Goal: Task Accomplishment & Management: Manage account settings

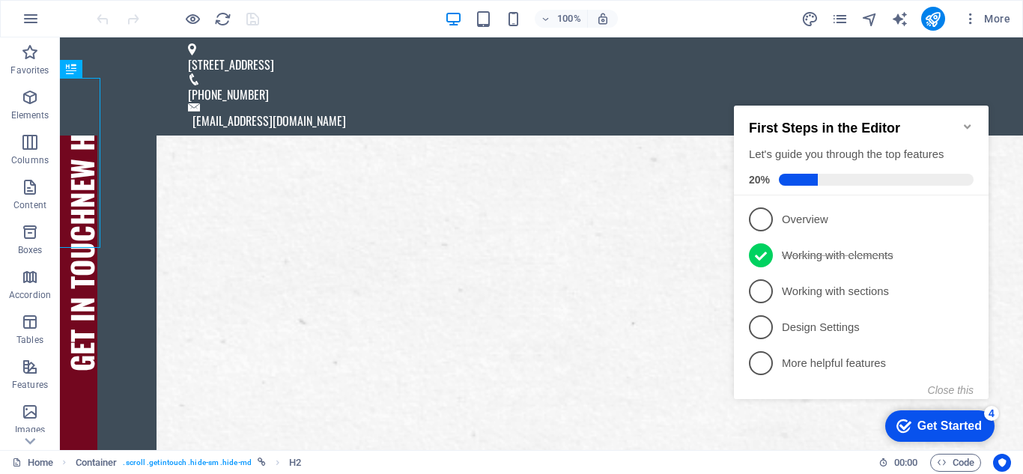
click at [969, 121] on icon "Minimize checklist" at bounding box center [968, 127] width 12 height 12
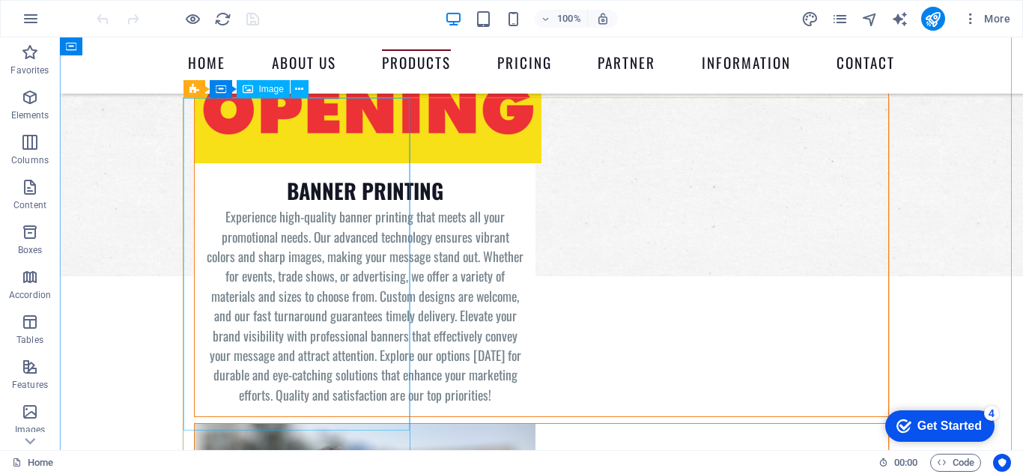
scroll to position [3146, 0]
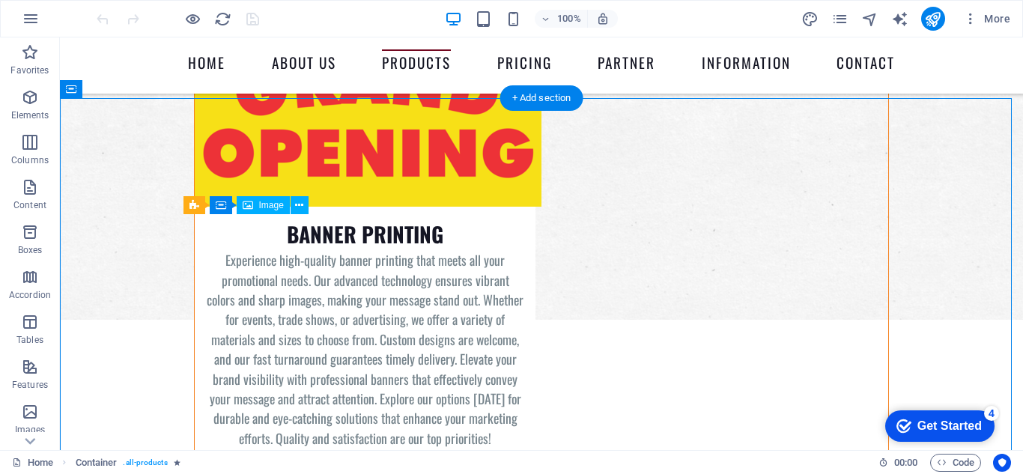
drag, startPoint x: 324, startPoint y: 390, endPoint x: 331, endPoint y: 315, distance: 75.2
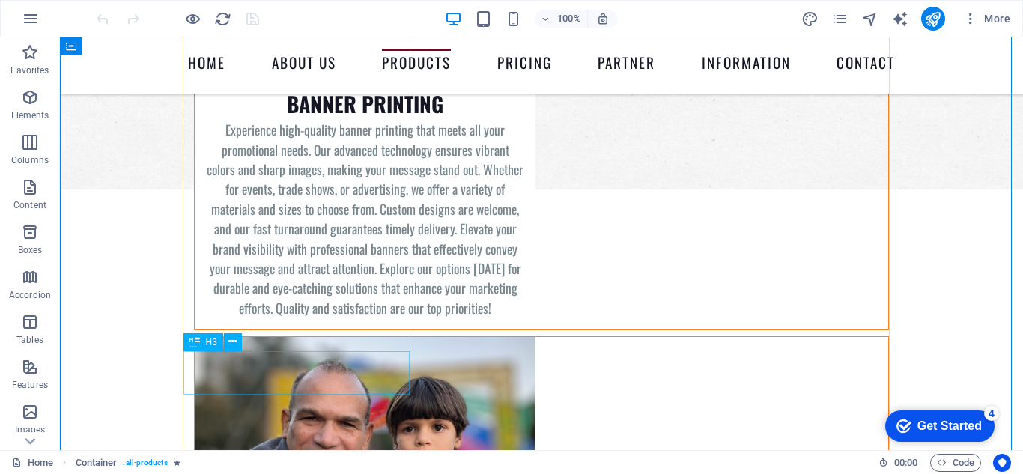
scroll to position [3371, 0]
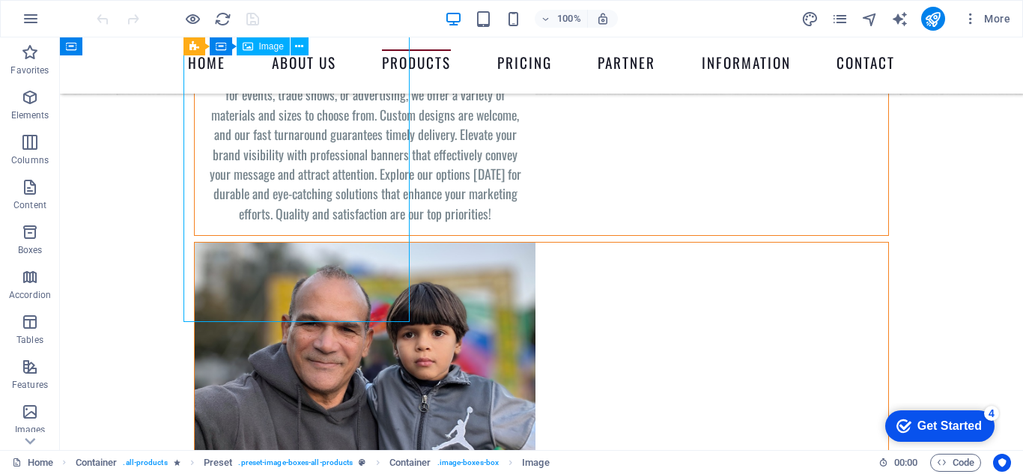
select select "%"
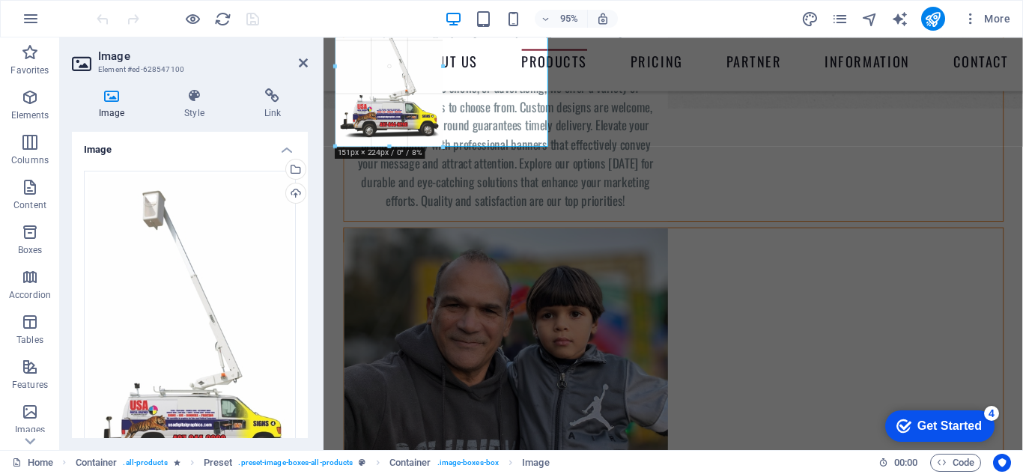
drag, startPoint x: 335, startPoint y: 301, endPoint x: 509, endPoint y: 144, distance: 234.4
type input "151"
select select "px"
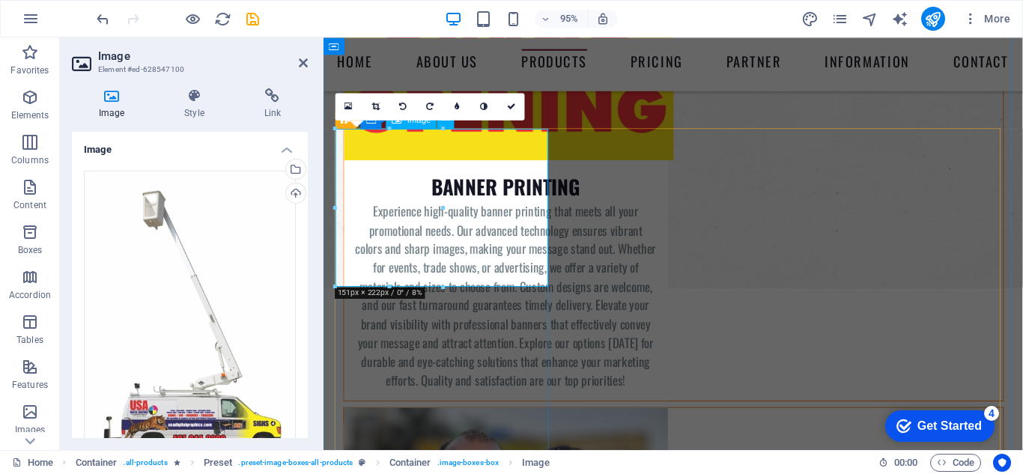
scroll to position [3146, 0]
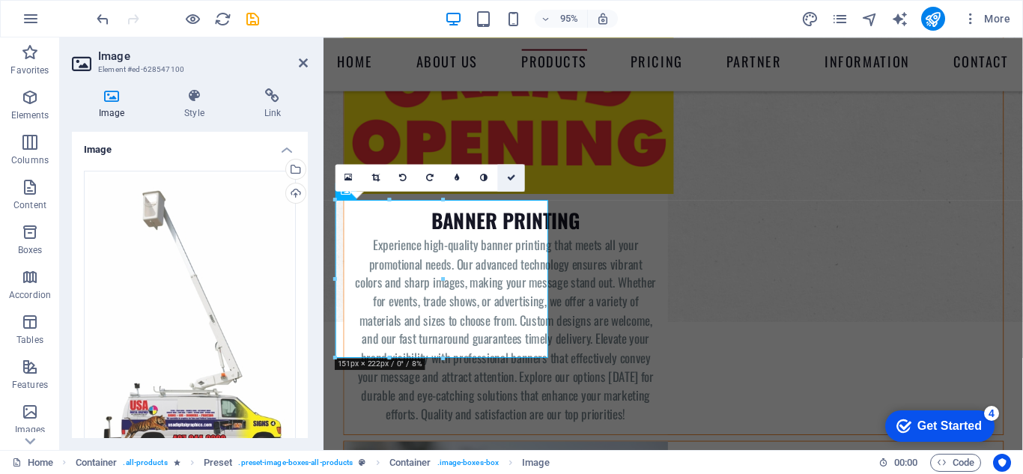
click at [513, 175] on icon at bounding box center [511, 178] width 9 height 8
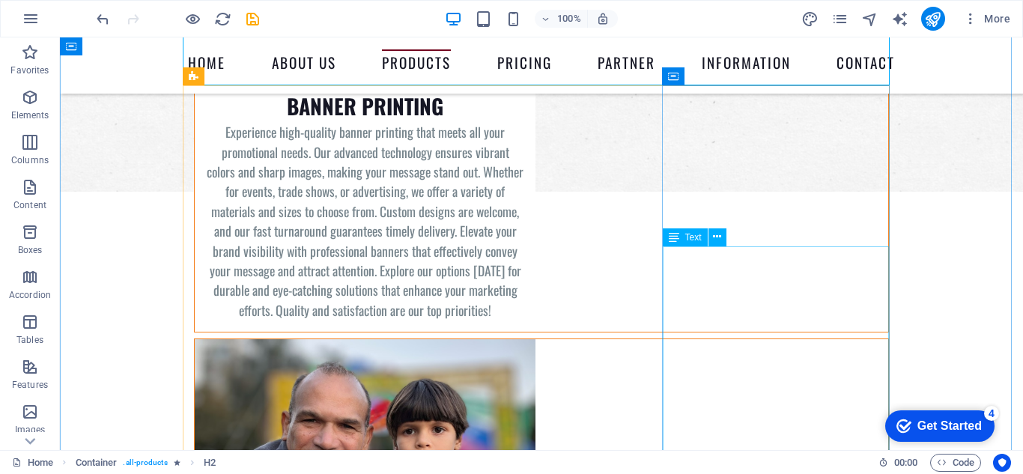
scroll to position [3298, 0]
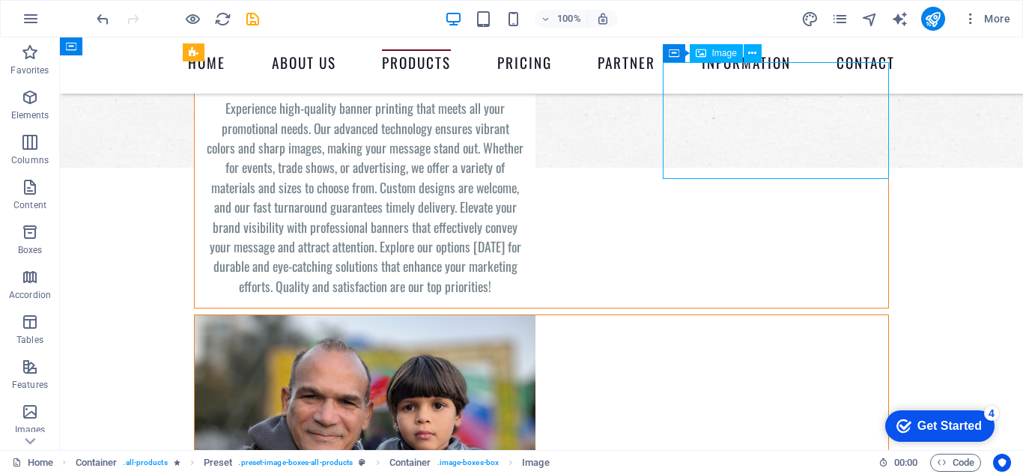
select select "%"
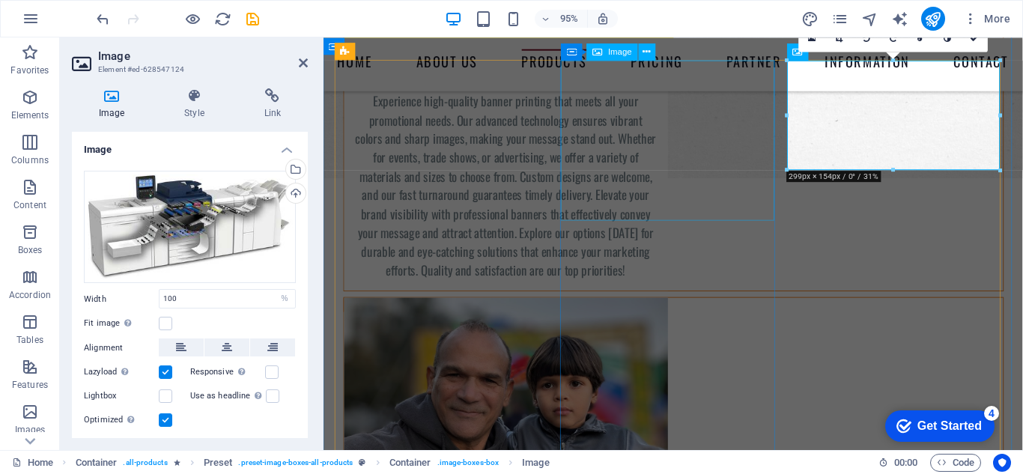
scroll to position [3293, 0]
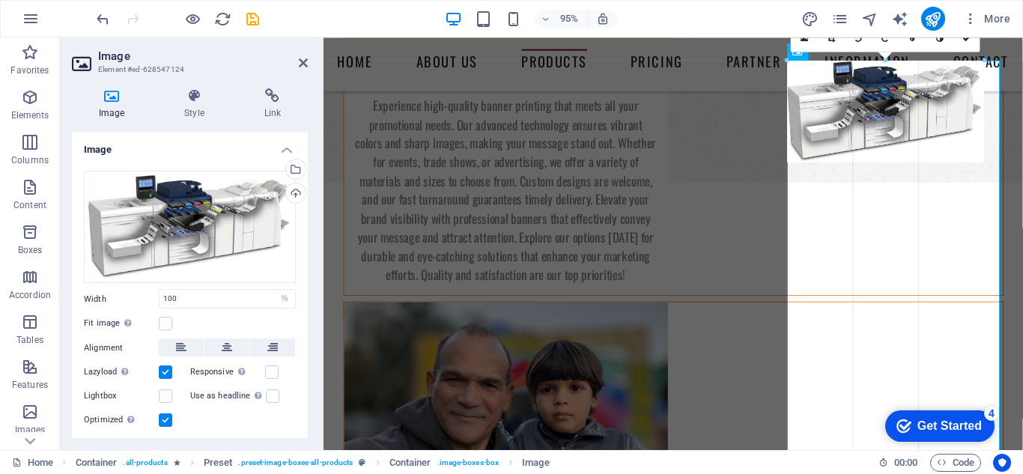
drag, startPoint x: 788, startPoint y: 167, endPoint x: 805, endPoint y: 155, distance: 21.0
type input "277"
select select "px"
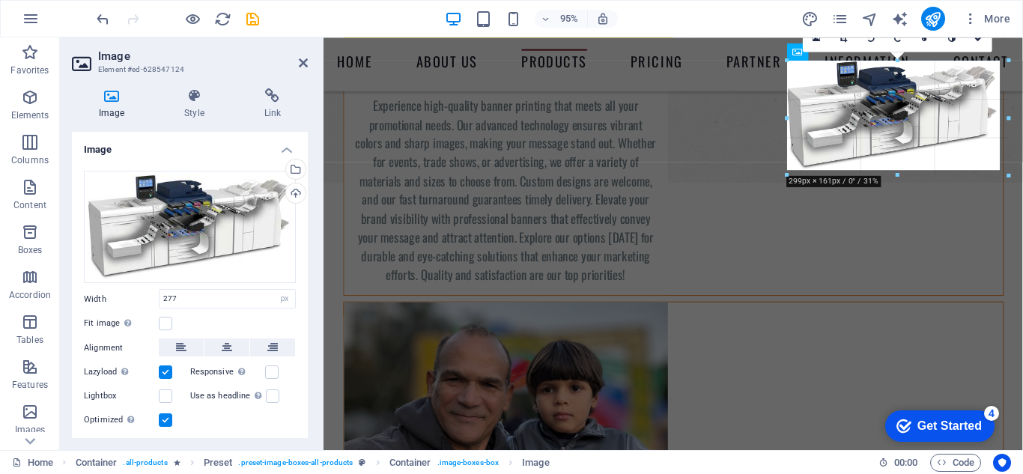
drag, startPoint x: 787, startPoint y: 163, endPoint x: 766, endPoint y: 177, distance: 24.9
type input "299"
drag, startPoint x: 787, startPoint y: 173, endPoint x: 751, endPoint y: 196, distance: 42.4
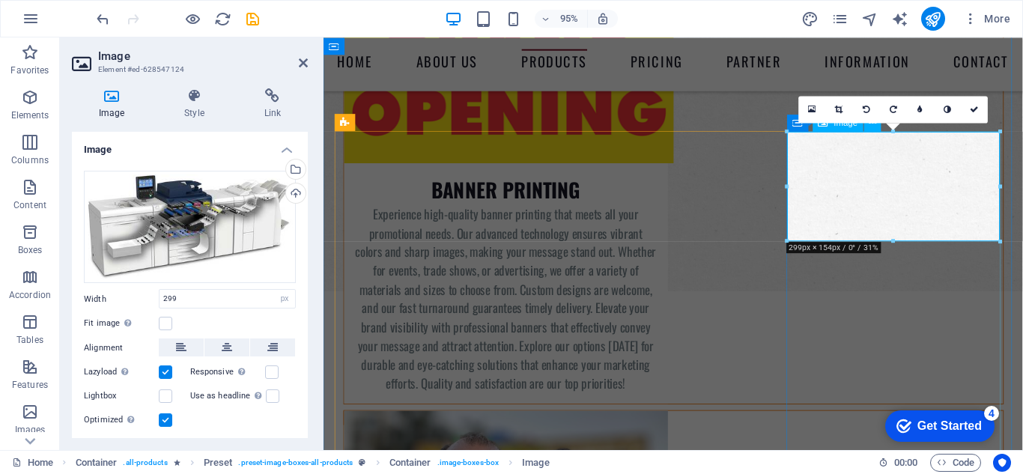
scroll to position [3143, 0]
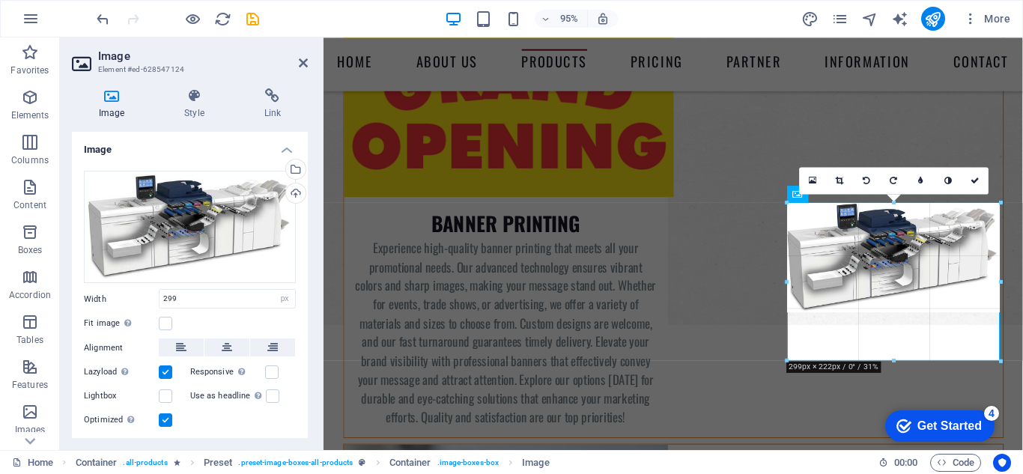
drag, startPoint x: 896, startPoint y: 312, endPoint x: 895, endPoint y: 363, distance: 50.9
click at [895, 363] on div at bounding box center [893, 361] width 213 height 5
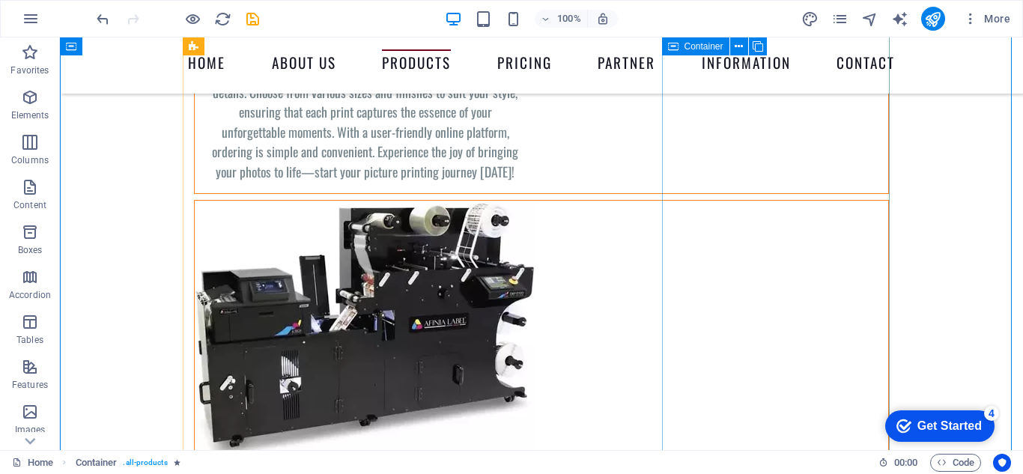
scroll to position [3819, 0]
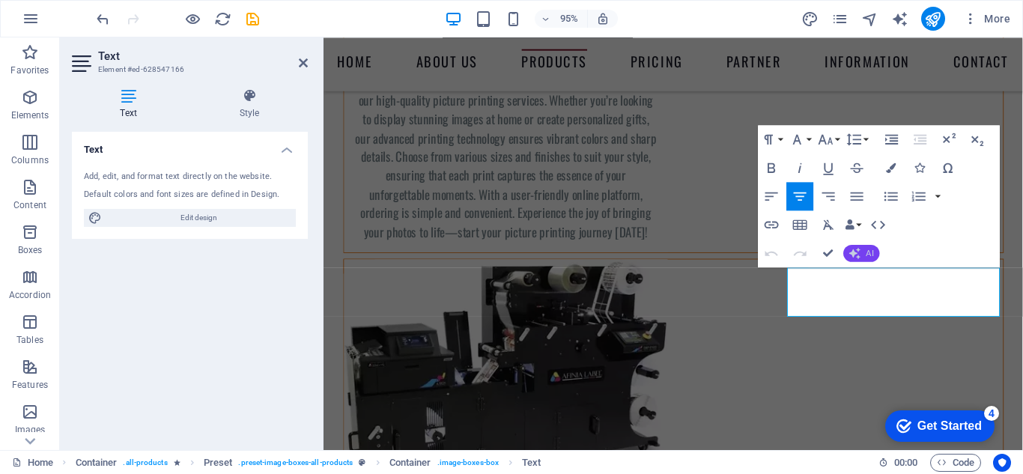
click at [863, 252] on button "AI" at bounding box center [861, 253] width 36 height 17
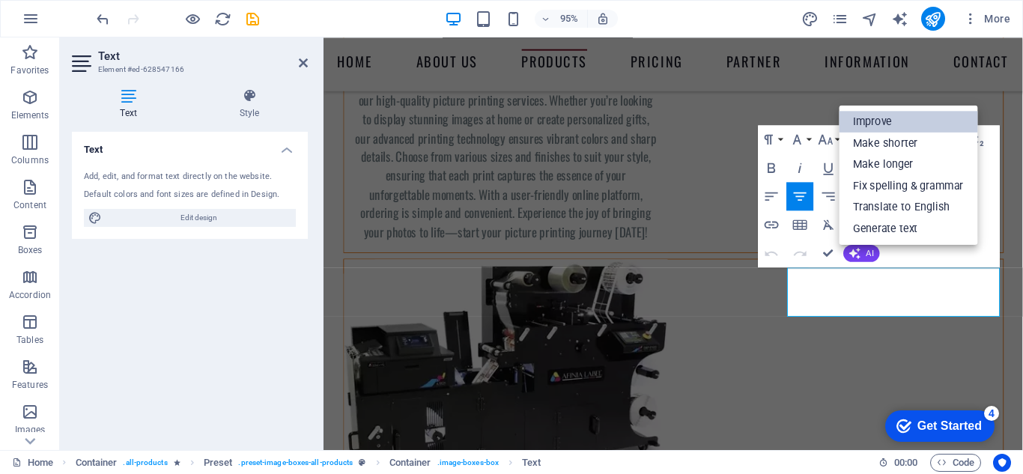
click at [879, 125] on link "Improve" at bounding box center [908, 122] width 139 height 22
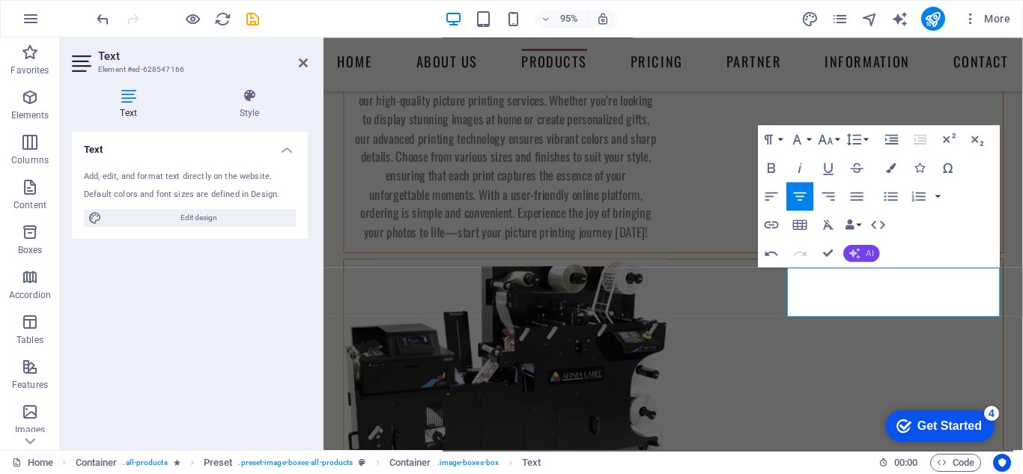
click at [873, 250] on span "AI" at bounding box center [870, 253] width 7 height 8
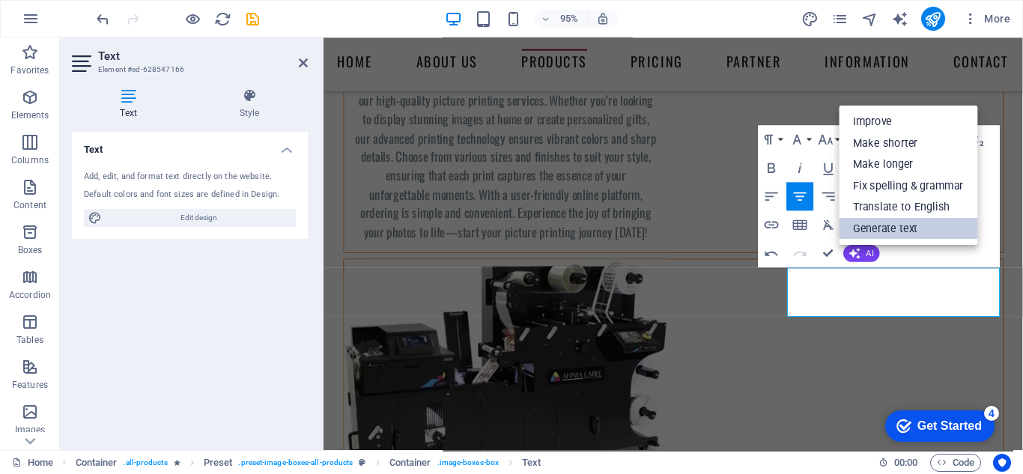
click at [896, 231] on link "Generate text" at bounding box center [908, 229] width 139 height 22
select select "English"
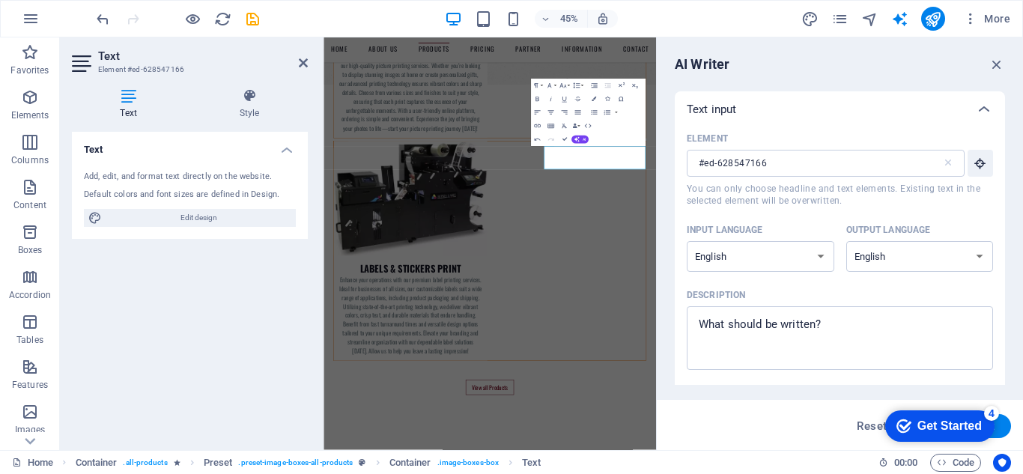
scroll to position [0, 0]
click at [792, 167] on input "#ed-628547166" at bounding box center [814, 163] width 255 height 27
type textarea "x"
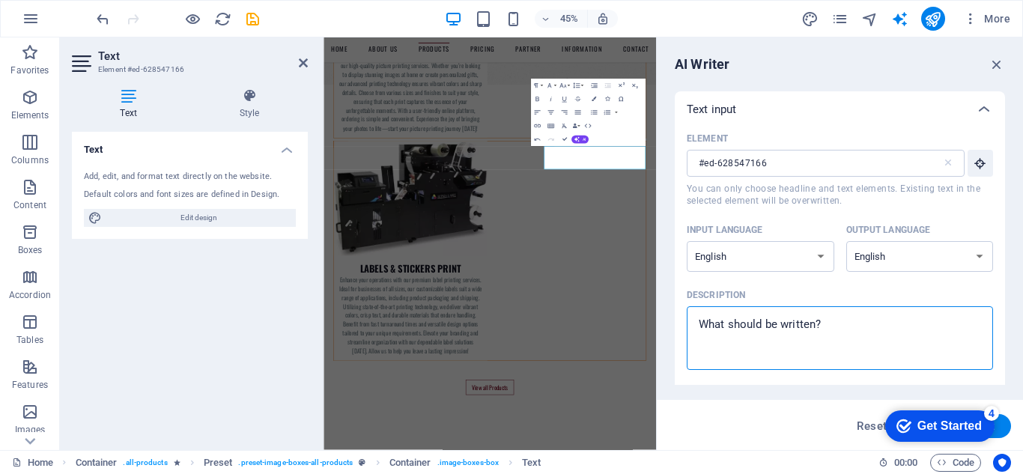
drag, startPoint x: 843, startPoint y: 325, endPoint x: 667, endPoint y: 321, distance: 176.1
click at [667, 321] on div "AI Writer Text input Element #ed-628547166 ​ You can only choose headline and t…" at bounding box center [840, 243] width 366 height 413
type textarea "w"
type textarea "x"
type textarea "we"
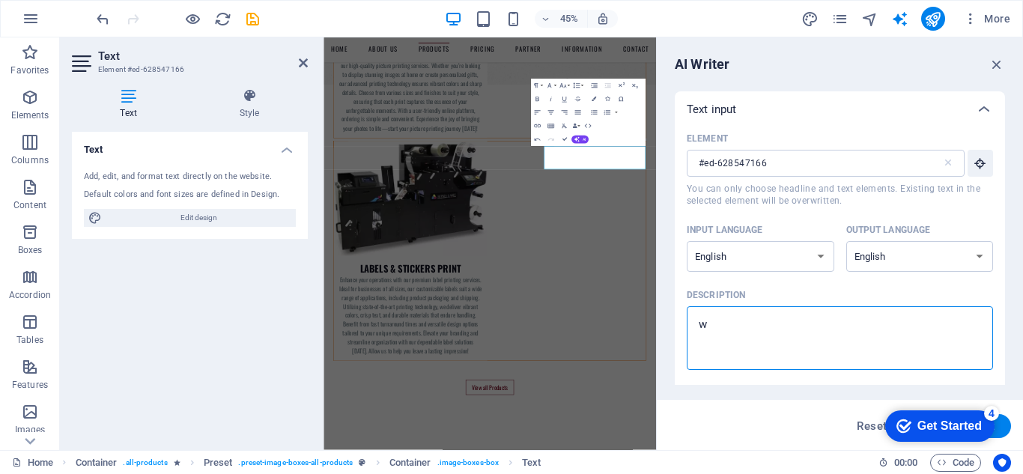
type textarea "x"
type textarea "we"
type textarea "x"
type textarea "we d"
type textarea "x"
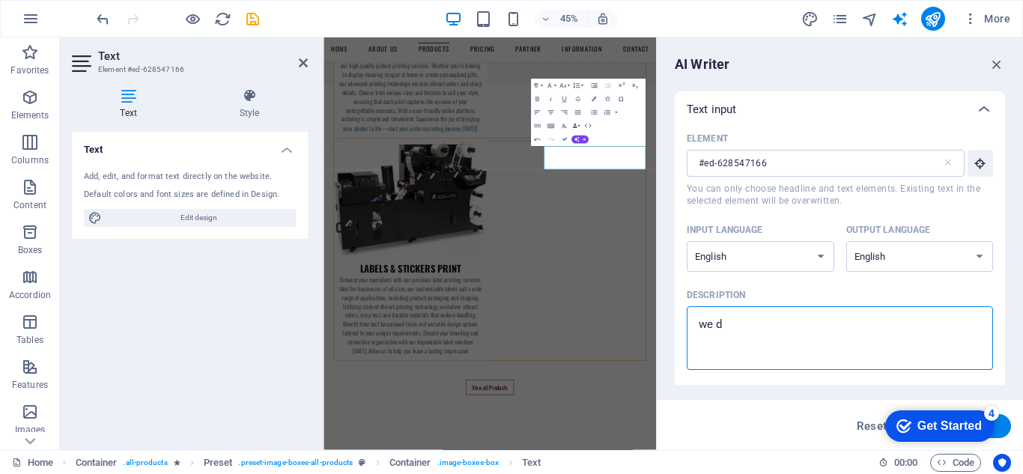
type textarea "we do"
type textarea "x"
type textarea "we do"
type textarea "x"
type textarea "we do a"
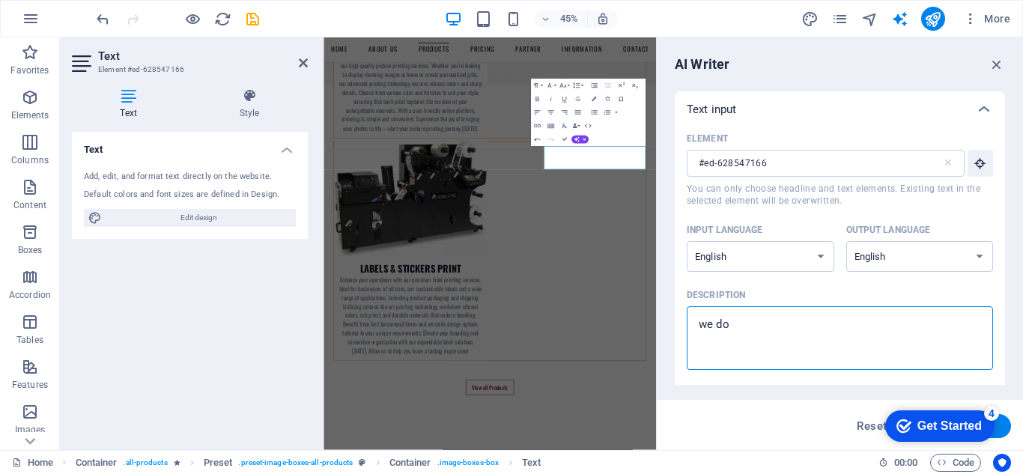
type textarea "x"
type textarea "we do al"
type textarea "x"
type textarea "we do all"
type textarea "x"
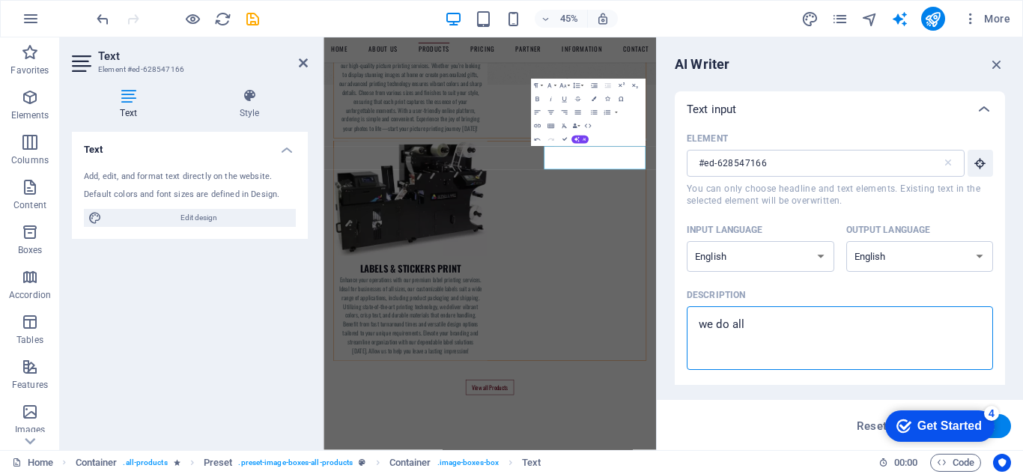
type textarea "we do all"
type textarea "x"
type textarea "we do all r"
type textarea "x"
type textarea "we do all re"
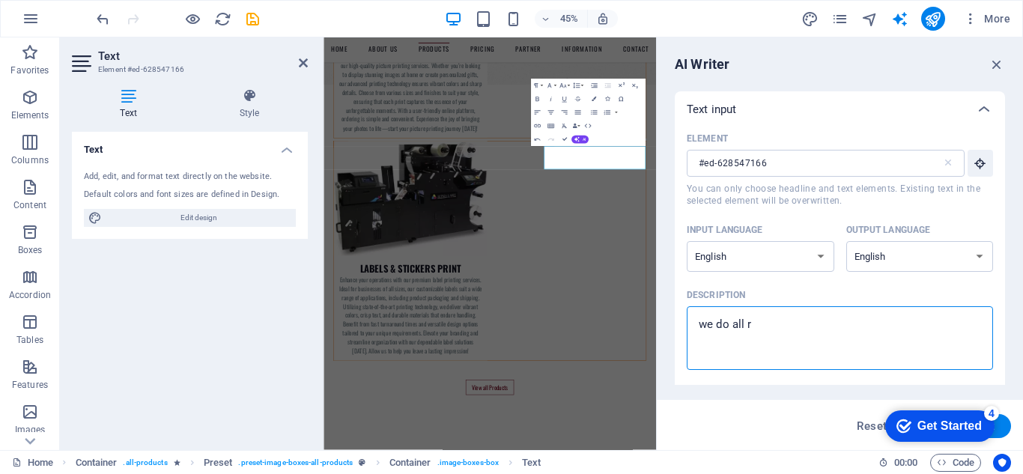
type textarea "x"
type textarea "we do all ret"
type textarea "x"
type textarea "we do all retl"
type textarea "x"
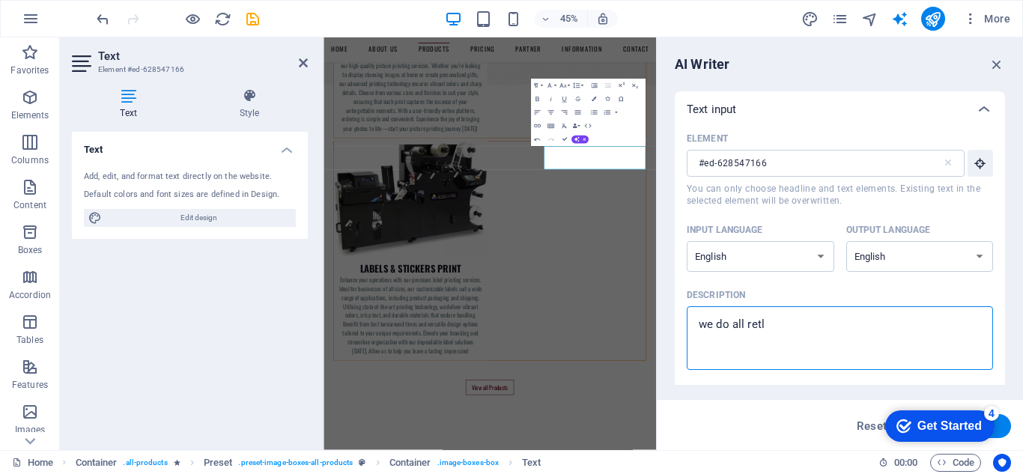
type textarea "we do all ret"
type textarea "x"
type textarea "we do all re"
type textarea "x"
type textarea "we do all rel"
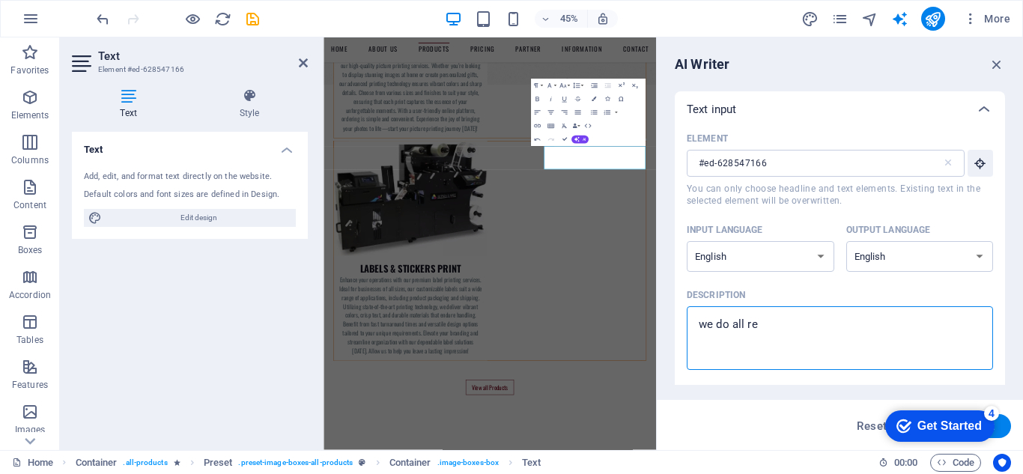
type textarea "x"
type textarea "we do all rela"
type textarea "x"
type textarea "we do all relat"
type textarea "x"
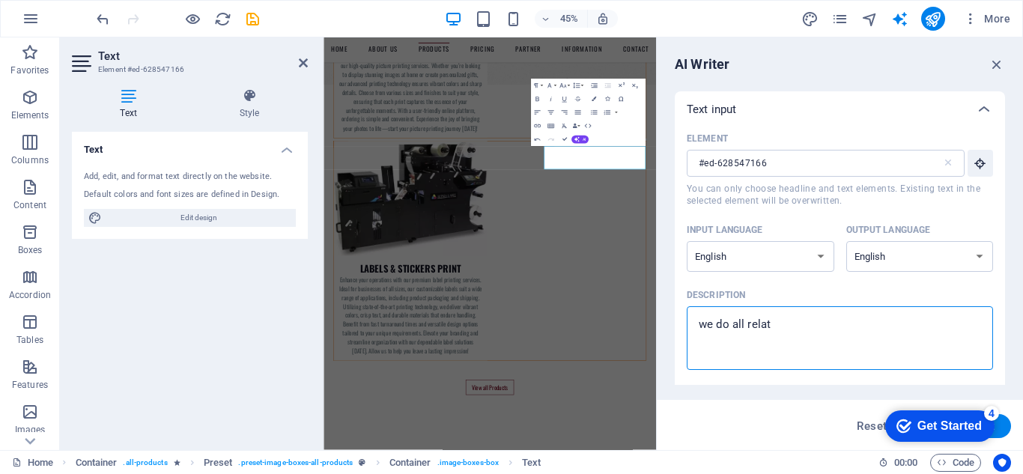
type textarea "we do all relate"
type textarea "x"
type textarea "we do all related"
type textarea "x"
type textarea "we do all related"
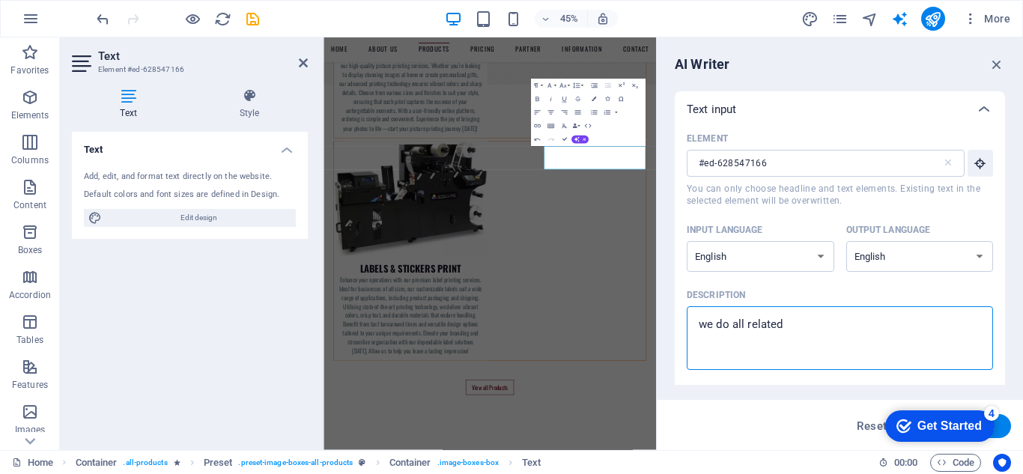
type textarea "x"
type textarea "we do all related p"
type textarea "x"
type textarea "we do all related pr"
type textarea "x"
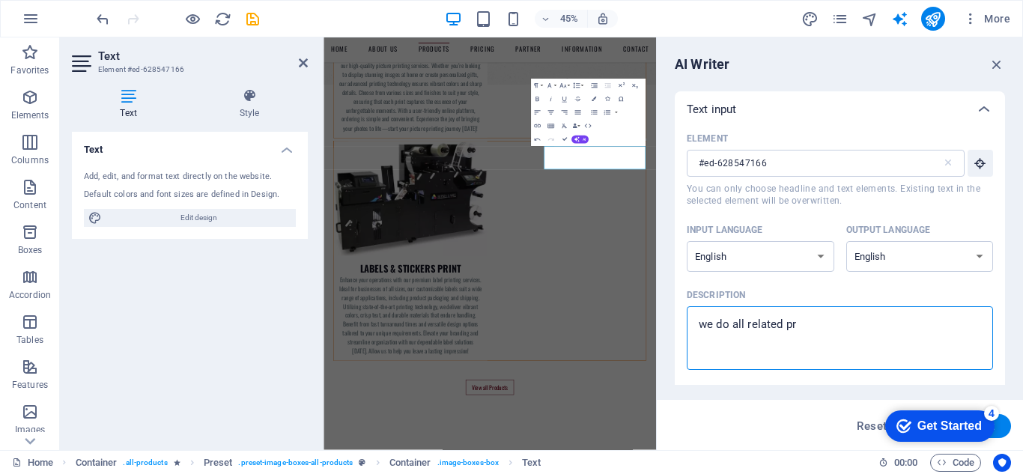
type textarea "we do all related pri"
type textarea "x"
type textarea "we do all related prin"
type textarea "x"
type textarea "we do all related print"
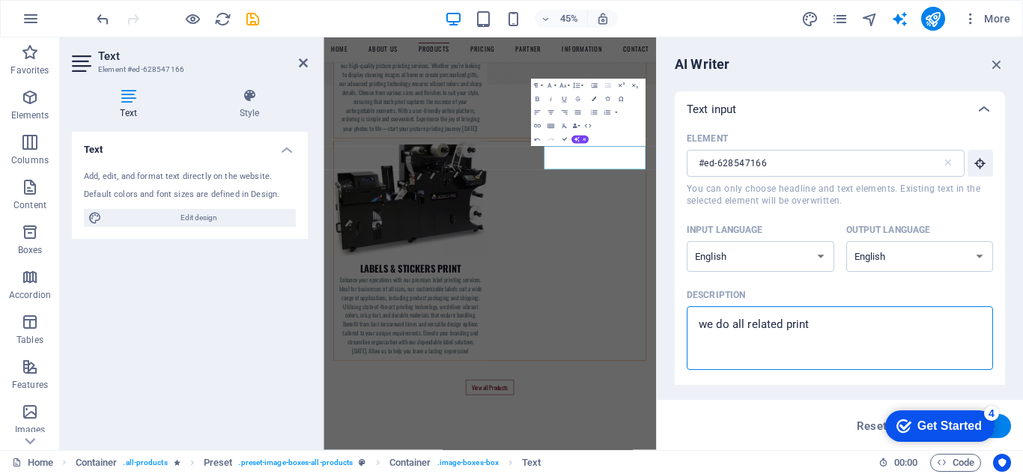
type textarea "x"
type textarea "we do all related printi"
type textarea "x"
type textarea "we do all related printin"
type textarea "x"
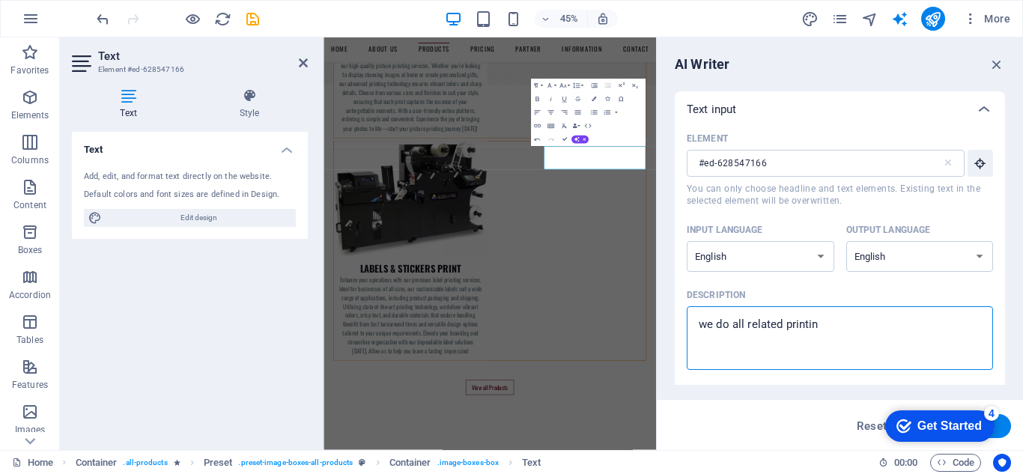
type textarea "we do all related printing"
type textarea "x"
type textarea "we do all related printing"
type textarea "x"
type textarea "we do all related printing s"
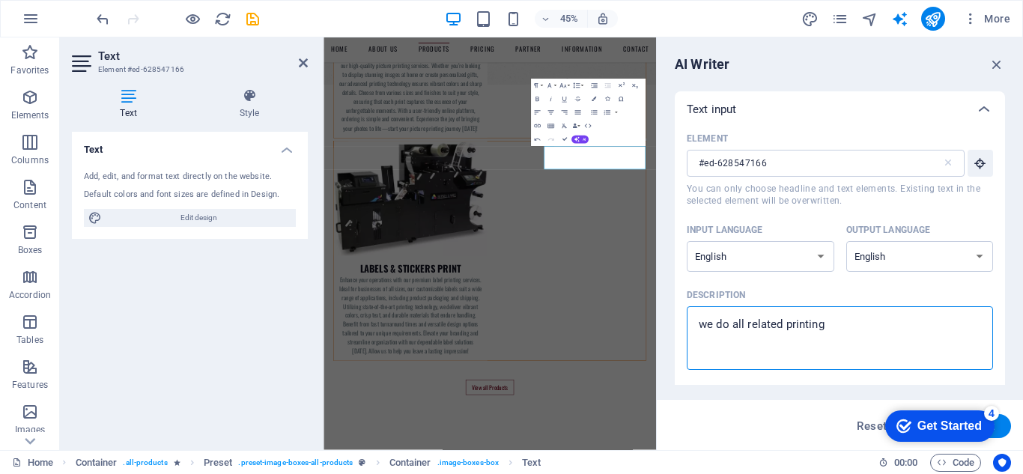
type textarea "x"
type textarea "we do all related printing se"
type textarea "x"
type textarea "we do all related printing ser"
type textarea "x"
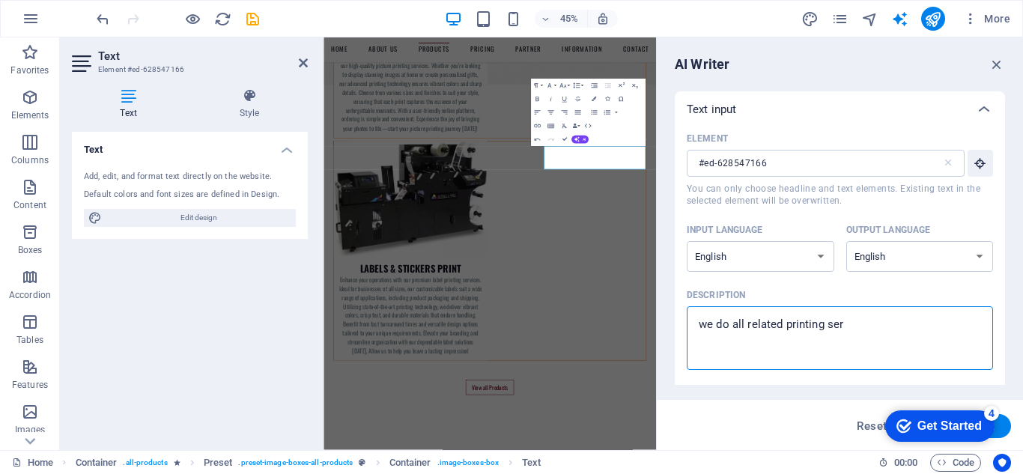
type textarea "we do all related printing serv"
type textarea "x"
type textarea "we do all related printing servi"
type textarea "x"
type textarea "we do all related printing servic"
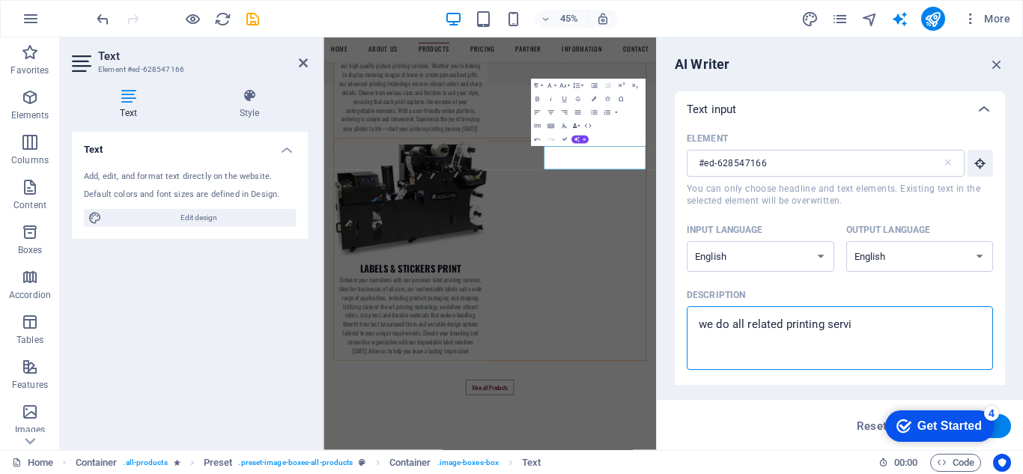
type textarea "x"
type textarea "we do all related printing service"
type textarea "x"
type textarea "we do all related printing servicer"
type textarea "x"
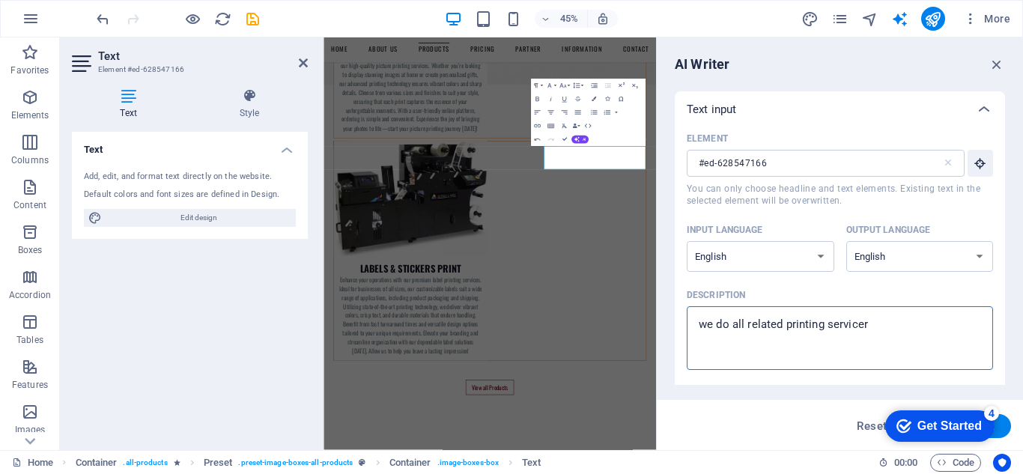
type textarea "we do all related printing service"
type textarea "x"
type textarea "we do all related printing services"
type textarea "x"
type textarea "we do all related printing services"
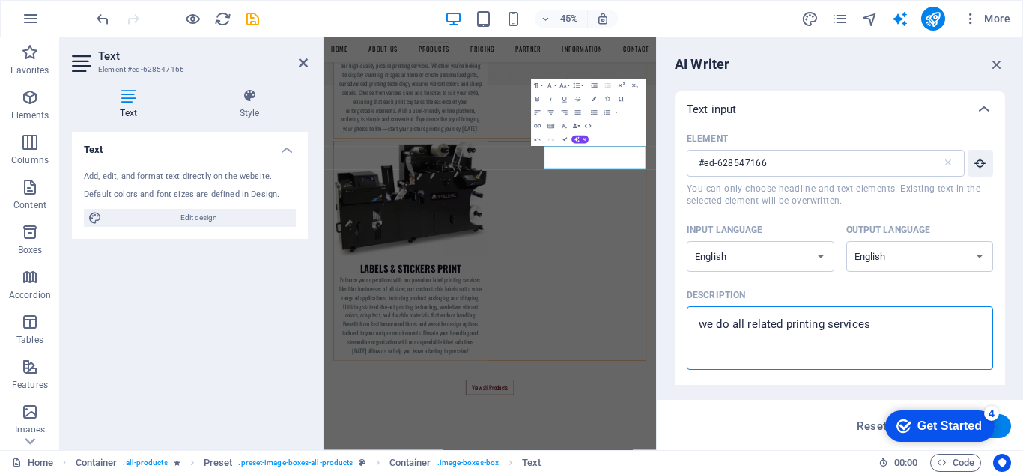
type textarea "x"
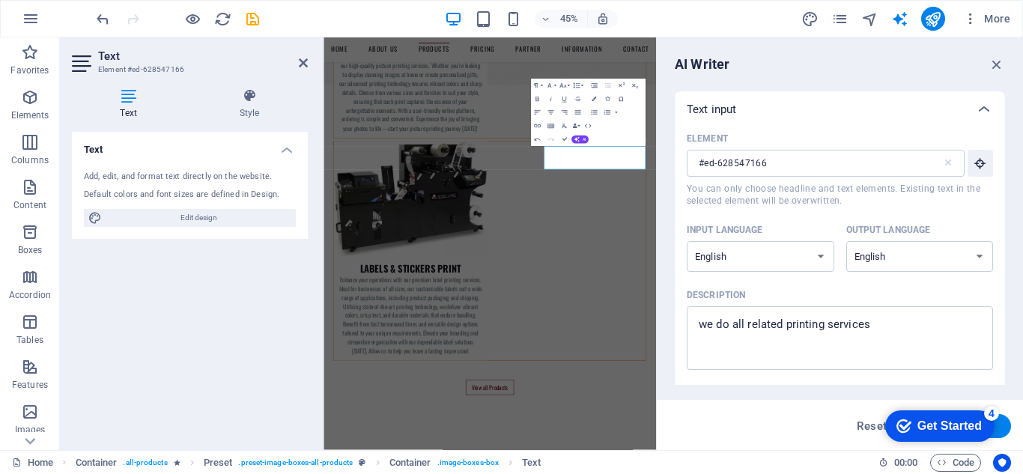
click at [932, 422] on div "Get Started" at bounding box center [950, 425] width 64 height 13
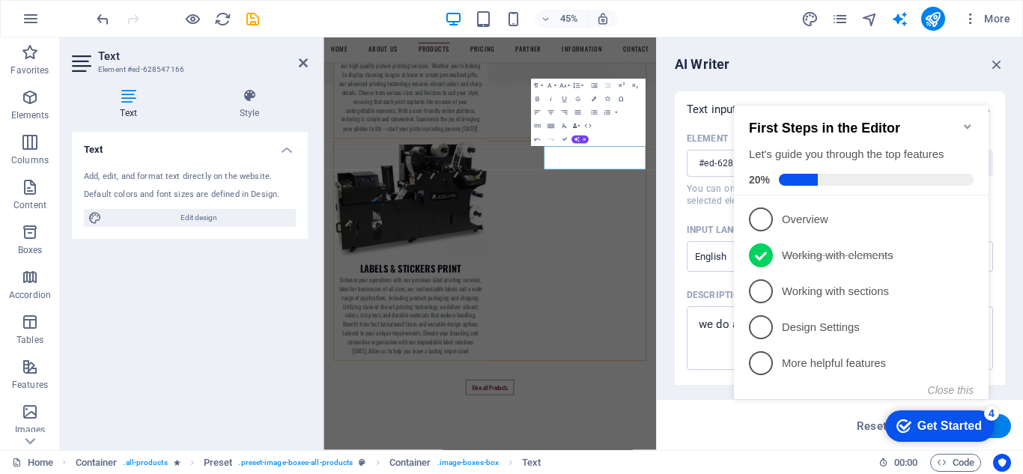
click at [966, 121] on icon "Minimize checklist" at bounding box center [968, 127] width 12 height 12
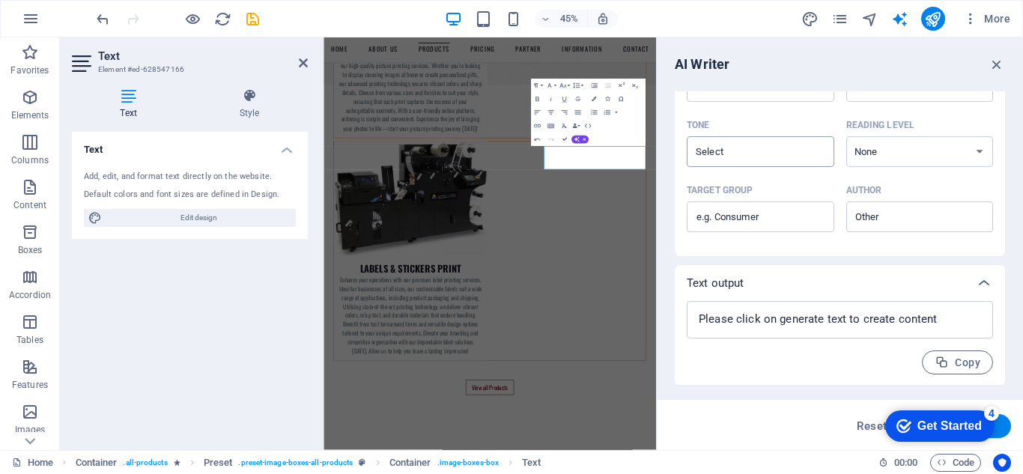
scroll to position [392, 0]
type textarea "x"
click at [810, 318] on textarea at bounding box center [839, 318] width 291 height 22
click at [764, 318] on textarea at bounding box center [839, 318] width 291 height 22
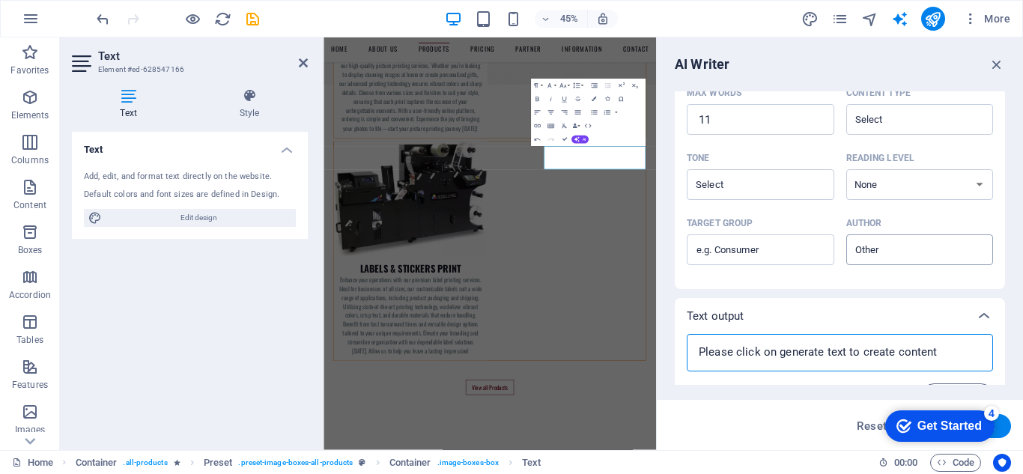
scroll to position [375, 0]
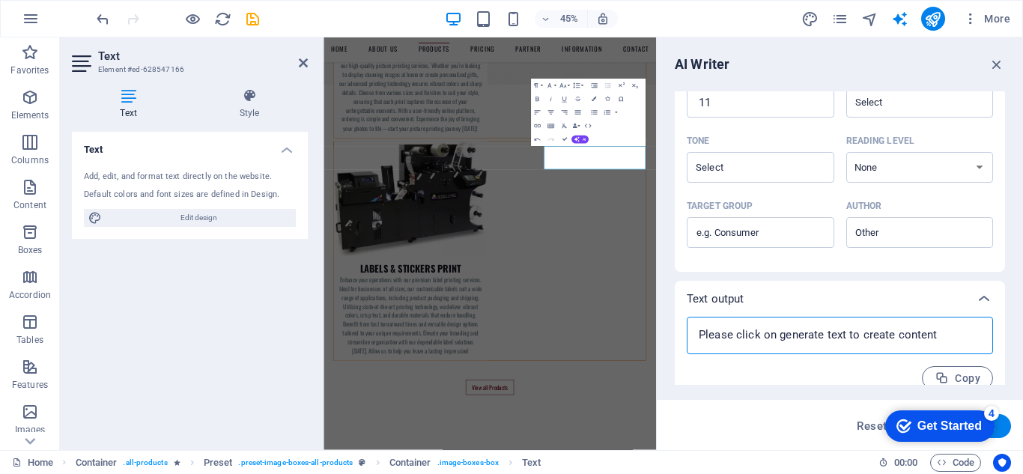
click at [747, 336] on textarea at bounding box center [839, 335] width 291 height 22
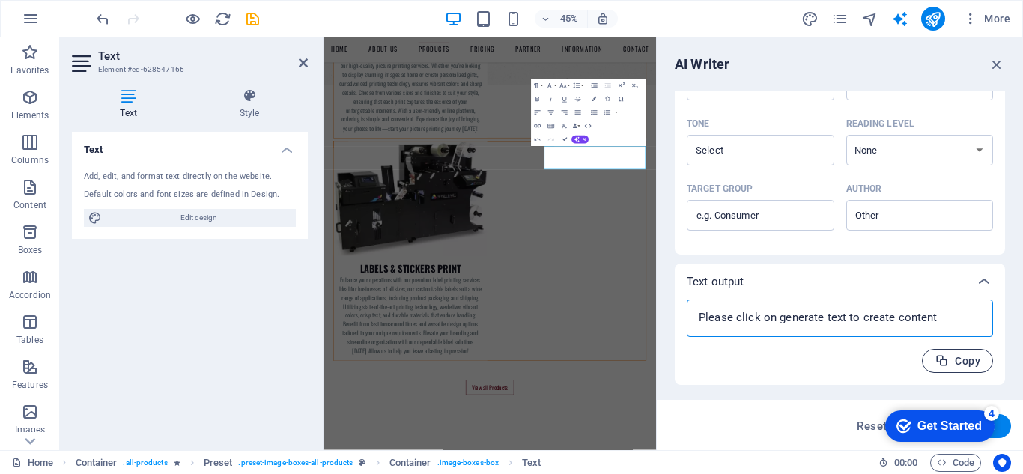
type textarea "x"
click at [965, 358] on span "Copy" at bounding box center [958, 361] width 46 height 14
type textarea "x"
click at [951, 363] on span "Copied" at bounding box center [952, 361] width 56 height 14
click at [780, 325] on textarea at bounding box center [839, 318] width 291 height 22
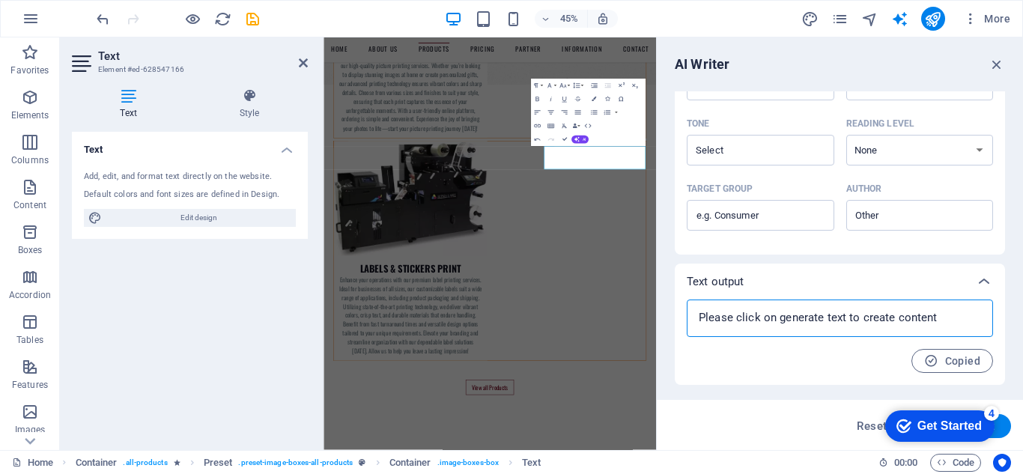
type textarea "x"
click at [738, 283] on p "Text output" at bounding box center [716, 281] width 58 height 15
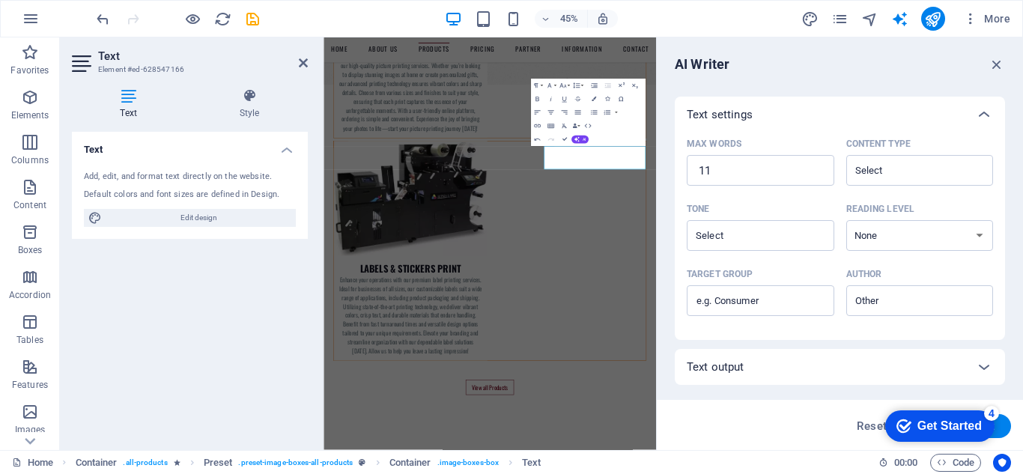
scroll to position [306, 0]
click at [906, 231] on select "None Academic Adult Teen Child" at bounding box center [920, 235] width 148 height 31
select select "Academic"
click at [846, 220] on select "None Academic Adult Teen Child" at bounding box center [920, 235] width 148 height 31
click at [741, 237] on input "Tone ​" at bounding box center [748, 236] width 114 height 22
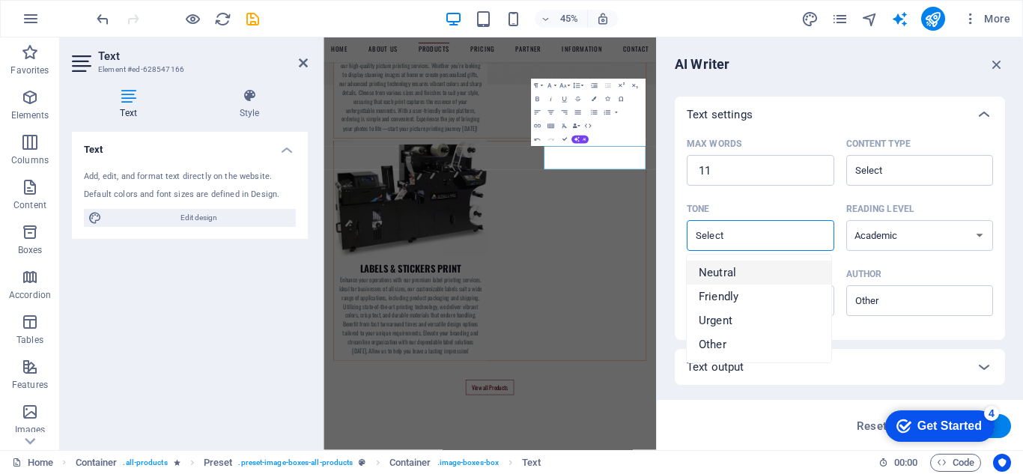
click at [718, 271] on span "Neutral" at bounding box center [717, 272] width 37 height 15
type input "Neutral"
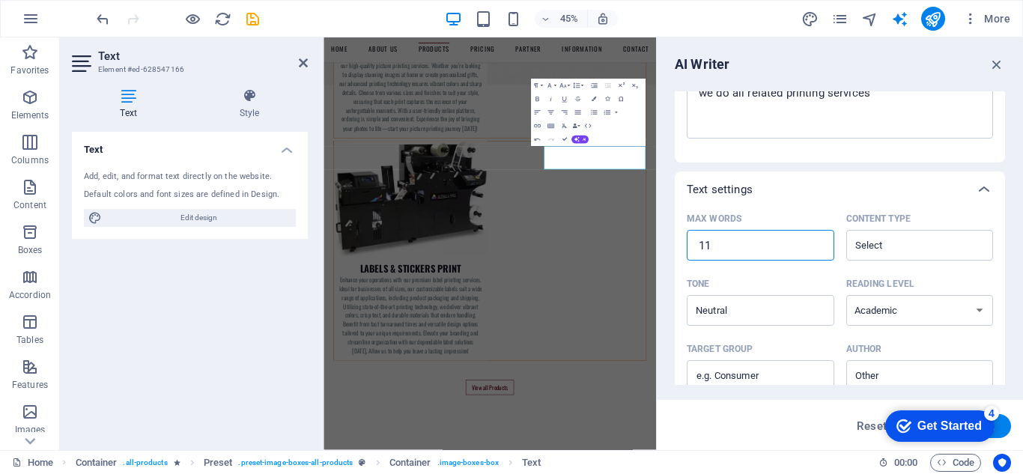
drag, startPoint x: 747, startPoint y: 254, endPoint x: 679, endPoint y: 251, distance: 67.5
click at [679, 251] on div "Max words 11 ​ Content type ​ Tone Neutral ​ Reading level None Academic Adult …" at bounding box center [840, 310] width 330 height 207
type textarea "x"
drag, startPoint x: 742, startPoint y: 244, endPoint x: 678, endPoint y: 243, distance: 63.7
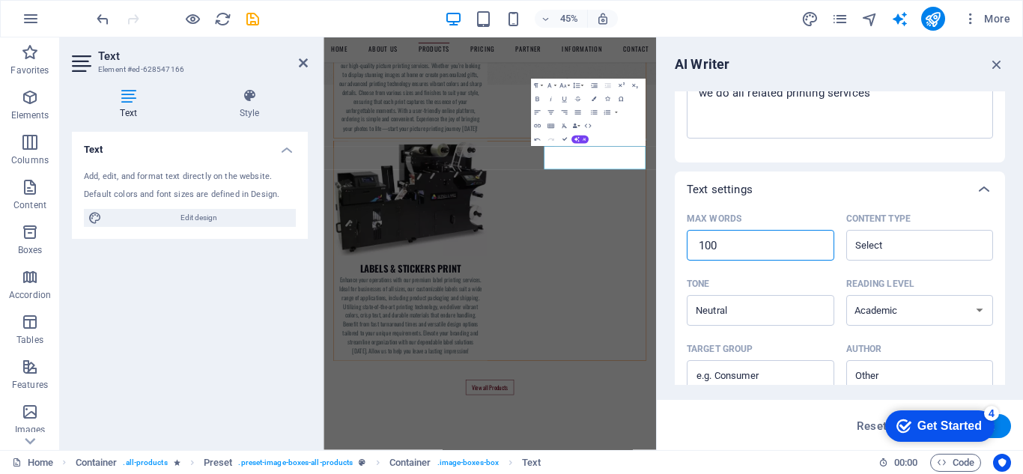
click at [678, 243] on div "Max words ​ Content type ​ Tone Neutral ​ Reading level None Academic Adult Tee…" at bounding box center [840, 310] width 330 height 207
click at [709, 244] on input "Max words ​" at bounding box center [761, 246] width 148 height 30
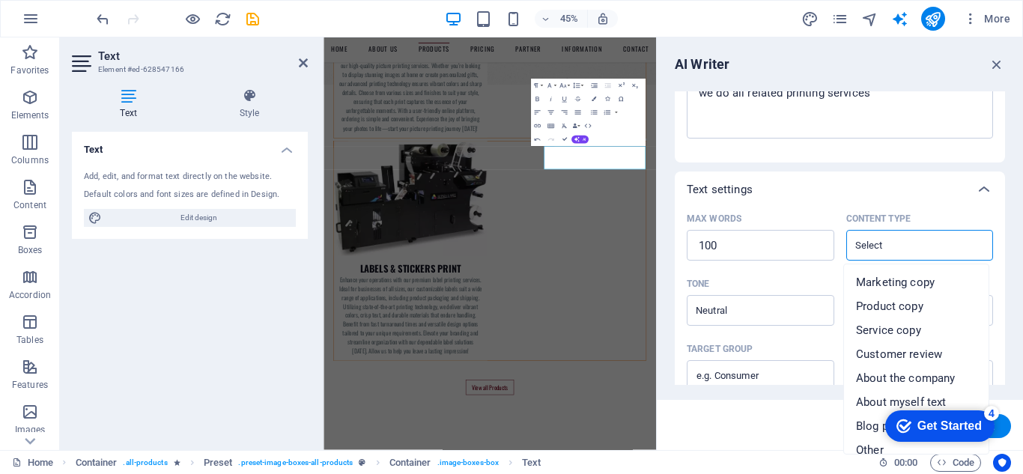
click at [887, 244] on input "Content type ​" at bounding box center [908, 245] width 114 height 22
click at [887, 279] on span "Marketing copy" at bounding box center [895, 282] width 79 height 15
type input "Marketing copy"
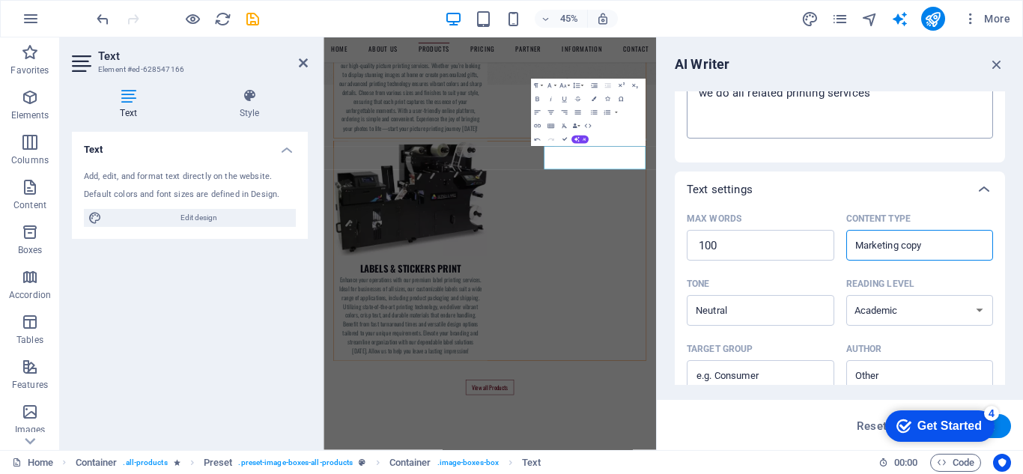
scroll to position [306, 0]
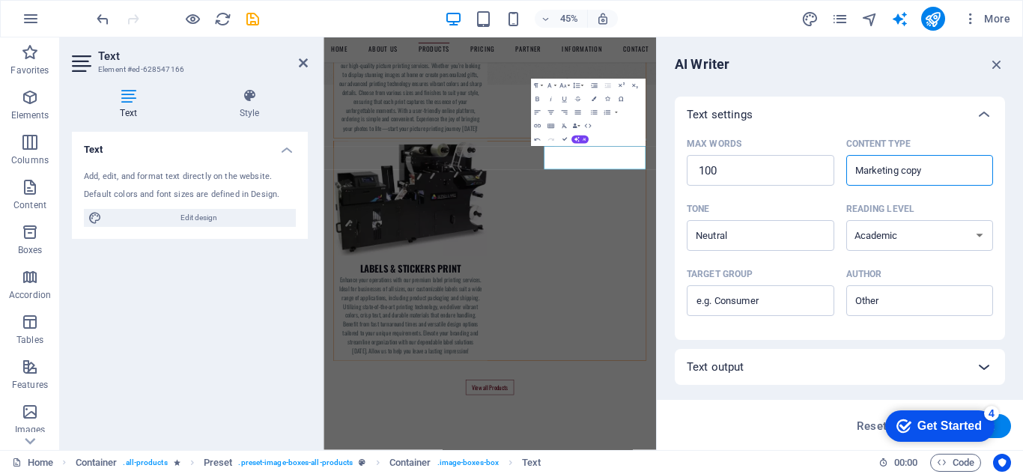
click at [983, 369] on icon at bounding box center [984, 367] width 18 height 18
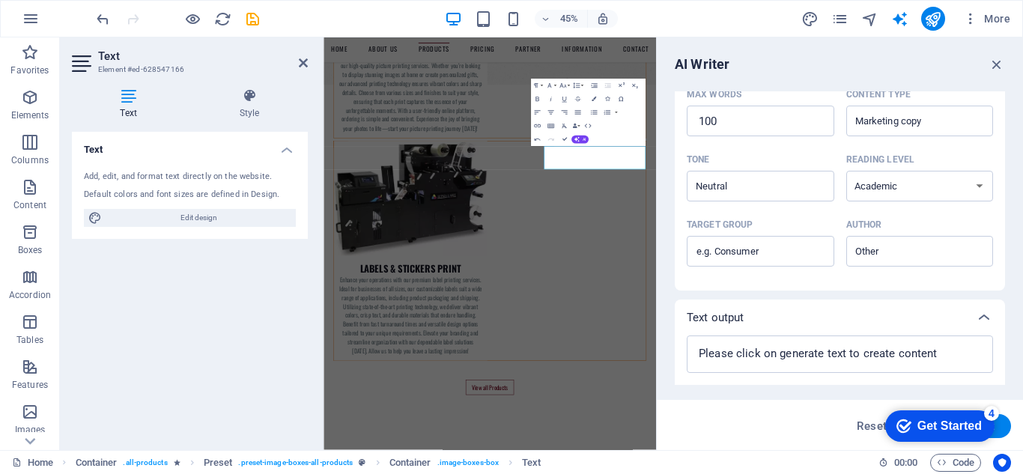
scroll to position [392, 0]
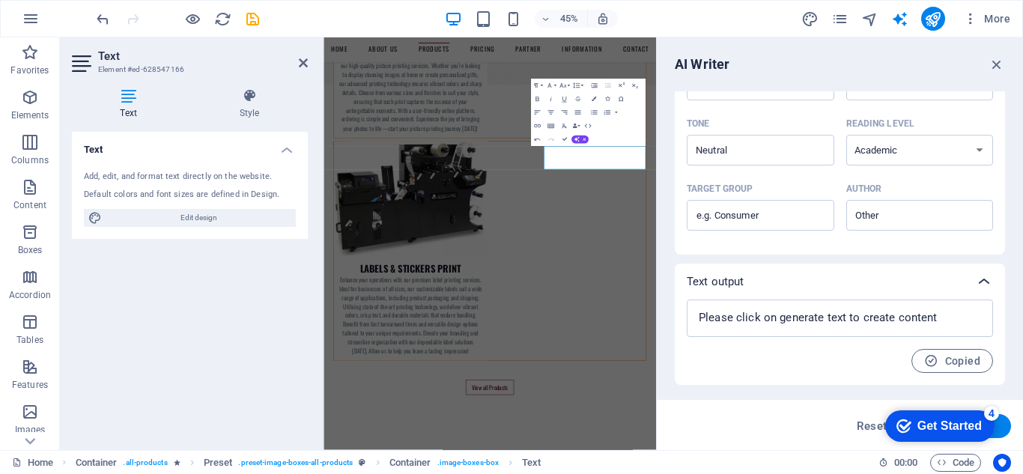
click at [980, 282] on icon at bounding box center [984, 282] width 18 height 18
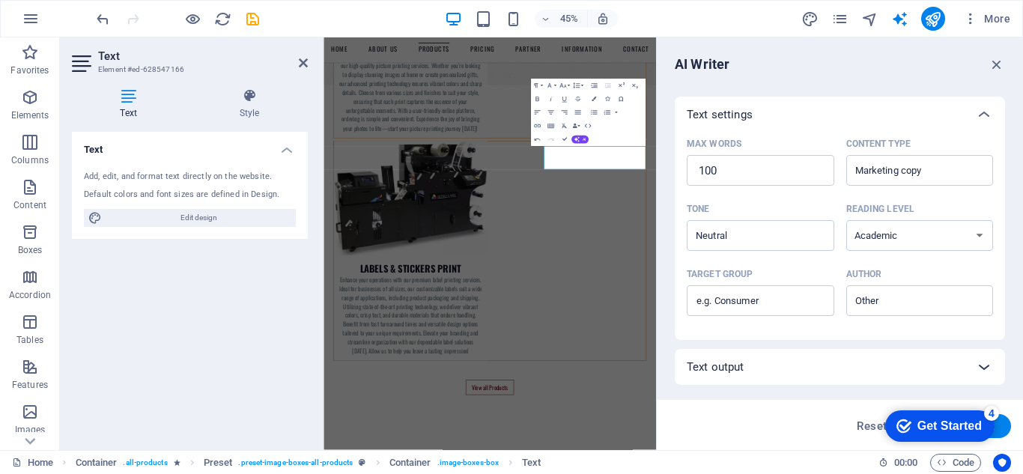
scroll to position [306, 0]
drag, startPoint x: 965, startPoint y: 415, endPoint x: 1117, endPoint y: 748, distance: 365.7
click at [942, 432] on div "checkmark Get Started 4" at bounding box center [939, 425] width 109 height 31
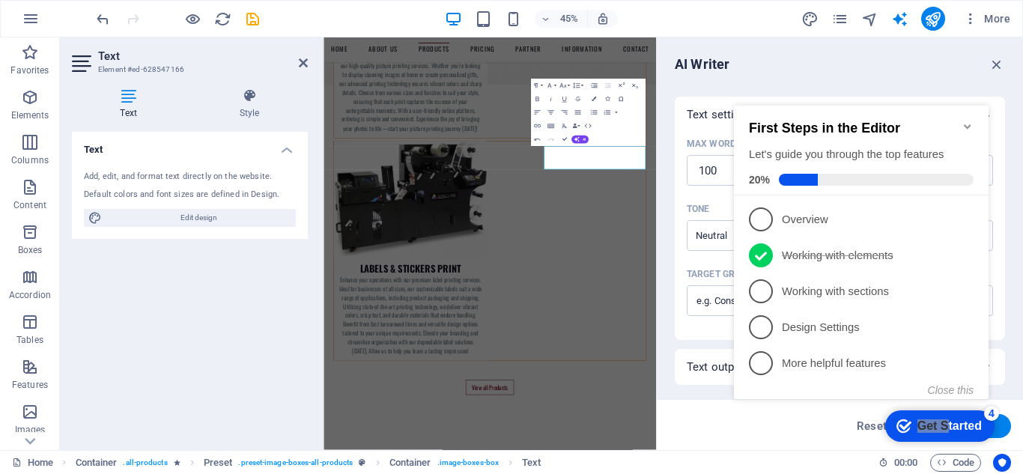
click at [1001, 431] on button "Generate text" at bounding box center [959, 426] width 104 height 24
type textarea "x"
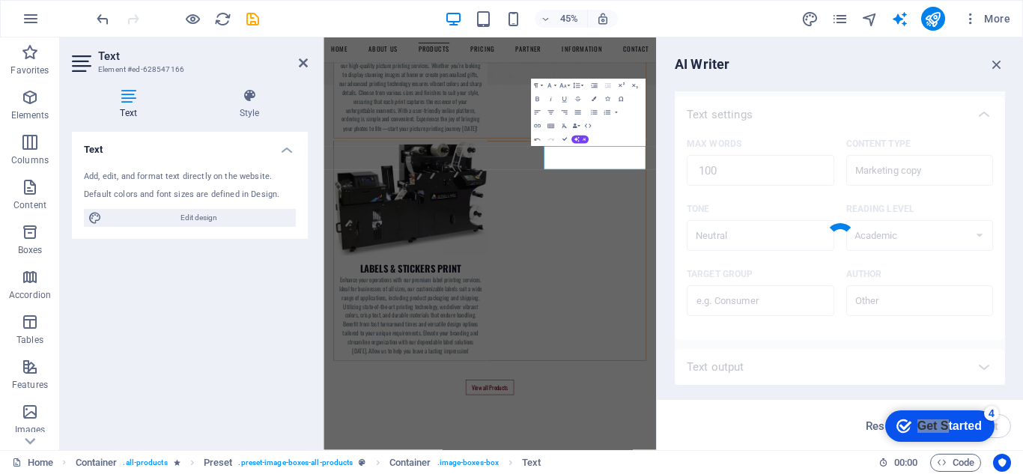
type textarea "x"
type textarea "Discover a comprehensive suite of printing solutions designed to meet all your …"
type textarea "x"
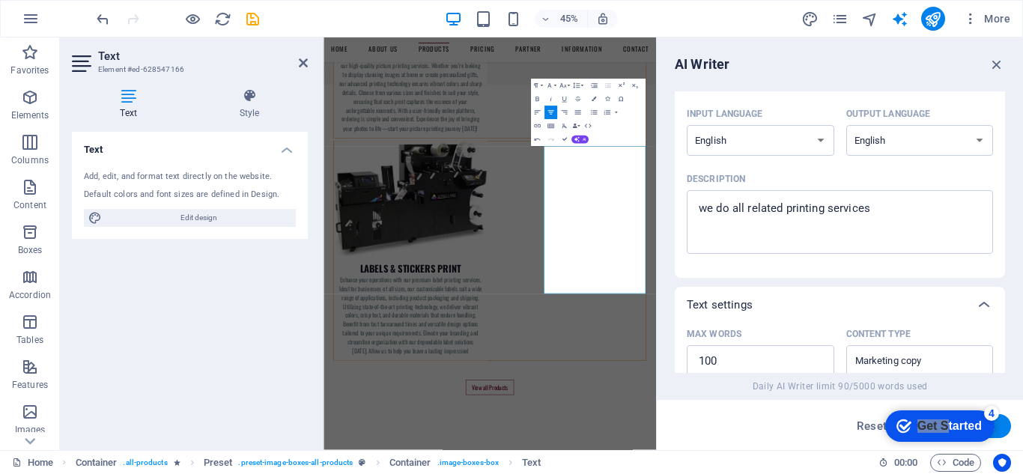
scroll to position [150, 0]
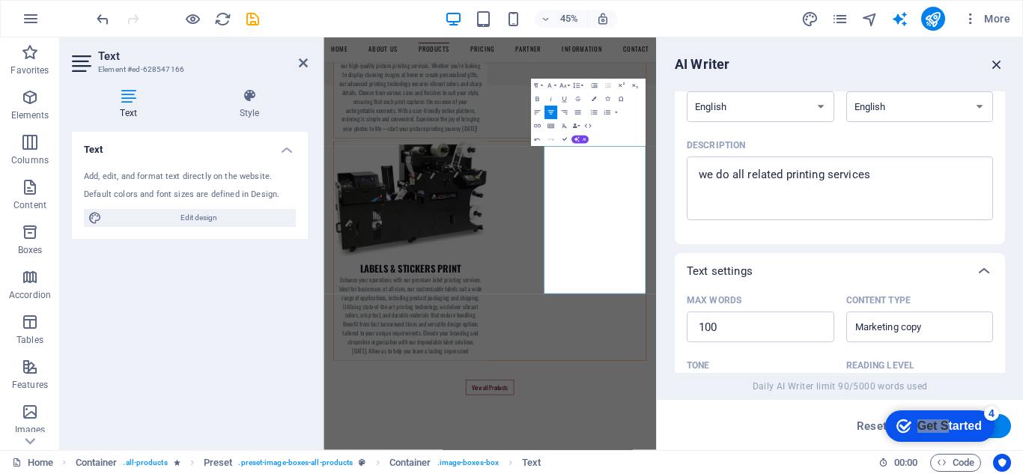
click at [997, 64] on icon "button" at bounding box center [997, 64] width 16 height 16
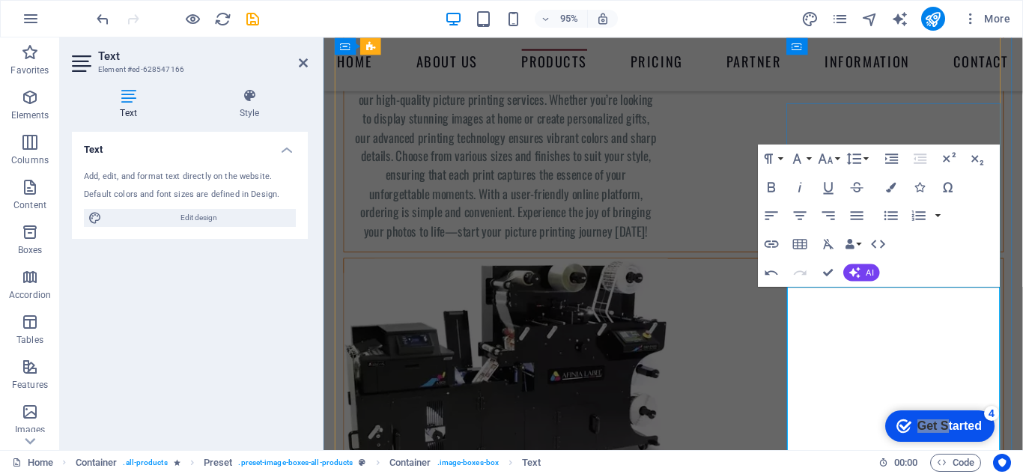
scroll to position [3799, 0]
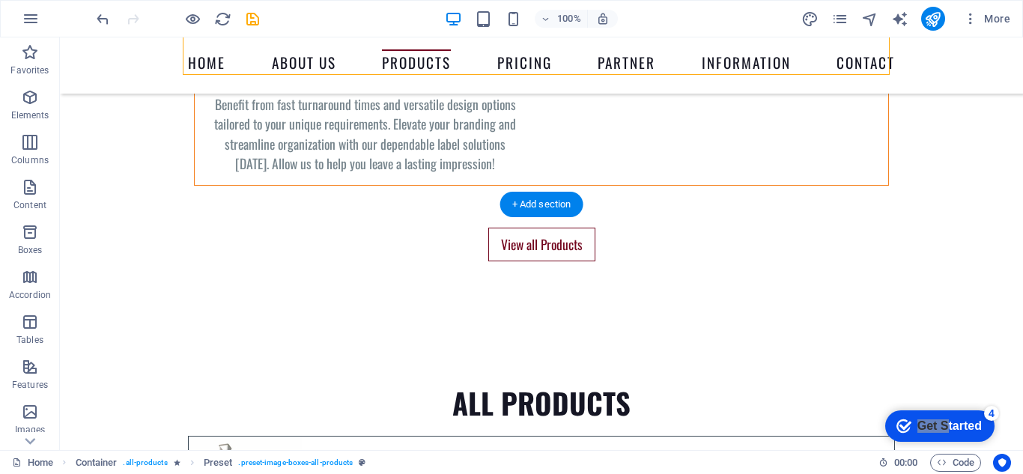
scroll to position [4398, 0]
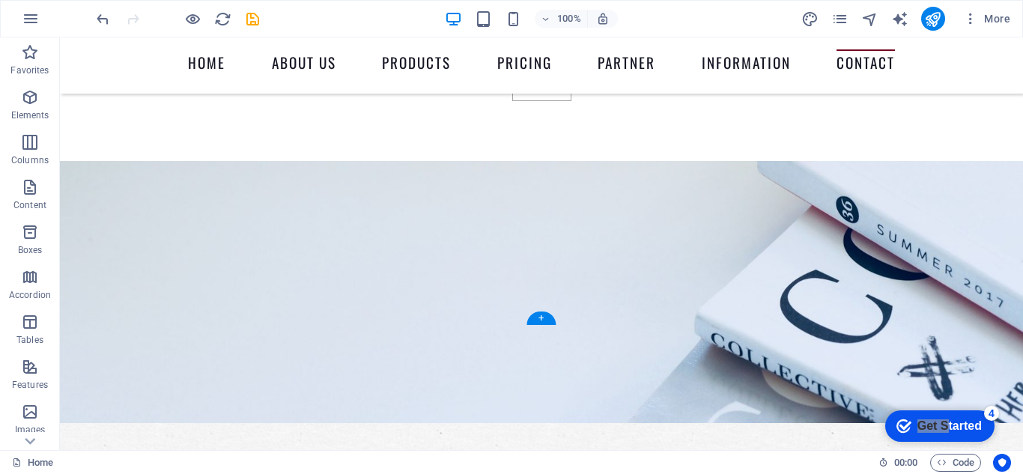
scroll to position [8289, 0]
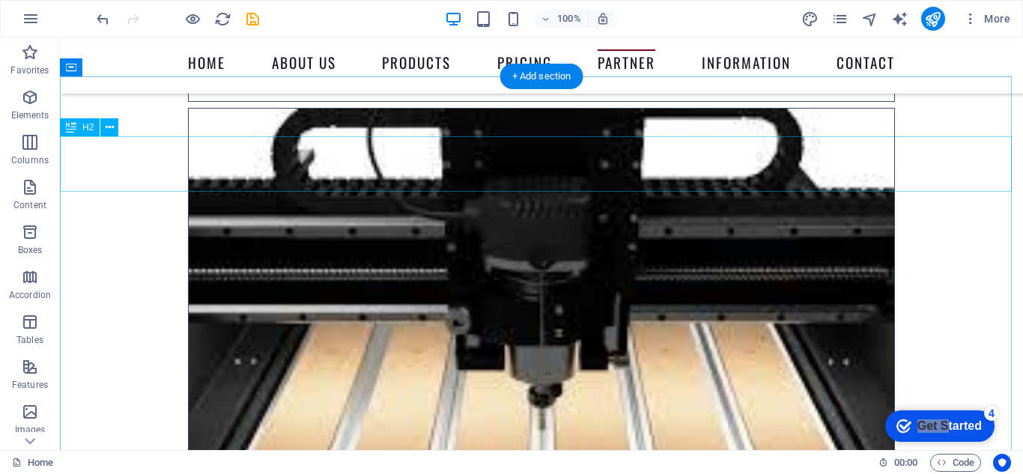
scroll to position [6416, 0]
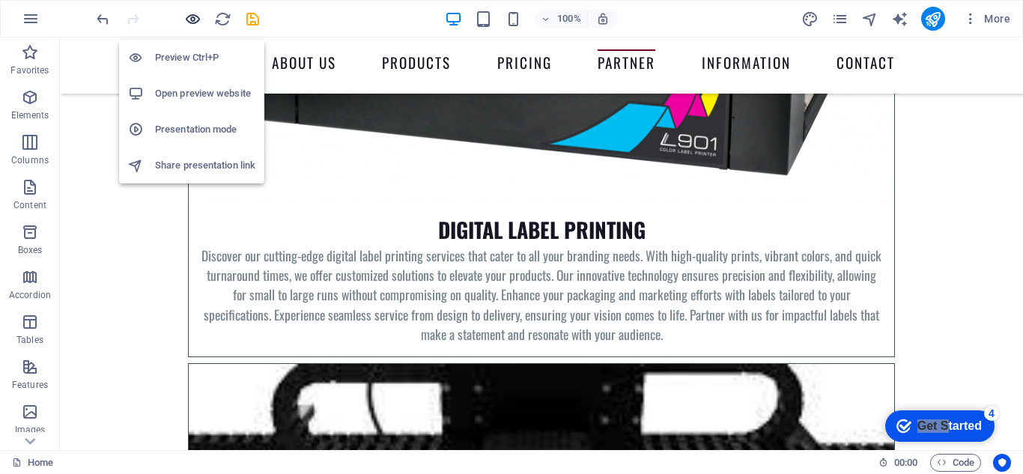
click at [190, 14] on icon "button" at bounding box center [192, 18] width 17 height 17
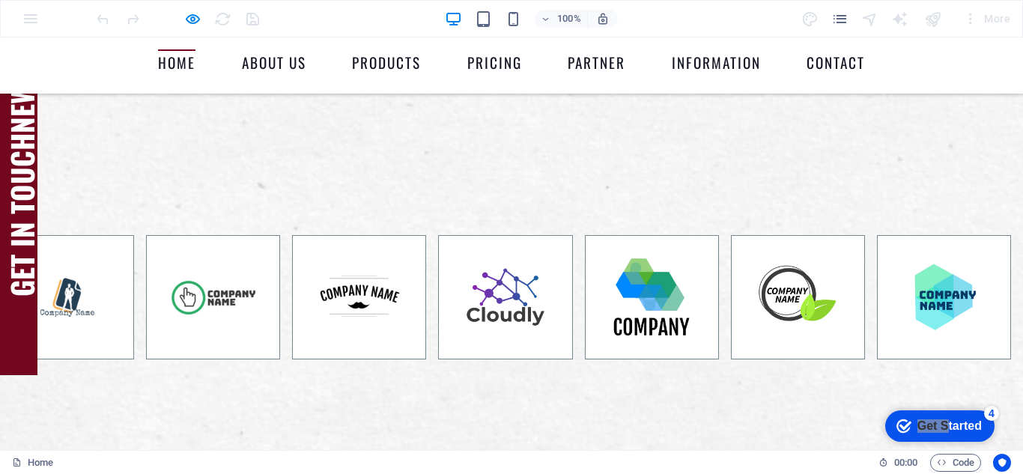
scroll to position [0, 0]
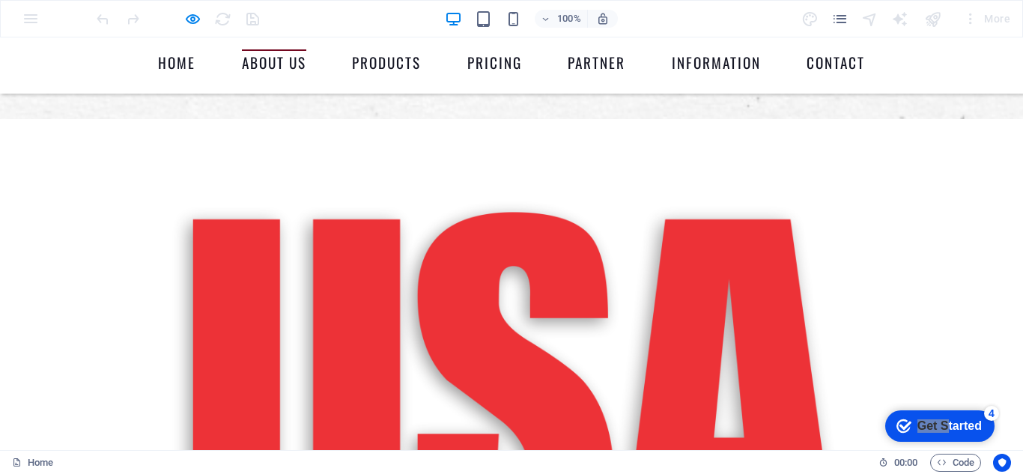
scroll to position [585, 0]
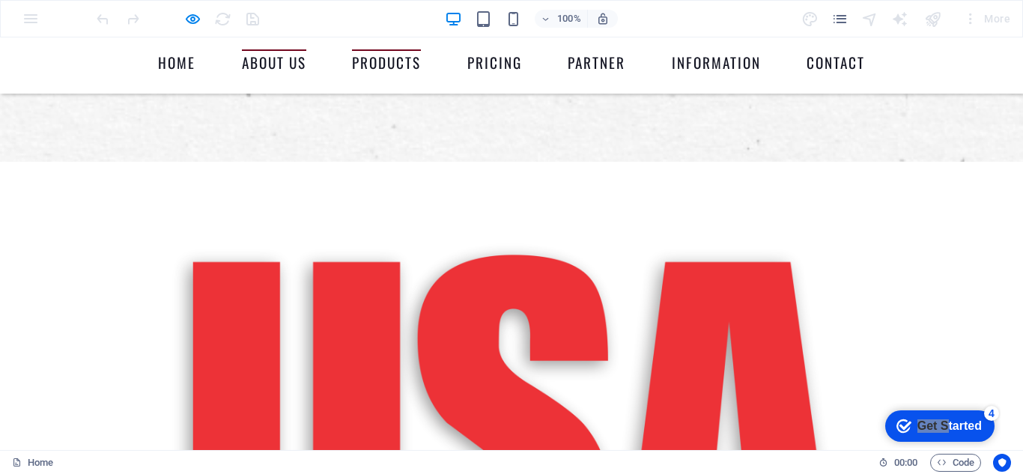
click at [372, 61] on link "Products" at bounding box center [386, 65] width 69 height 32
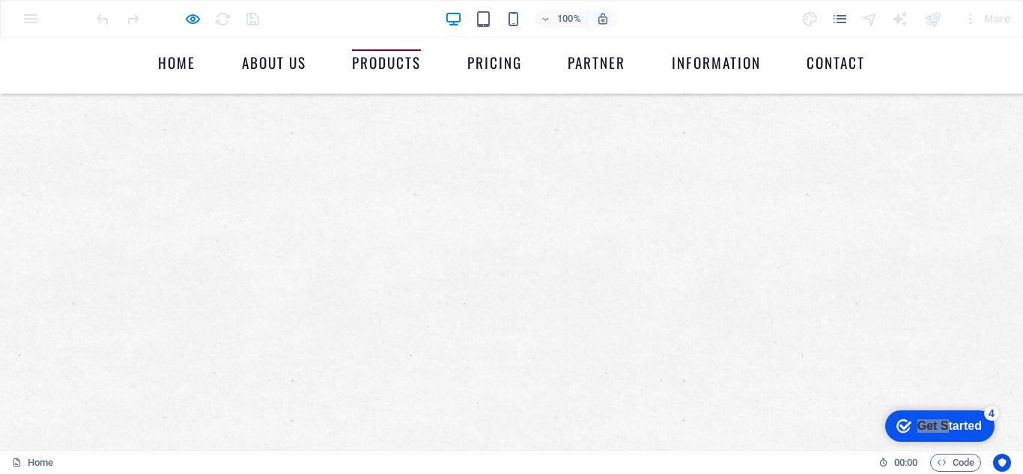
scroll to position [2855, 0]
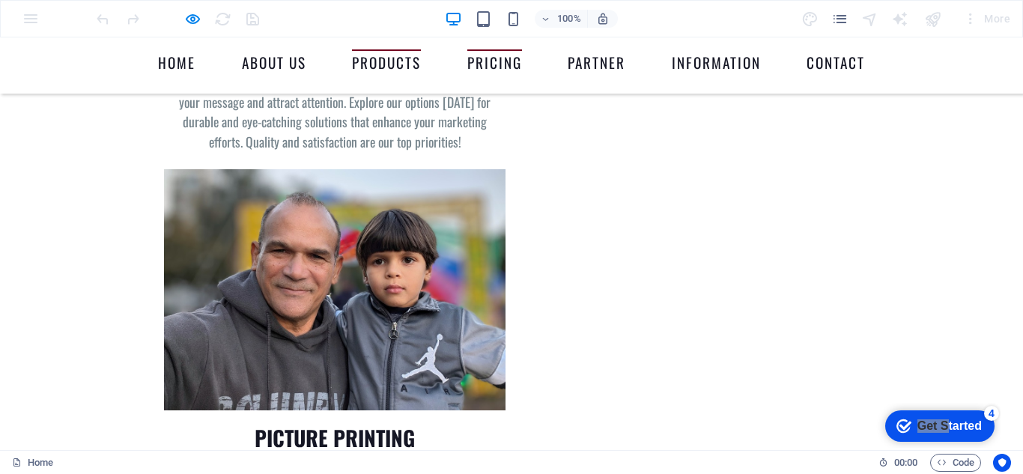
click at [487, 62] on link "Pricing" at bounding box center [494, 65] width 55 height 32
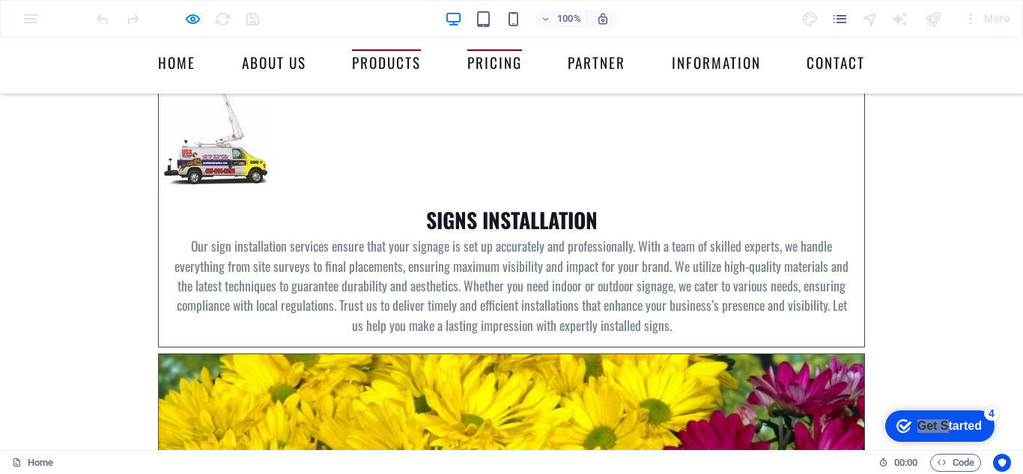
scroll to position [4628, 0]
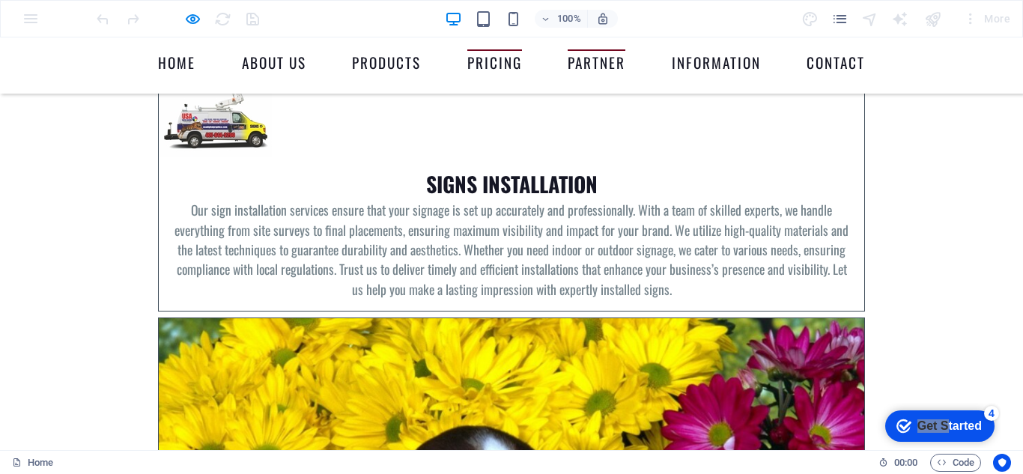
click at [584, 57] on link "Partner" at bounding box center [597, 65] width 58 height 32
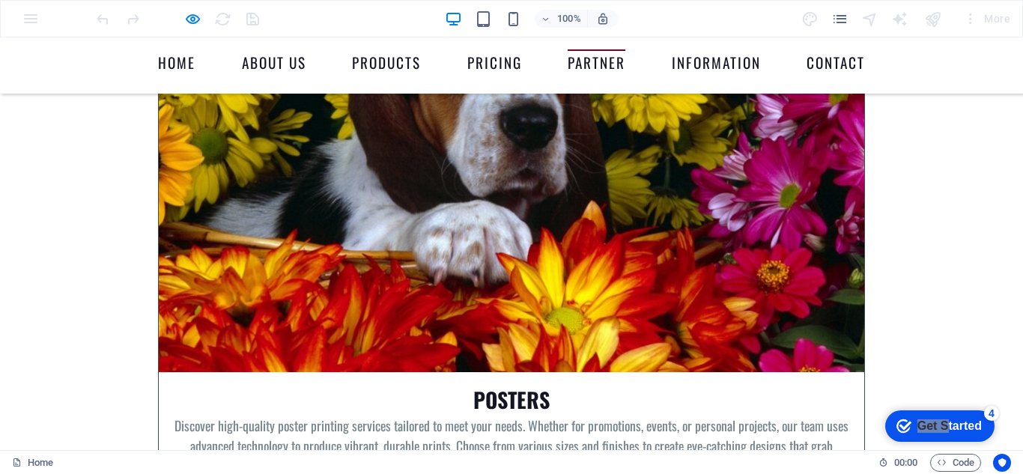
scroll to position [5112, 0]
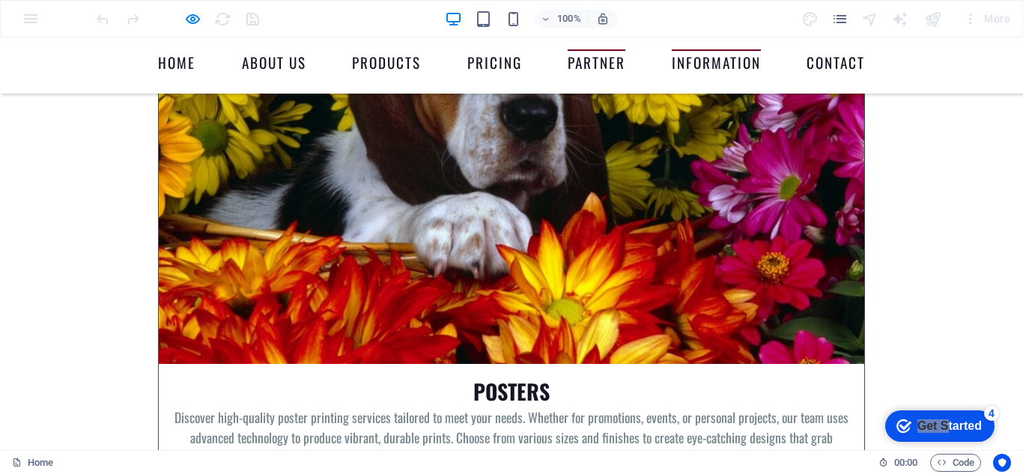
click at [691, 63] on link "Information" at bounding box center [716, 65] width 89 height 32
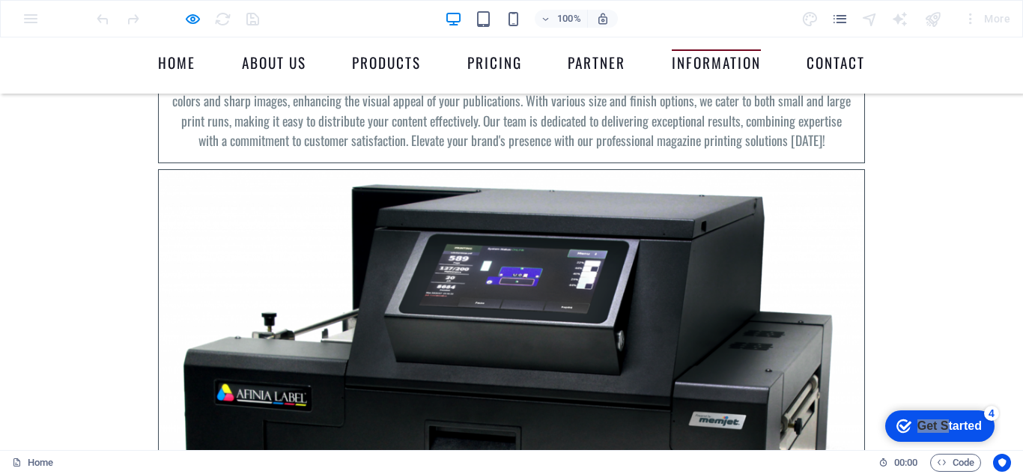
scroll to position [5777, 0]
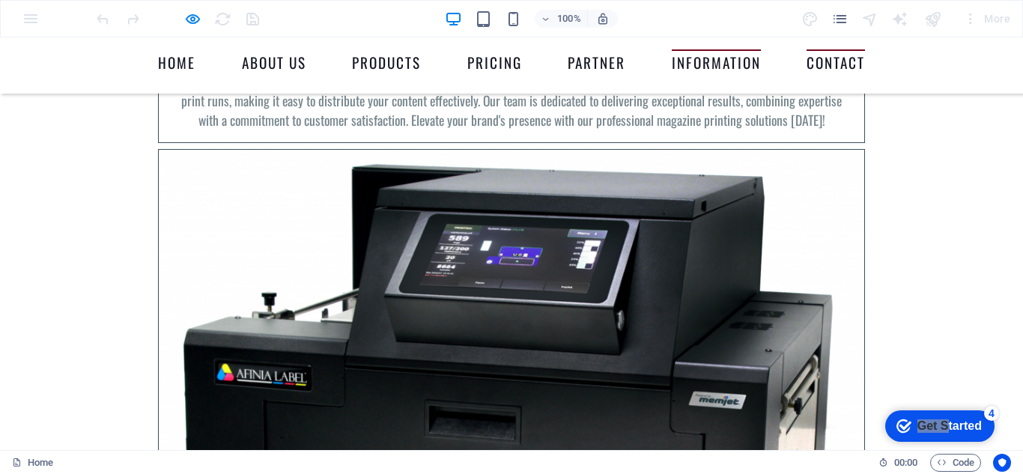
click at [837, 63] on link "Contact" at bounding box center [836, 65] width 58 height 32
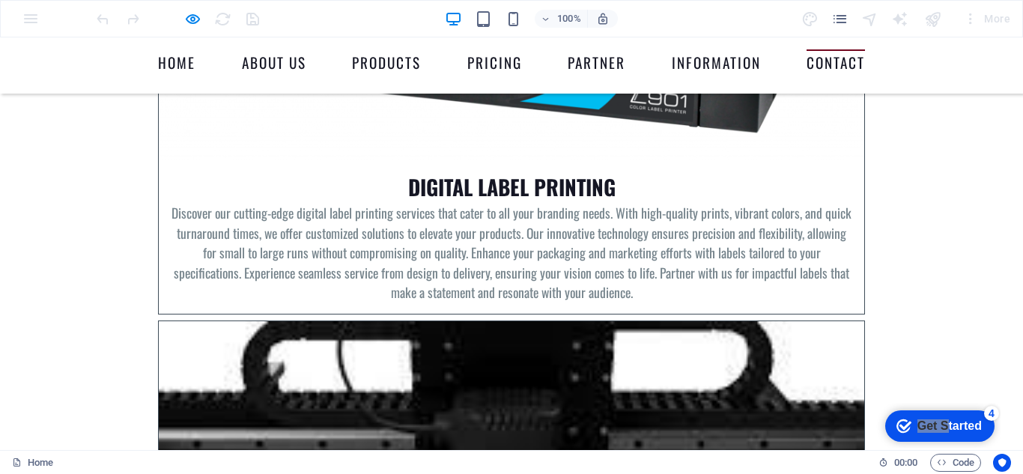
scroll to position [6270, 0]
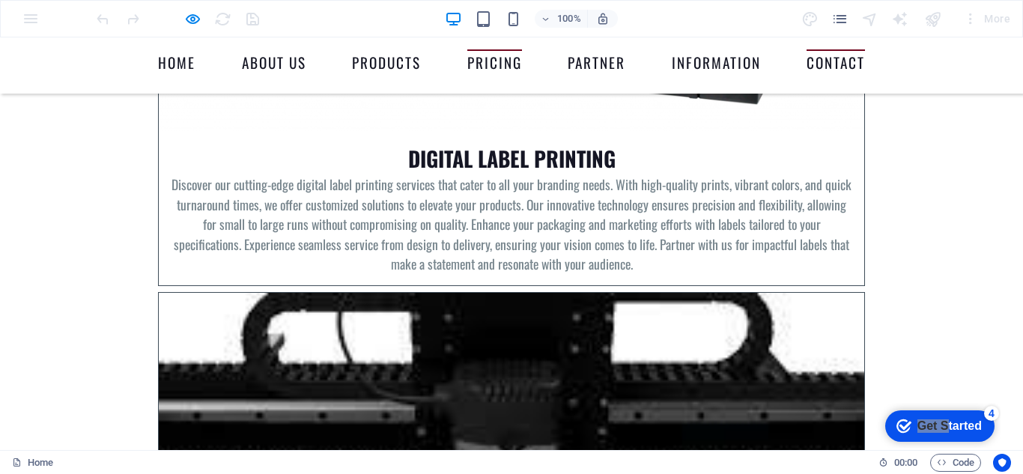
click at [494, 61] on link "Pricing" at bounding box center [494, 65] width 55 height 32
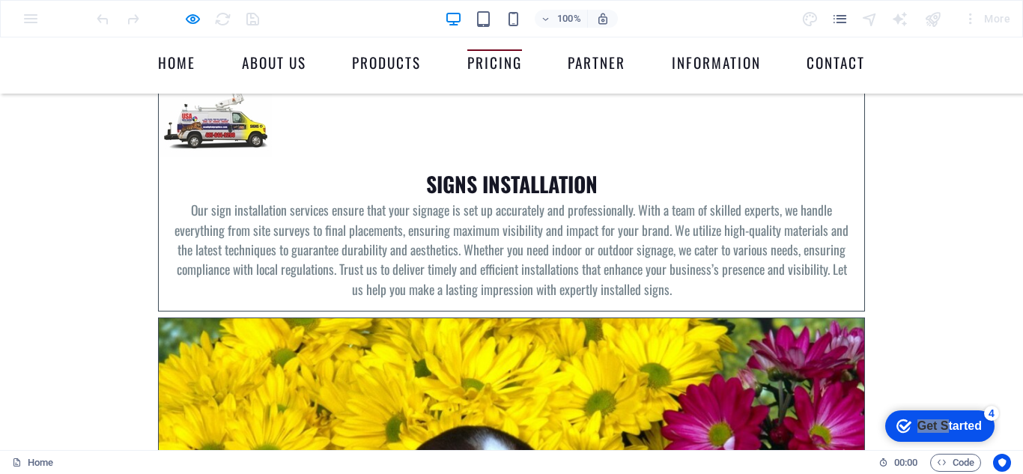
scroll to position [4703, 0]
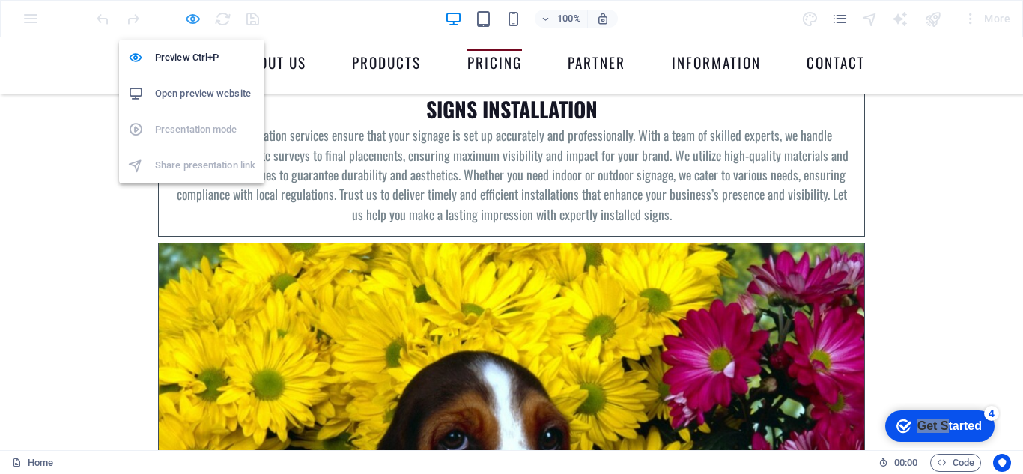
click at [189, 16] on icon "button" at bounding box center [192, 18] width 17 height 17
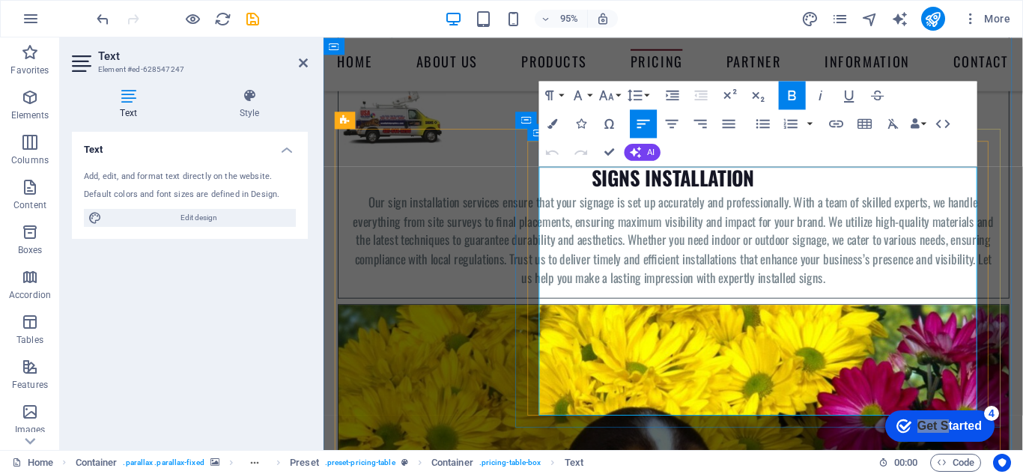
drag, startPoint x: 757, startPoint y: 212, endPoint x: 540, endPoint y: 213, distance: 216.5
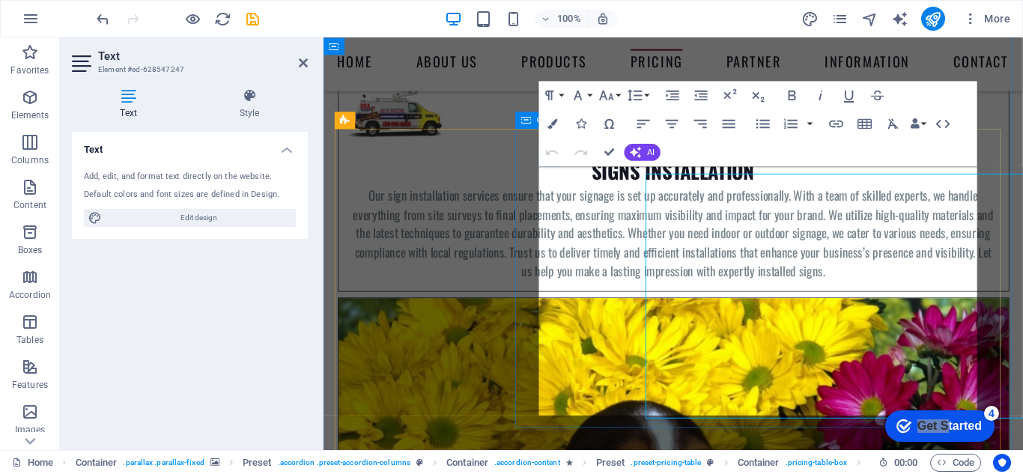
scroll to position [4839, 0]
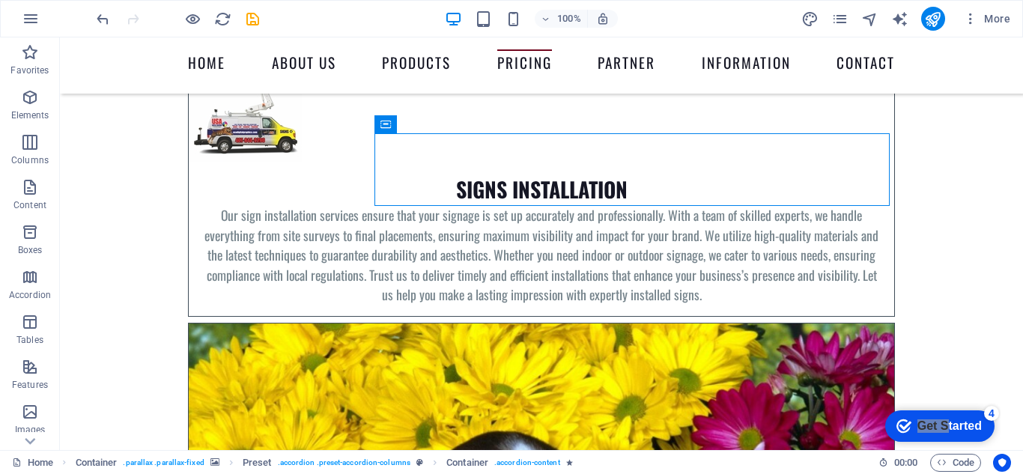
scroll to position [4846, 0]
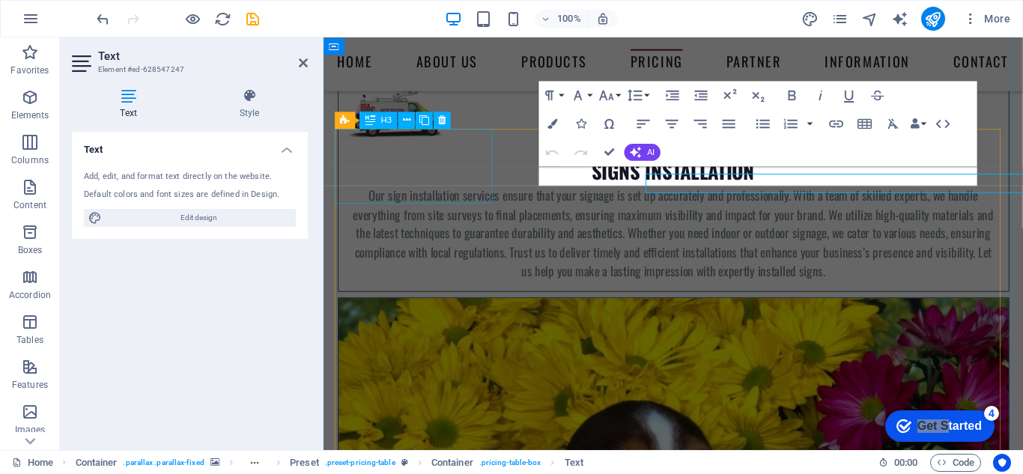
scroll to position [4839, 0]
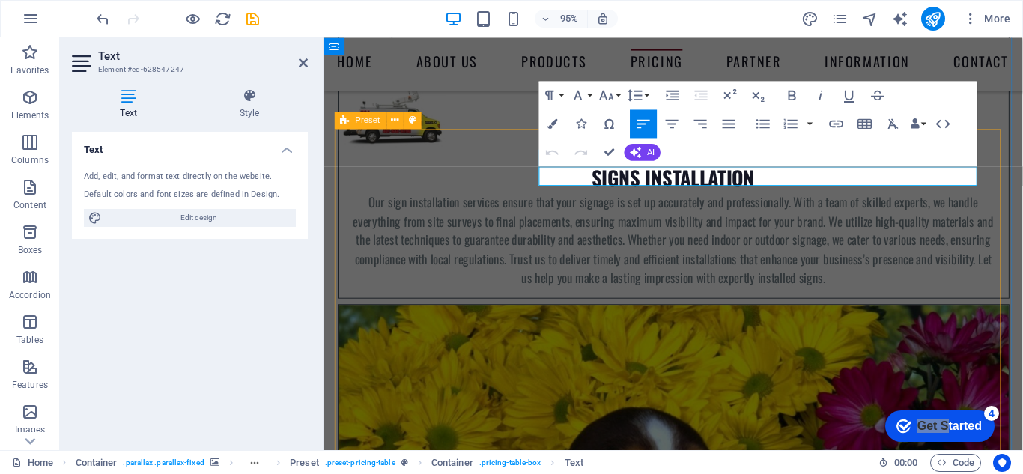
drag, startPoint x: 652, startPoint y: 179, endPoint x: 508, endPoint y: 183, distance: 144.6
copy p "Call for pricing"
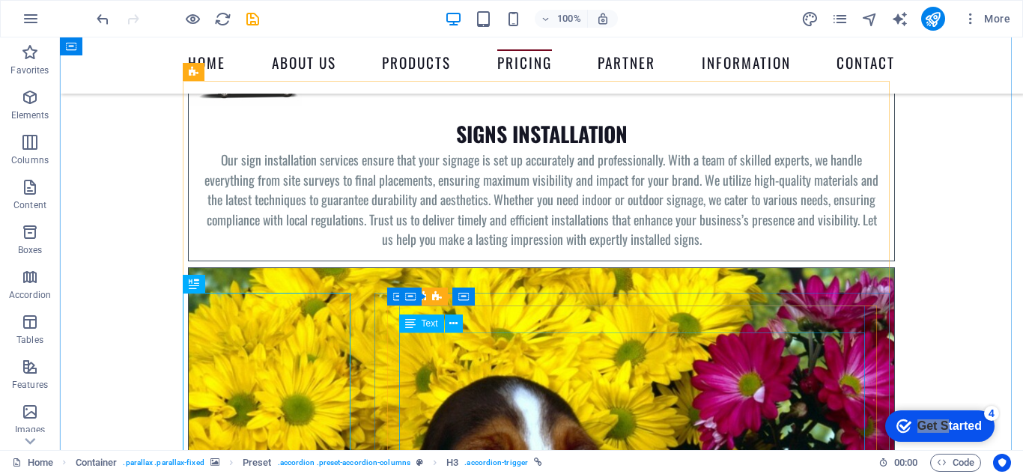
scroll to position [4969, 0]
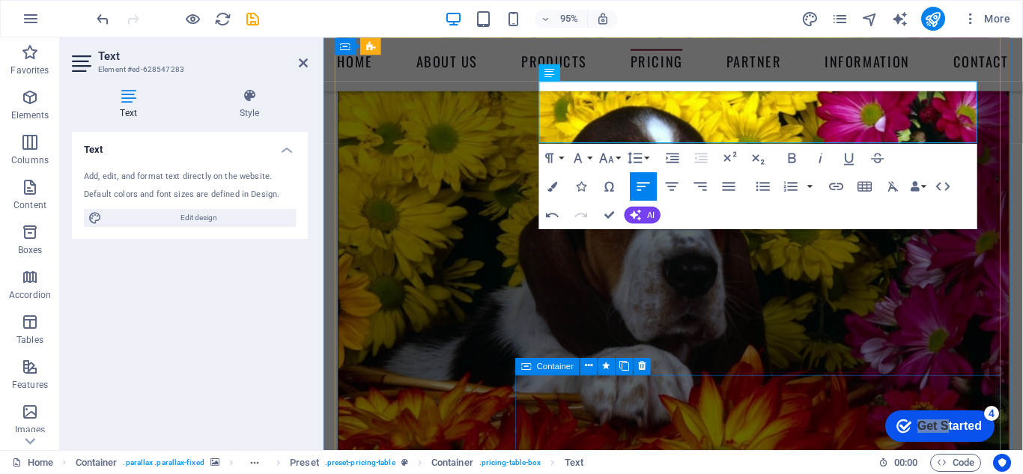
scroll to position [5164, 0]
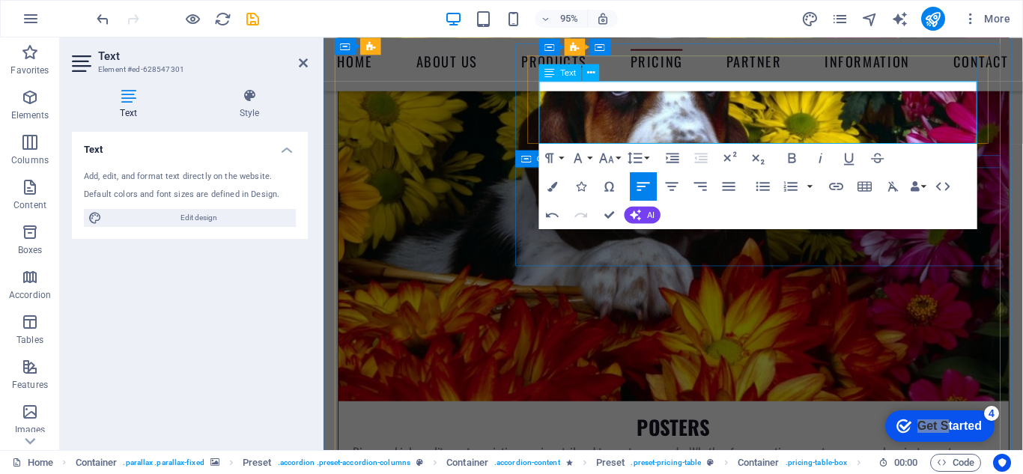
scroll to position [5314, 0]
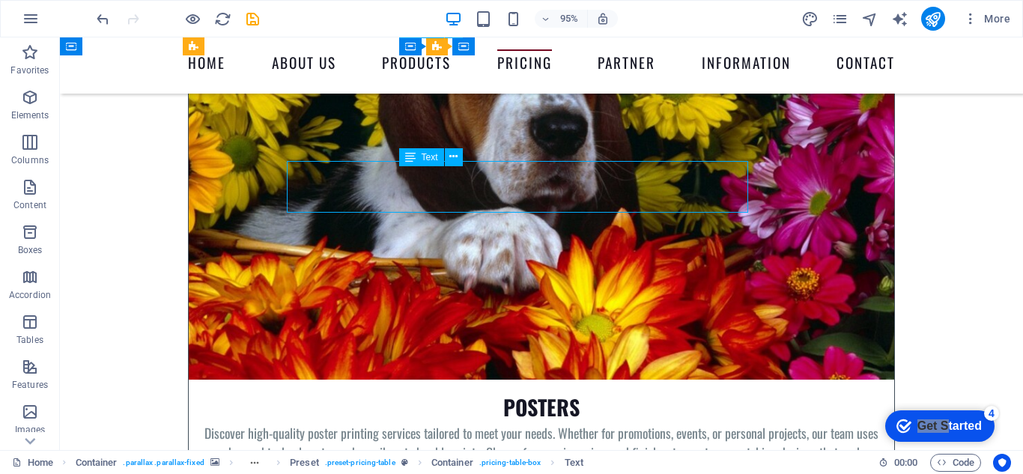
scroll to position [5321, 0]
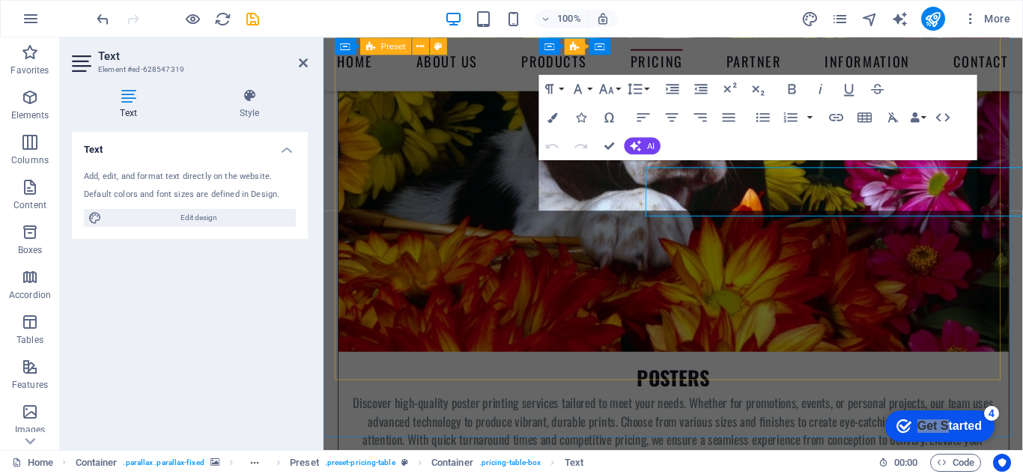
scroll to position [5314, 0]
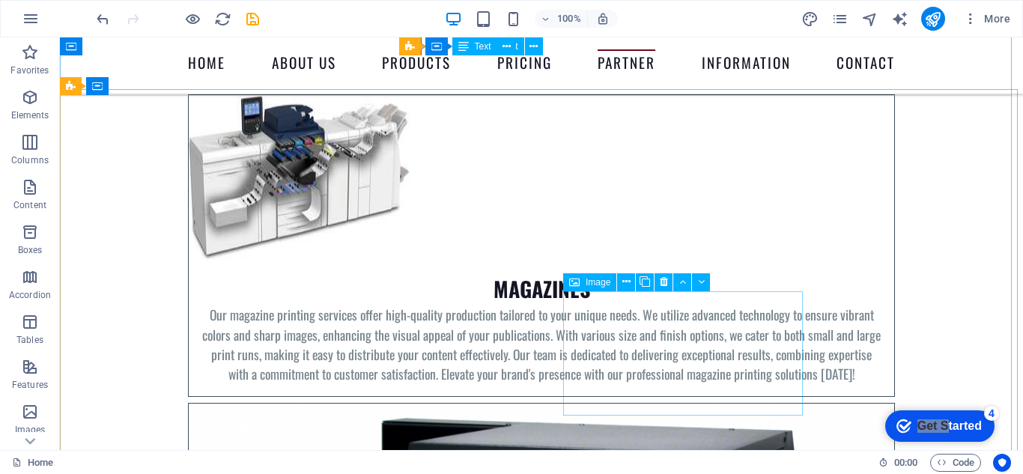
scroll to position [5771, 0]
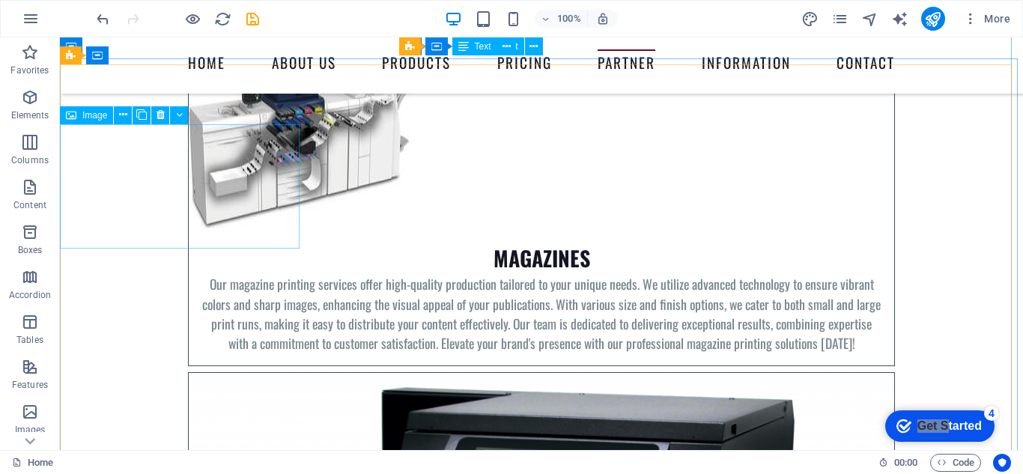
select select "%"
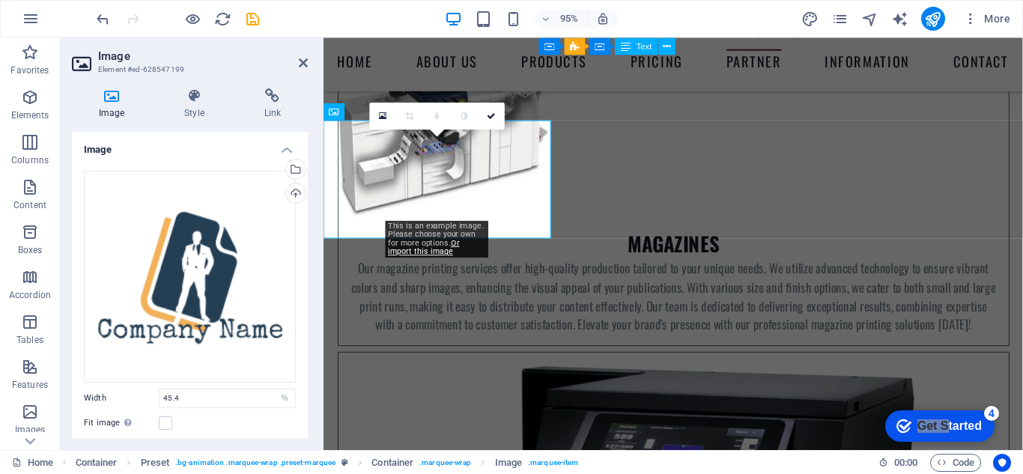
scroll to position [5763, 0]
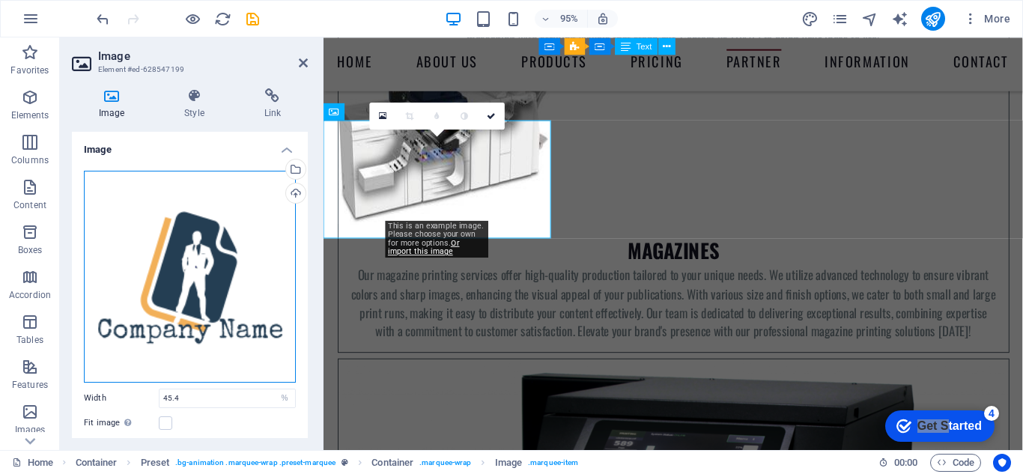
click at [191, 327] on div "Drag files here, click to choose files or select files from Files or our free s…" at bounding box center [190, 277] width 212 height 212
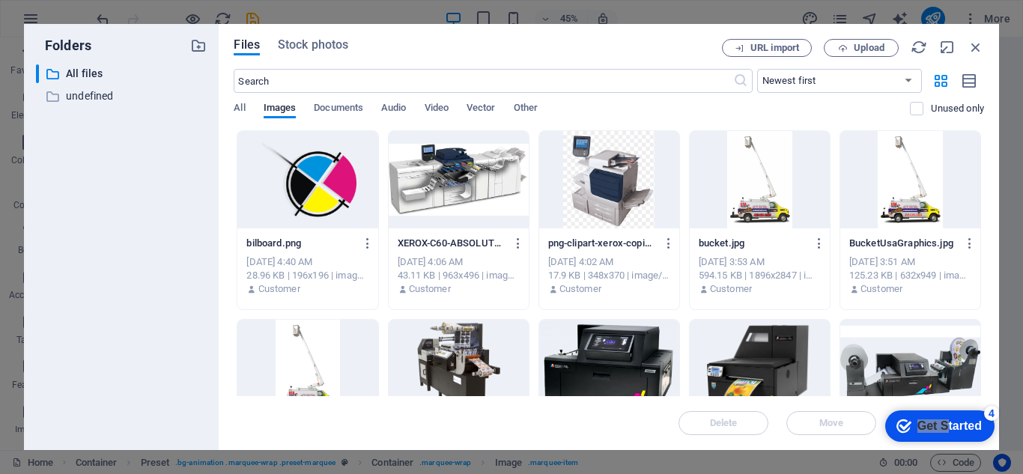
click at [191, 327] on div "​ All files All files ​ undefined undefined" at bounding box center [121, 251] width 171 height 374
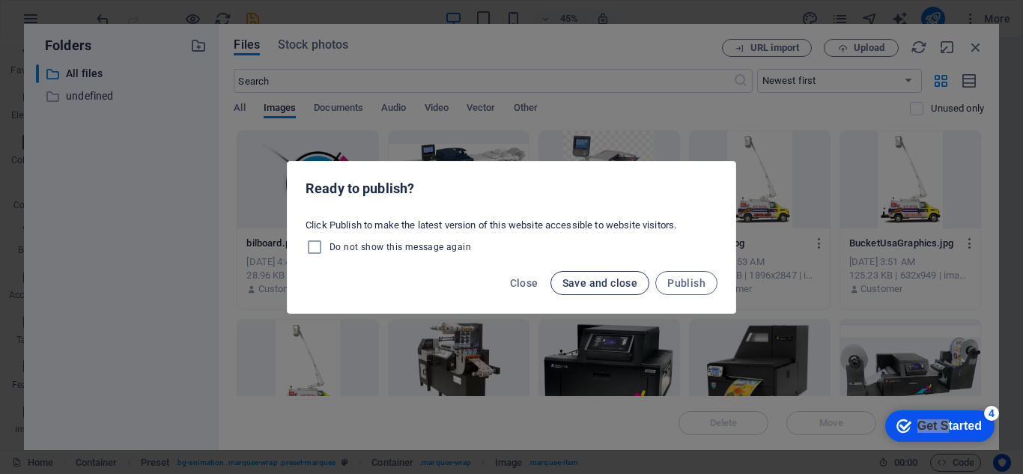
click at [584, 282] on span "Save and close" at bounding box center [601, 283] width 76 height 12
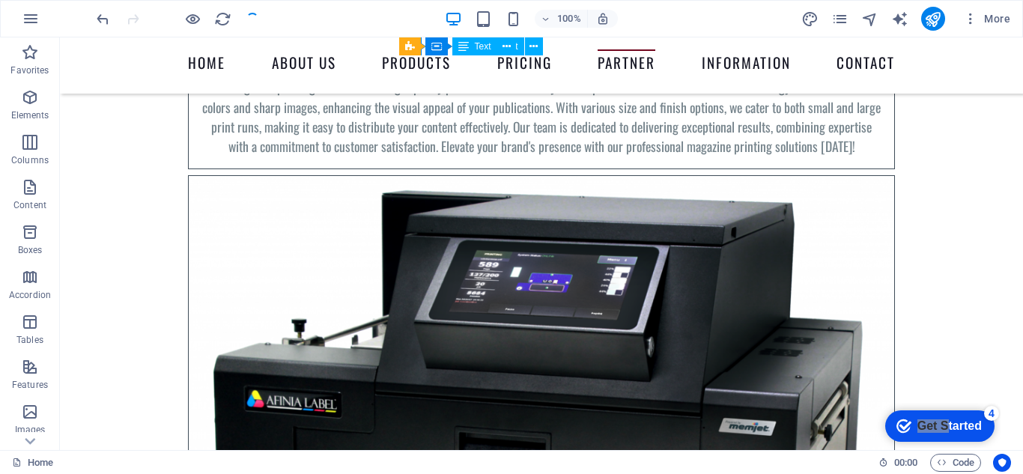
scroll to position [5771, 0]
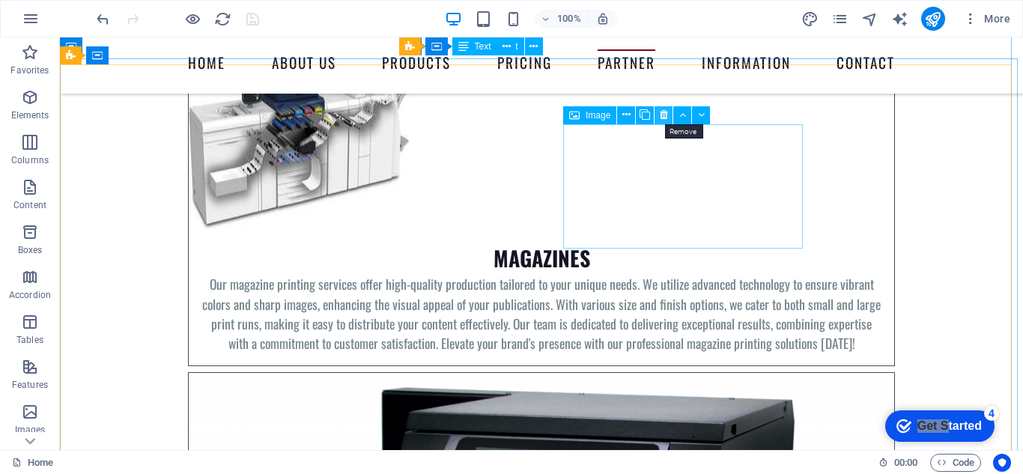
click at [661, 112] on icon at bounding box center [664, 115] width 8 height 16
click at [664, 115] on icon at bounding box center [664, 115] width 8 height 16
click at [663, 118] on icon at bounding box center [664, 115] width 8 height 16
click at [664, 115] on icon at bounding box center [664, 115] width 8 height 16
click at [663, 114] on icon at bounding box center [664, 115] width 8 height 16
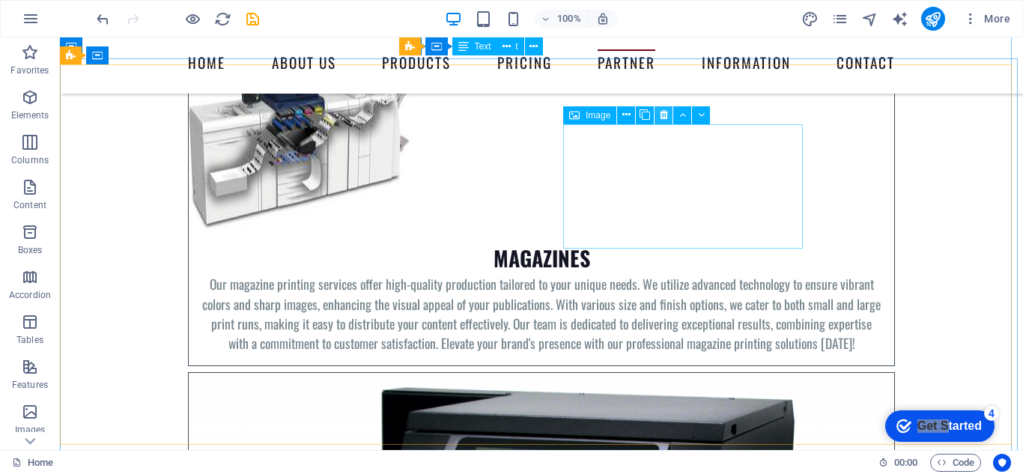
click at [662, 112] on icon at bounding box center [664, 115] width 8 height 16
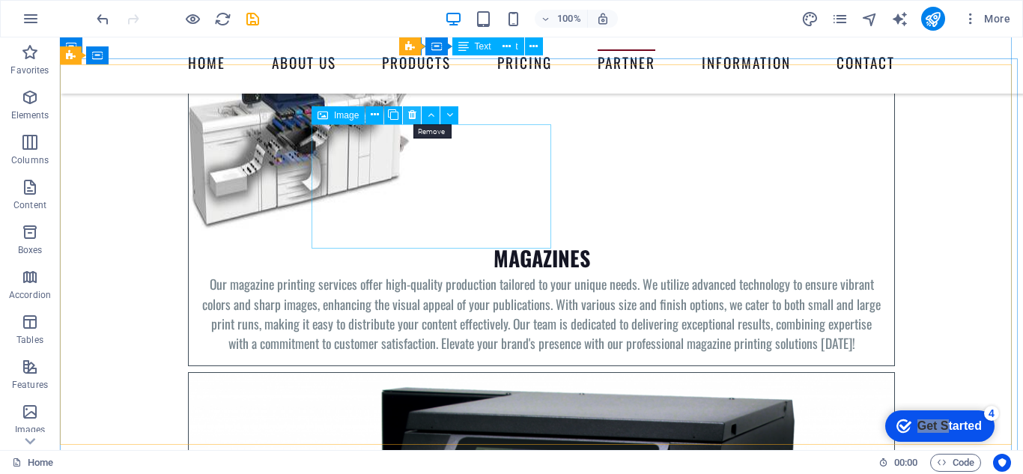
click at [413, 113] on icon at bounding box center [412, 115] width 8 height 16
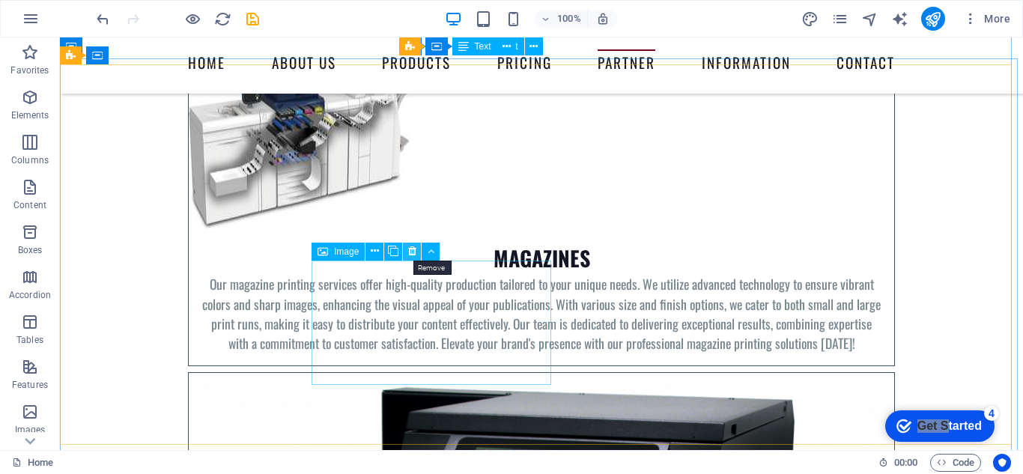
click at [412, 249] on icon at bounding box center [412, 251] width 8 height 16
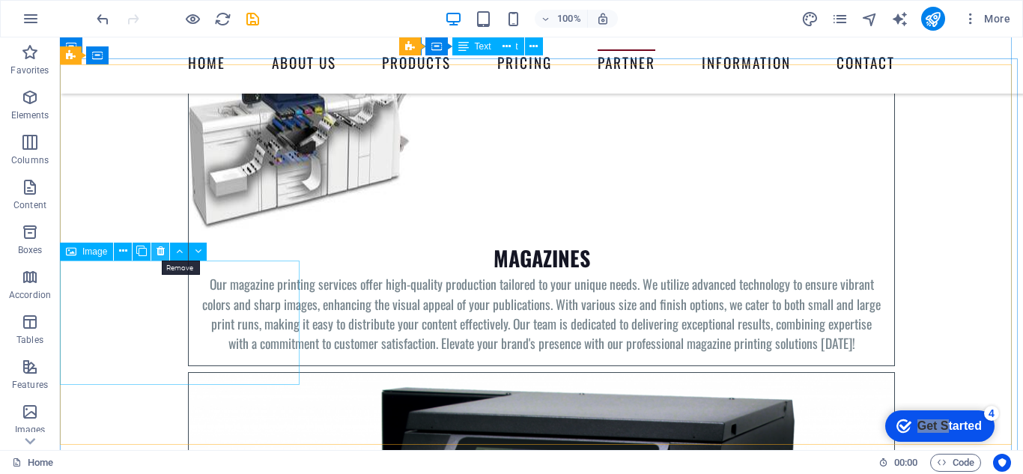
click at [157, 246] on icon at bounding box center [161, 251] width 8 height 16
click at [160, 249] on icon at bounding box center [161, 251] width 8 height 16
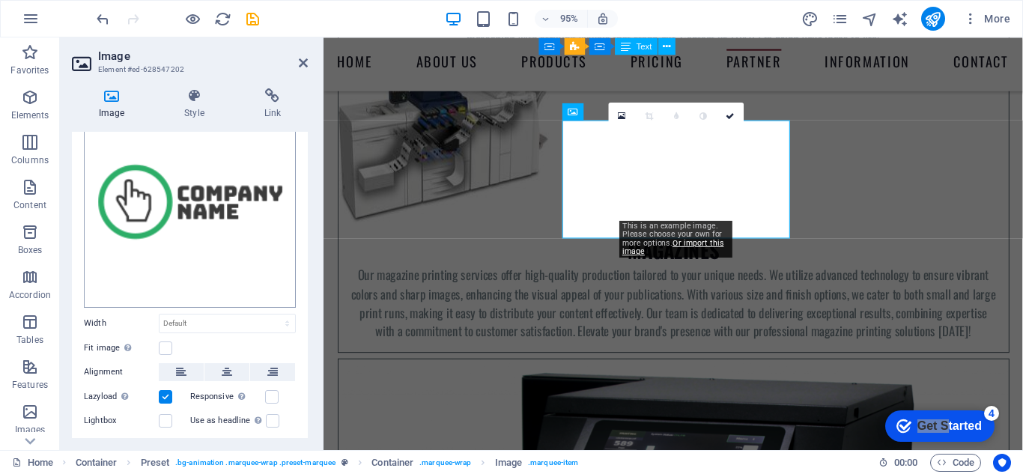
scroll to position [136, 0]
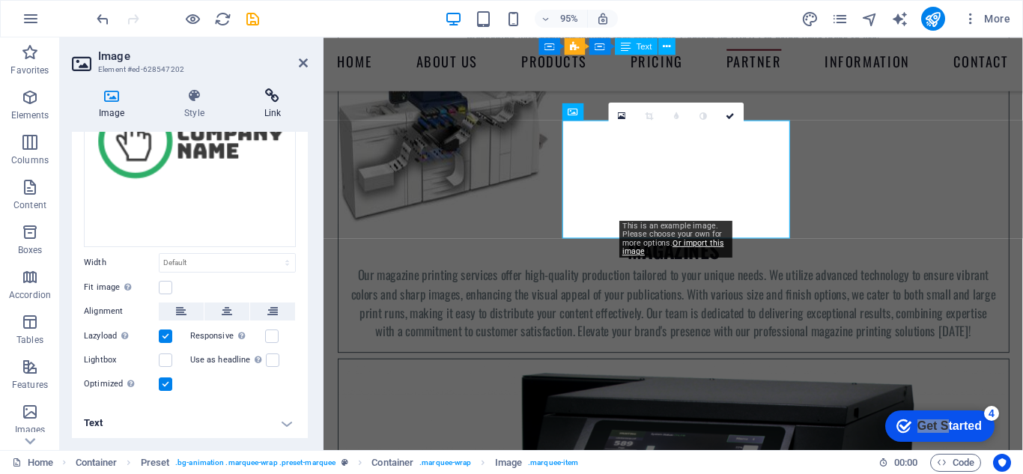
click at [274, 98] on icon at bounding box center [272, 95] width 70 height 15
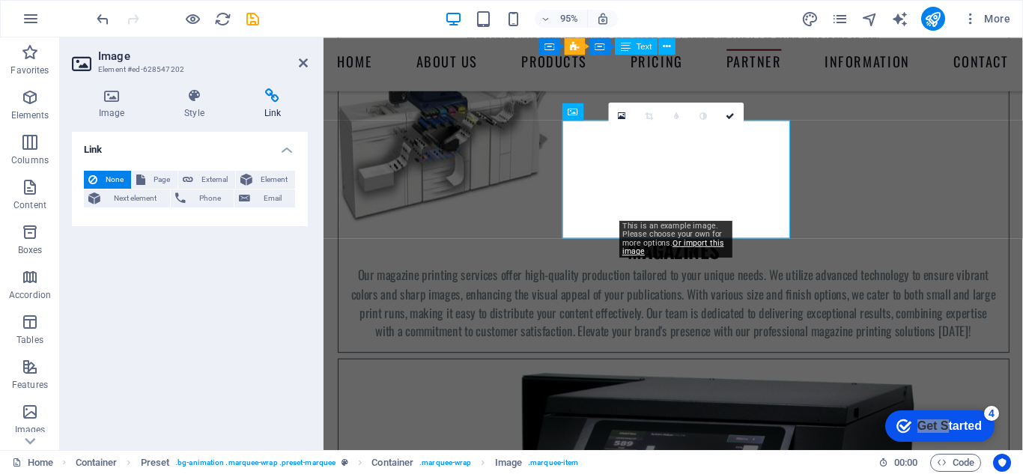
click at [112, 148] on h4 "Link" at bounding box center [190, 145] width 236 height 27
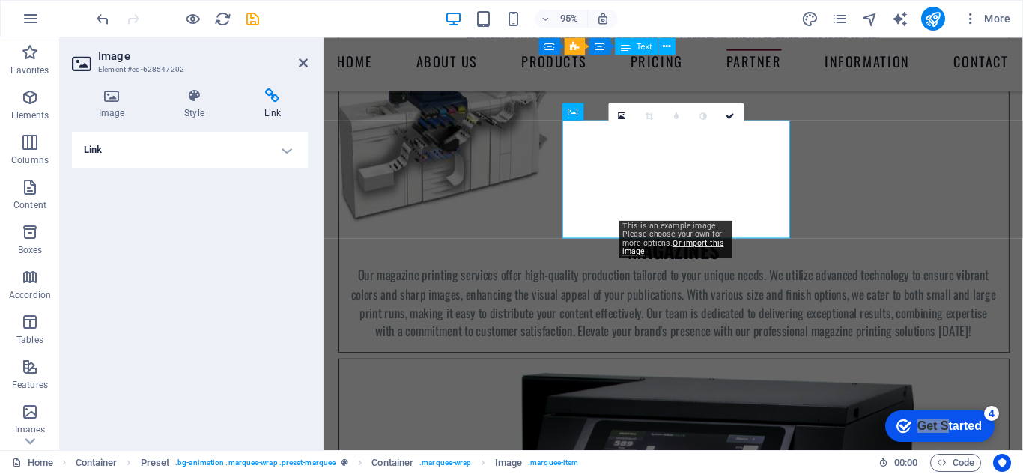
click at [112, 148] on h4 "Link" at bounding box center [190, 150] width 236 height 36
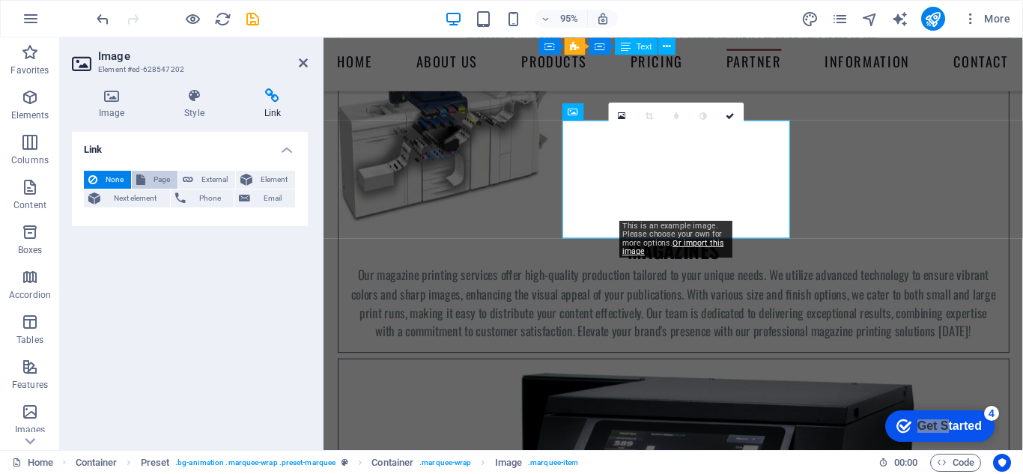
click at [155, 180] on span "Page" at bounding box center [161, 180] width 23 height 18
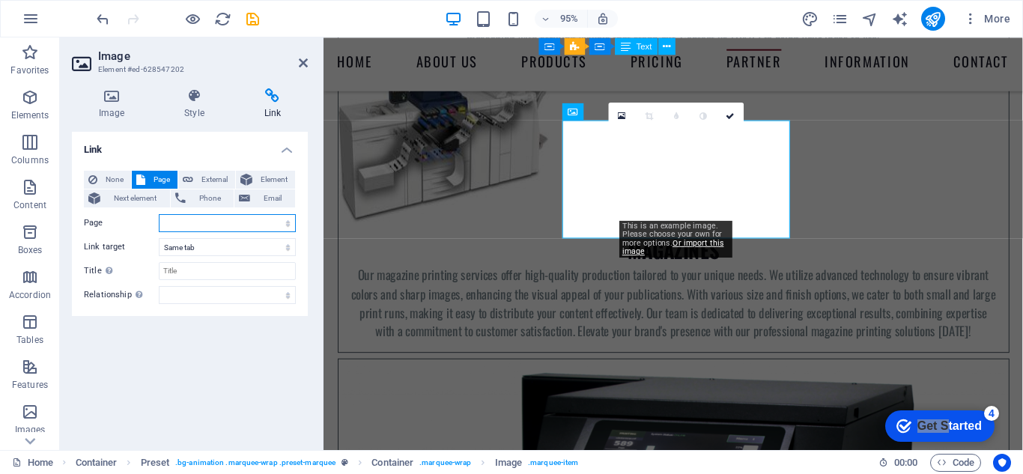
click at [173, 220] on select "Home Subpage Legal Notice Privacy" at bounding box center [227, 223] width 137 height 18
click at [193, 222] on select "Home Subpage Legal Notice Privacy" at bounding box center [227, 223] width 137 height 18
select select "0"
click at [159, 214] on select "Home Subpage Legal Notice Privacy" at bounding box center [227, 223] width 137 height 18
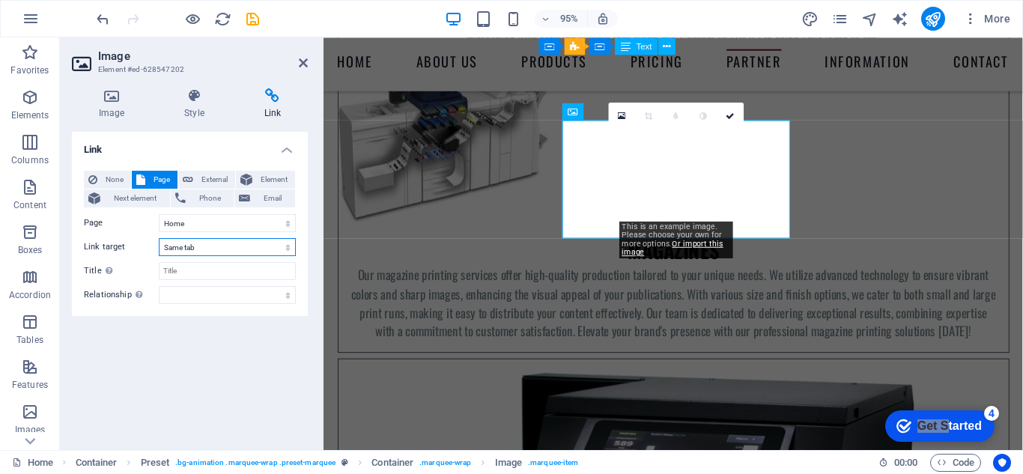
click at [209, 244] on select "New tab Same tab Overlay" at bounding box center [227, 247] width 137 height 18
click at [189, 273] on input "Title Additional link description, should not be the same as the link text. The…" at bounding box center [227, 271] width 137 height 18
click at [213, 180] on span "External" at bounding box center [214, 180] width 33 height 18
select select "blank"
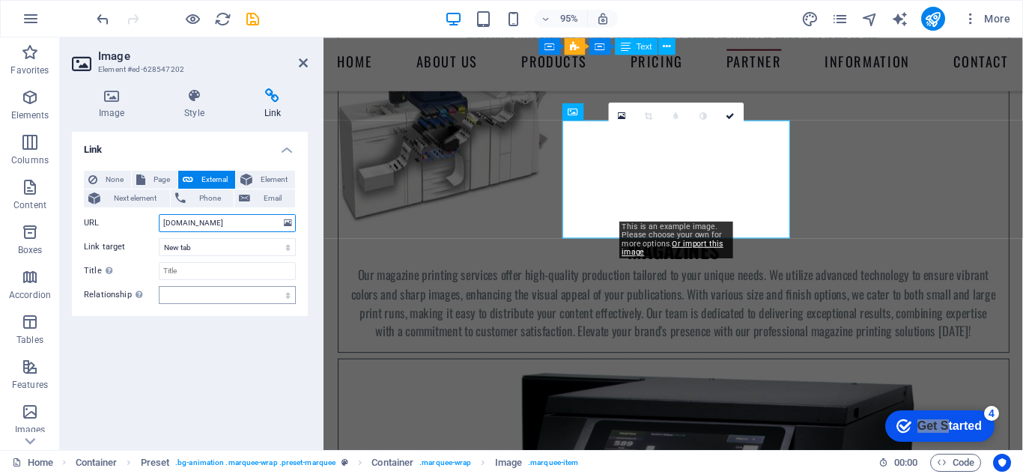
type input "www.labelstags.com"
click at [177, 294] on select "alternate author bookmark external help license next nofollow noreferrer noopen…" at bounding box center [227, 295] width 137 height 18
select select "alternate"
click at [159, 286] on select "alternate author bookmark external help license next nofollow noreferrer noopen…" at bounding box center [227, 295] width 137 height 18
click at [191, 381] on div "Link None Page External Element Next element Phone Email Page Home Subpage Lega…" at bounding box center [190, 285] width 236 height 306
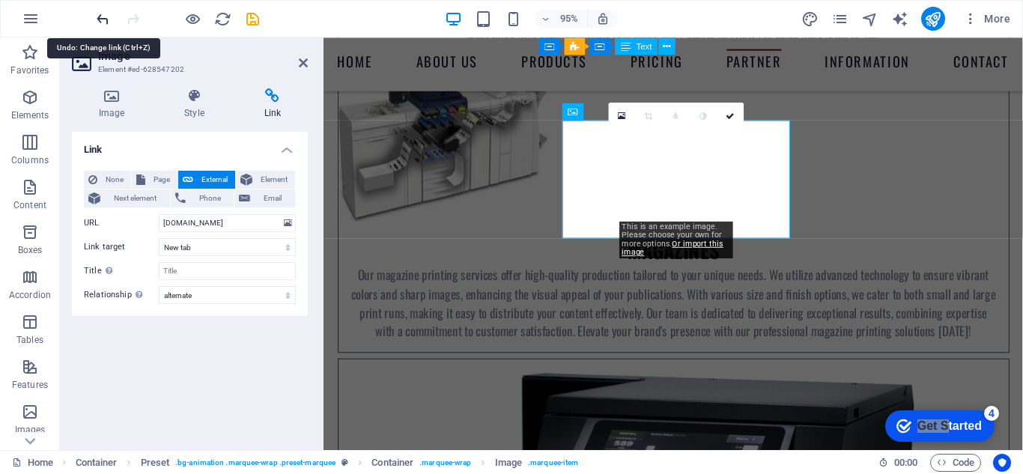
click at [102, 14] on icon "undo" at bounding box center [102, 18] width 17 height 17
select select
drag, startPoint x: 223, startPoint y: 396, endPoint x: 92, endPoint y: 115, distance: 309.3
click at [216, 381] on div "Link None Page External Element Next element Phone Email Page Home Subpage Lega…" at bounding box center [190, 285] width 236 height 306
click at [106, 95] on icon at bounding box center [111, 95] width 79 height 15
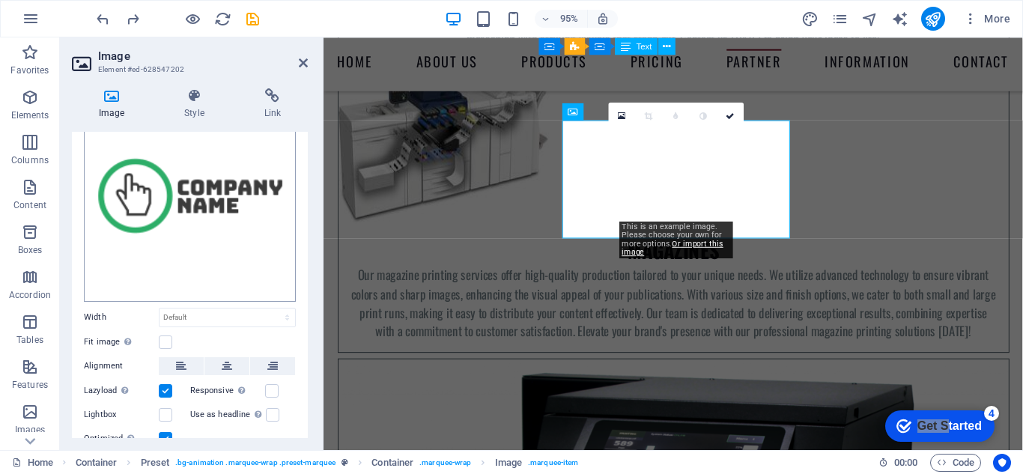
scroll to position [0, 0]
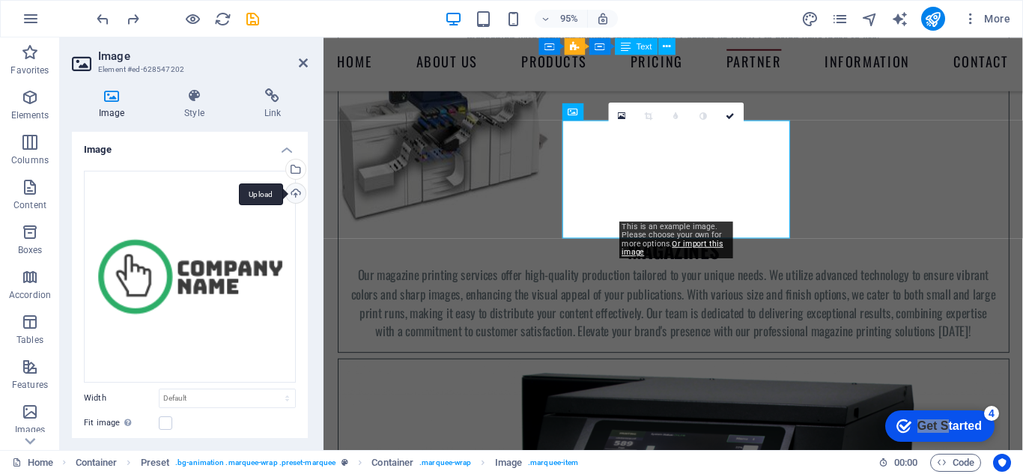
click at [291, 192] on div "Upload" at bounding box center [294, 195] width 22 height 22
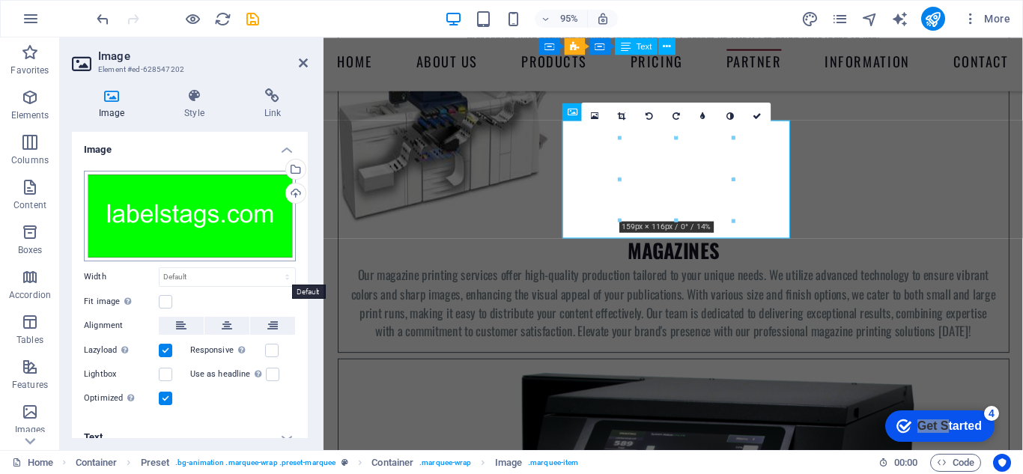
scroll to position [16, 0]
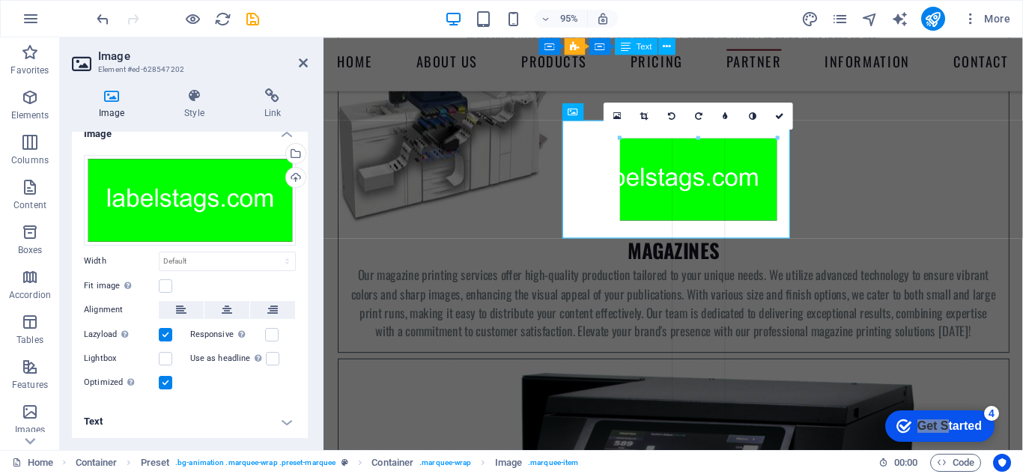
drag, startPoint x: 735, startPoint y: 222, endPoint x: 783, endPoint y: 239, distance: 50.7
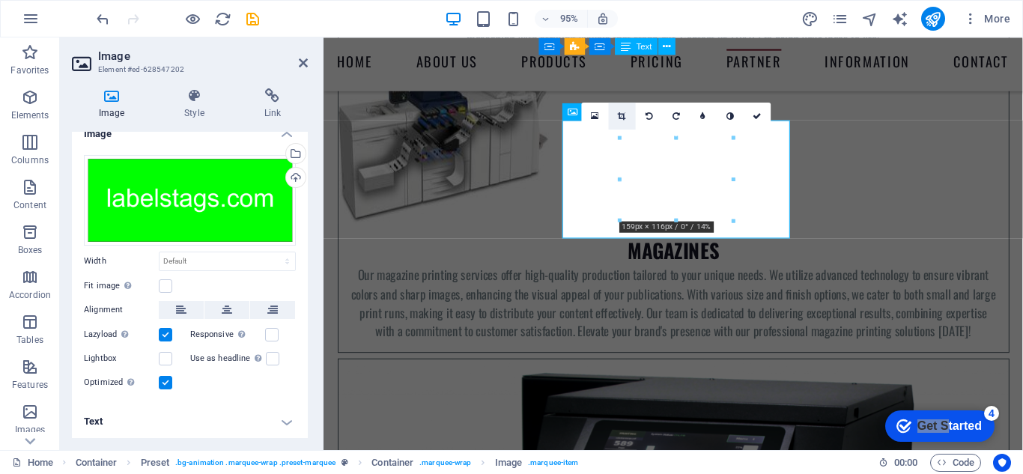
click at [622, 116] on icon at bounding box center [623, 116] width 8 height 8
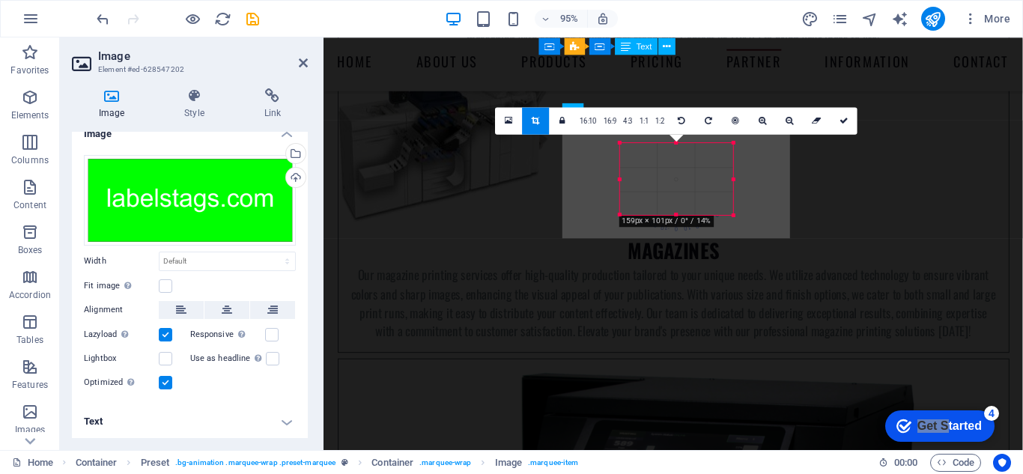
drag, startPoint x: 621, startPoint y: 181, endPoint x: 583, endPoint y: 186, distance: 38.5
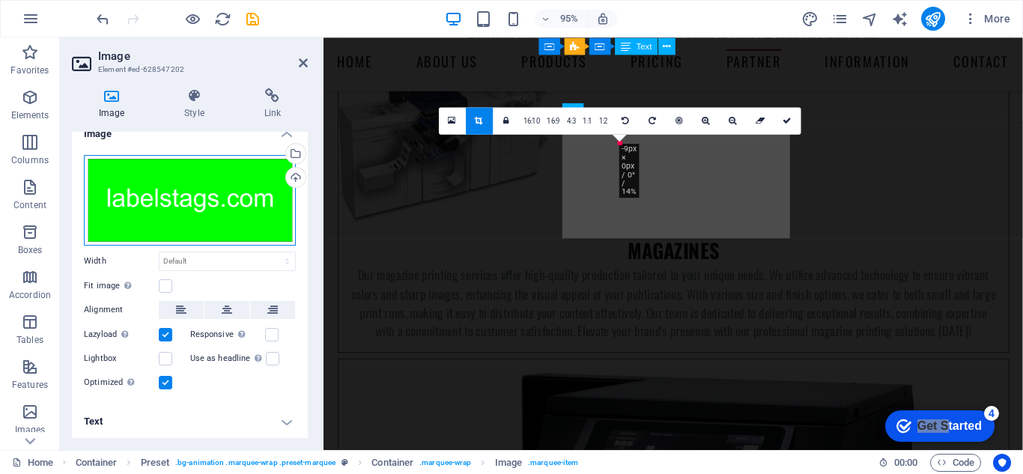
click at [229, 193] on div "Drag files here, click to choose files or select files from Files or our free s…" at bounding box center [190, 200] width 212 height 91
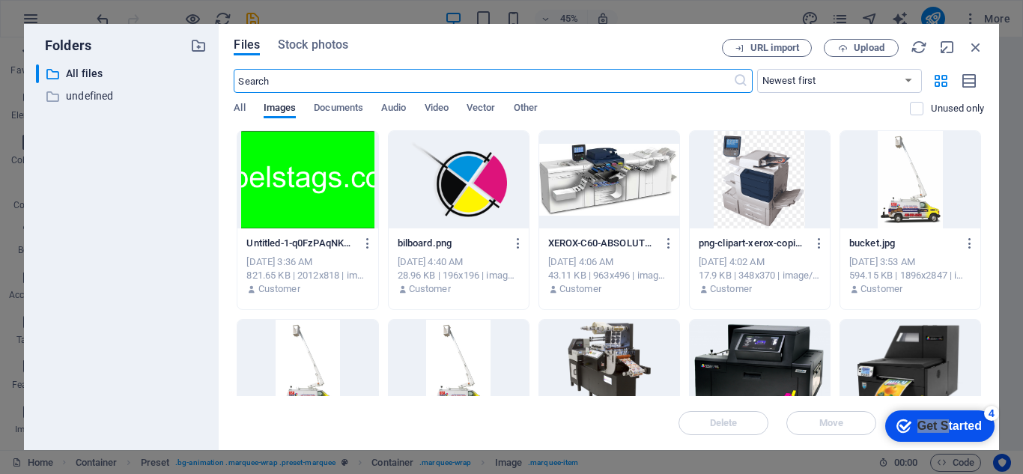
scroll to position [5968, 0]
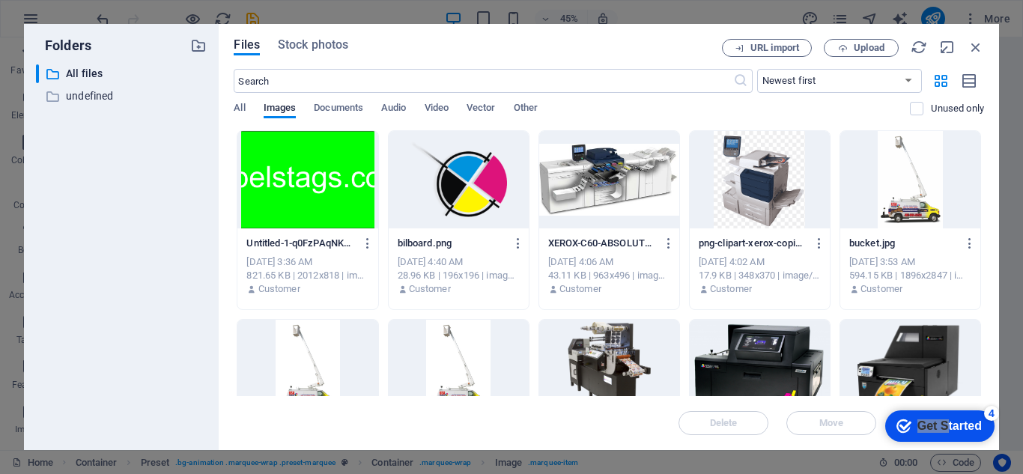
click at [293, 187] on div at bounding box center [307, 179] width 140 height 97
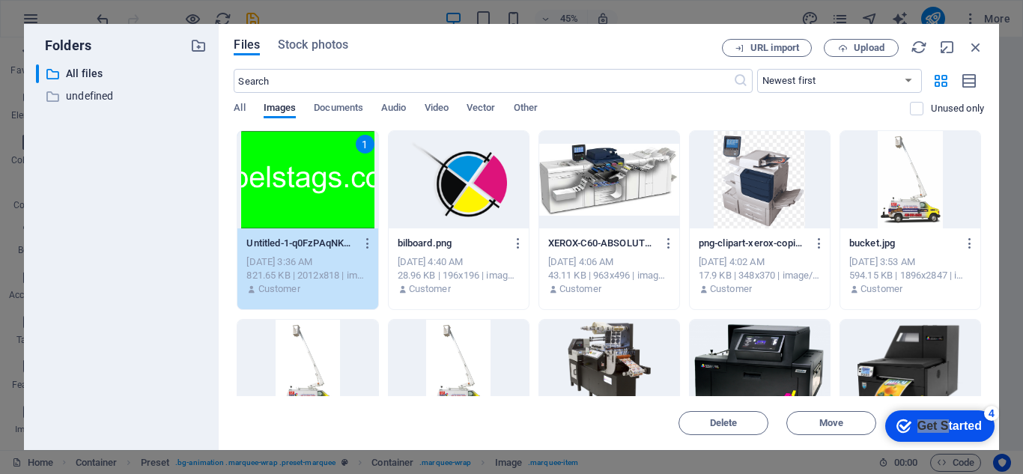
click at [293, 187] on div "1" at bounding box center [307, 179] width 140 height 97
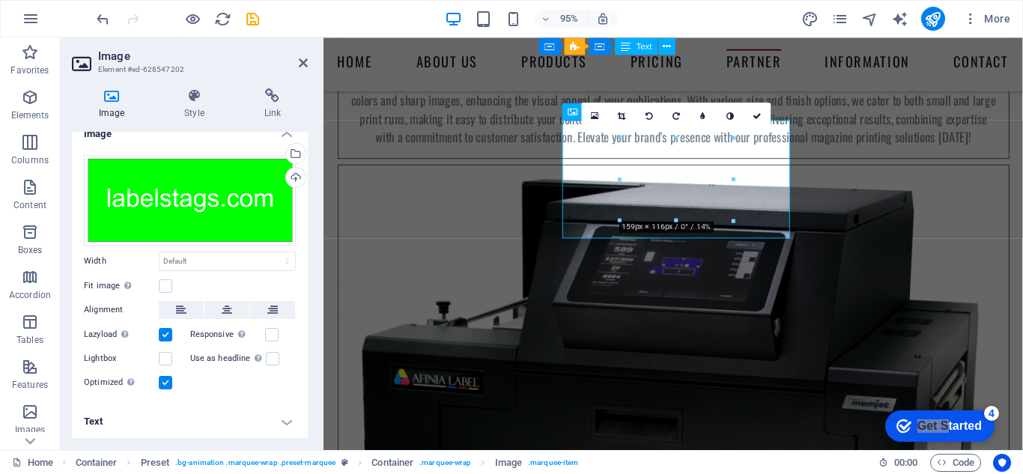
scroll to position [5763, 0]
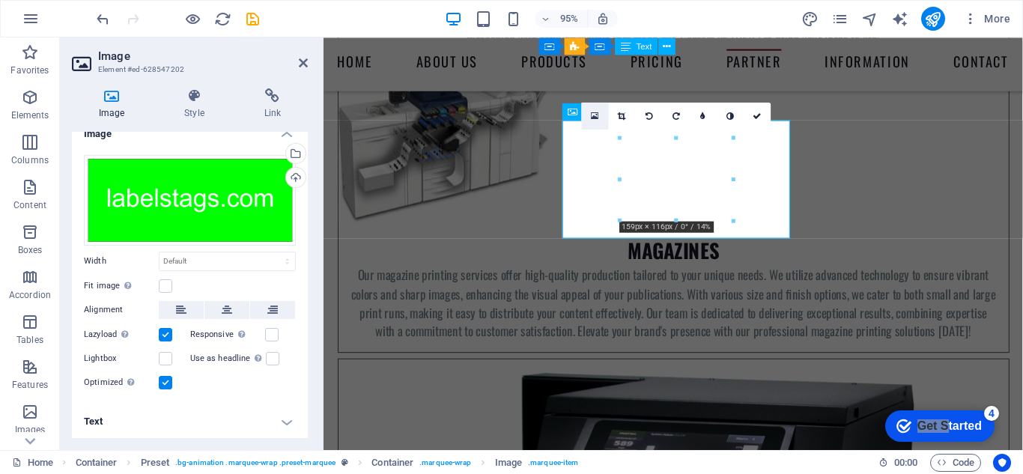
click at [595, 115] on icon at bounding box center [596, 116] width 8 height 10
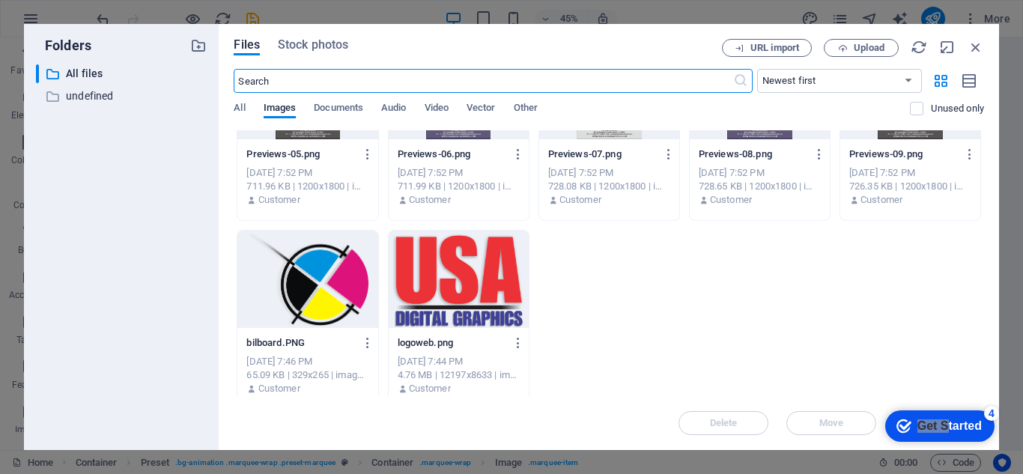
scroll to position [1423, 0]
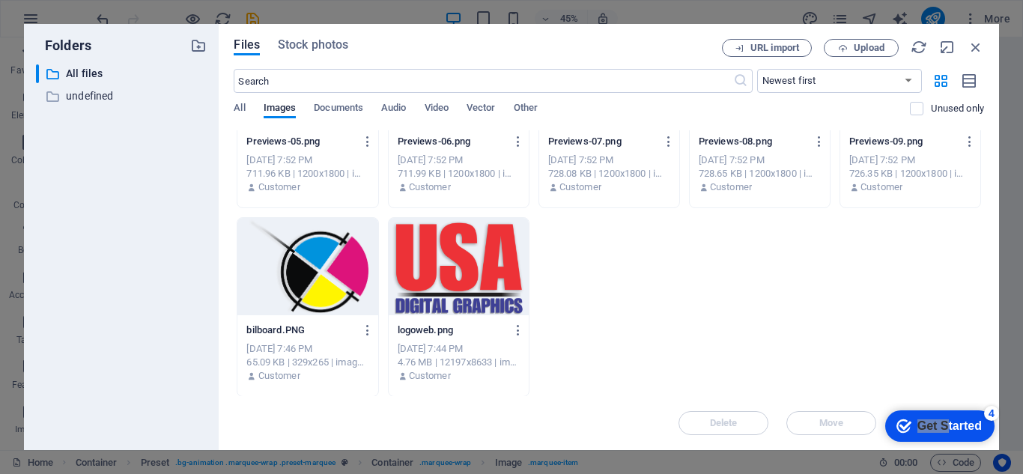
click at [315, 275] on div at bounding box center [307, 266] width 140 height 97
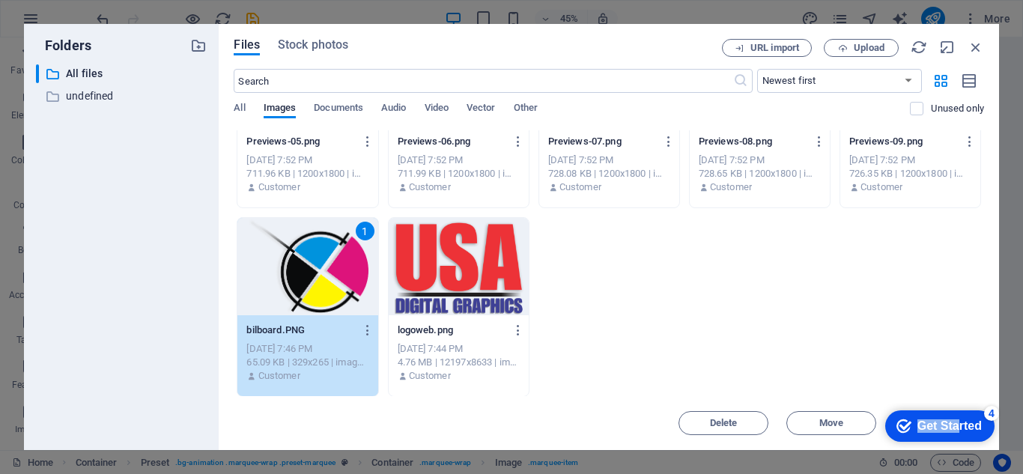
drag, startPoint x: 956, startPoint y: 424, endPoint x: 951, endPoint y: 359, distance: 65.3
click at [951, 403] on html "checkmark Get Started 4 First Steps in the Editor Let's guide you through the t…" at bounding box center [936, 425] width 127 height 45
click at [993, 412] on div "4" at bounding box center [991, 413] width 15 height 15
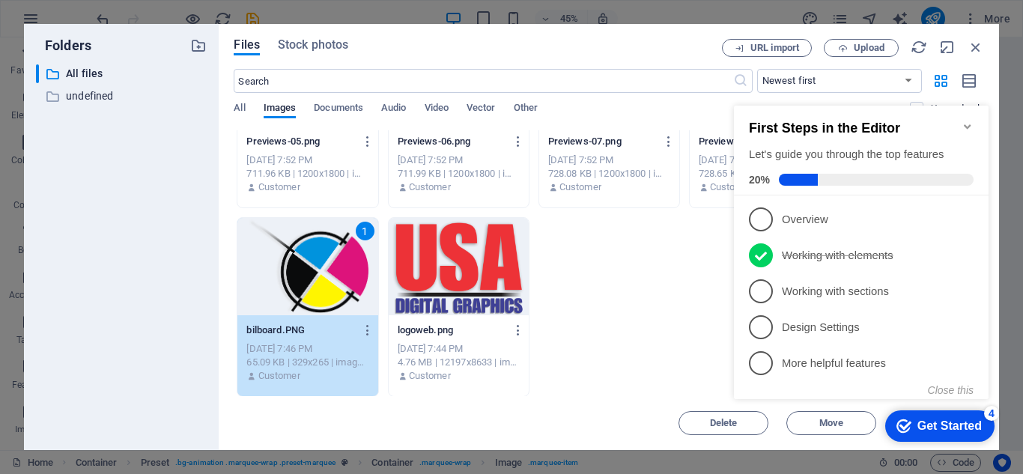
click at [967, 124] on icon "Minimize checklist" at bounding box center [967, 126] width 7 height 4
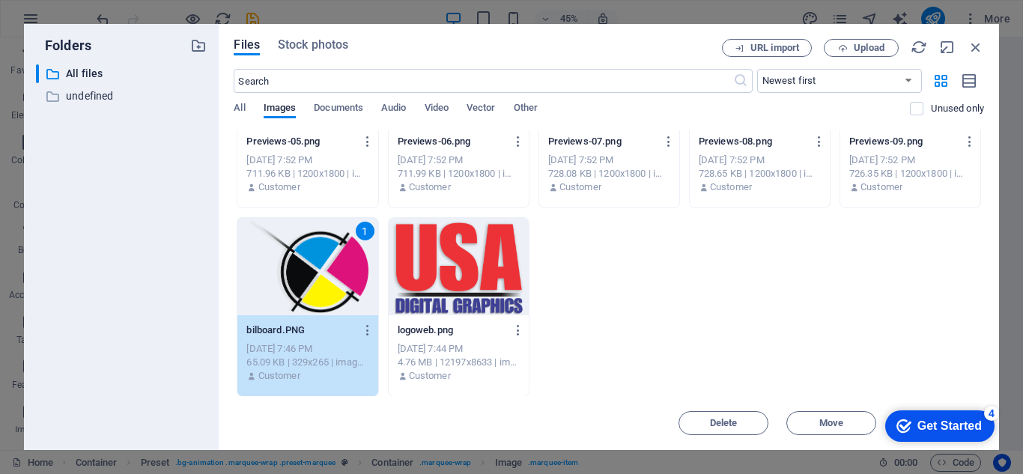
scroll to position [1424, 0]
click at [948, 46] on icon "button" at bounding box center [947, 47] width 16 height 16
select select "image"
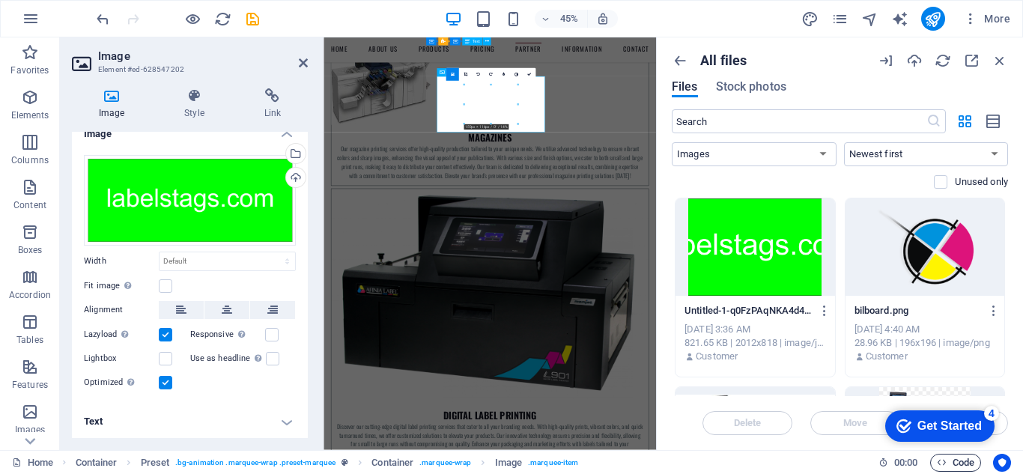
click at [956, 459] on span "Code" at bounding box center [955, 463] width 37 height 18
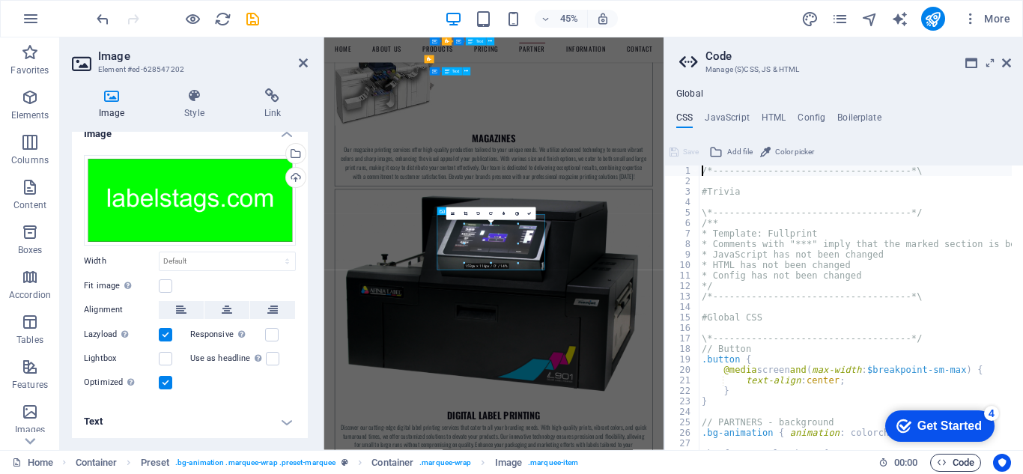
scroll to position [5661, 0]
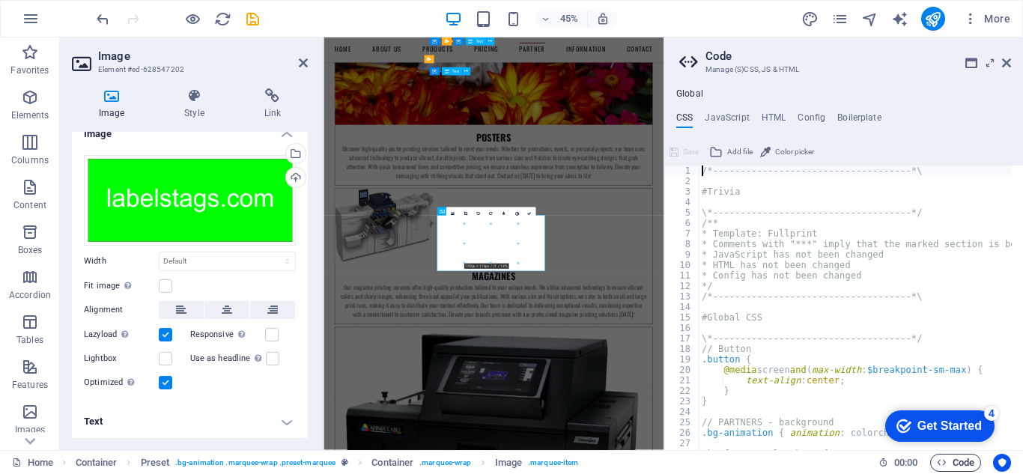
click at [958, 461] on span "Code" at bounding box center [955, 463] width 37 height 18
click at [1004, 60] on icon at bounding box center [1006, 63] width 9 height 12
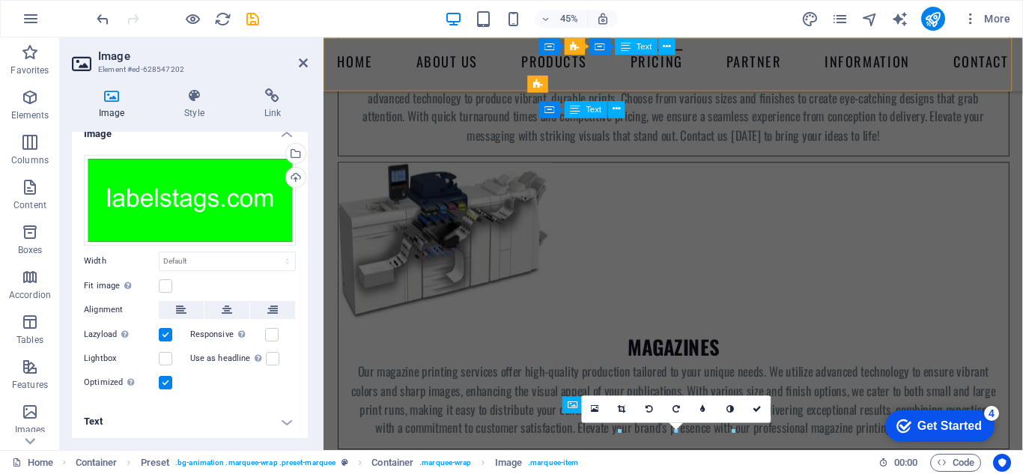
scroll to position [5455, 0]
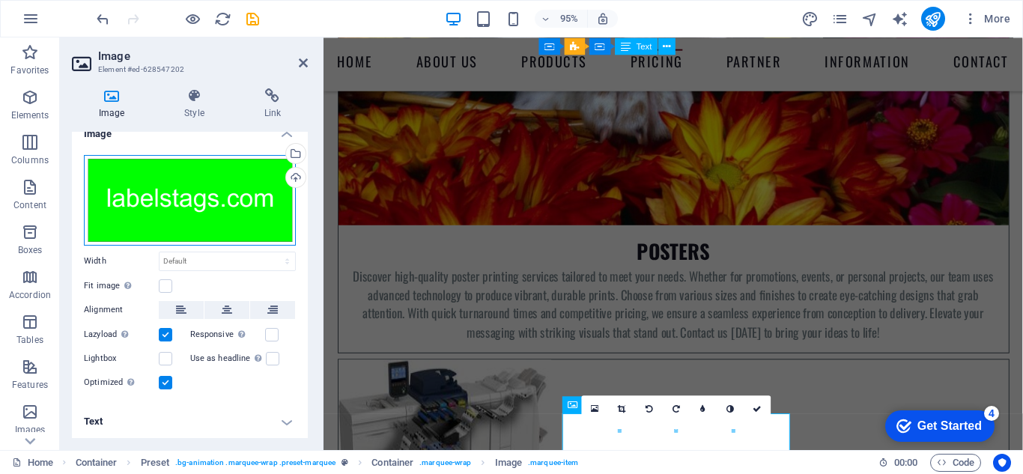
click at [205, 197] on div "Drag files here, click to choose files or select files from Files or our free s…" at bounding box center [190, 200] width 212 height 91
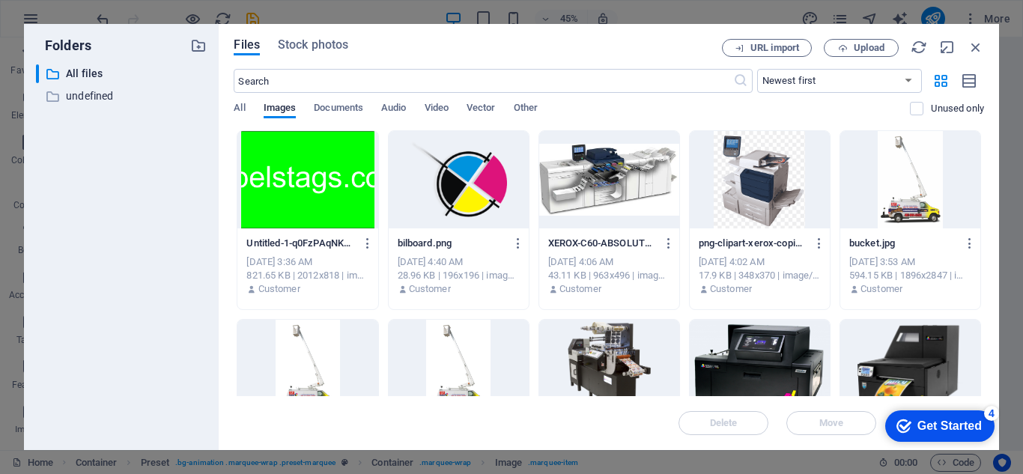
scroll to position [5659, 0]
click at [351, 181] on div at bounding box center [307, 179] width 140 height 97
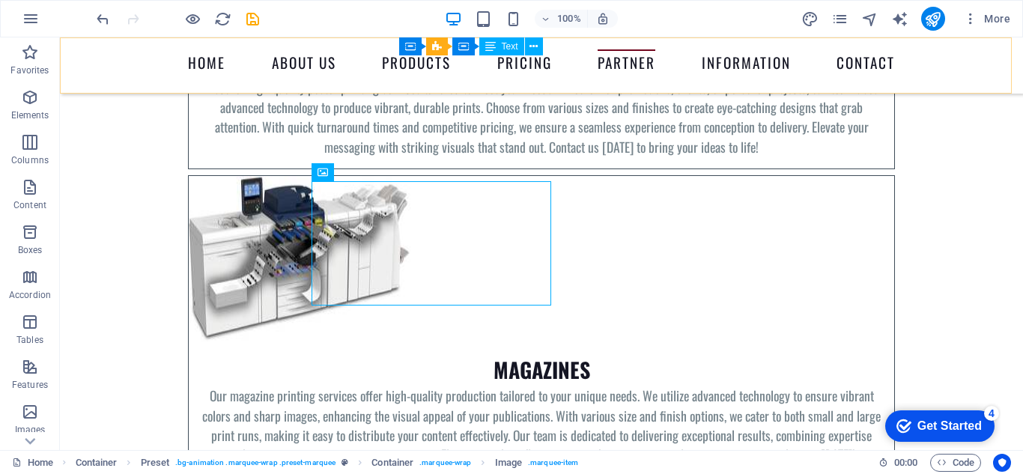
scroll to position [5714, 0]
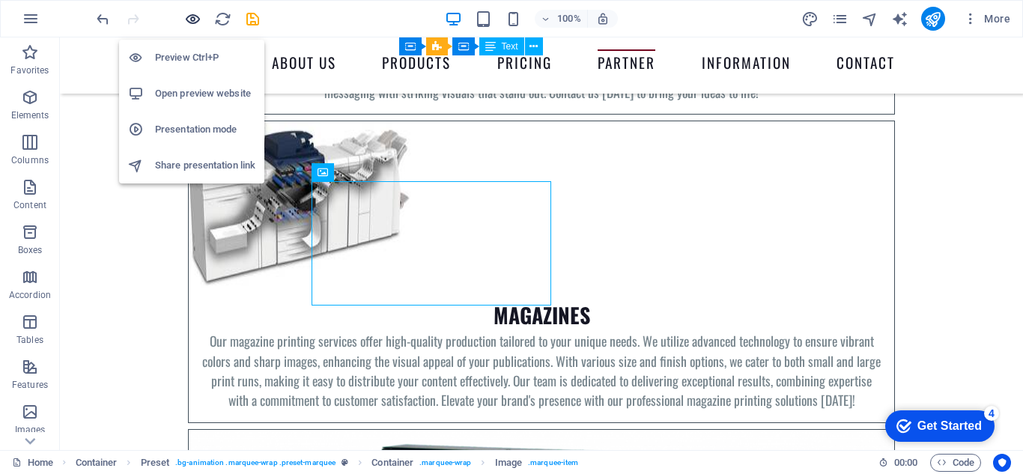
click at [194, 19] on icon "button" at bounding box center [192, 18] width 17 height 17
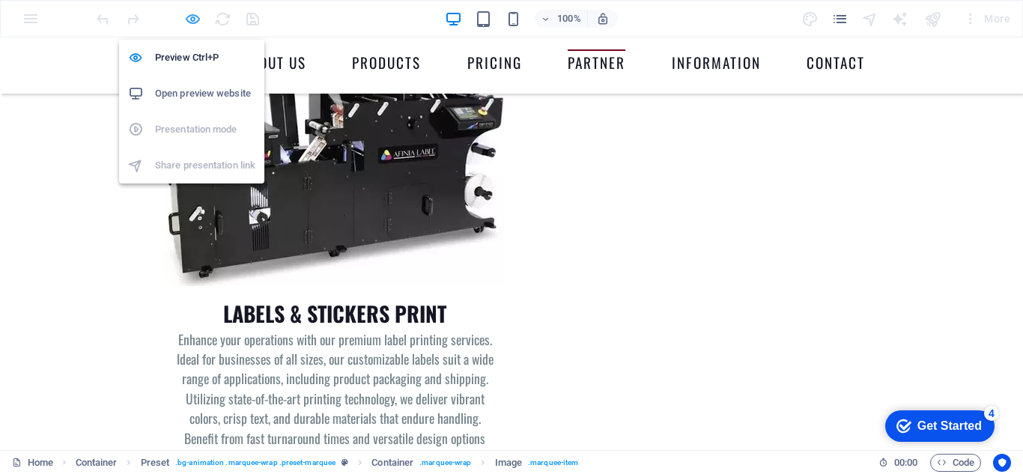
click at [190, 20] on icon "button" at bounding box center [192, 18] width 17 height 17
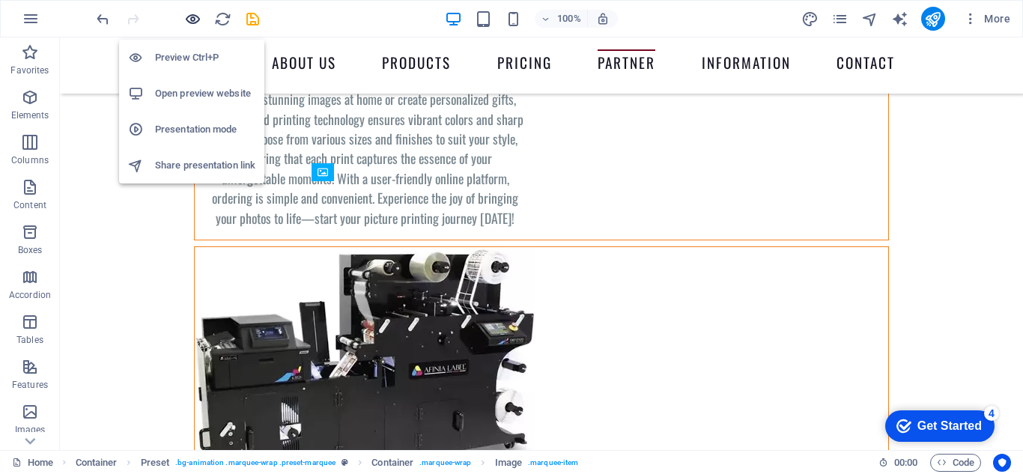
scroll to position [5714, 0]
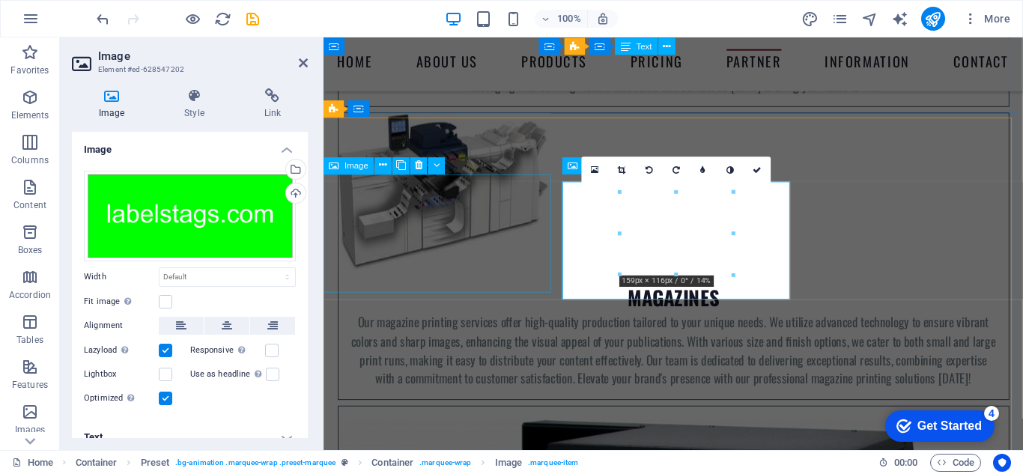
scroll to position [5706, 0]
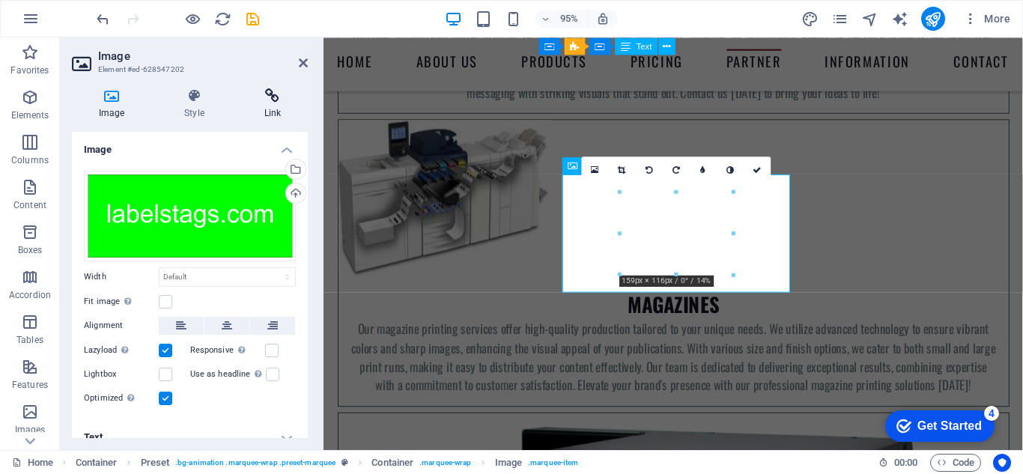
click at [271, 98] on icon at bounding box center [272, 95] width 70 height 15
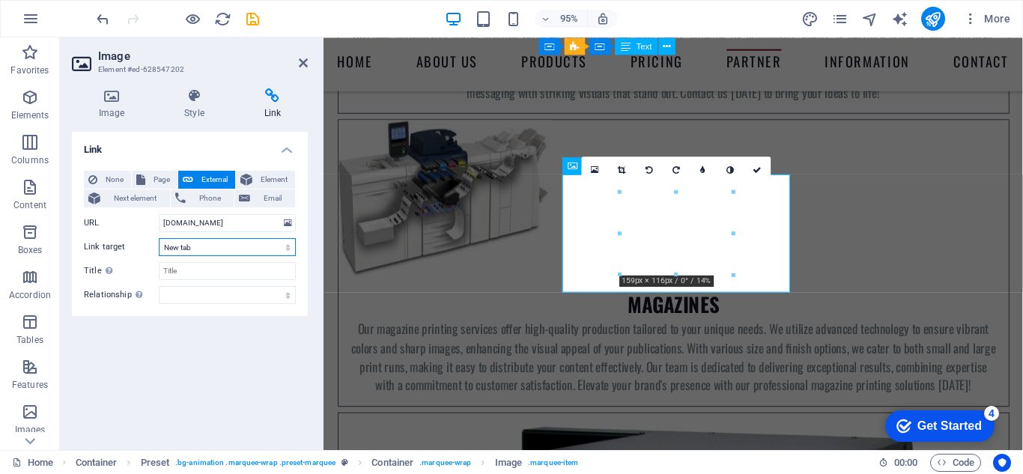
click at [210, 246] on select "New tab Same tab Overlay" at bounding box center [227, 247] width 137 height 18
select select
click at [159, 238] on select "New tab Same tab Overlay" at bounding box center [227, 247] width 137 height 18
click at [196, 297] on select "alternate author bookmark external help license next nofollow noreferrer noopen…" at bounding box center [227, 295] width 137 height 18
select select "external"
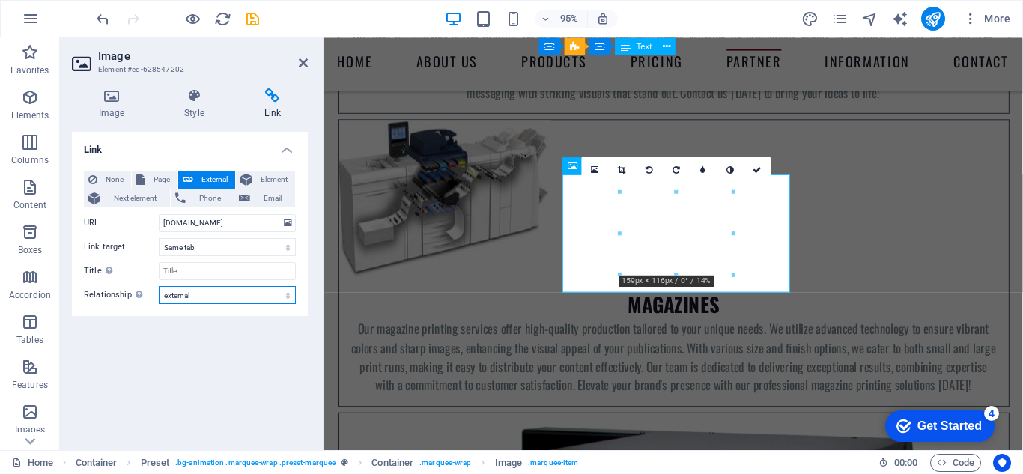
click at [159, 286] on select "alternate author bookmark external help license next nofollow noreferrer noopen…" at bounding box center [227, 295] width 137 height 18
click at [204, 351] on div "Link None Page External Element Next element Phone Email Page Home Subpage Lega…" at bounding box center [190, 285] width 236 height 306
click at [112, 102] on icon at bounding box center [111, 95] width 79 height 15
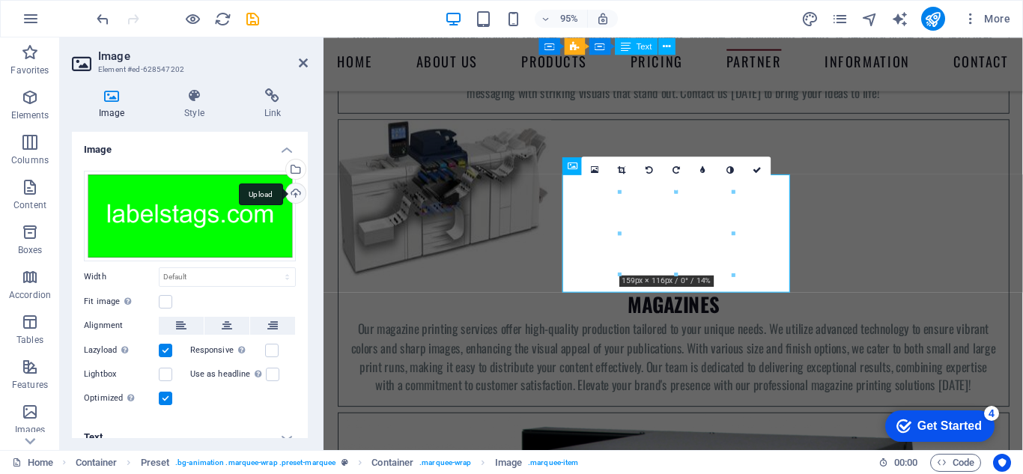
click at [294, 191] on div "Upload" at bounding box center [294, 195] width 22 height 22
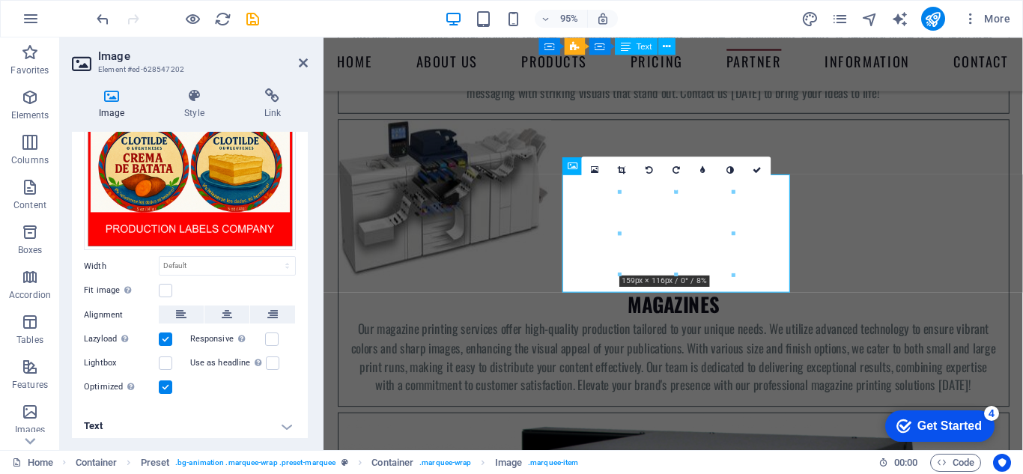
scroll to position [103, 0]
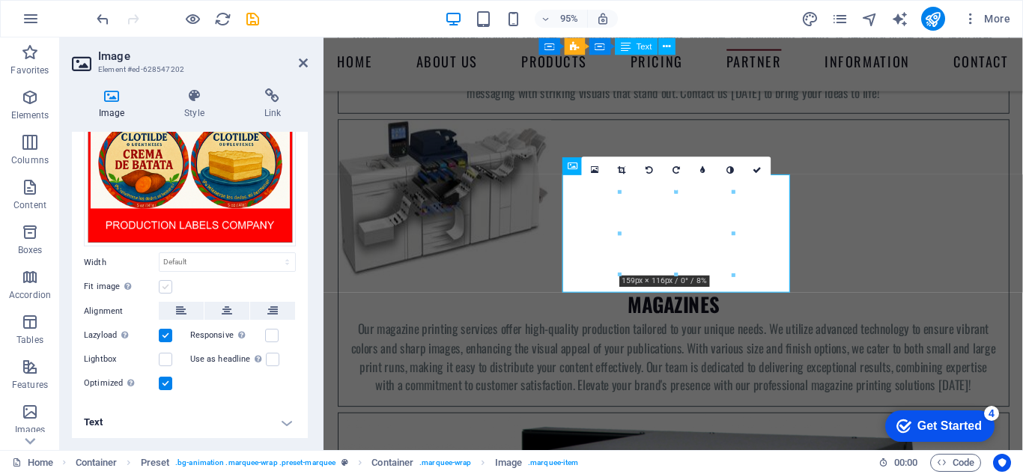
click at [166, 285] on label at bounding box center [165, 286] width 13 height 13
click at [0, 0] on input "Fit image Automatically fit image to a fixed width and height" at bounding box center [0, 0] width 0 height 0
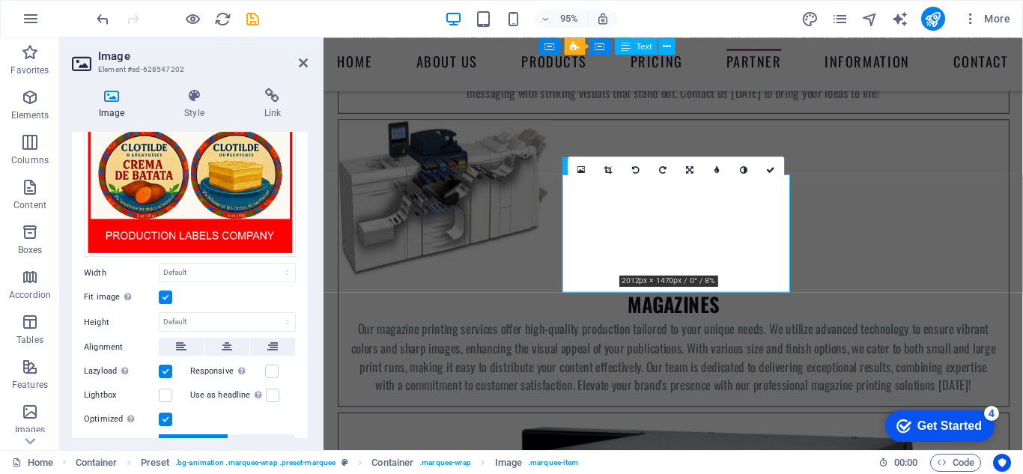
scroll to position [0, 0]
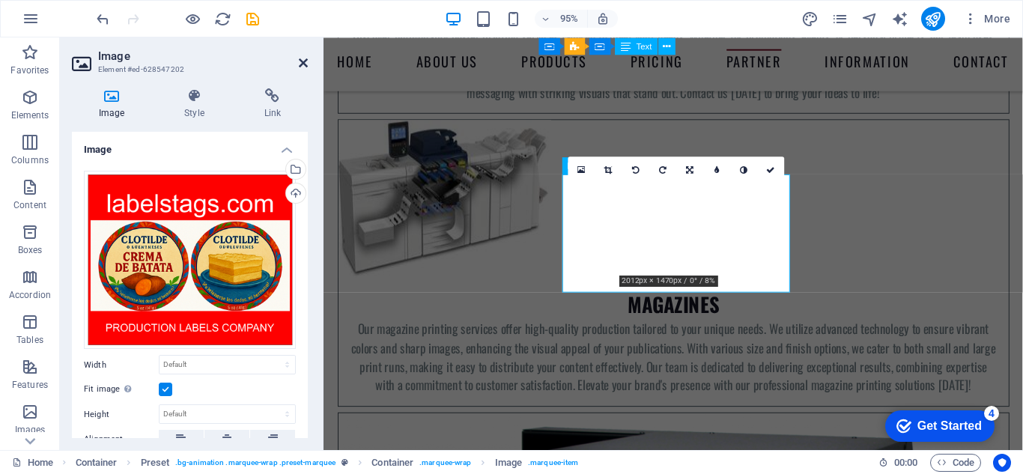
click at [303, 61] on icon at bounding box center [303, 63] width 9 height 12
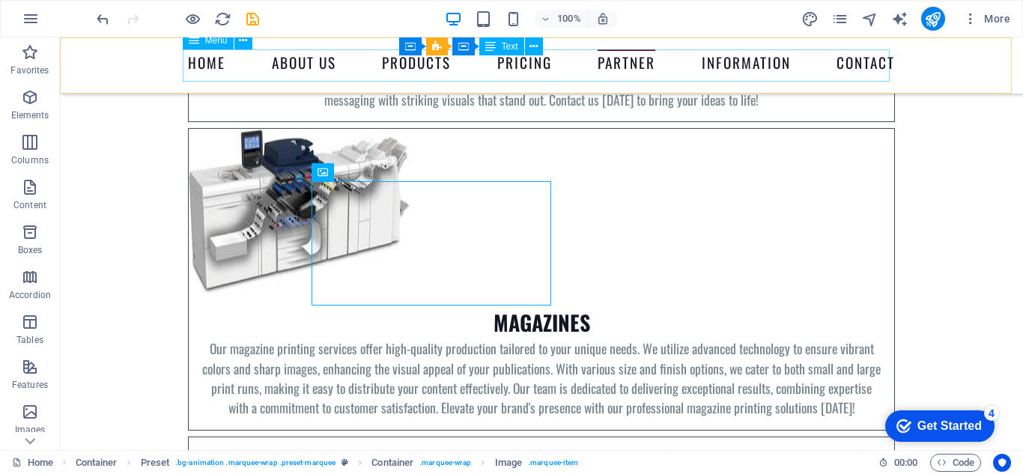
scroll to position [5714, 0]
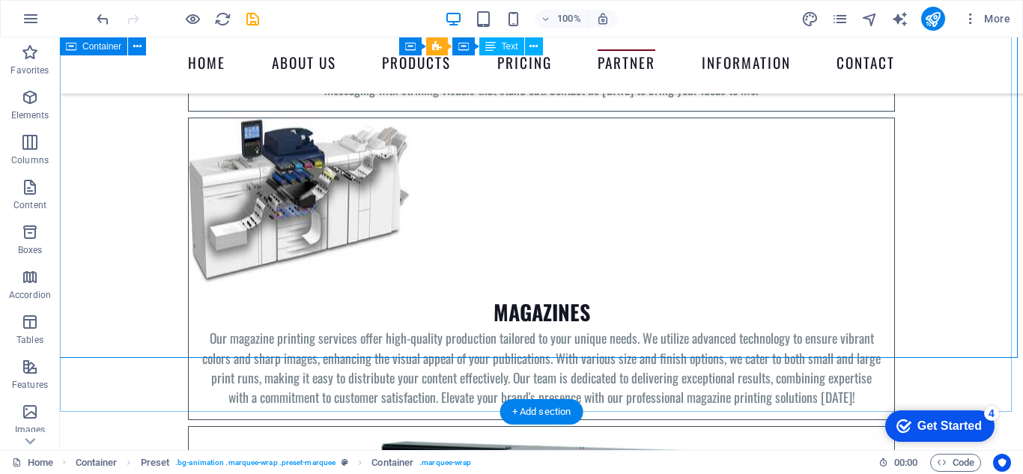
scroll to position [5489, 0]
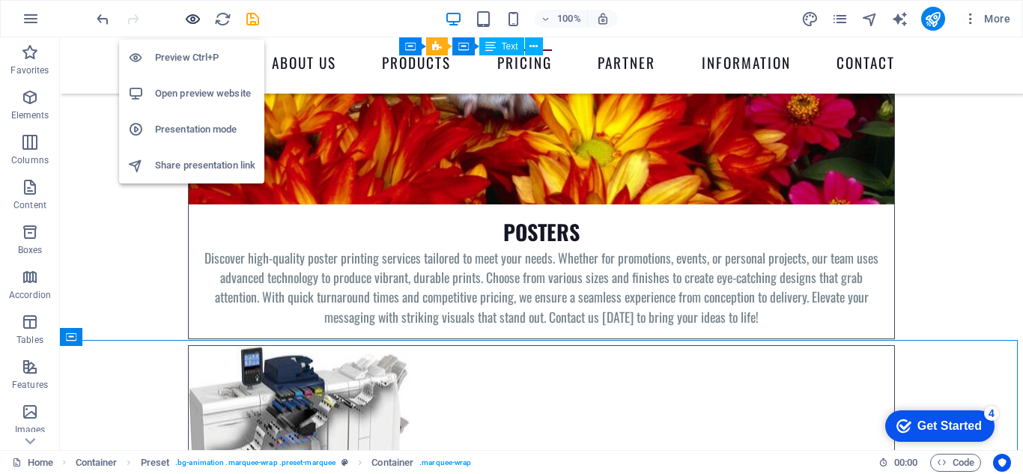
click at [187, 16] on icon "button" at bounding box center [192, 18] width 17 height 17
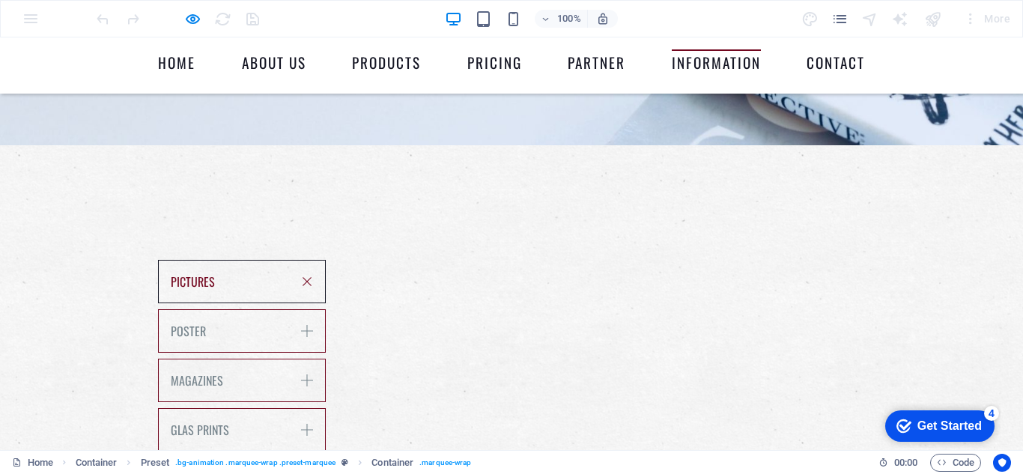
scroll to position [4919, 0]
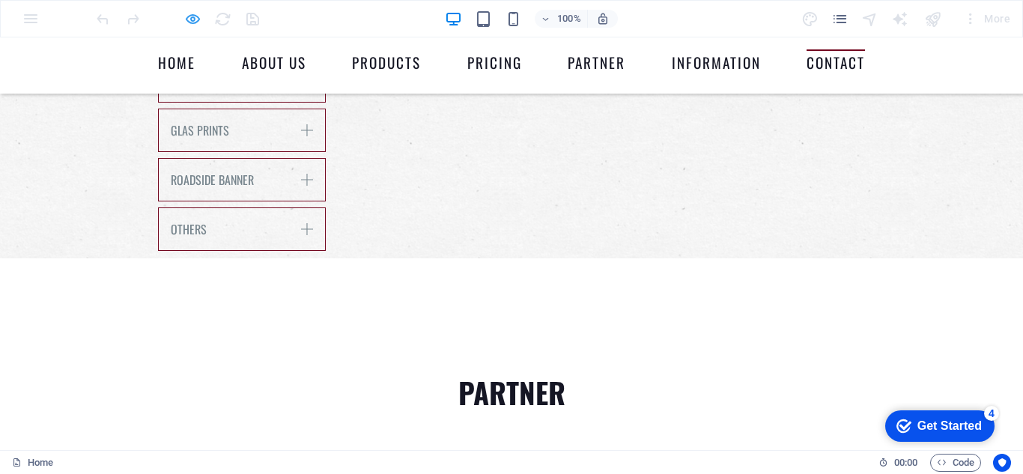
click at [191, 19] on icon "button" at bounding box center [192, 18] width 17 height 17
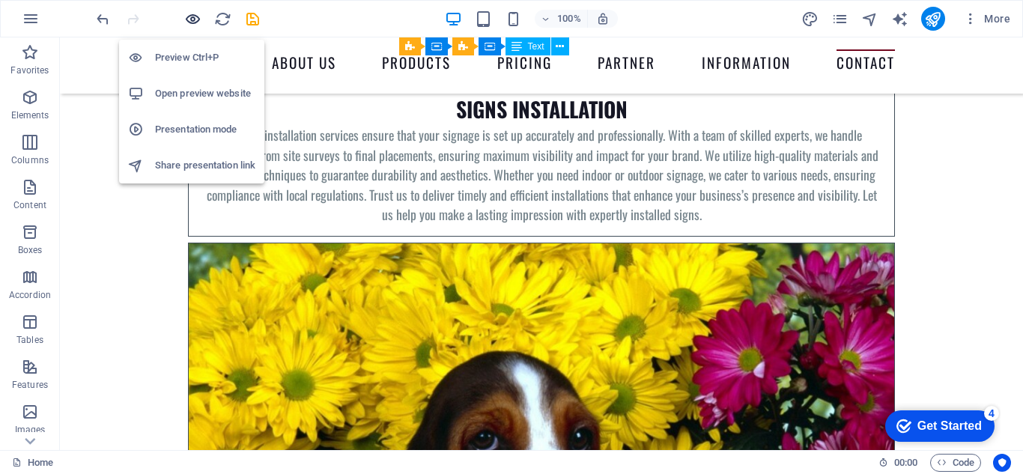
click at [190, 18] on icon "button" at bounding box center [192, 18] width 17 height 17
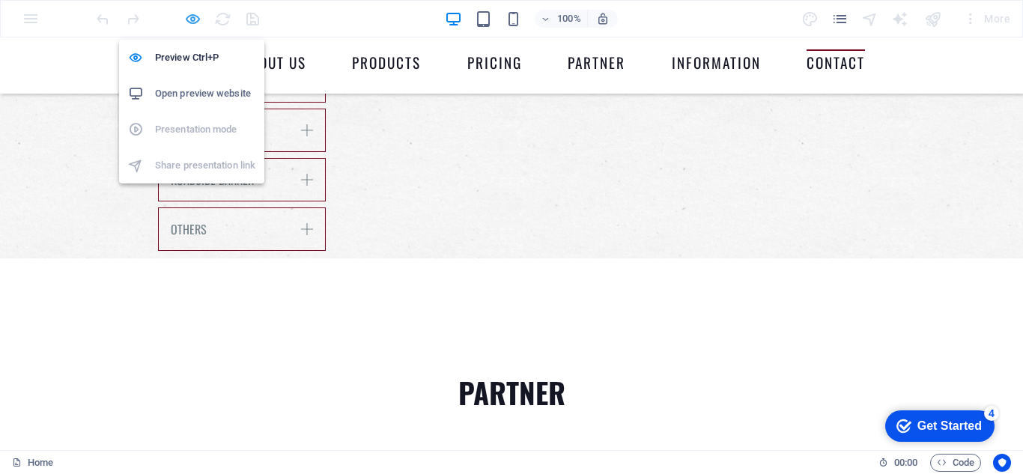
click at [191, 22] on icon "button" at bounding box center [192, 18] width 17 height 17
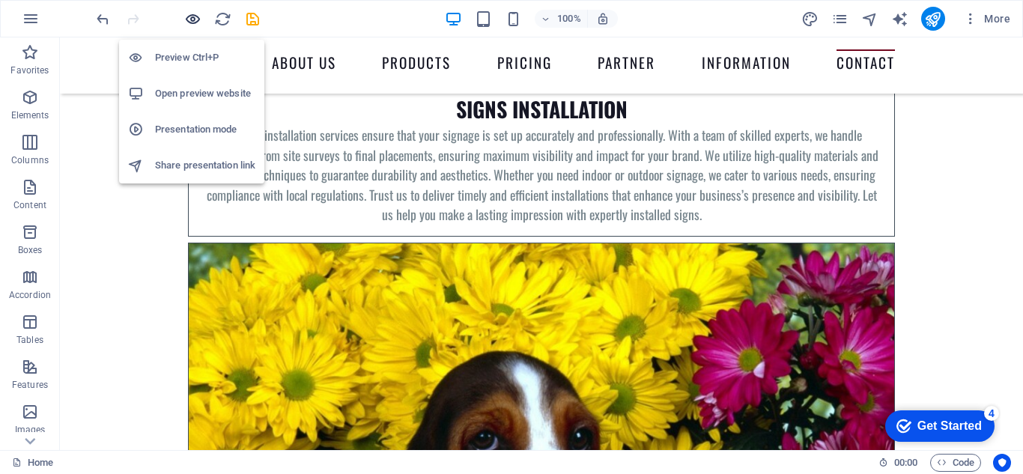
scroll to position [6930, 0]
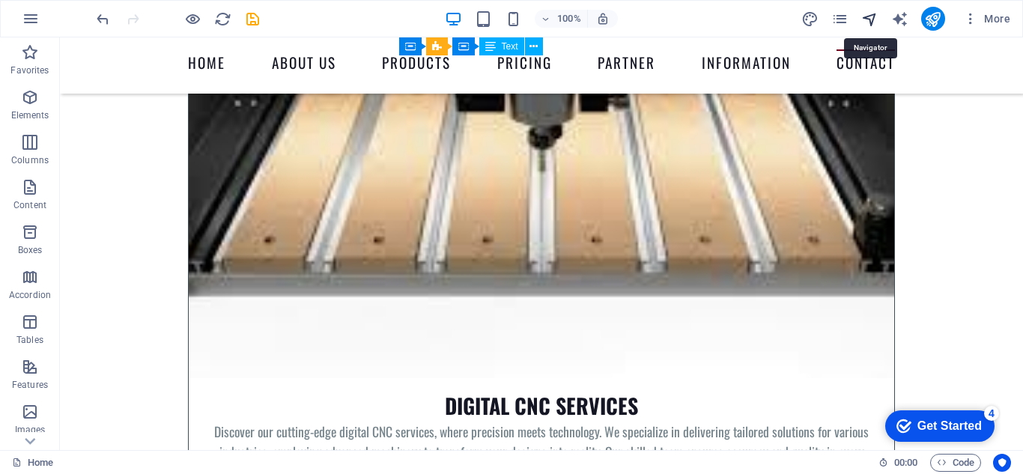
click at [869, 15] on icon "navigator" at bounding box center [869, 18] width 17 height 17
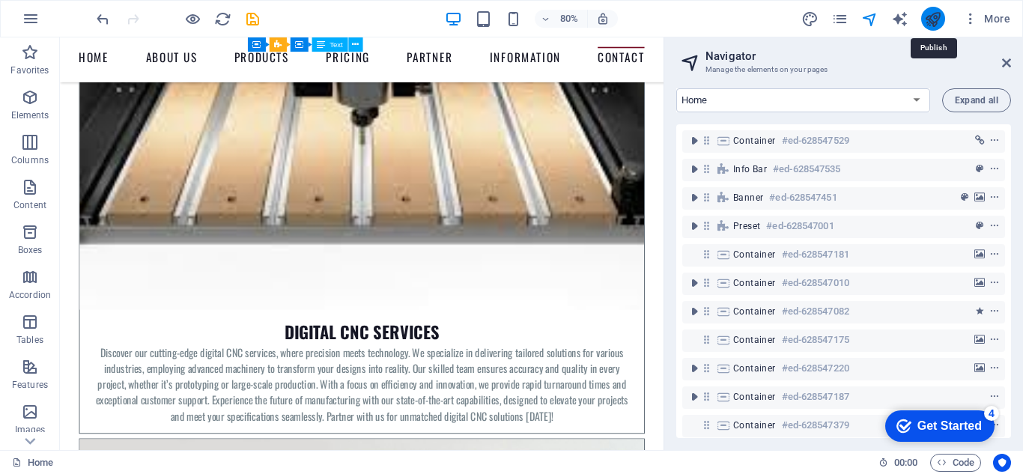
click at [932, 19] on icon "publish" at bounding box center [932, 18] width 17 height 17
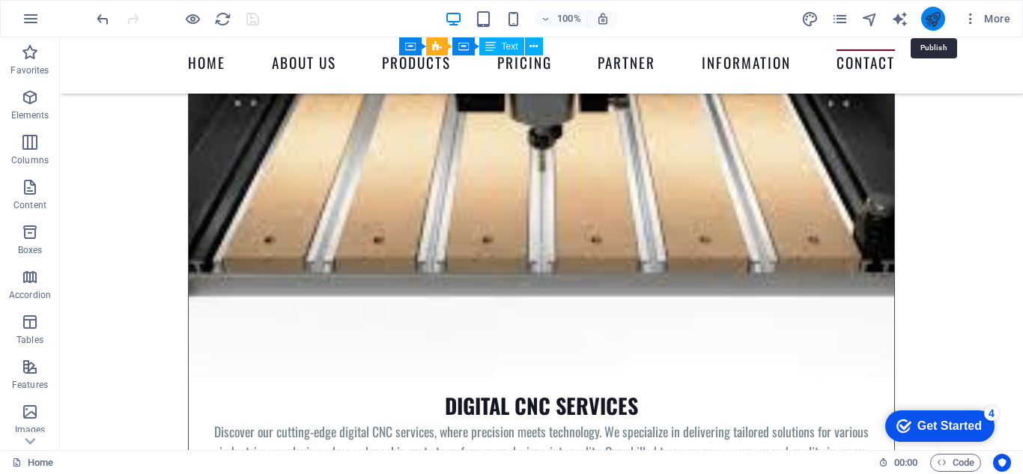
click at [933, 19] on icon "publish" at bounding box center [932, 18] width 17 height 17
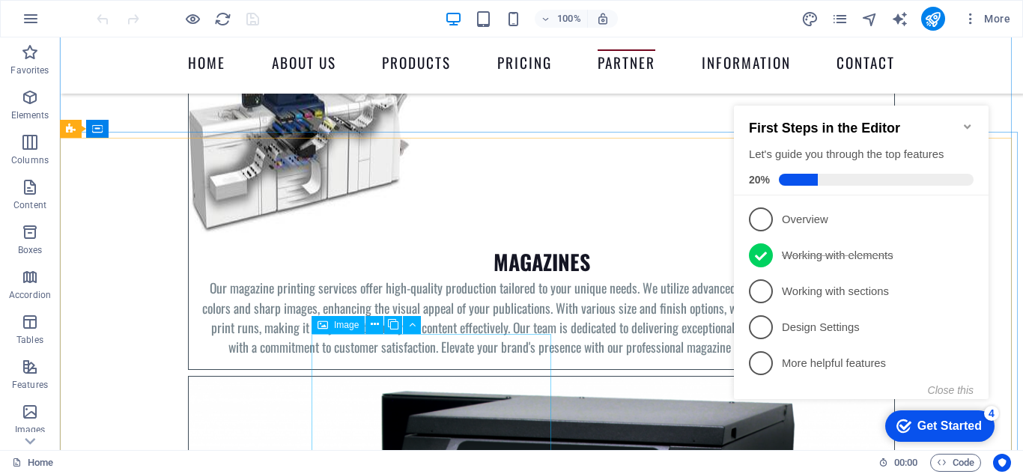
scroll to position [5768, 0]
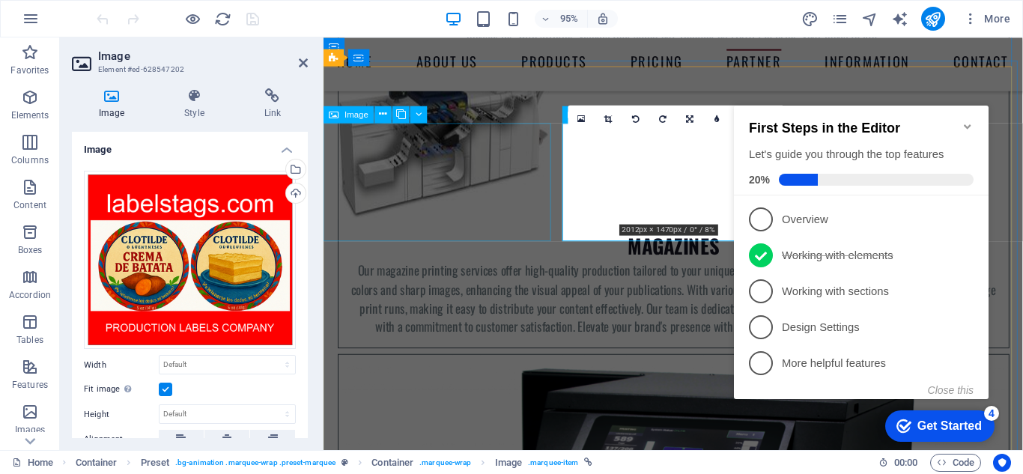
scroll to position [5760, 0]
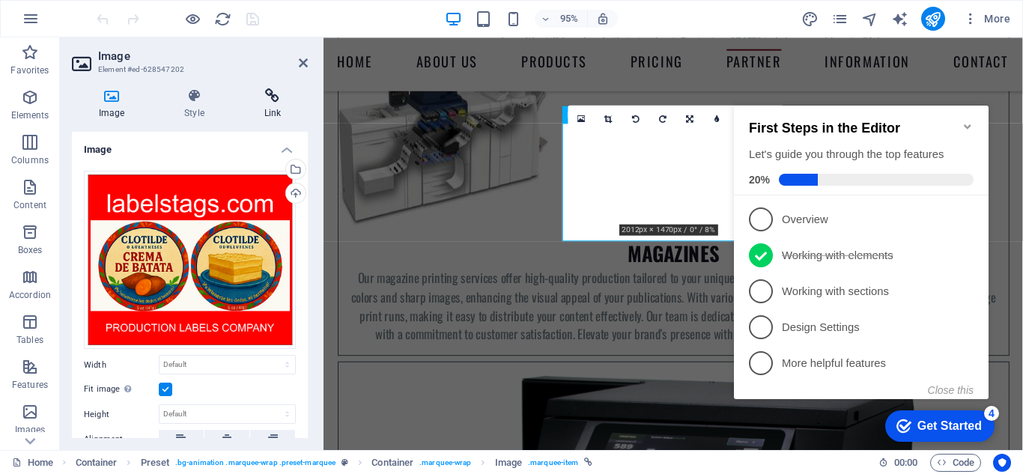
click at [268, 98] on icon at bounding box center [272, 95] width 70 height 15
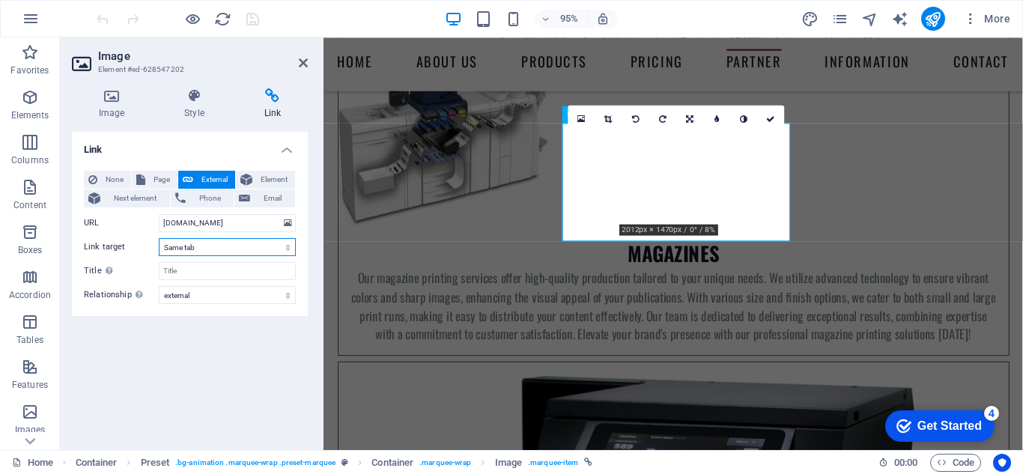
click at [233, 247] on select "New tab Same tab Overlay" at bounding box center [227, 247] width 137 height 18
click at [159, 238] on select "New tab Same tab Overlay" at bounding box center [227, 247] width 137 height 18
click at [196, 246] on select "New tab Same tab Overlay" at bounding box center [227, 247] width 137 height 18
select select "blank"
click at [159, 238] on select "New tab Same tab Overlay" at bounding box center [227, 247] width 137 height 18
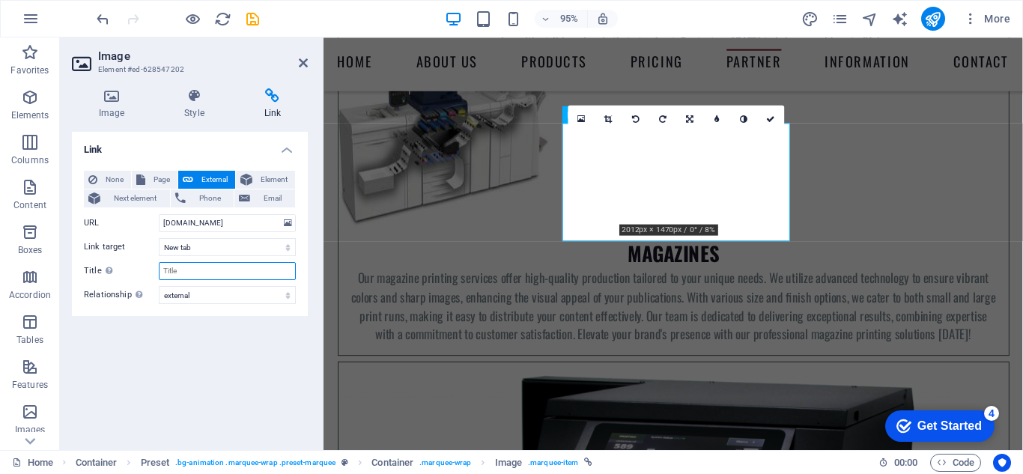
click at [191, 269] on input "Title Additional link description, should not be the same as the link text. The…" at bounding box center [227, 271] width 137 height 18
click at [210, 291] on select "alternate author bookmark external help license next nofollow noreferrer noopen…" at bounding box center [227, 295] width 137 height 18
click at [213, 341] on div "Link None Page External Element Next element Phone Email Page Home Subpage Lega…" at bounding box center [190, 285] width 236 height 306
drag, startPoint x: 243, startPoint y: 225, endPoint x: 125, endPoint y: 212, distance: 119.1
click at [124, 213] on div "None Page External Element Next element Phone Email Page Home Subpage Legal Not…" at bounding box center [190, 237] width 212 height 133
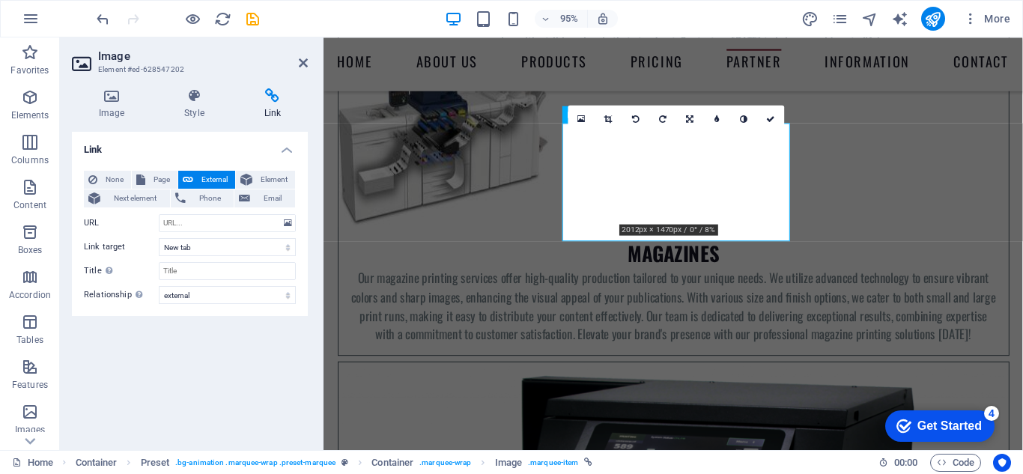
click at [228, 386] on div "Link None Page External Element Next element Phone Email Page Home Subpage Lega…" at bounding box center [190, 285] width 236 height 306
click at [147, 178] on button "Page" at bounding box center [155, 180] width 46 height 18
select select
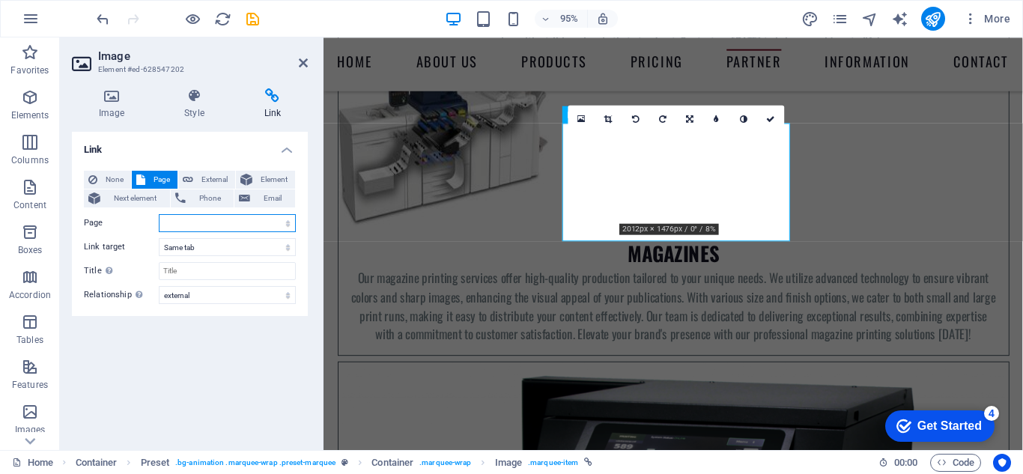
click at [178, 222] on select "Home Subpage Legal Notice Privacy" at bounding box center [227, 223] width 137 height 18
click at [201, 354] on div "Link None Page External Element Next element Phone Email Page Home Subpage Lega…" at bounding box center [190, 285] width 236 height 306
click at [192, 249] on select "New tab Same tab Overlay" at bounding box center [227, 247] width 137 height 18
click at [202, 374] on div "Link None Page External Element Next element Phone Email Page Home Subpage Lega…" at bounding box center [190, 285] width 236 height 306
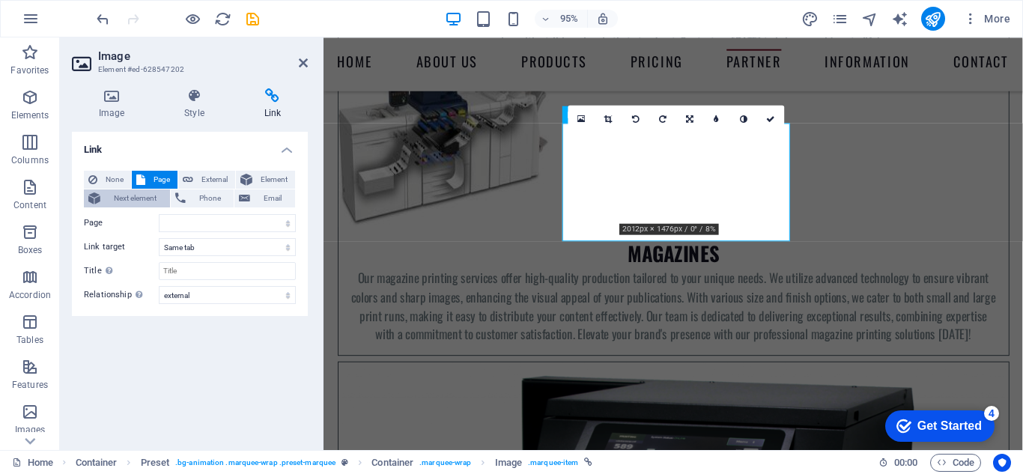
click at [141, 196] on span "Next element" at bounding box center [135, 199] width 61 height 18
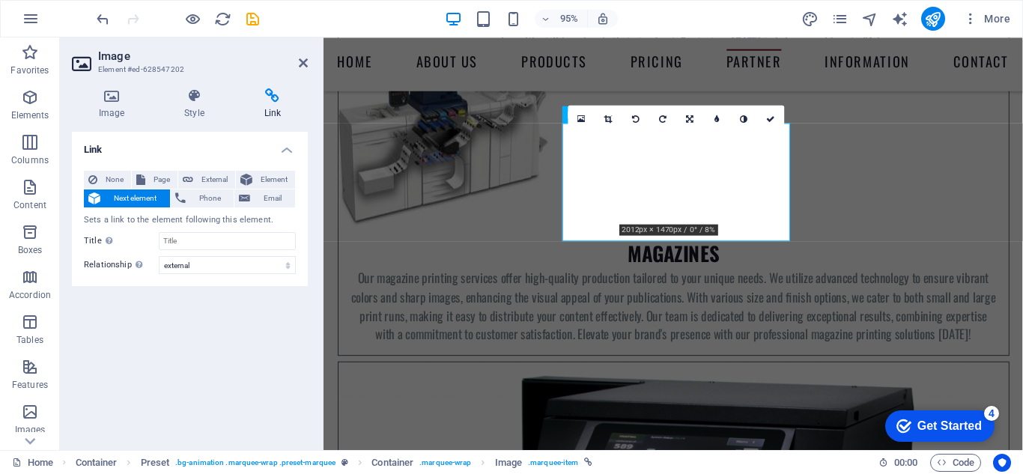
click at [140, 196] on span "Next element" at bounding box center [135, 199] width 61 height 18
click at [157, 182] on span "Page" at bounding box center [161, 180] width 23 height 18
select select
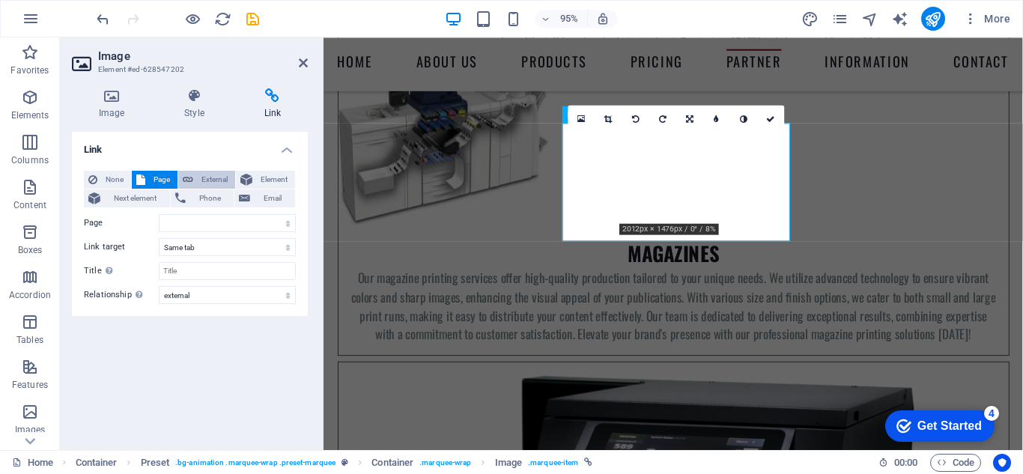
click at [199, 180] on span "External" at bounding box center [214, 180] width 33 height 18
select select "blank"
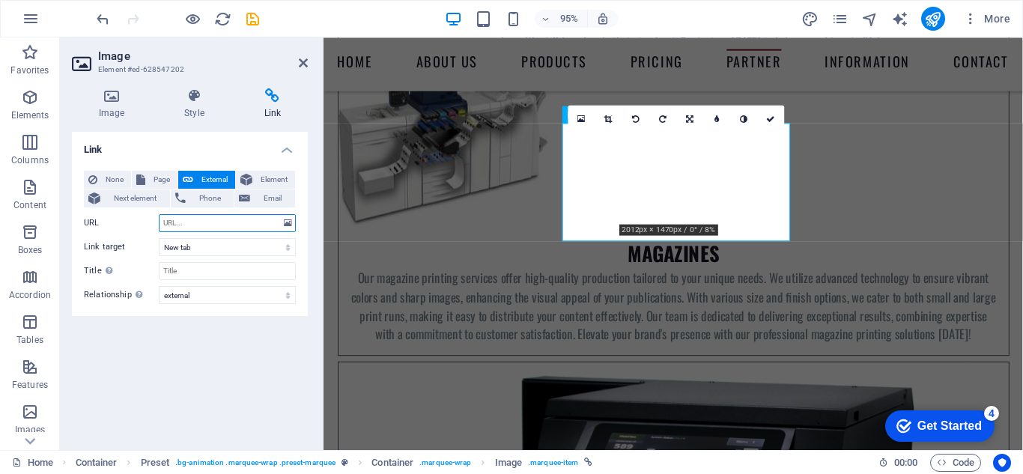
click at [207, 222] on input "URL" at bounding box center [227, 223] width 137 height 18
type input "labelstags.com"
click at [226, 374] on div "Link None Page External Element Next element Phone Email Page Home Subpage Lega…" at bounding box center [190, 285] width 236 height 306
click at [210, 243] on select "New tab Same tab Overlay" at bounding box center [227, 247] width 137 height 18
select select "overlay"
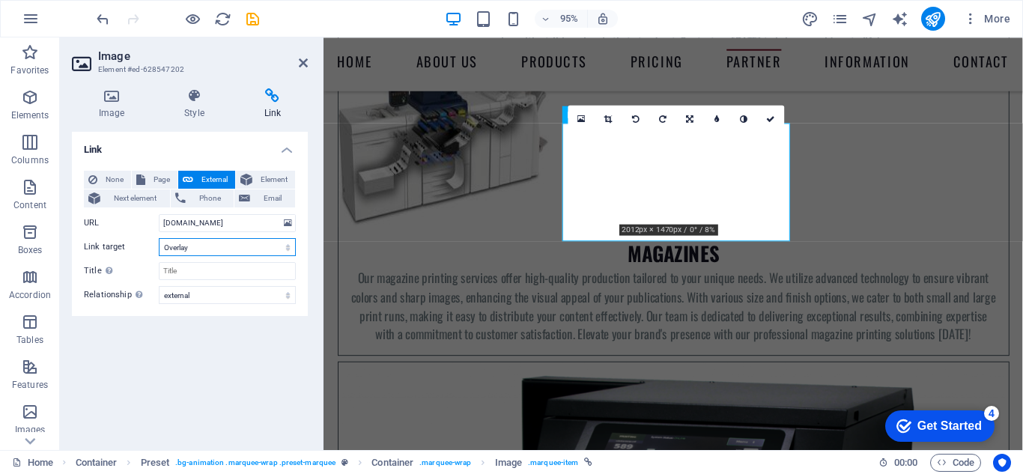
click at [159, 238] on select "New tab Same tab Overlay" at bounding box center [227, 247] width 137 height 18
click at [207, 336] on div "Link None Page External Element Next element Phone Email Page Home Subpage Lega…" at bounding box center [190, 285] width 236 height 306
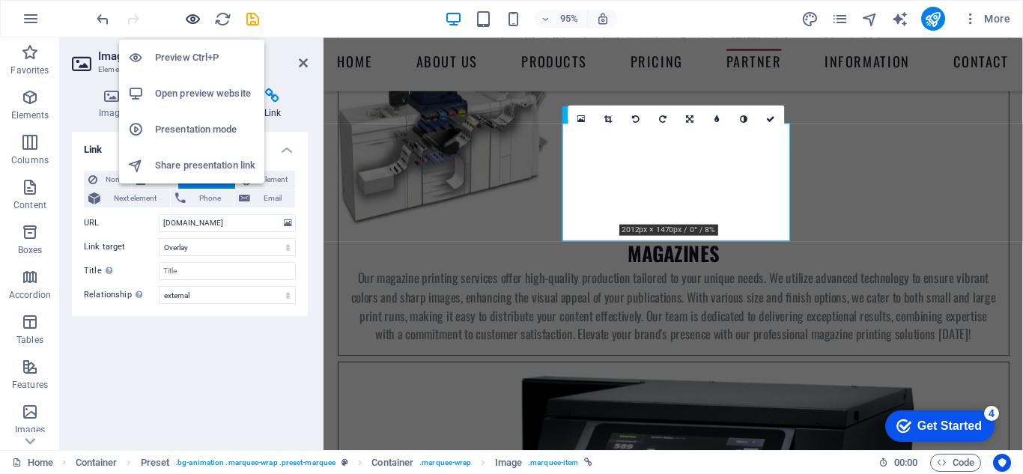
click at [187, 19] on icon "button" at bounding box center [192, 18] width 17 height 17
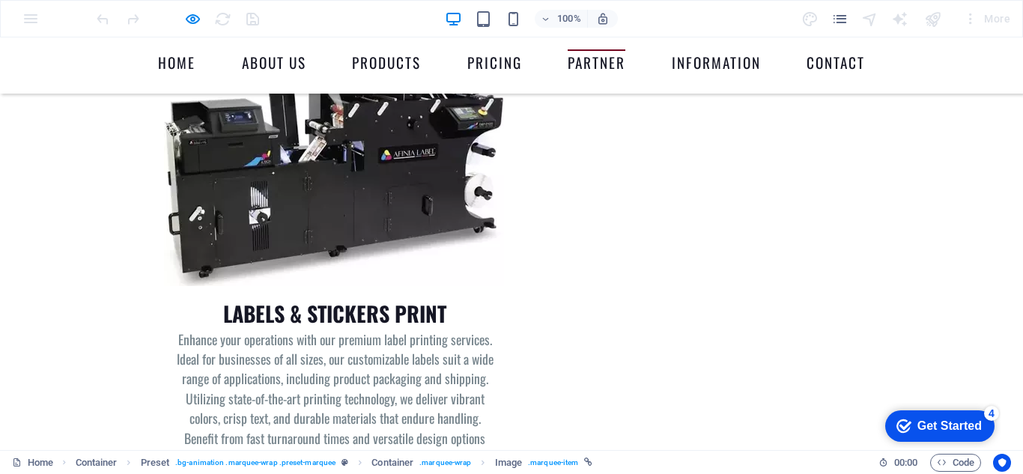
click at [5, 134] on button "×" at bounding box center [2, 143] width 5 height 19
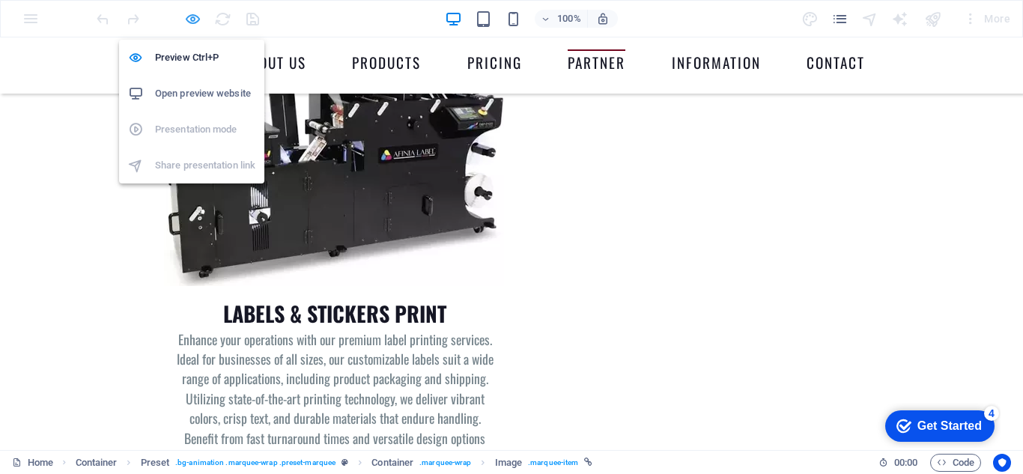
click at [192, 18] on icon "button" at bounding box center [192, 18] width 17 height 17
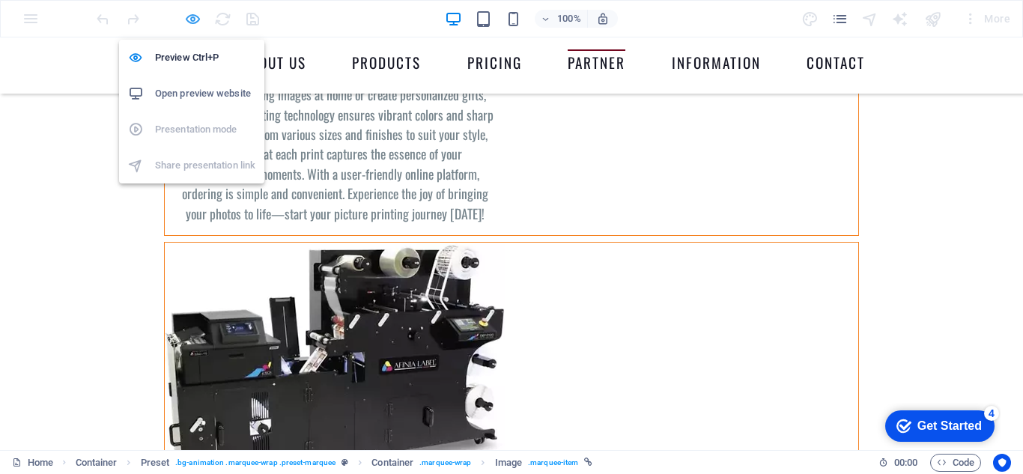
select select "overlay"
select select "external"
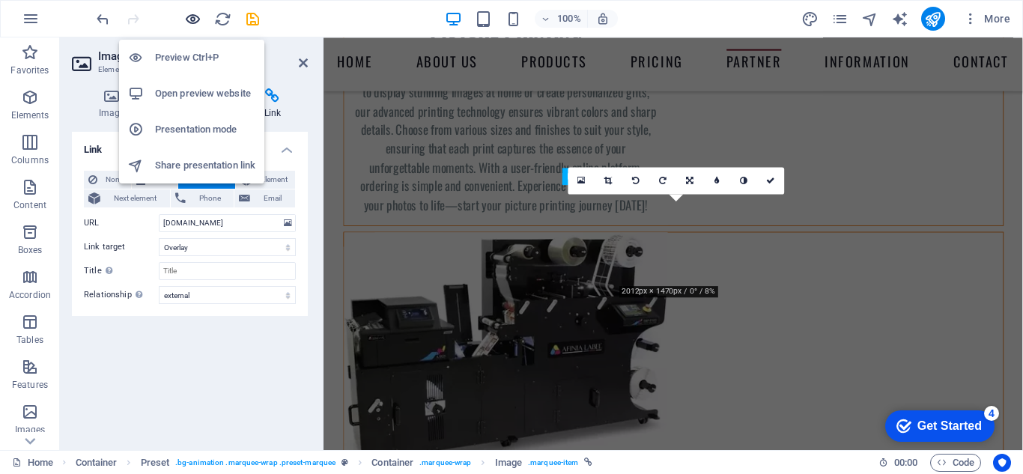
scroll to position [5695, 0]
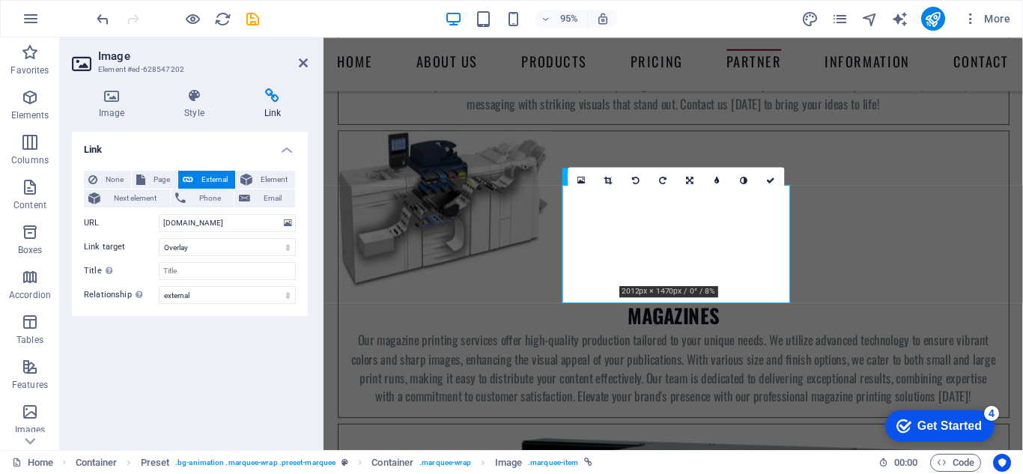
click at [221, 407] on div "Link None Page External Element Next element Phone Email Page Home Subpage Lega…" at bounding box center [190, 285] width 236 height 306
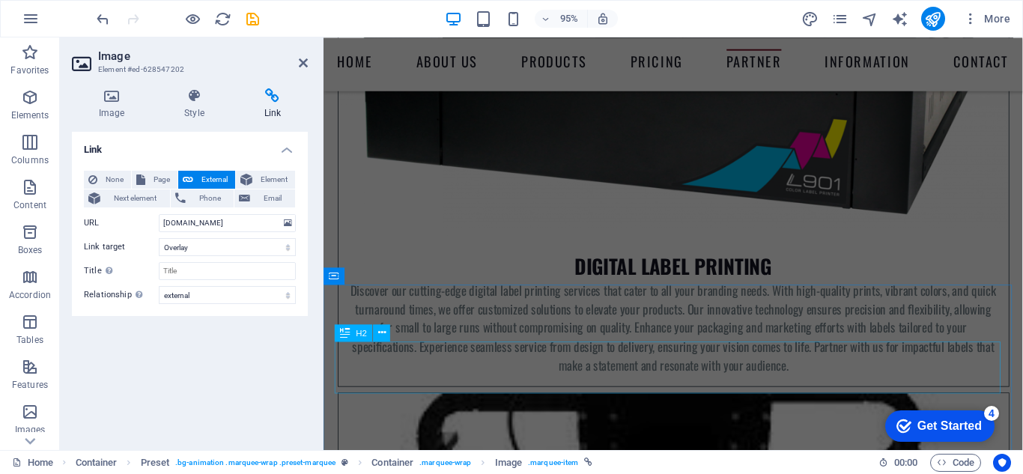
scroll to position [6369, 0]
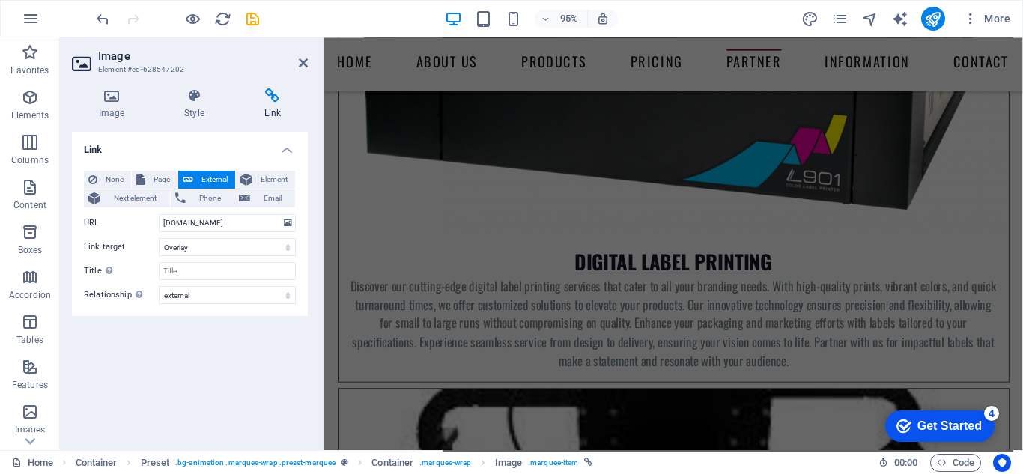
click at [207, 396] on div "Link None Page External Element Next element Phone Email Page Home Subpage Lega…" at bounding box center [190, 285] width 236 height 306
click at [109, 94] on icon at bounding box center [111, 95] width 79 height 15
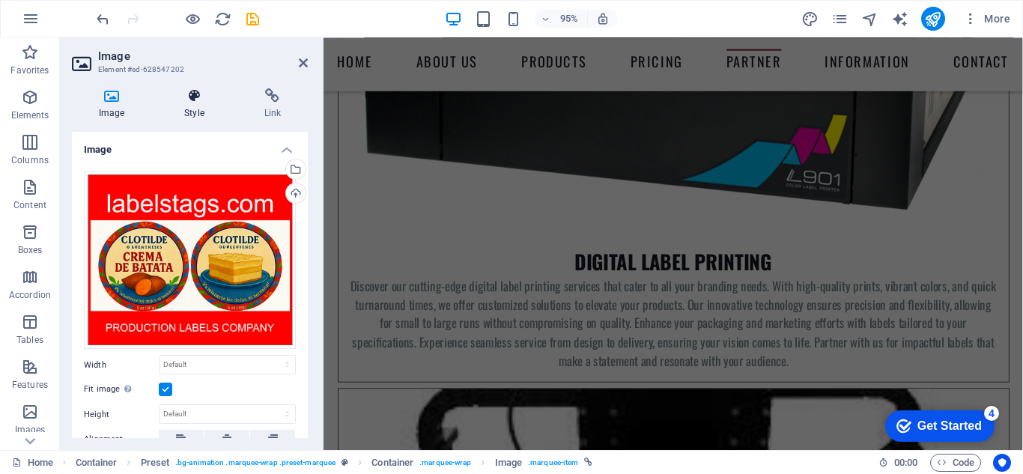
click at [193, 94] on icon at bounding box center [193, 95] width 73 height 15
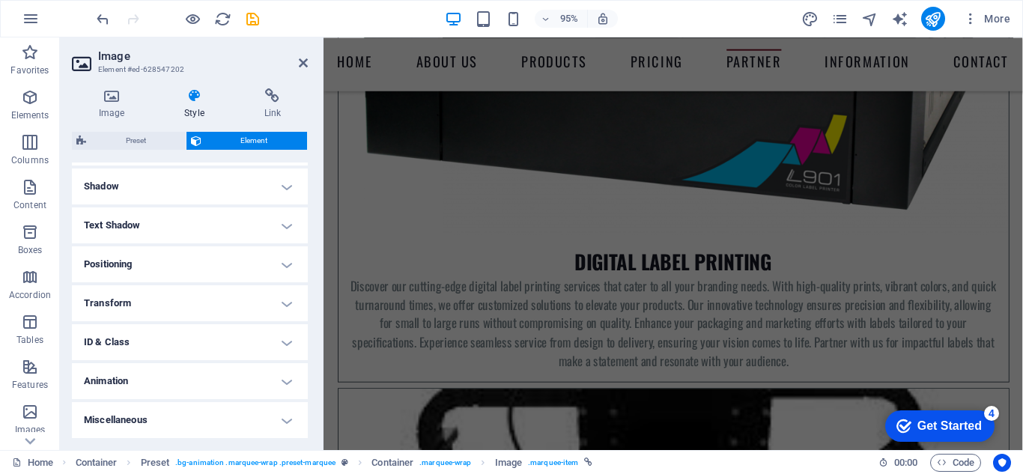
scroll to position [0, 0]
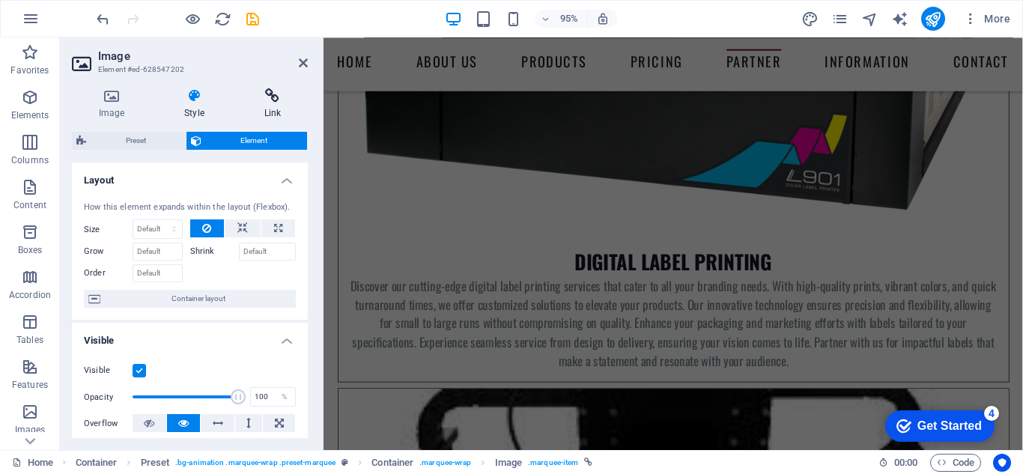
click at [269, 92] on icon at bounding box center [272, 95] width 70 height 15
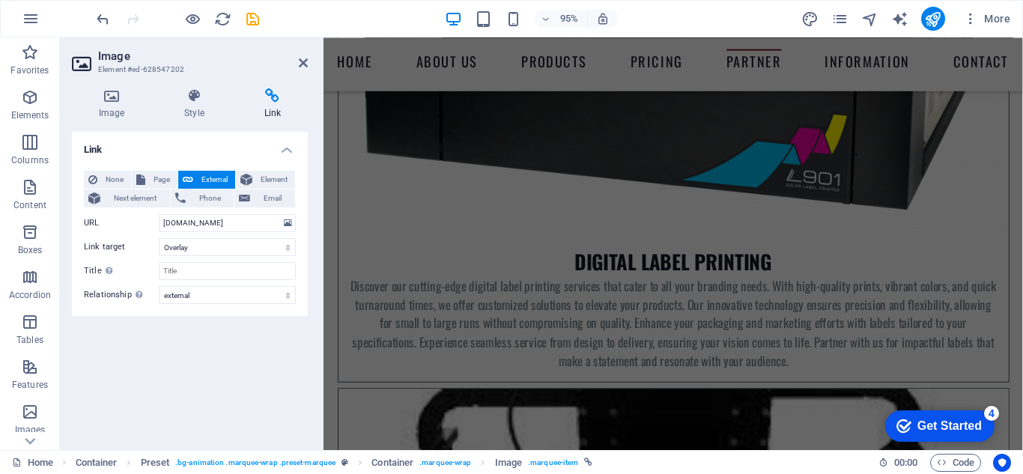
click at [289, 148] on h4 "Link" at bounding box center [190, 145] width 236 height 27
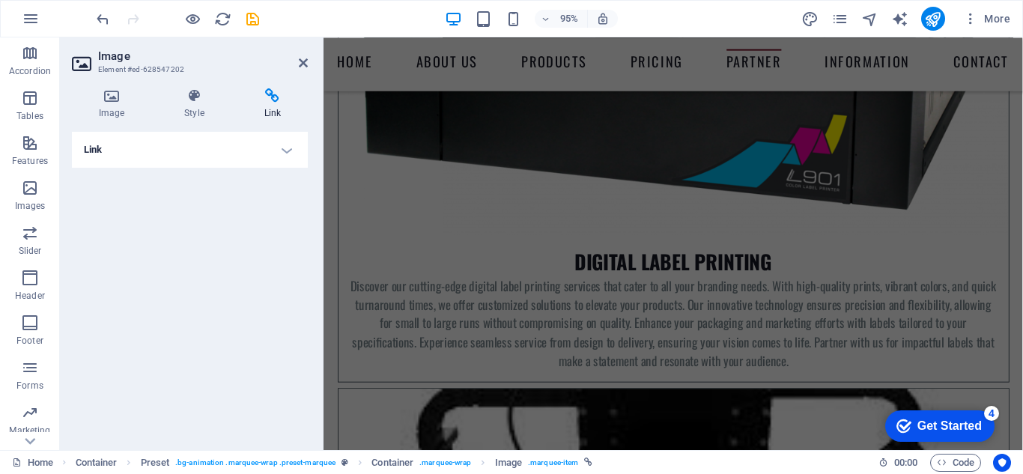
scroll to position [225, 0]
click at [250, 18] on icon "save" at bounding box center [252, 18] width 17 height 17
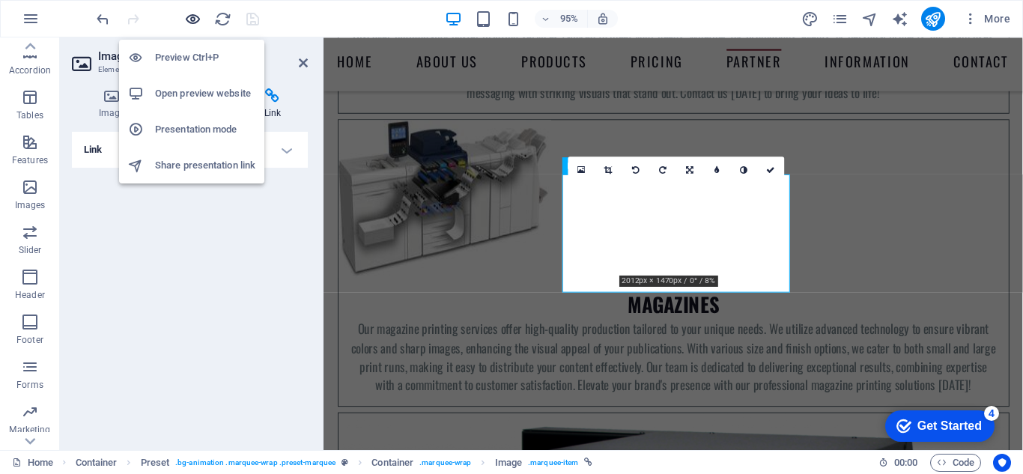
click at [185, 13] on icon "button" at bounding box center [192, 18] width 17 height 17
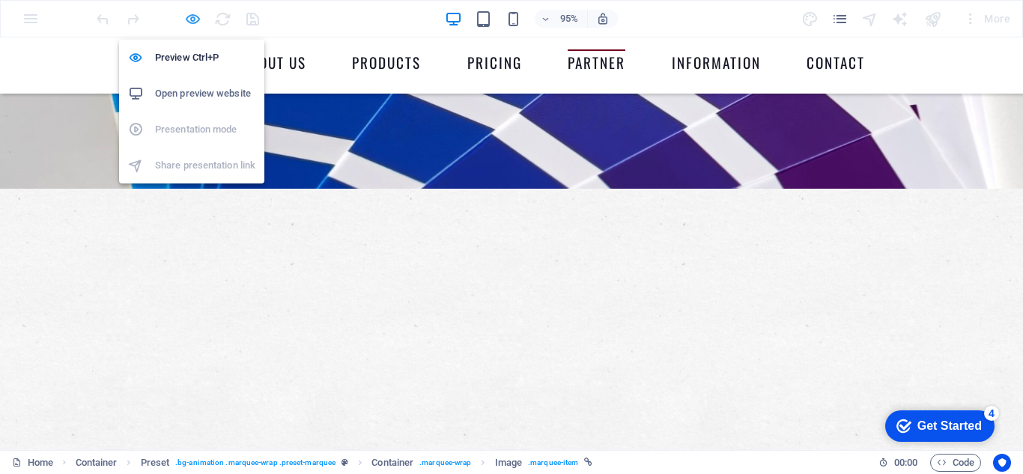
scroll to position [3848, 0]
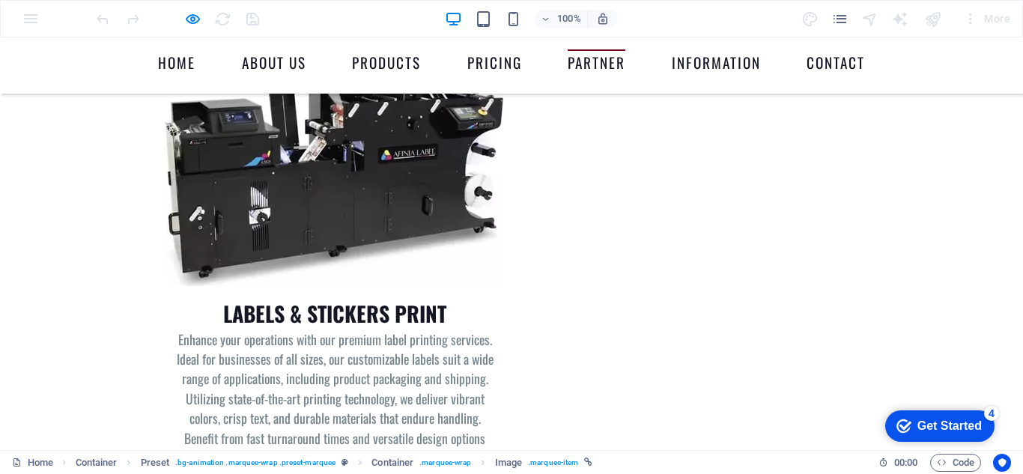
click at [5, 134] on button "×" at bounding box center [2, 143] width 5 height 19
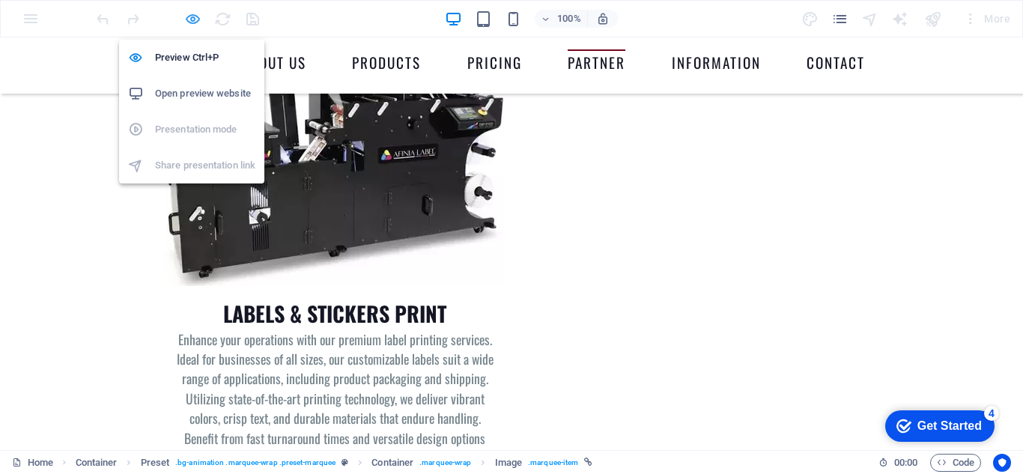
click at [190, 16] on icon "button" at bounding box center [192, 18] width 17 height 17
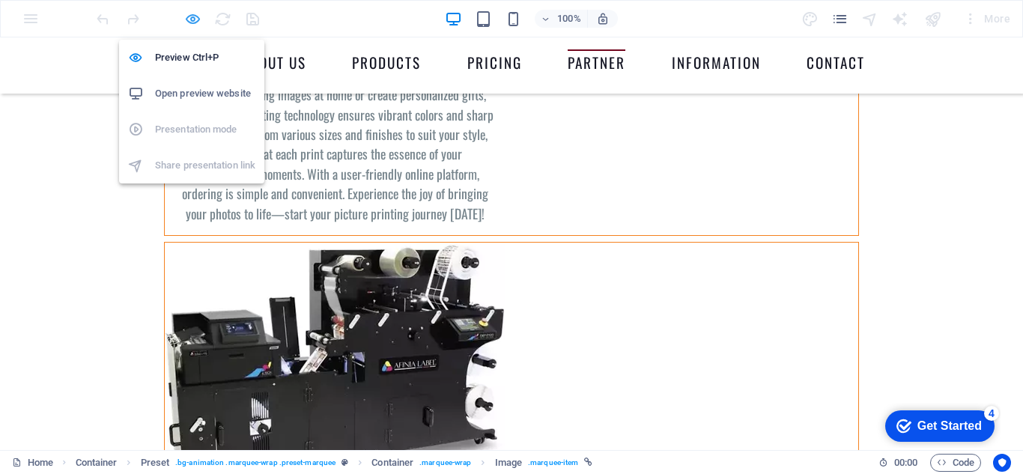
select select "overlay"
select select "external"
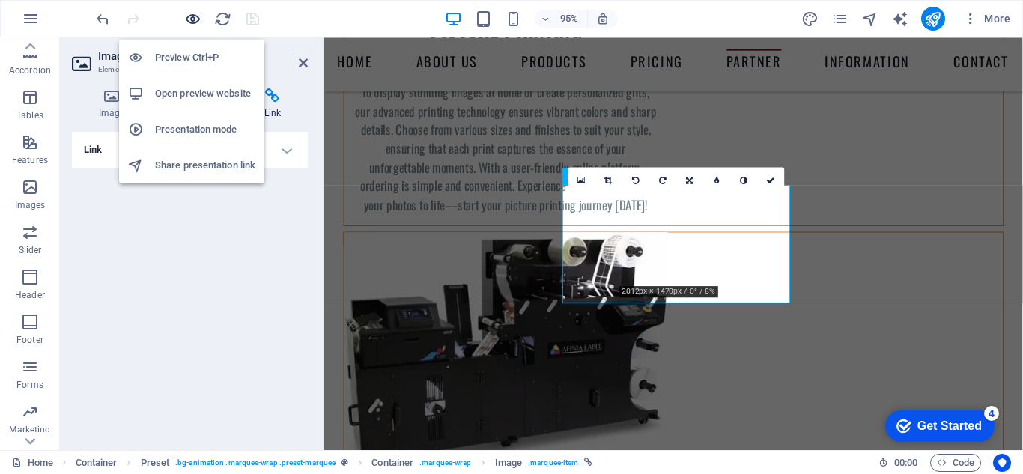
scroll to position [5695, 0]
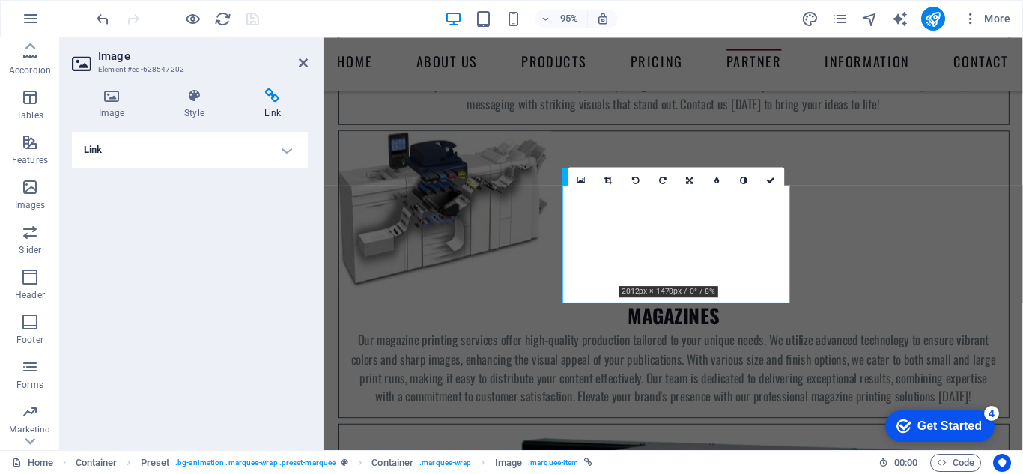
click at [189, 153] on h4 "Link" at bounding box center [190, 150] width 236 height 36
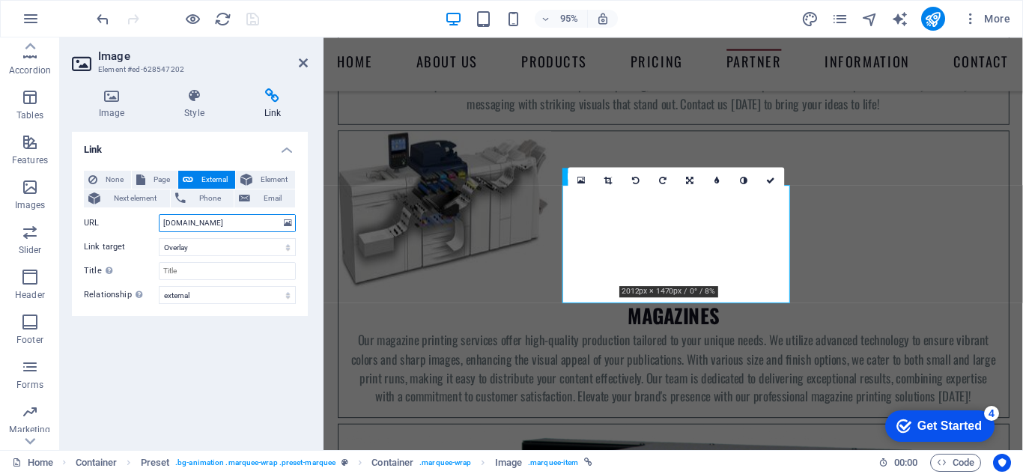
drag, startPoint x: 233, startPoint y: 222, endPoint x: 142, endPoint y: 213, distance: 91.9
click at [142, 213] on div "None Page External Element Next element Phone Email Page Home Subpage Legal Not…" at bounding box center [190, 237] width 212 height 133
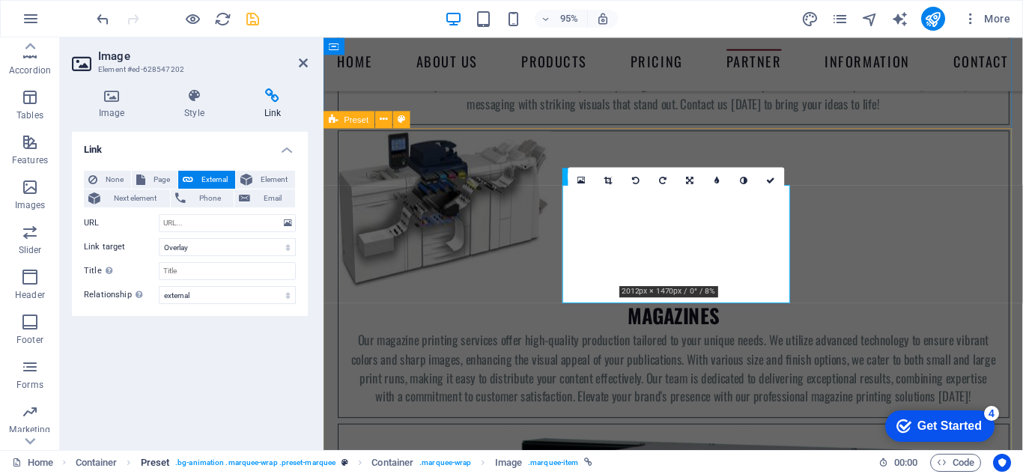
click at [264, 459] on span ". bg-animation .marquee-wrap .preset-marquee" at bounding box center [255, 463] width 160 height 18
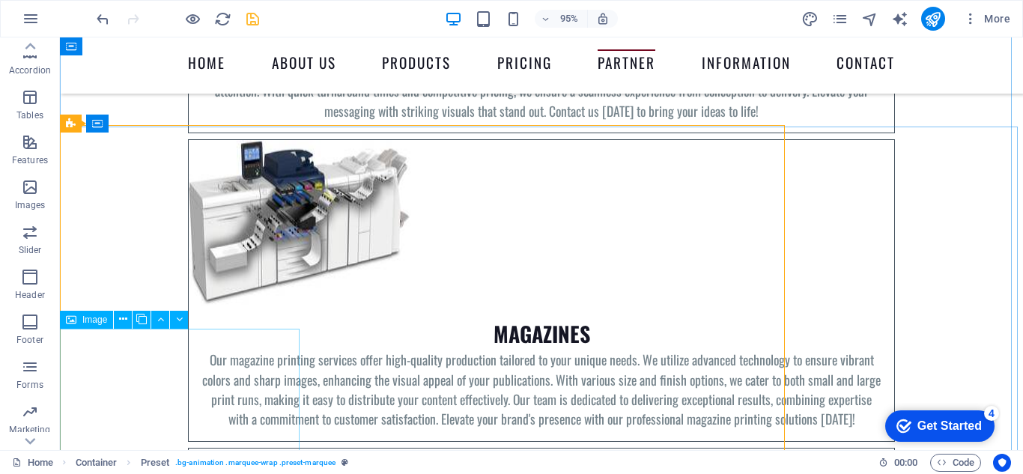
scroll to position [5703, 0]
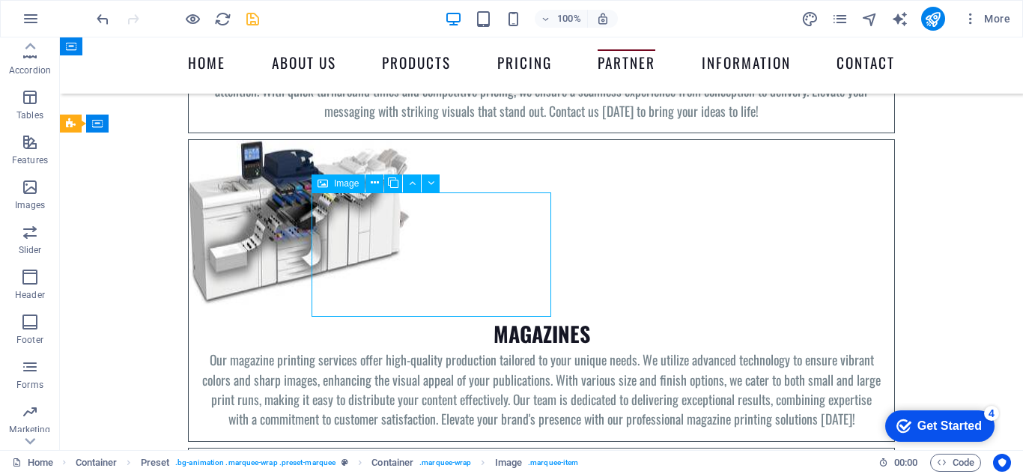
select select "overlay"
select select "external"
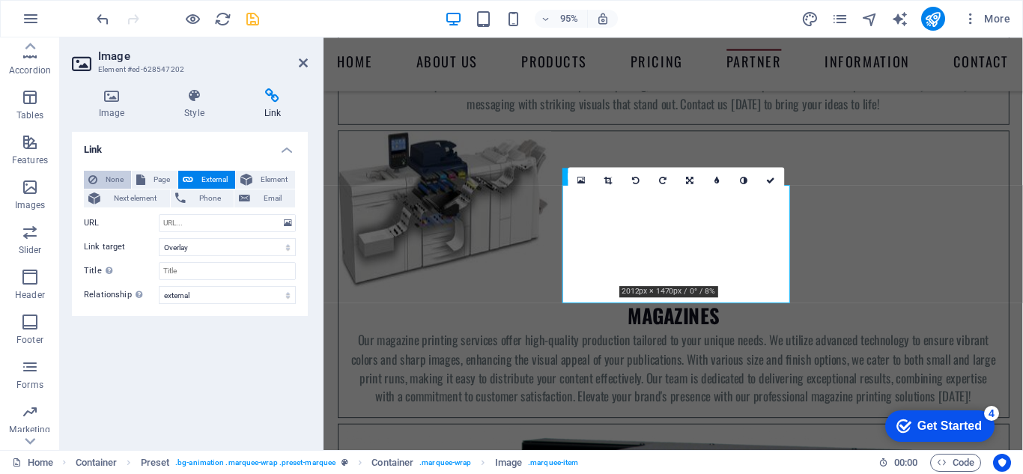
click at [106, 176] on span "None" at bounding box center [114, 180] width 25 height 18
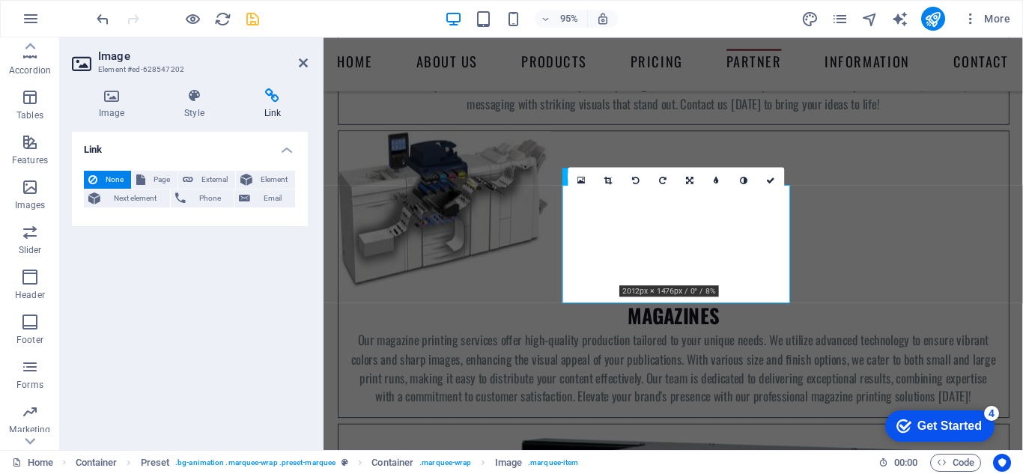
click at [259, 353] on div "Link None Page External Element Next element Phone Email Page Home Subpage Lega…" at bounding box center [190, 285] width 236 height 306
click at [303, 61] on icon at bounding box center [303, 63] width 9 height 12
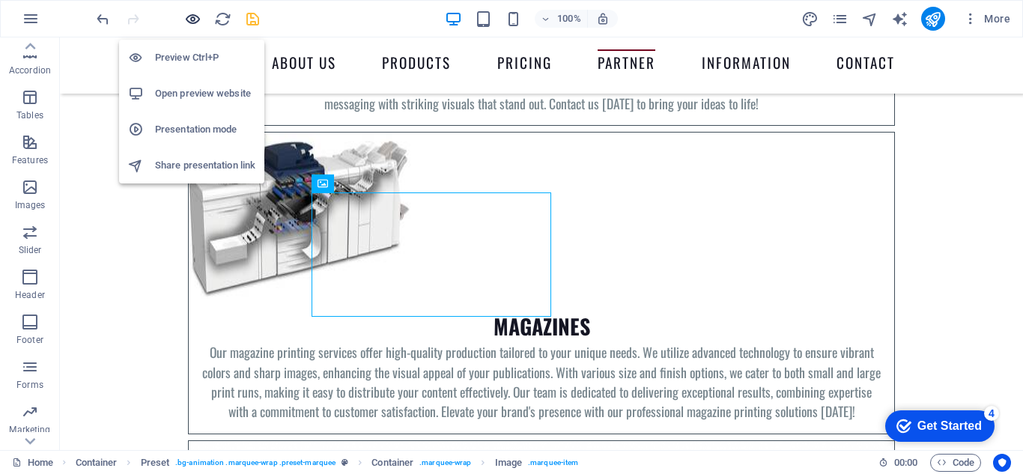
click at [192, 15] on icon "button" at bounding box center [192, 18] width 17 height 17
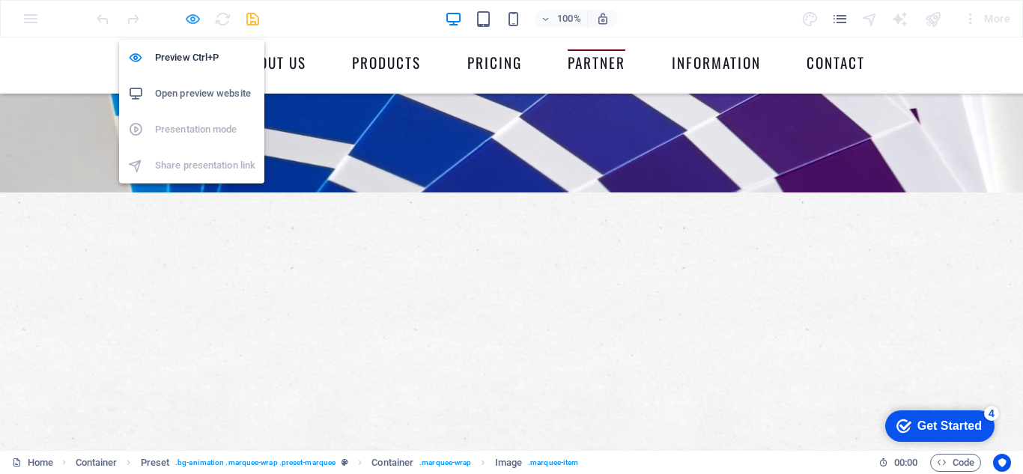
scroll to position [3847, 0]
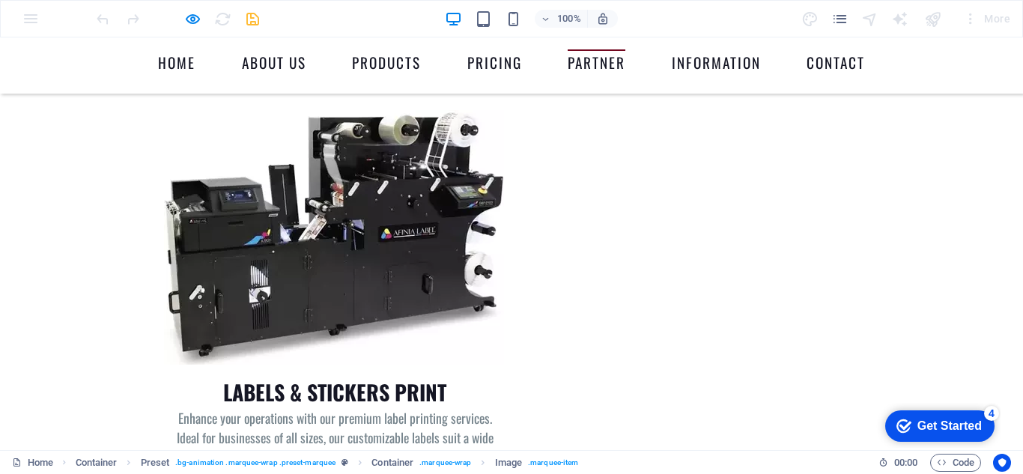
scroll to position [3697, 0]
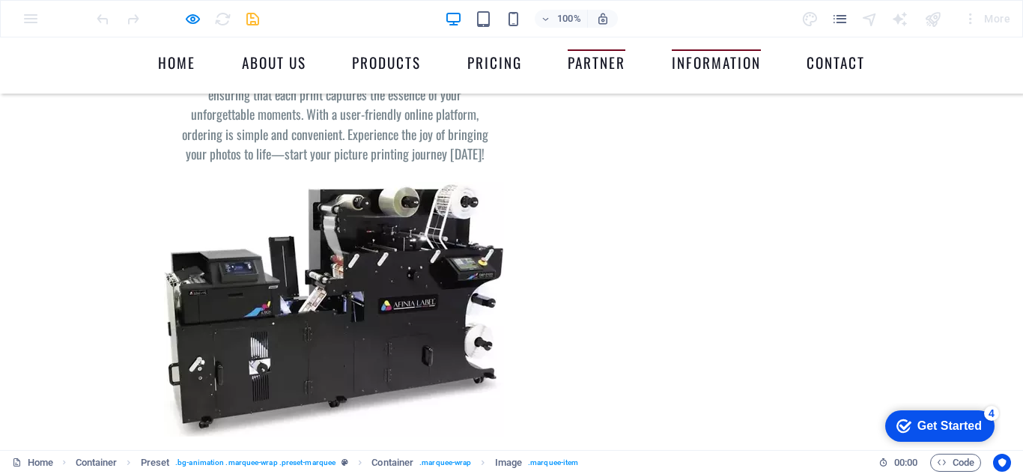
click at [707, 67] on link "Information" at bounding box center [716, 65] width 89 height 32
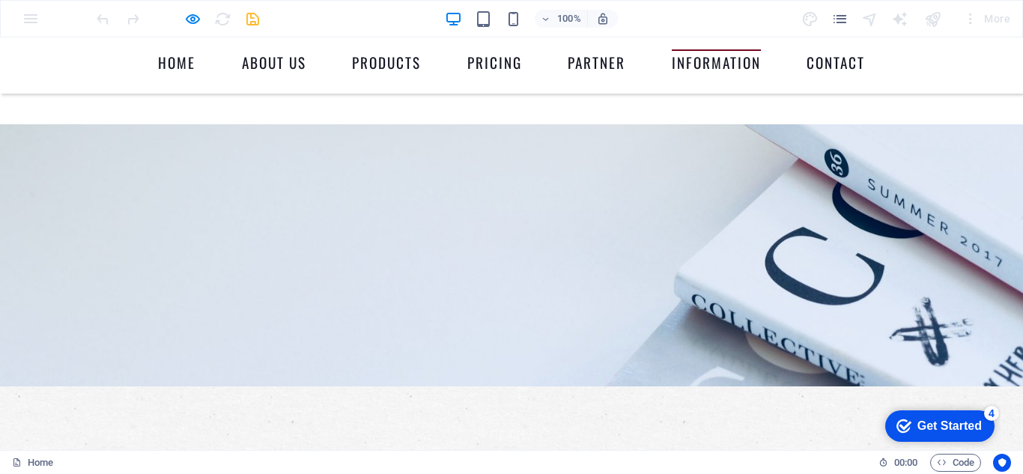
scroll to position [4358, 0]
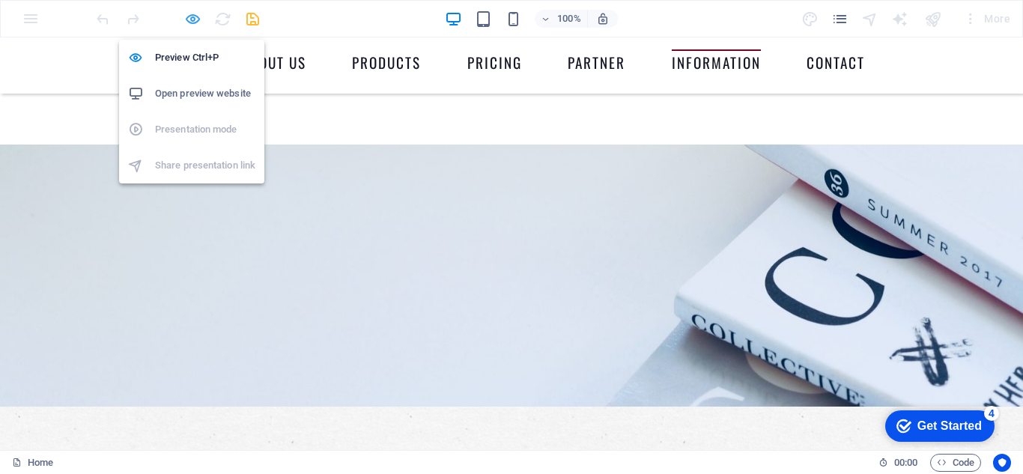
click at [191, 16] on icon "button" at bounding box center [192, 18] width 17 height 17
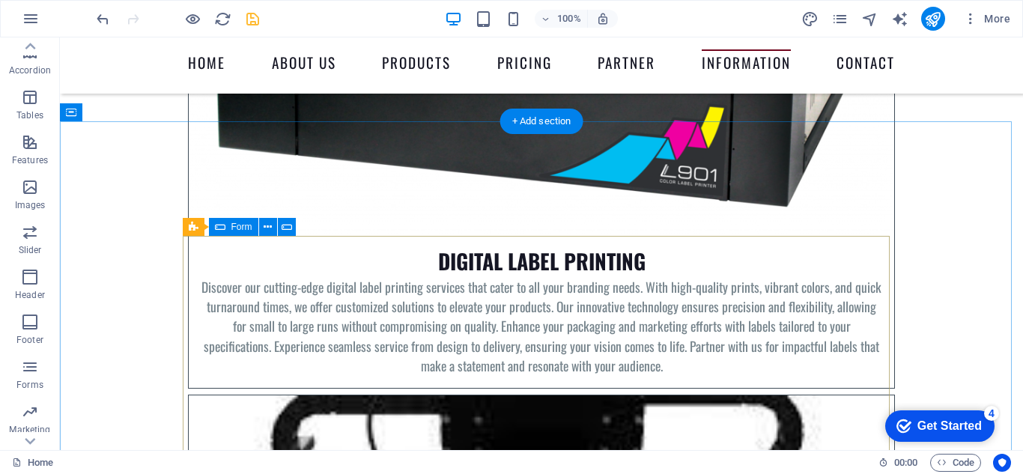
scroll to position [6369, 0]
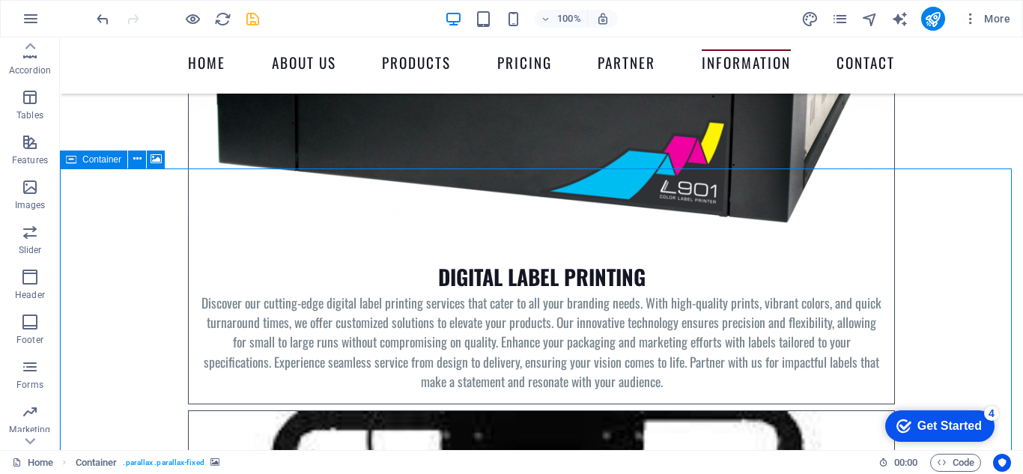
click at [90, 159] on span "Container" at bounding box center [101, 159] width 39 height 9
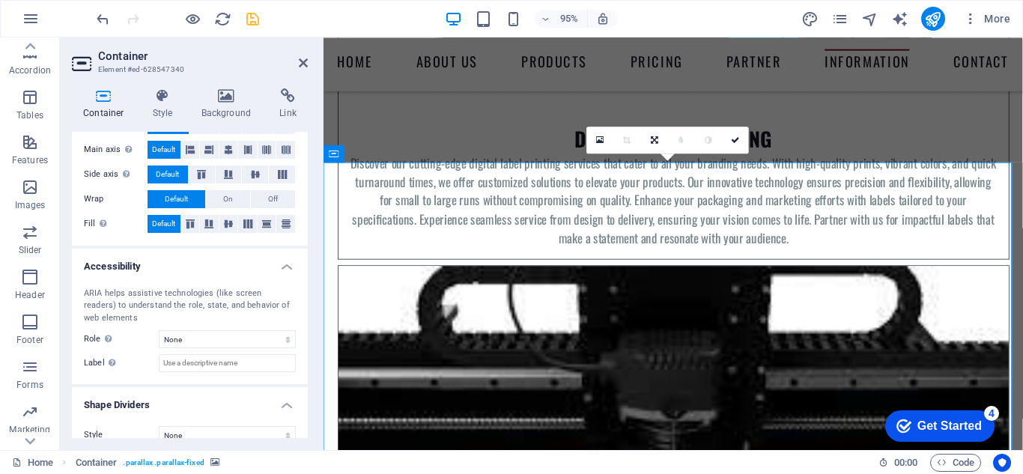
scroll to position [274, 0]
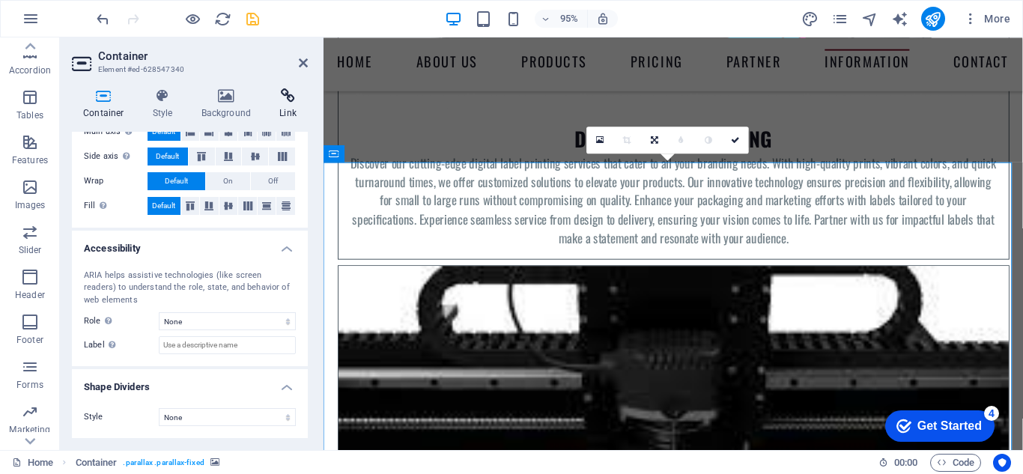
click at [288, 99] on icon at bounding box center [288, 95] width 40 height 15
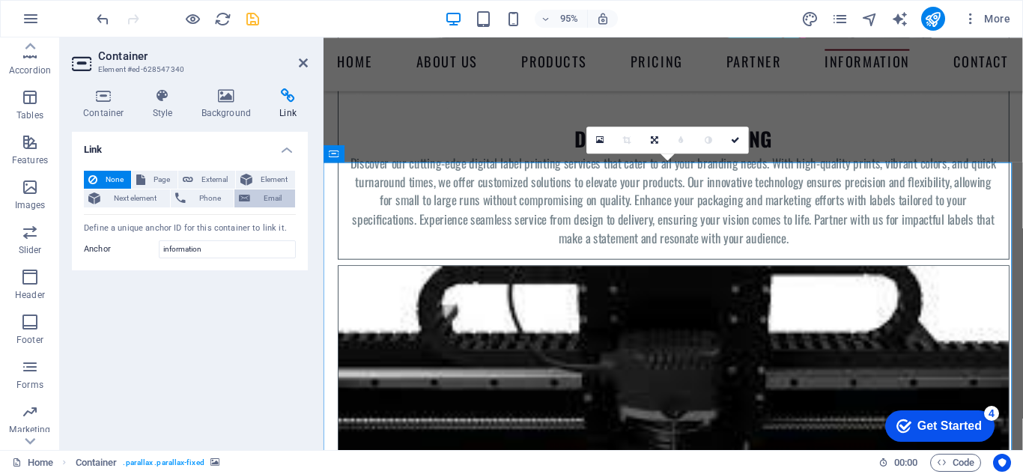
click at [267, 200] on span "Email" at bounding box center [273, 199] width 36 height 18
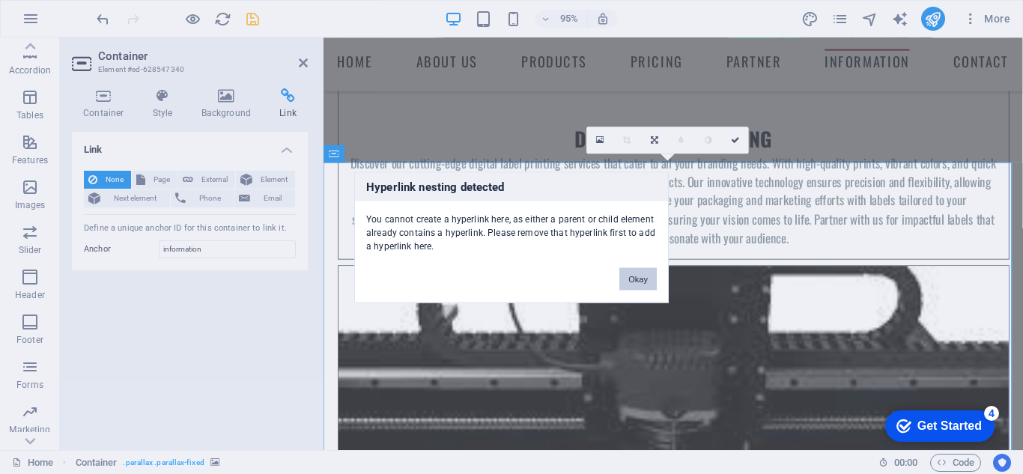
drag, startPoint x: 638, startPoint y: 278, endPoint x: 260, endPoint y: 253, distance: 379.1
click at [638, 278] on button "Okay" at bounding box center [637, 278] width 37 height 22
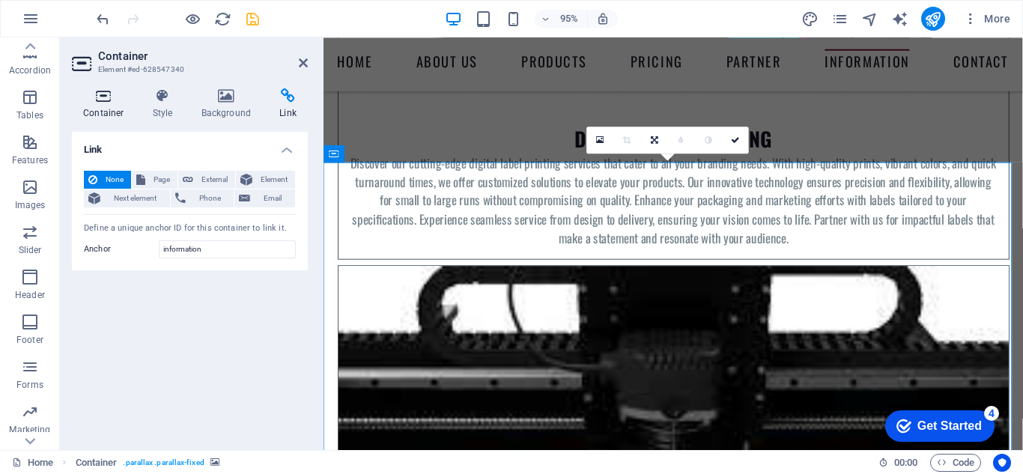
click at [97, 97] on icon at bounding box center [104, 95] width 64 height 15
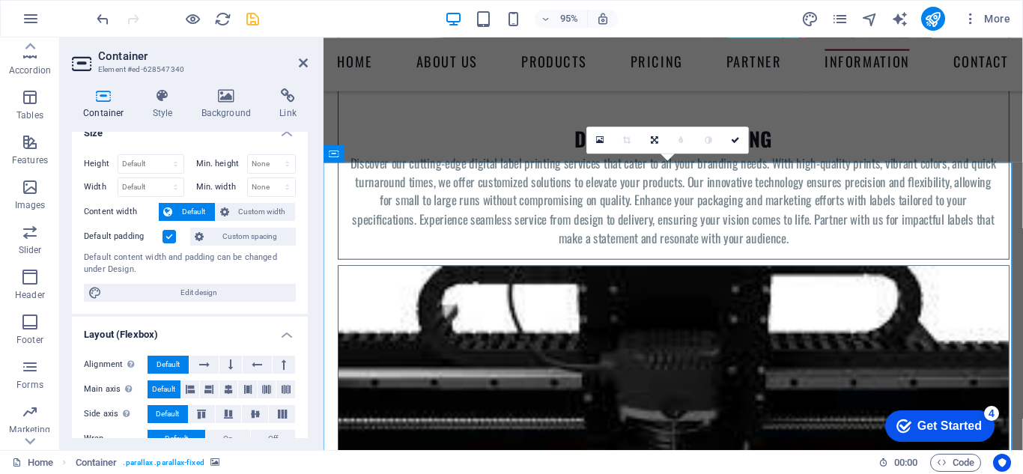
scroll to position [0, 0]
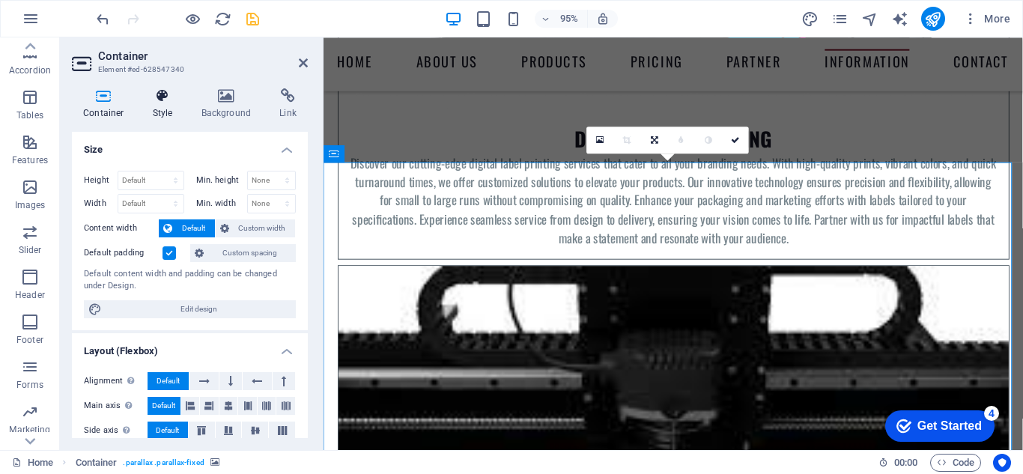
click at [166, 98] on icon at bounding box center [163, 95] width 43 height 15
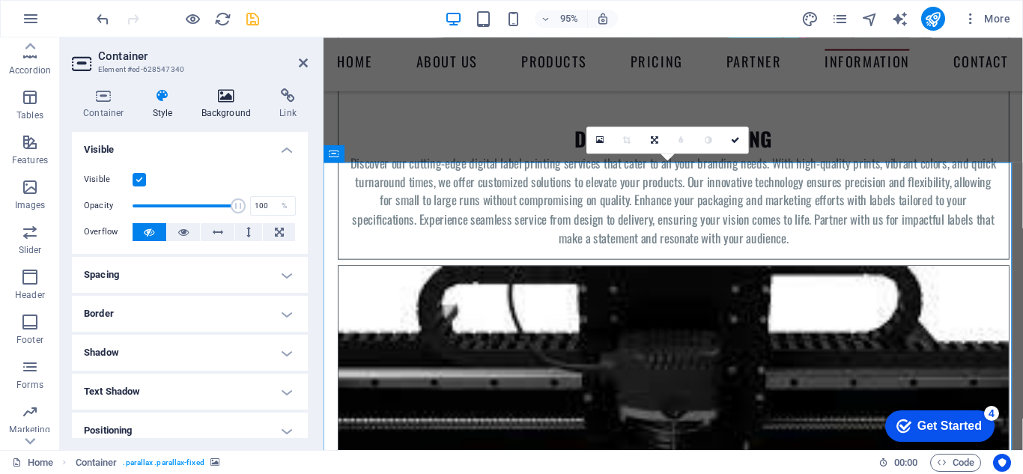
click at [227, 94] on icon at bounding box center [226, 95] width 73 height 15
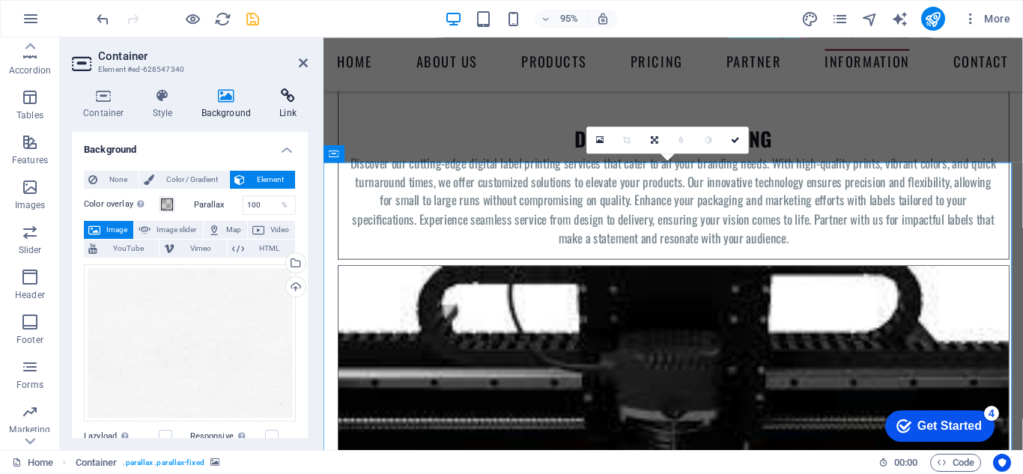
click at [288, 97] on icon at bounding box center [288, 95] width 40 height 15
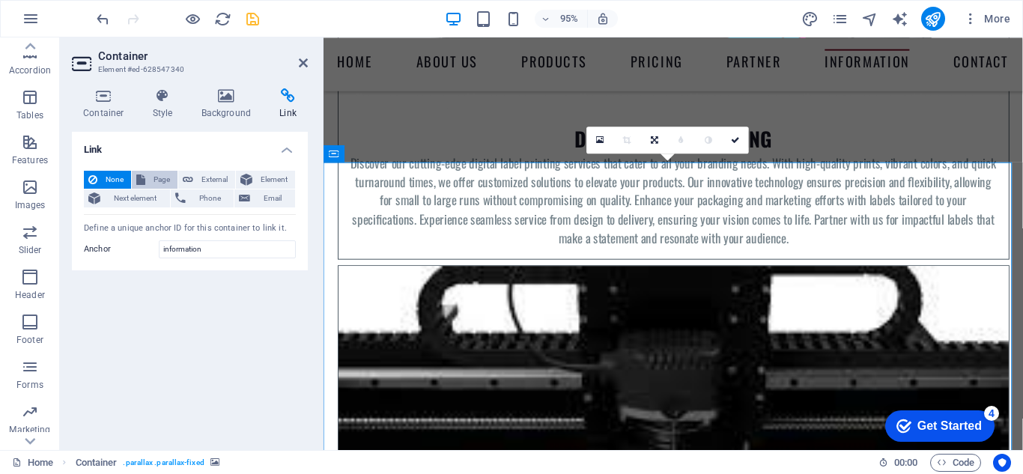
click at [163, 177] on span "Page" at bounding box center [161, 180] width 23 height 18
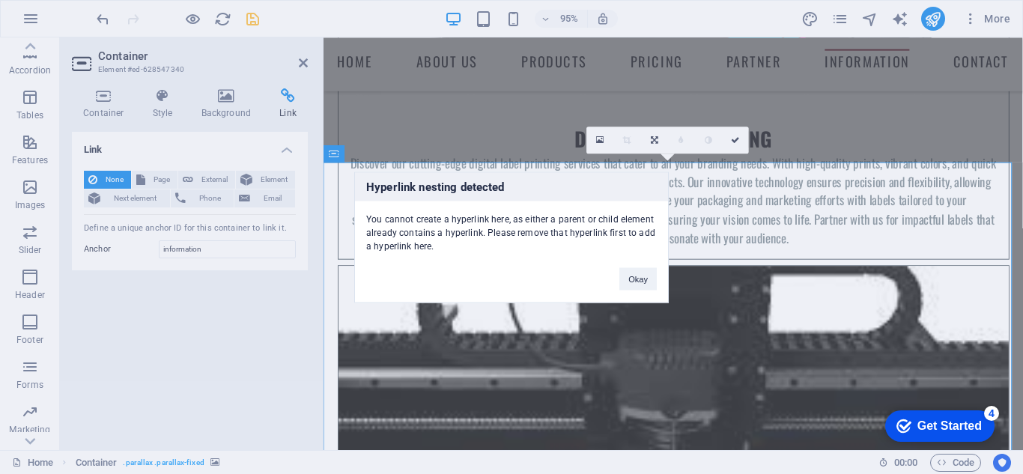
click at [207, 177] on div "Hyperlink nesting detected You cannot create a hyperlink here, as either a pare…" at bounding box center [511, 237] width 1023 height 474
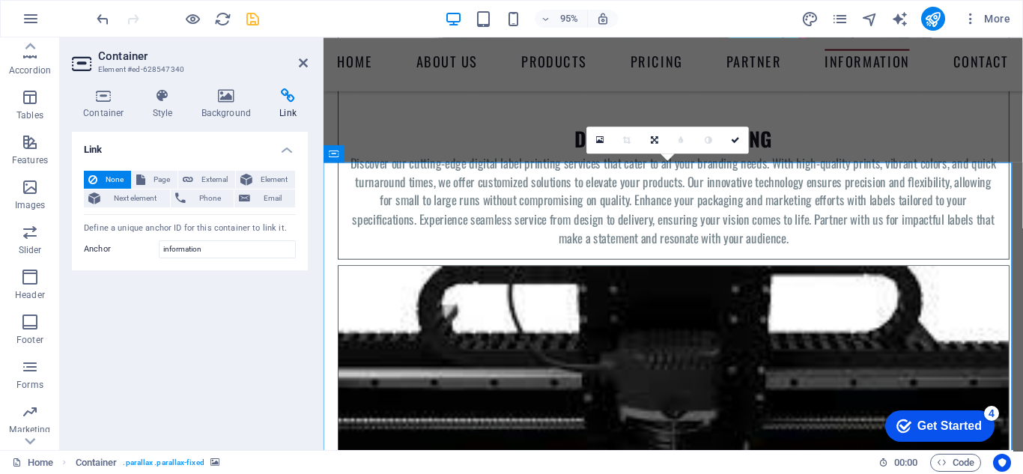
click at [207, 177] on span "External" at bounding box center [214, 180] width 33 height 18
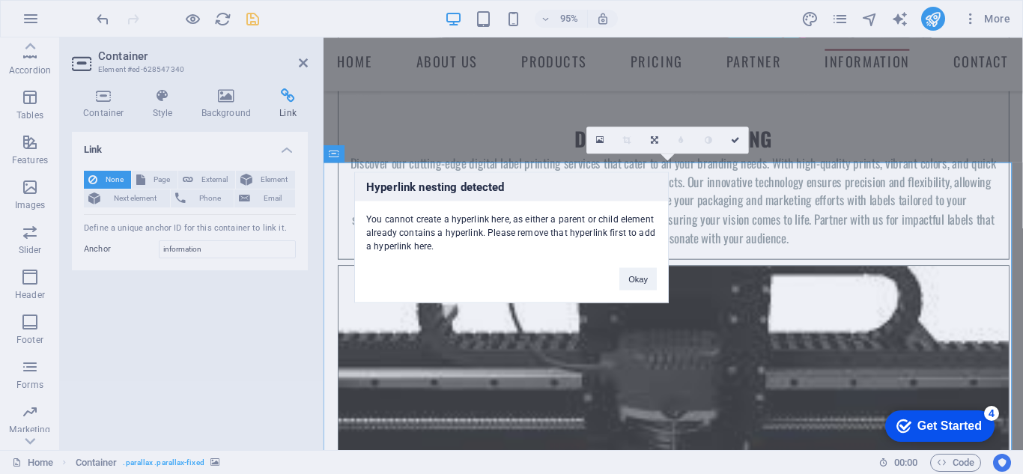
click at [255, 176] on div "Hyperlink nesting detected You cannot create a hyperlink here, as either a pare…" at bounding box center [511, 237] width 1023 height 474
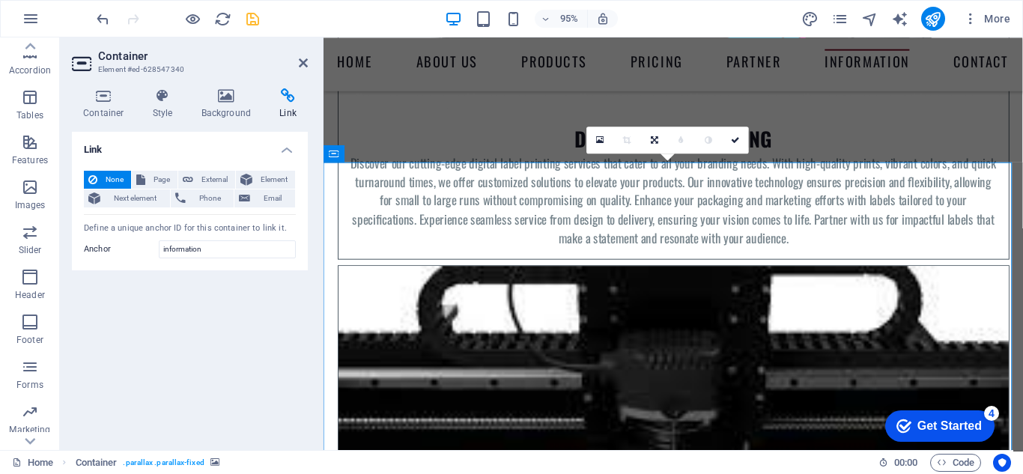
click at [255, 176] on button "Element" at bounding box center [265, 180] width 59 height 18
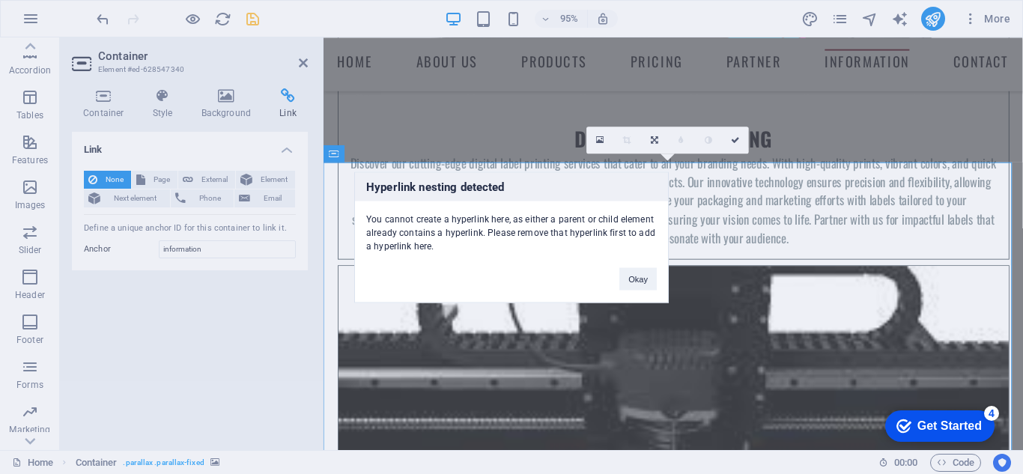
click at [99, 198] on div "Hyperlink nesting detected You cannot create a hyperlink here, as either a pare…" at bounding box center [511, 237] width 1023 height 474
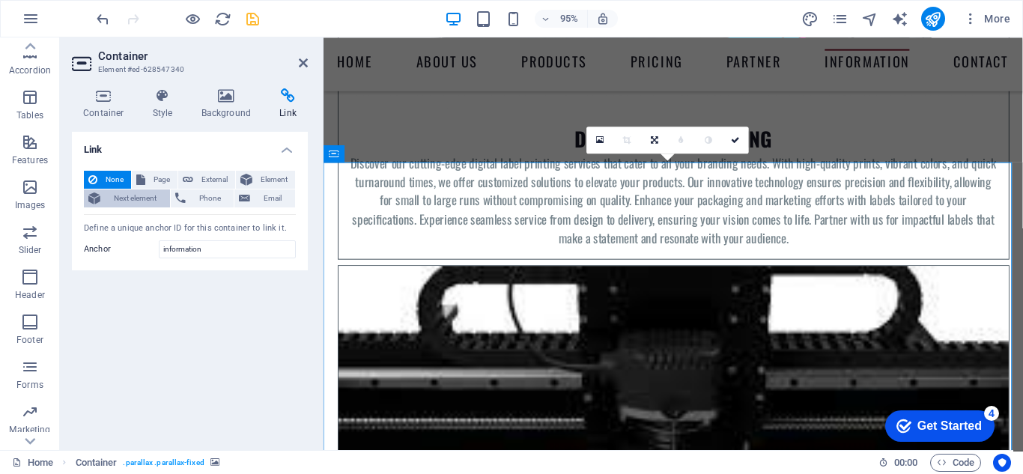
click at [109, 198] on span "Next element" at bounding box center [135, 199] width 61 height 18
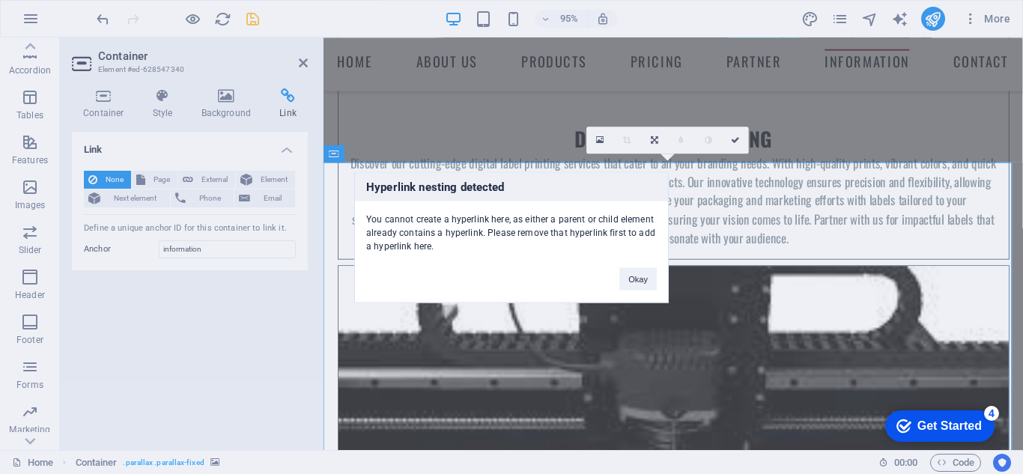
click at [175, 198] on div "Hyperlink nesting detected You cannot create a hyperlink here, as either a pare…" at bounding box center [511, 237] width 1023 height 474
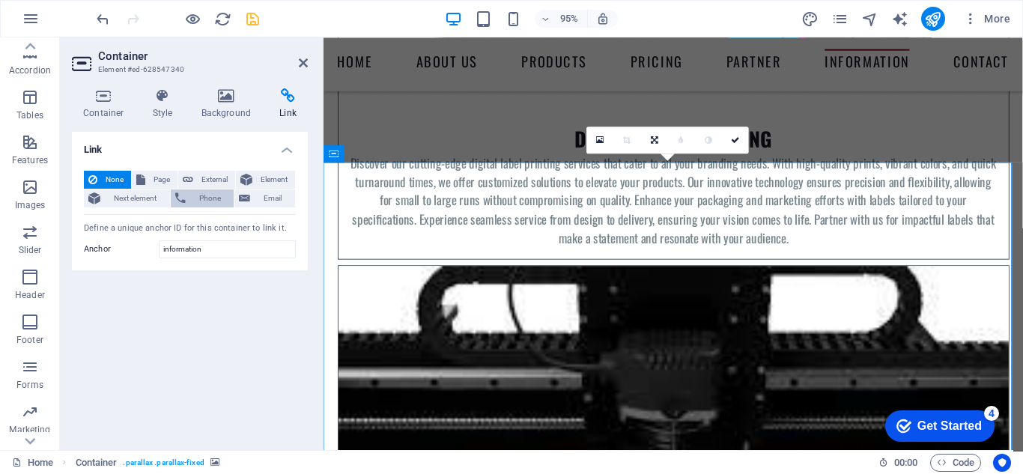
click at [183, 198] on icon at bounding box center [180, 199] width 10 height 18
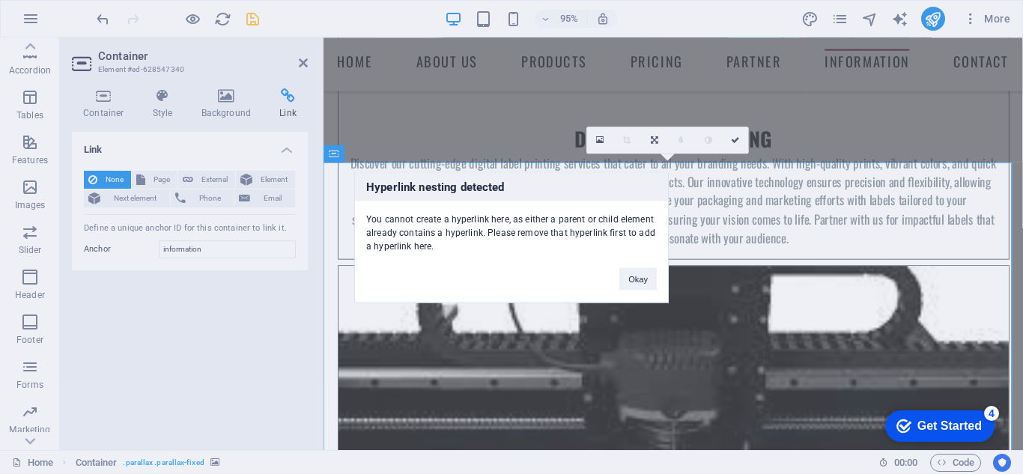
click at [257, 196] on div "Hyperlink nesting detected You cannot create a hyperlink here, as either a pare…" at bounding box center [511, 237] width 1023 height 474
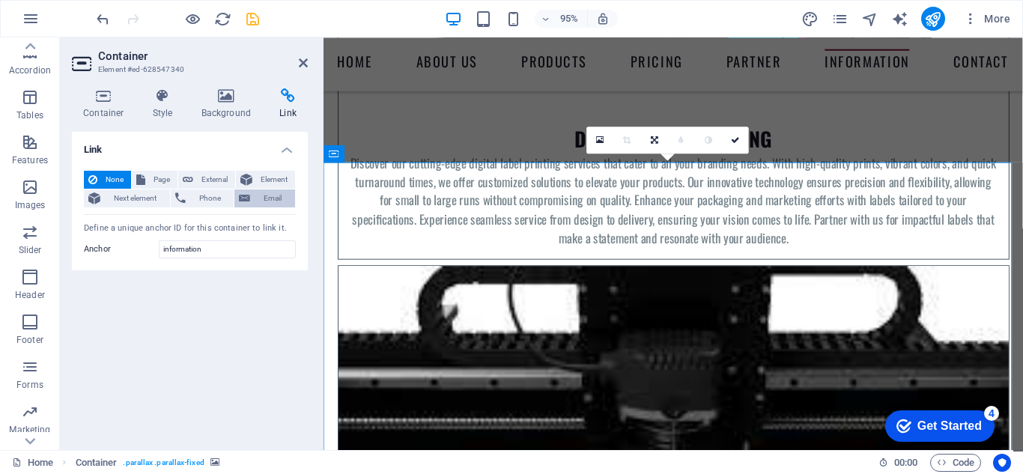
click at [255, 195] on span "Email" at bounding box center [273, 199] width 36 height 18
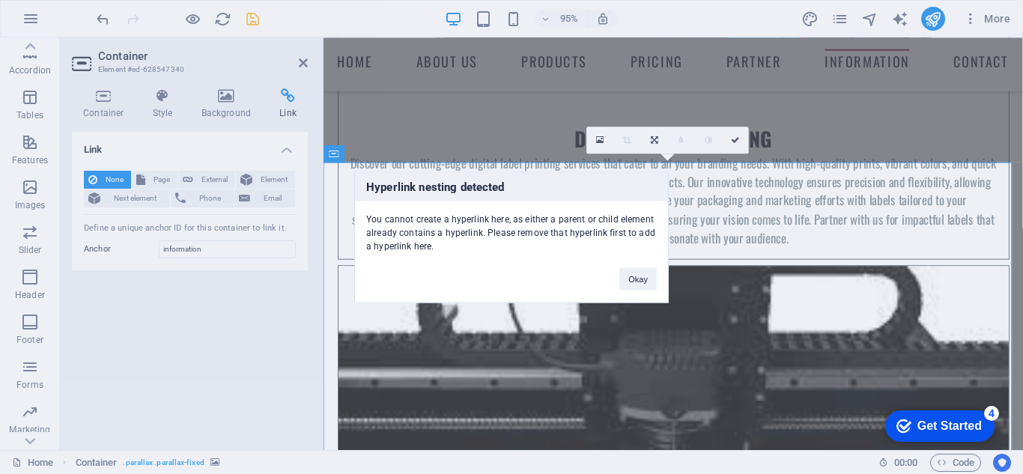
click at [213, 245] on div "Hyperlink nesting detected You cannot create a hyperlink here, as either a pare…" at bounding box center [511, 237] width 1023 height 474
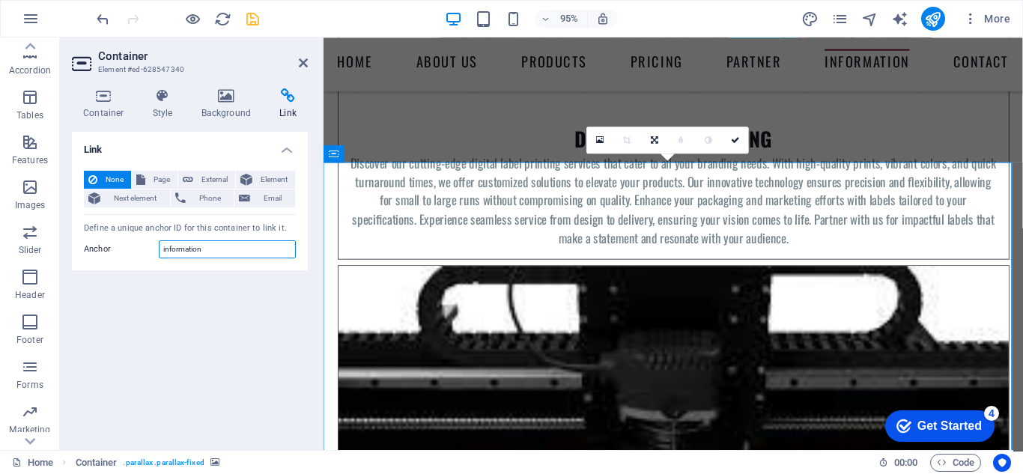
click at [214, 244] on input "information" at bounding box center [227, 249] width 137 height 18
click at [109, 96] on icon at bounding box center [104, 95] width 64 height 15
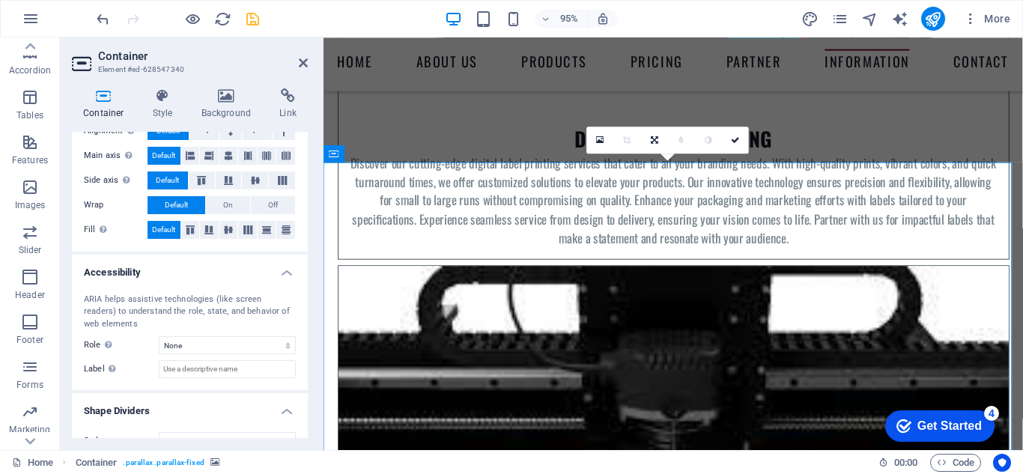
scroll to position [274, 0]
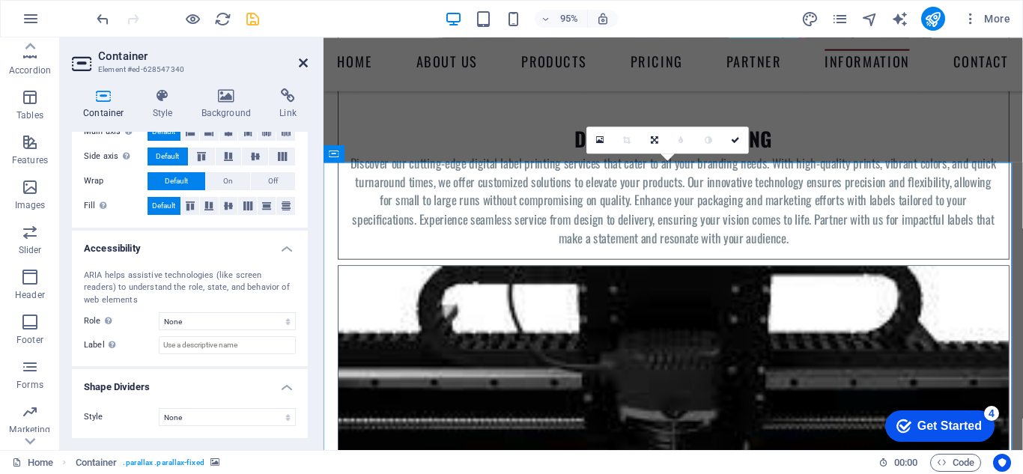
click at [303, 62] on icon at bounding box center [303, 63] width 9 height 12
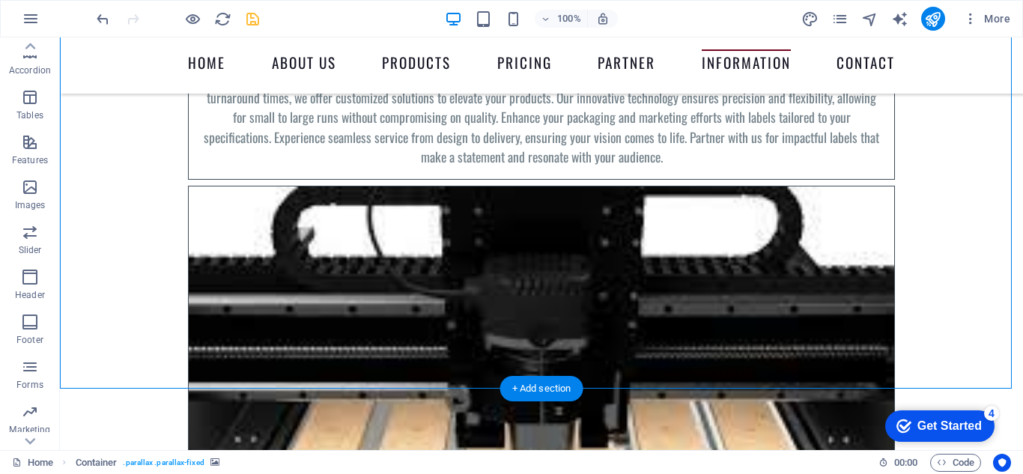
scroll to position [6669, 0]
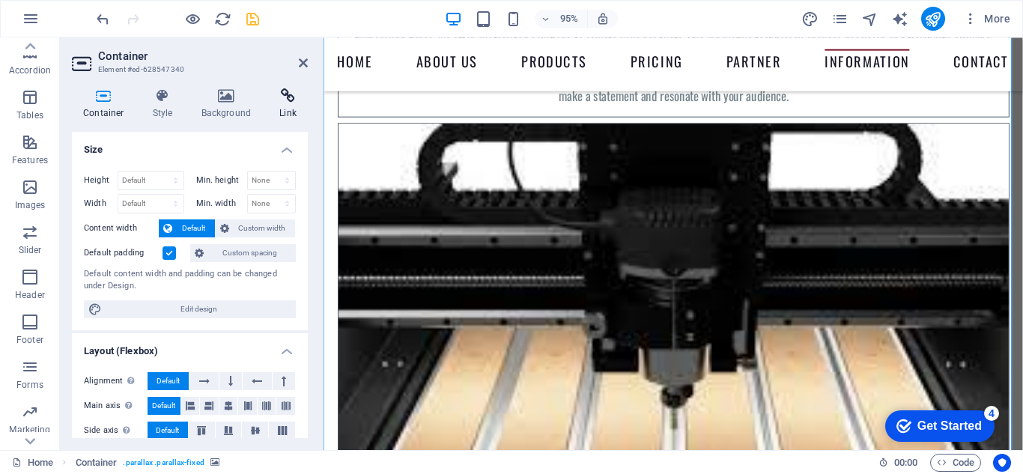
click at [285, 92] on icon at bounding box center [288, 95] width 40 height 15
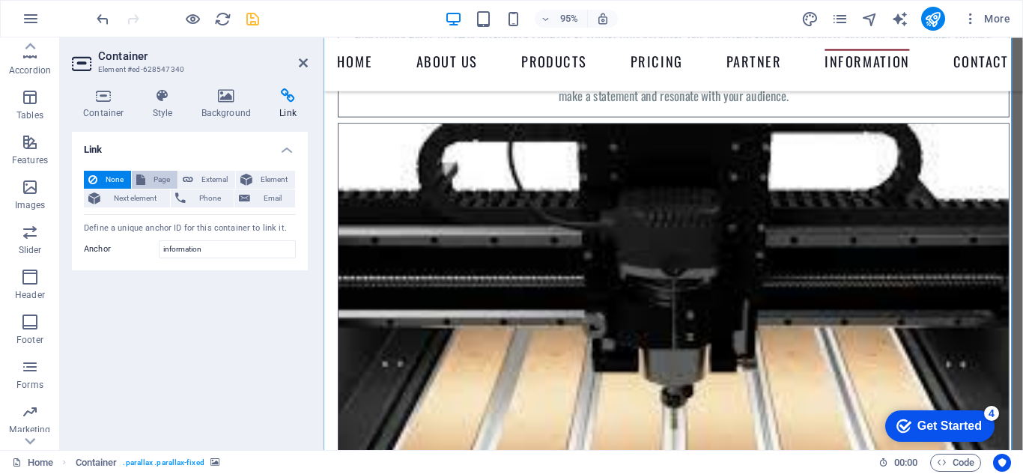
click at [157, 175] on span "Page" at bounding box center [161, 180] width 23 height 18
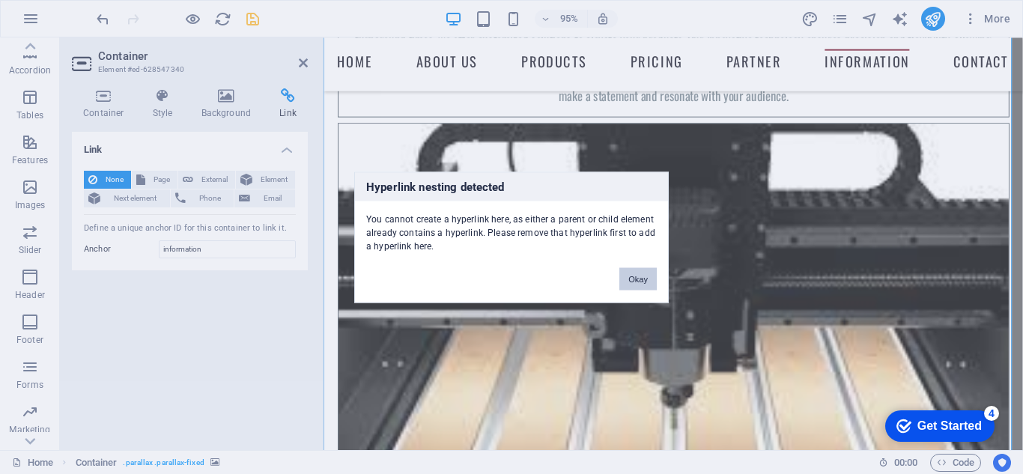
click at [637, 278] on button "Okay" at bounding box center [637, 278] width 37 height 22
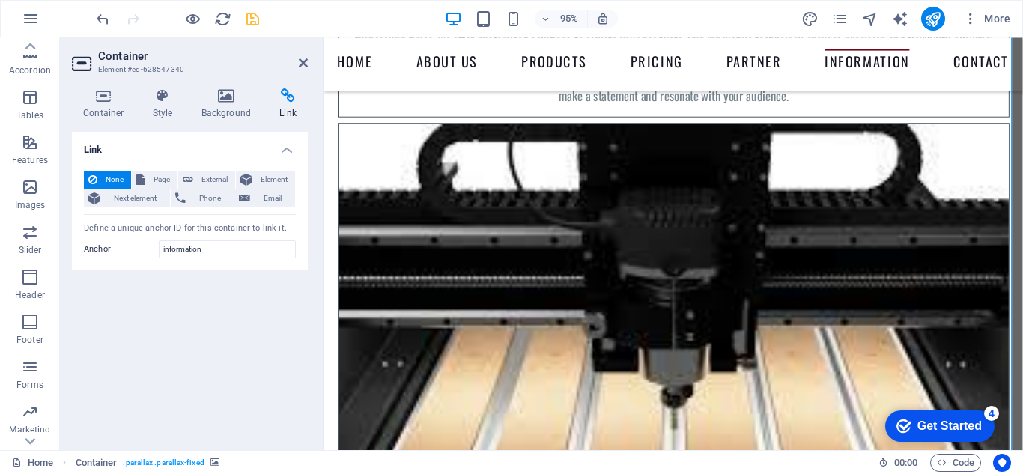
click at [297, 60] on h2 "Container" at bounding box center [203, 55] width 210 height 13
click at [302, 60] on icon at bounding box center [303, 63] width 9 height 12
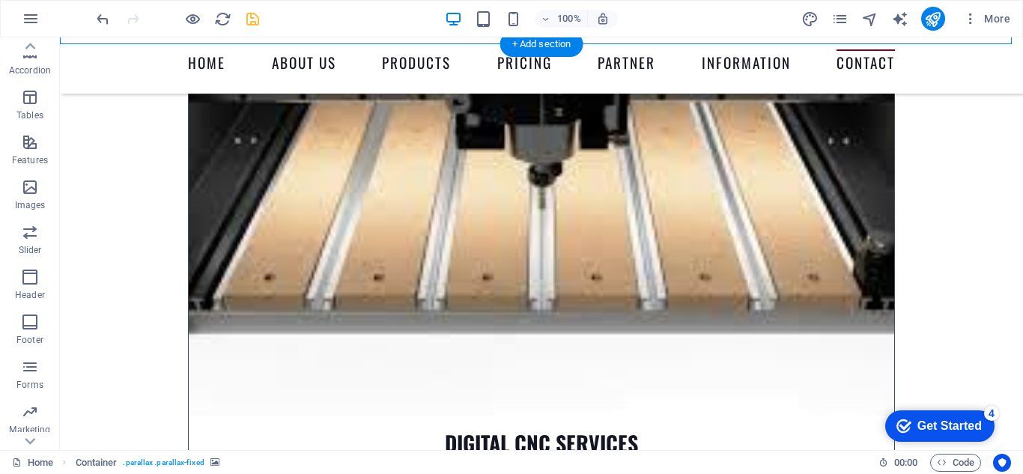
scroll to position [6968, 0]
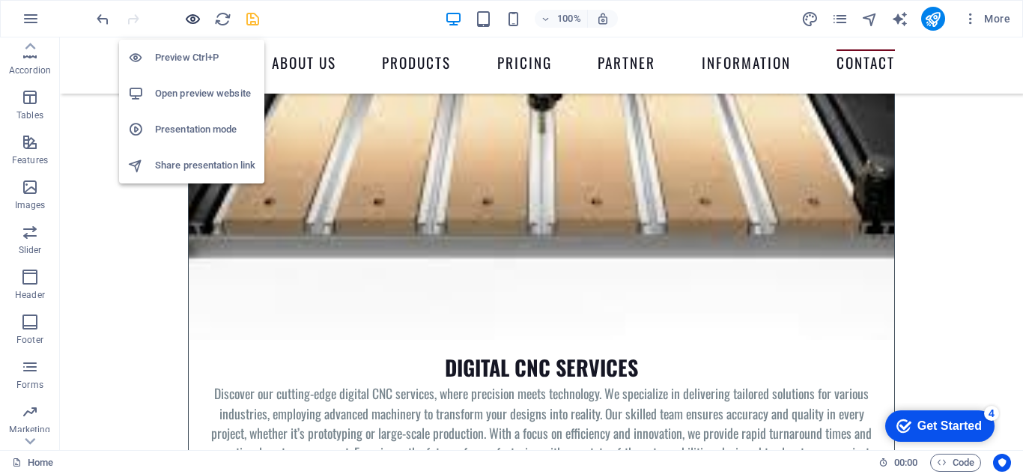
click at [192, 18] on icon "button" at bounding box center [192, 18] width 17 height 17
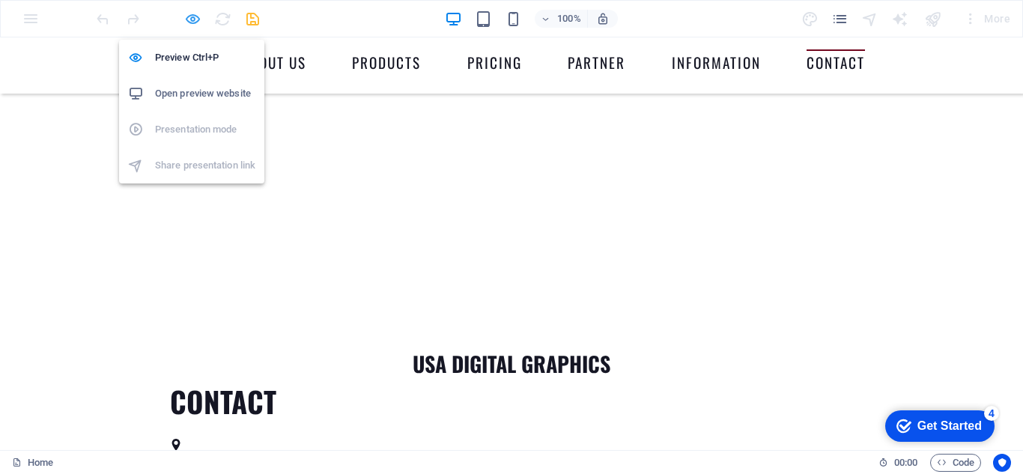
scroll to position [5314, 0]
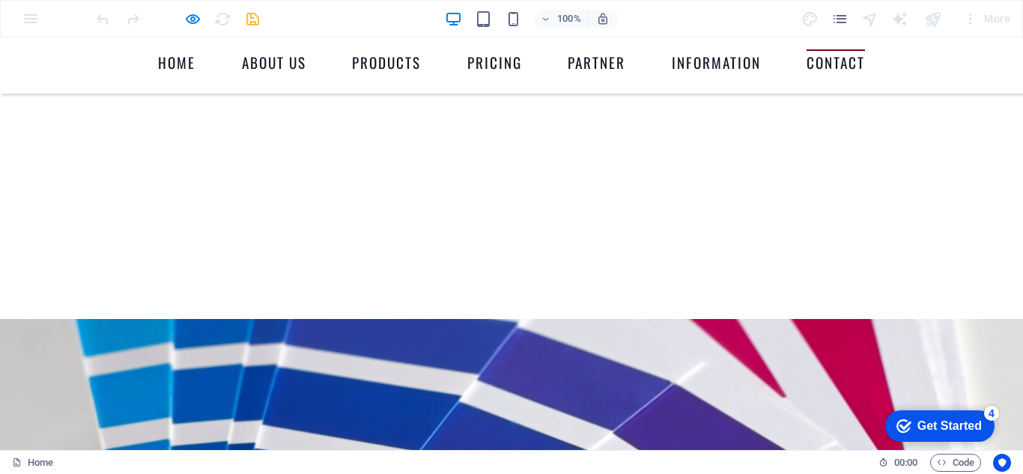
click at [824, 61] on link "Contact" at bounding box center [836, 65] width 58 height 32
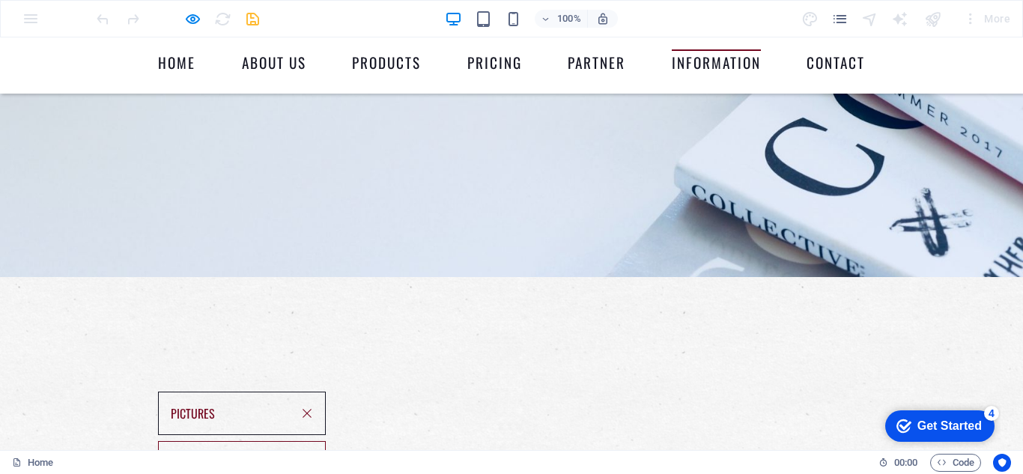
scroll to position [4490, 0]
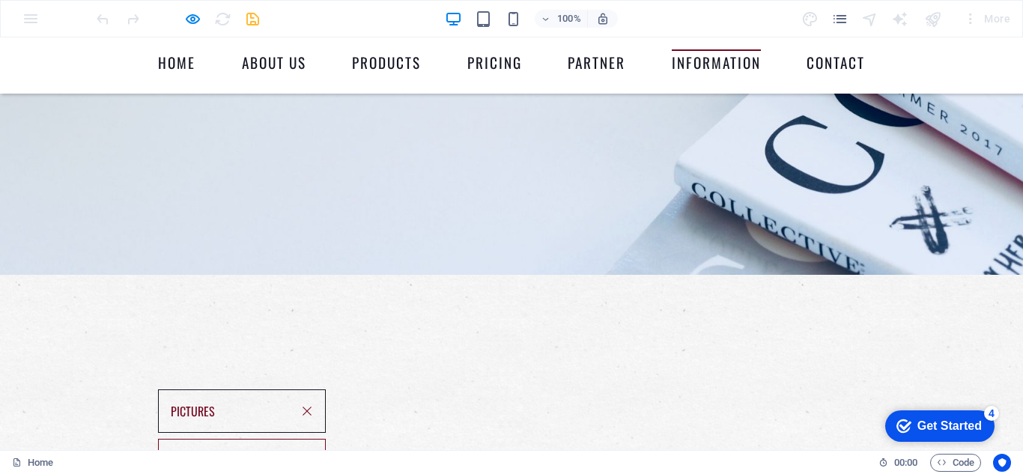
type input "[PERSON_NAME]"
type input "4078449290"
type input "[EMAIL_ADDRESS][DOMAIN_NAME]"
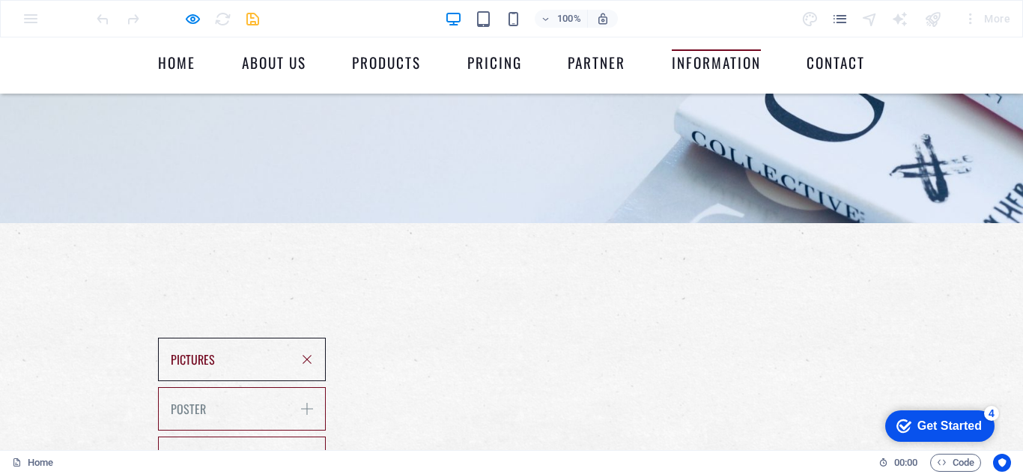
scroll to position [4565, 0]
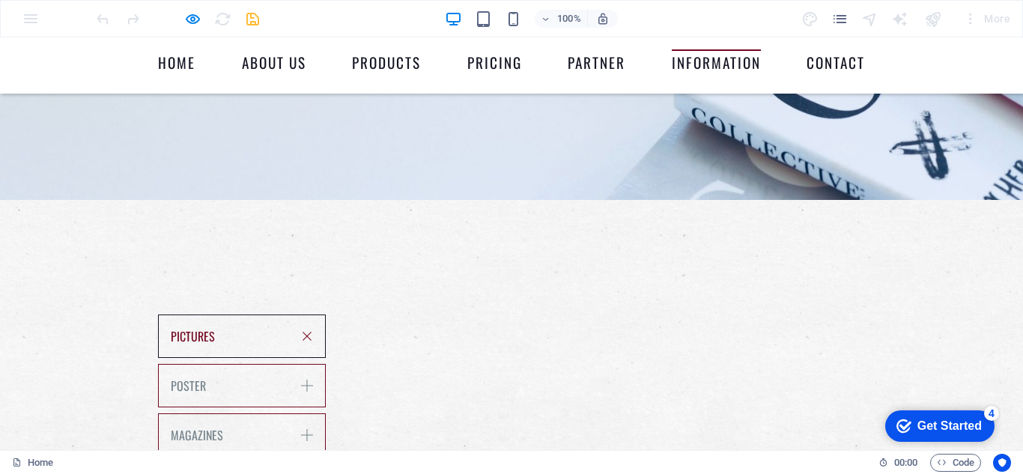
type textarea "que es lo que con que lo que"
checkbox input "true"
drag, startPoint x: 292, startPoint y: 342, endPoint x: 301, endPoint y: 342, distance: 9.0
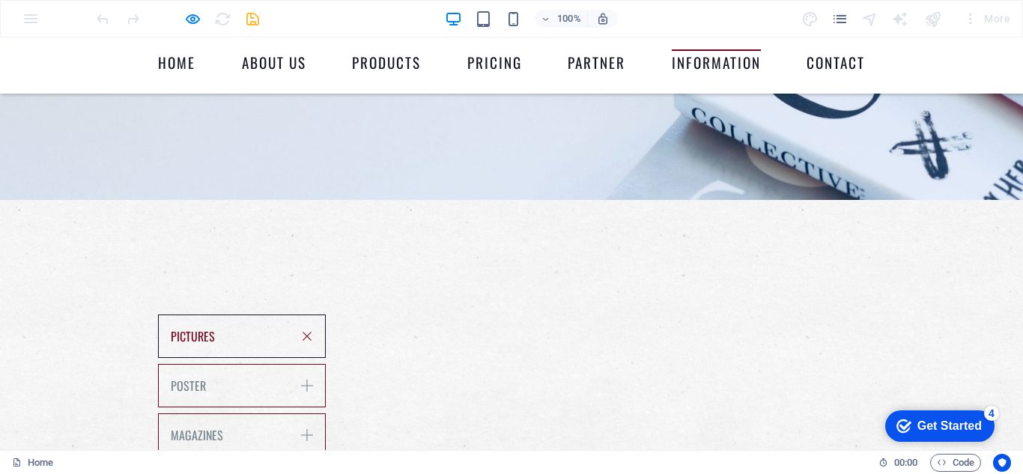
type input "3DAF2P"
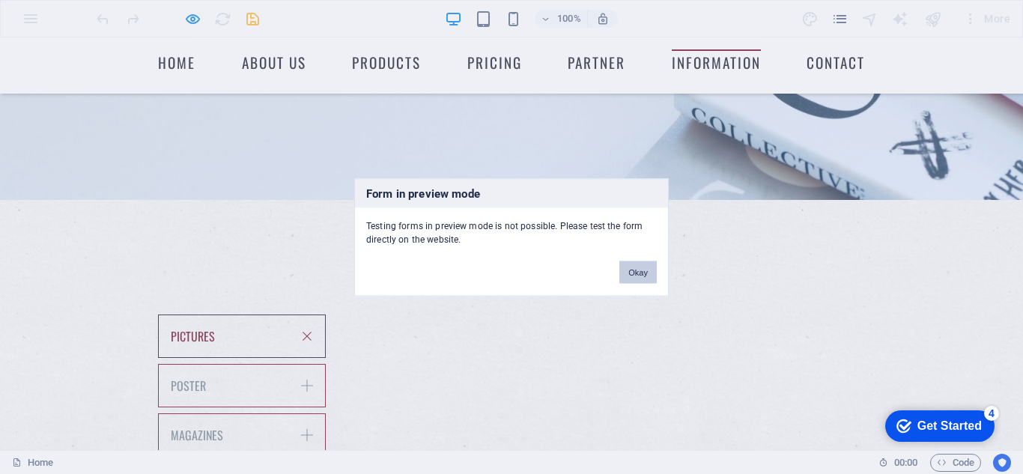
click at [635, 270] on button "Okay" at bounding box center [637, 272] width 37 height 22
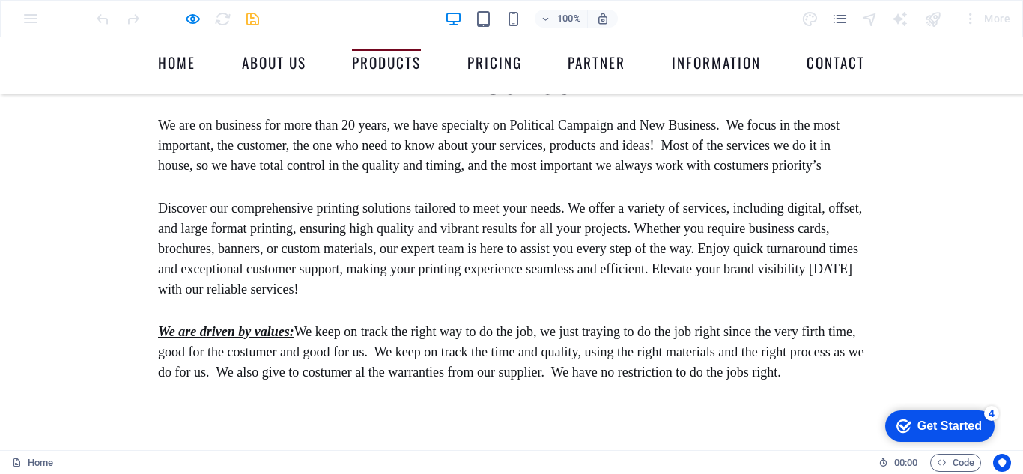
scroll to position [1943, 0]
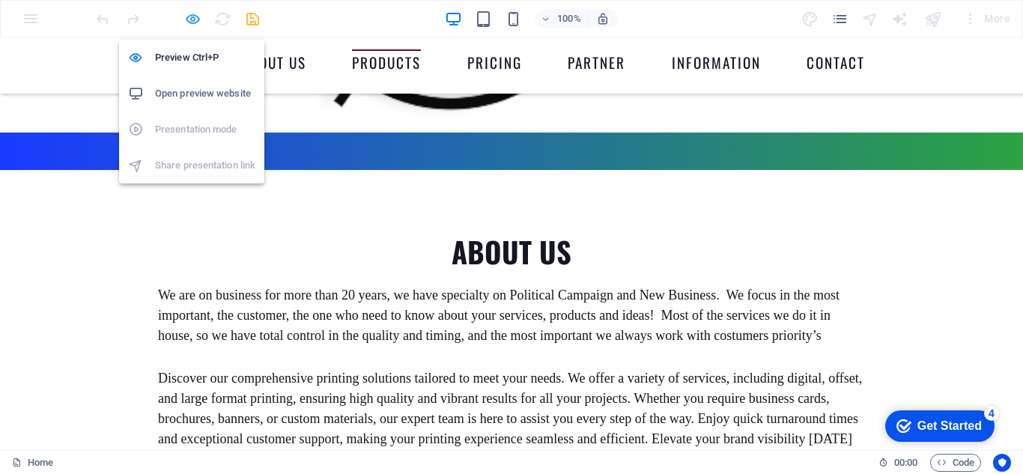
click at [196, 21] on icon "button" at bounding box center [192, 18] width 17 height 17
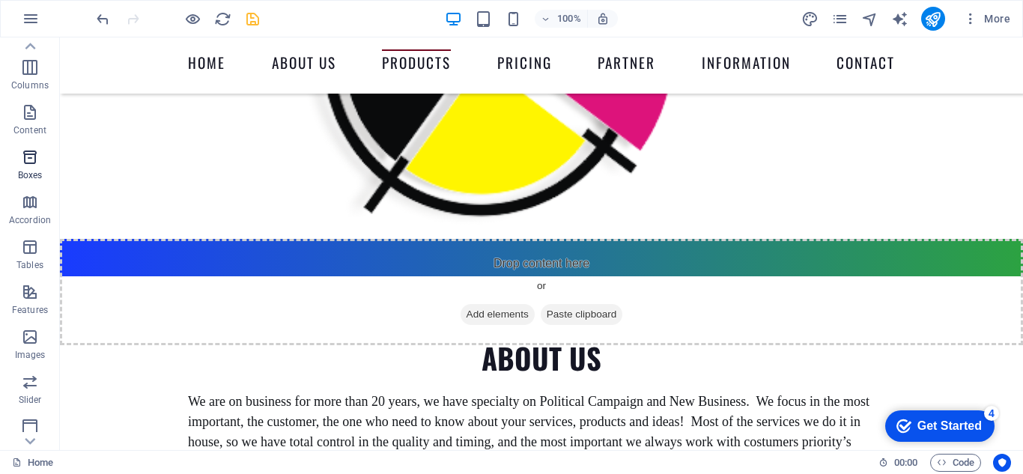
scroll to position [0, 0]
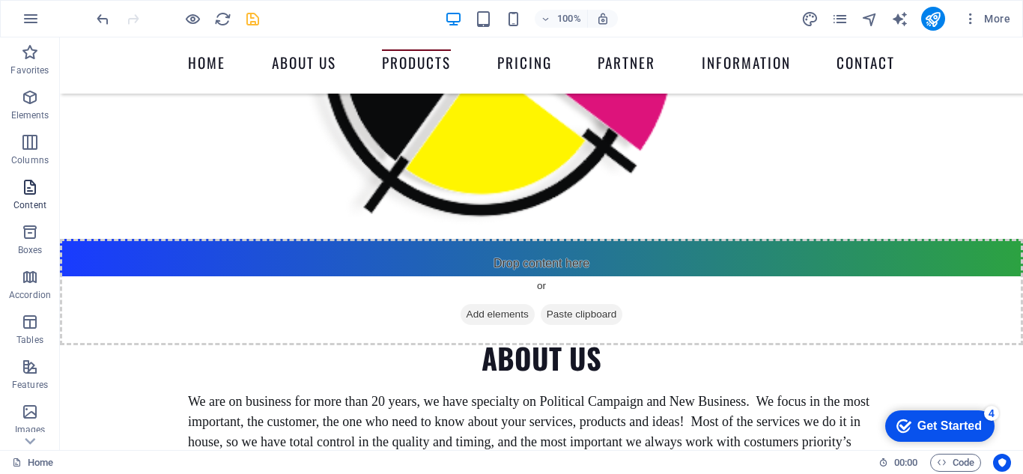
click at [28, 189] on icon "button" at bounding box center [30, 187] width 18 height 18
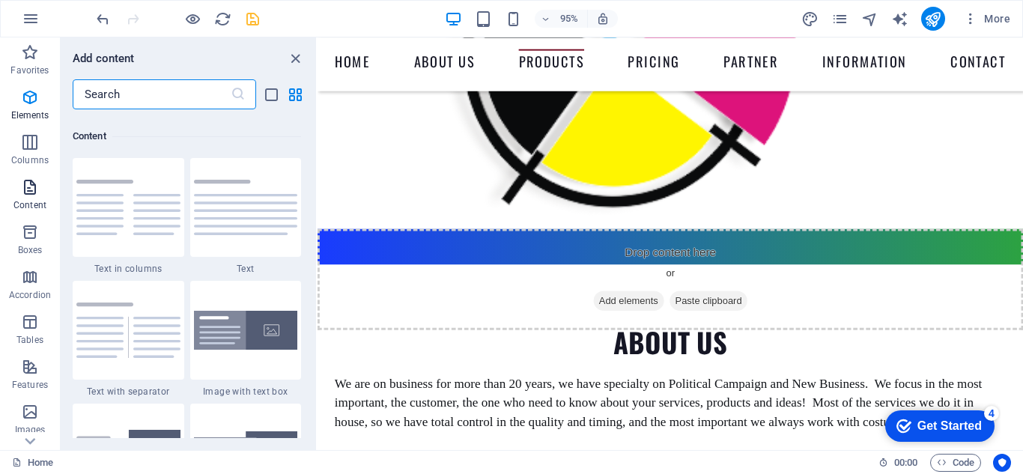
scroll to position [2621, 0]
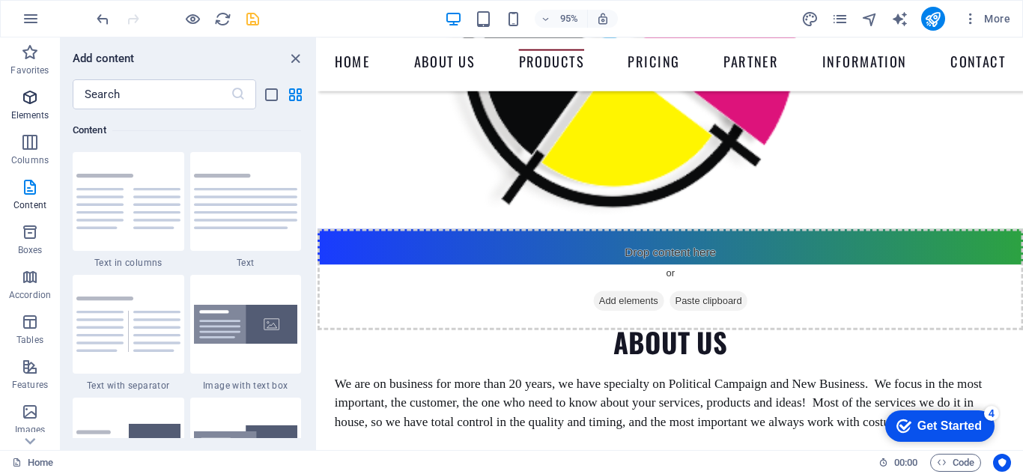
click at [33, 94] on icon "button" at bounding box center [30, 97] width 18 height 18
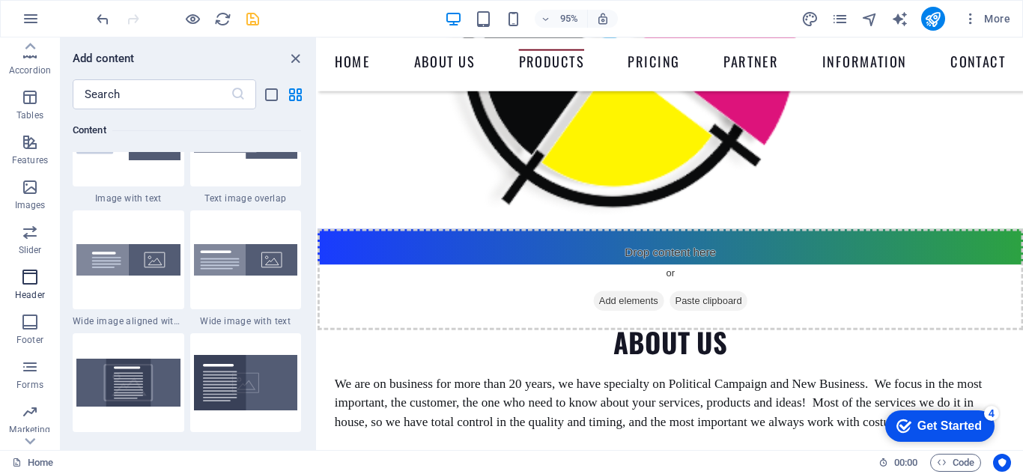
scroll to position [261, 0]
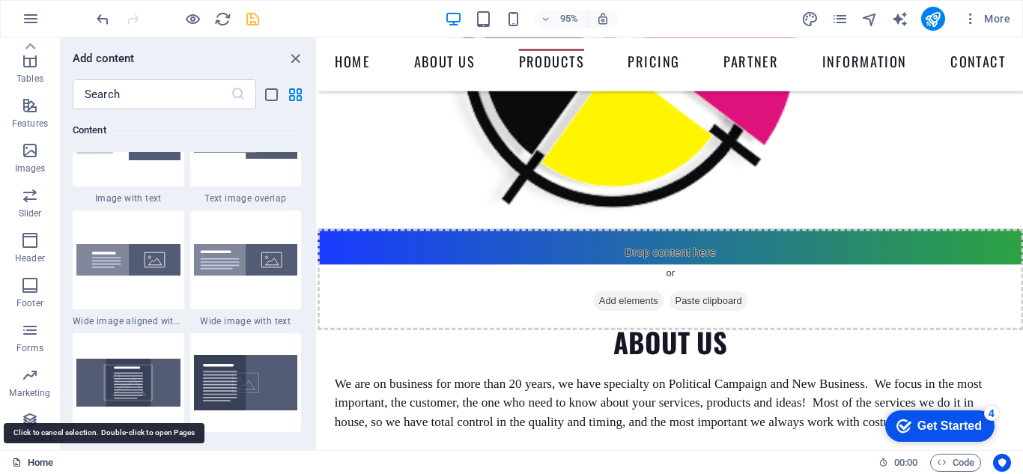
click at [34, 461] on link "Home" at bounding box center [32, 463] width 41 height 18
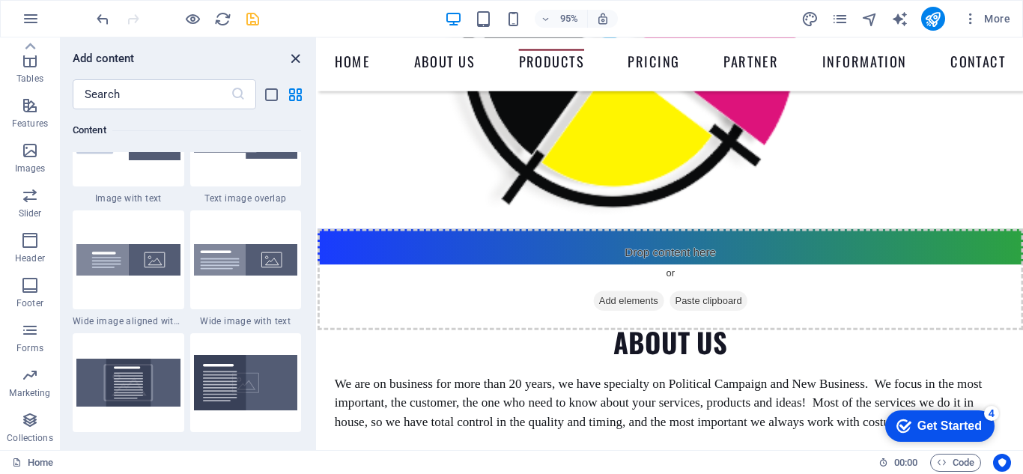
click at [294, 58] on icon "close panel" at bounding box center [295, 58] width 17 height 17
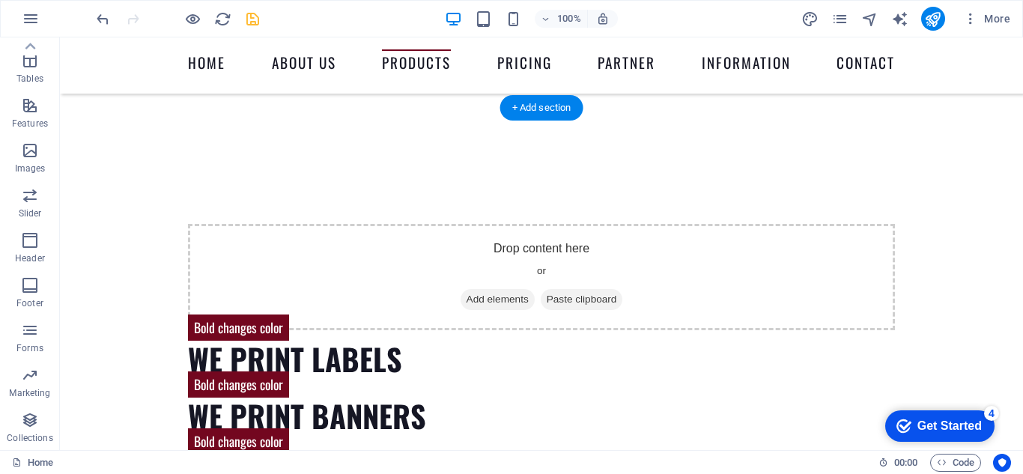
scroll to position [1375, 0]
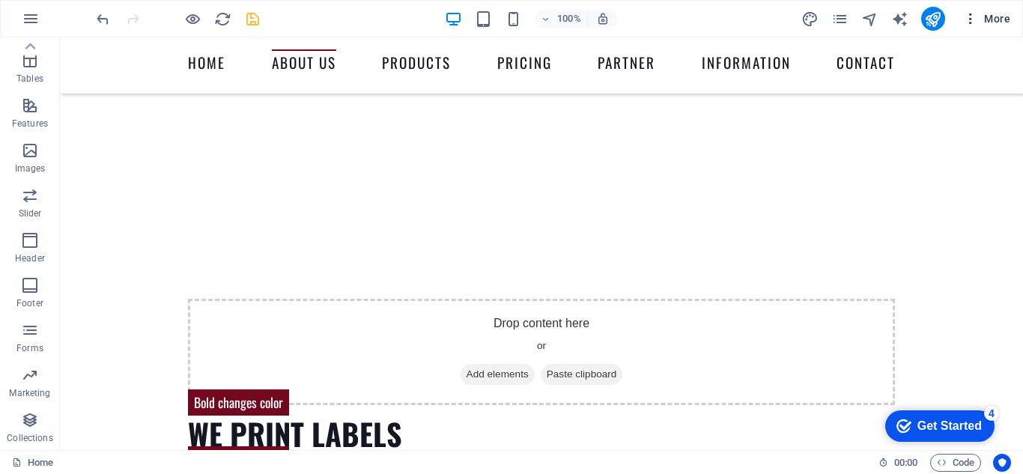
click at [975, 19] on icon "button" at bounding box center [970, 18] width 15 height 15
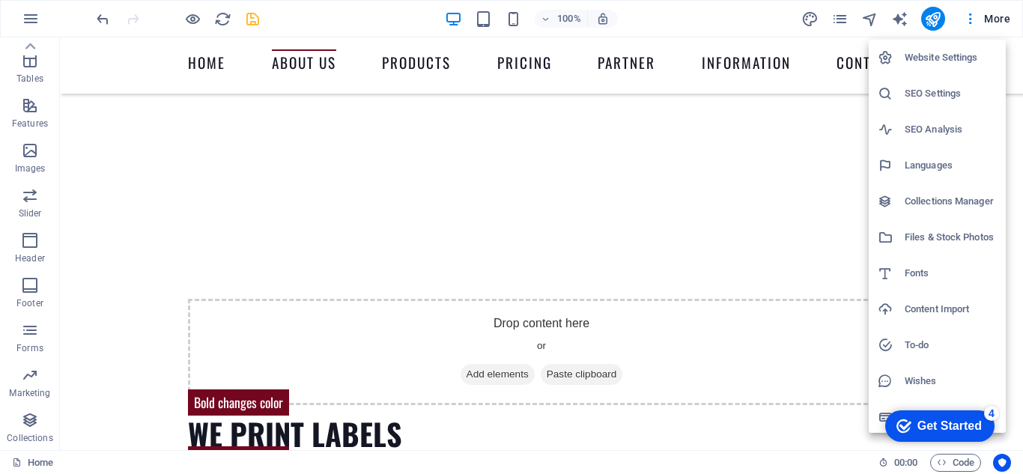
click at [927, 58] on h6 "Website Settings" at bounding box center [951, 58] width 92 height 18
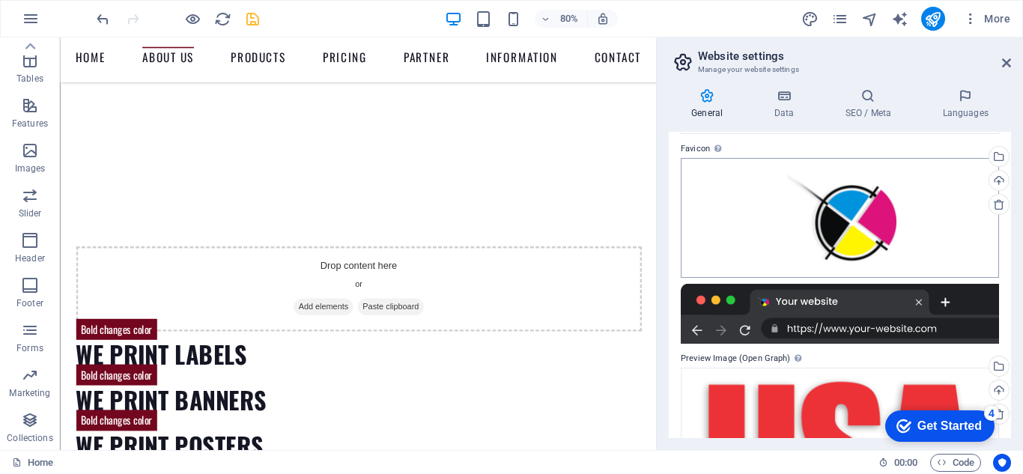
scroll to position [0, 0]
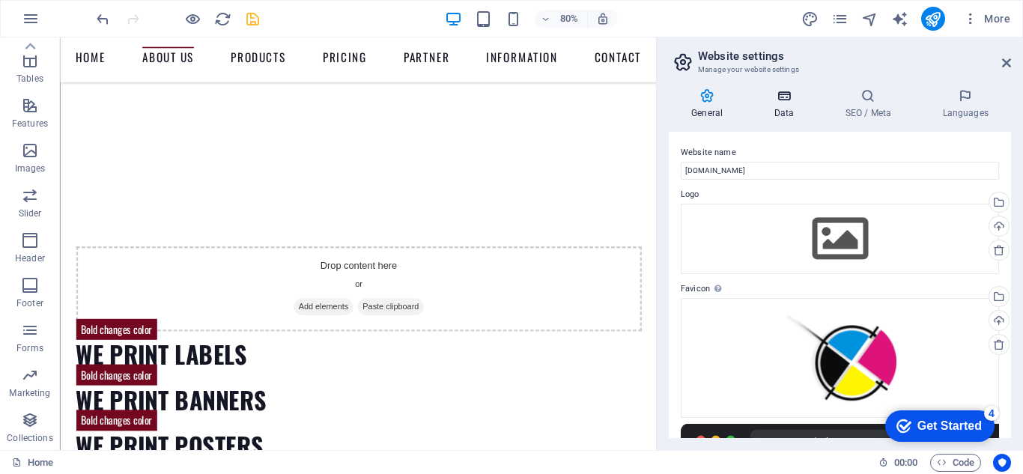
click at [781, 92] on icon at bounding box center [783, 95] width 65 height 15
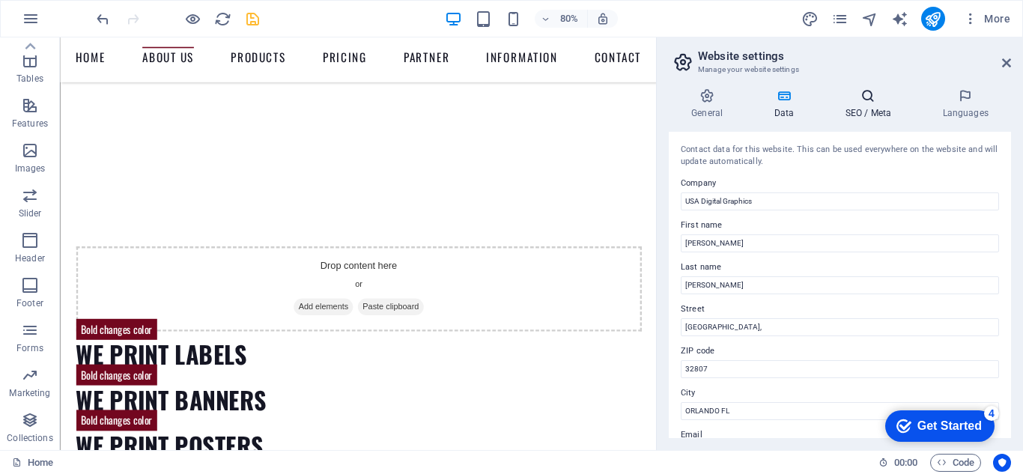
click at [873, 101] on icon at bounding box center [867, 95] width 91 height 15
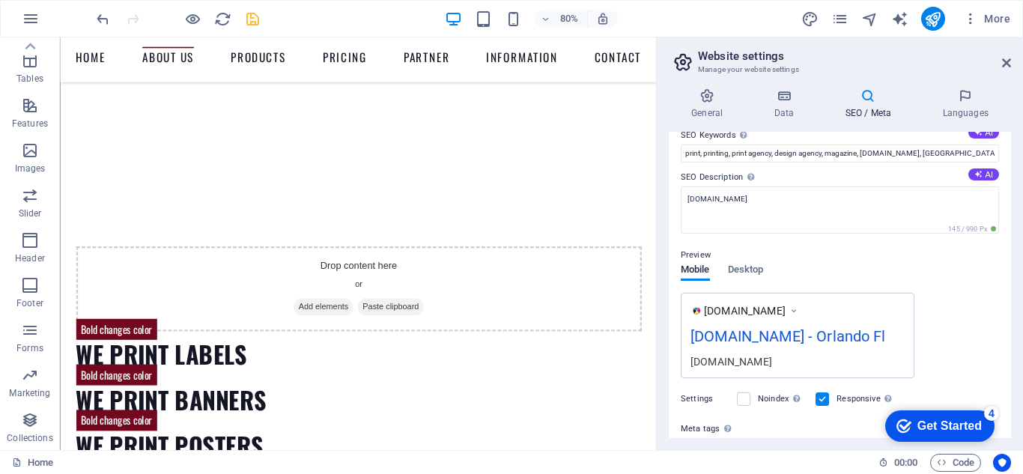
scroll to position [150, 0]
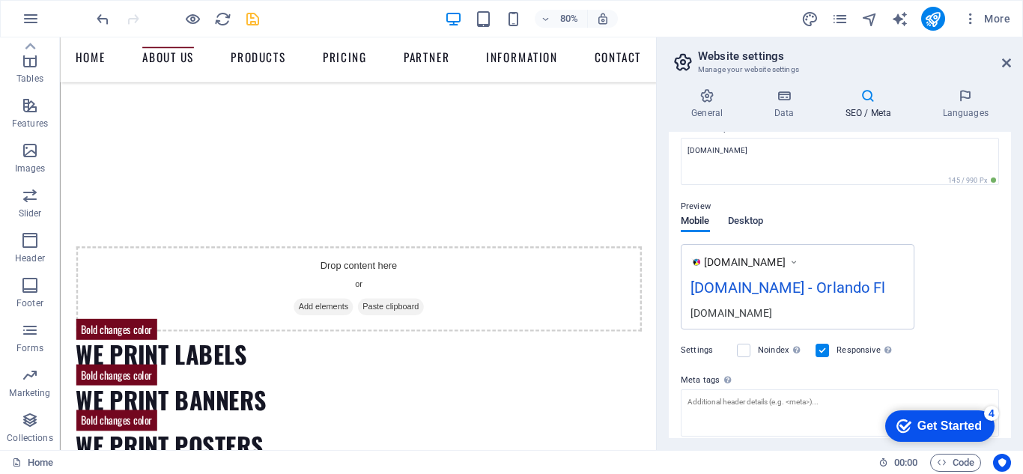
click at [754, 222] on span "Desktop" at bounding box center [746, 222] width 36 height 21
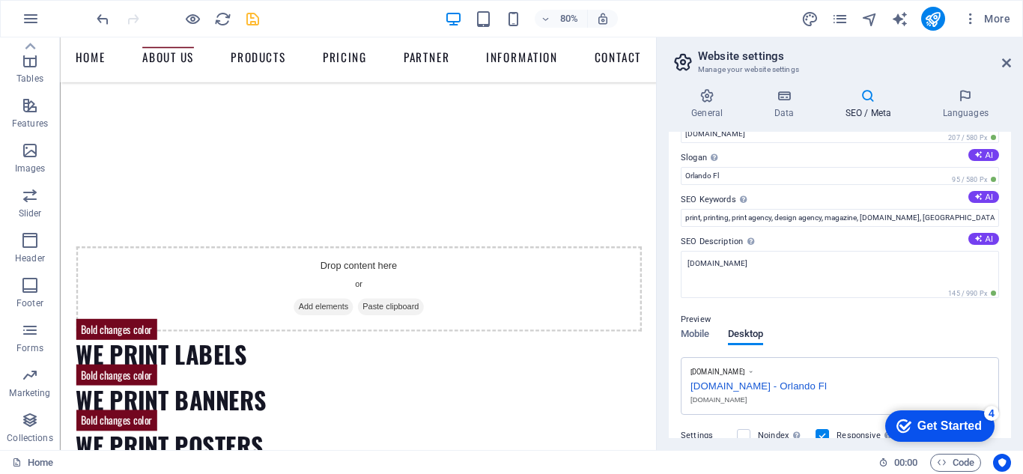
scroll to position [0, 0]
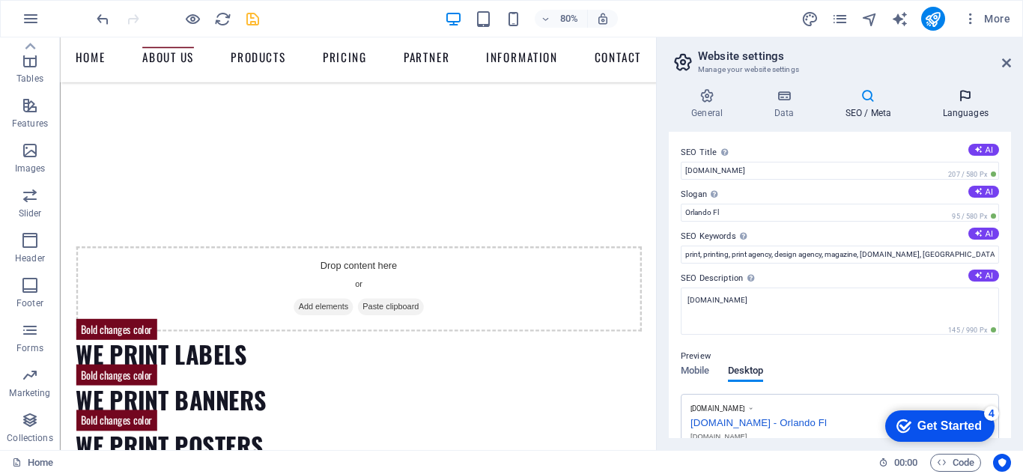
click at [964, 100] on icon at bounding box center [965, 95] width 91 height 15
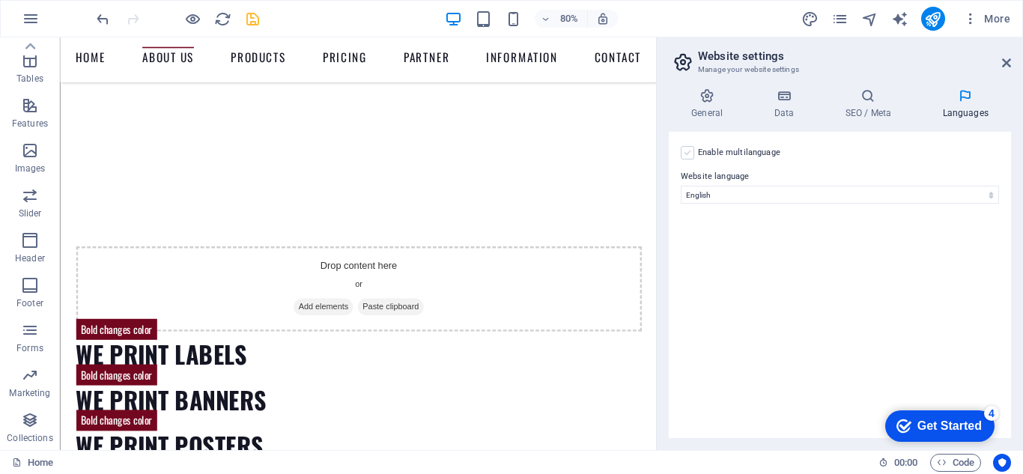
click at [685, 152] on label at bounding box center [687, 152] width 13 height 13
click at [0, 0] on input "Enable multilanguage To disable multilanguage delete all languages until only o…" at bounding box center [0, 0] width 0 height 0
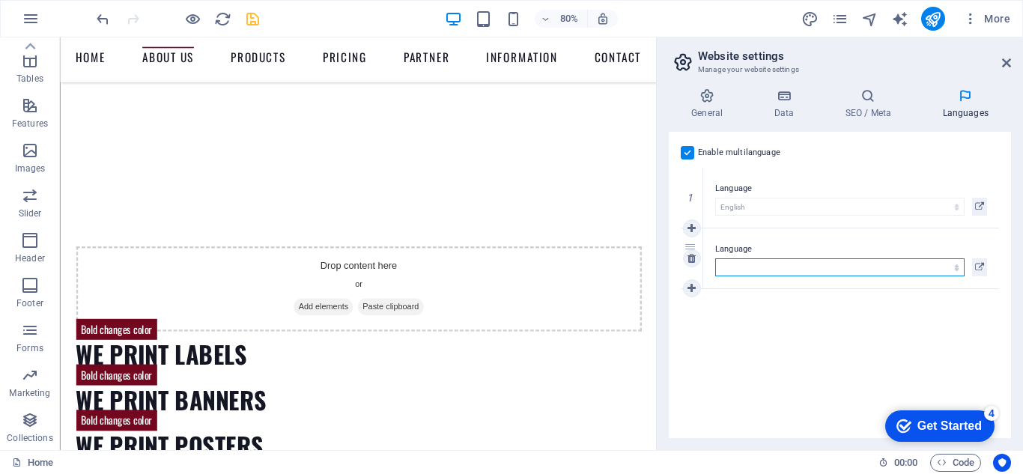
click at [810, 265] on select "Abkhazian Afar Afrikaans Akan Albanian Amharic Arabic Aragonese Armenian Assame…" at bounding box center [839, 267] width 249 height 18
select select "148"
click at [715, 258] on select "Abkhazian Afar Afrikaans Akan Albanian Amharic Arabic Aragonese Armenian Assame…" at bounding box center [839, 267] width 249 height 18
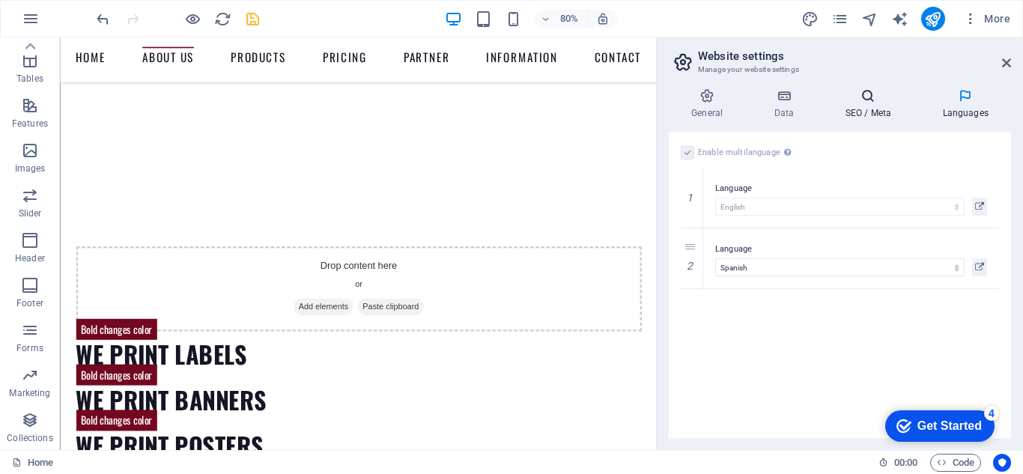
click at [872, 103] on h4 "SEO / Meta" at bounding box center [870, 103] width 97 height 31
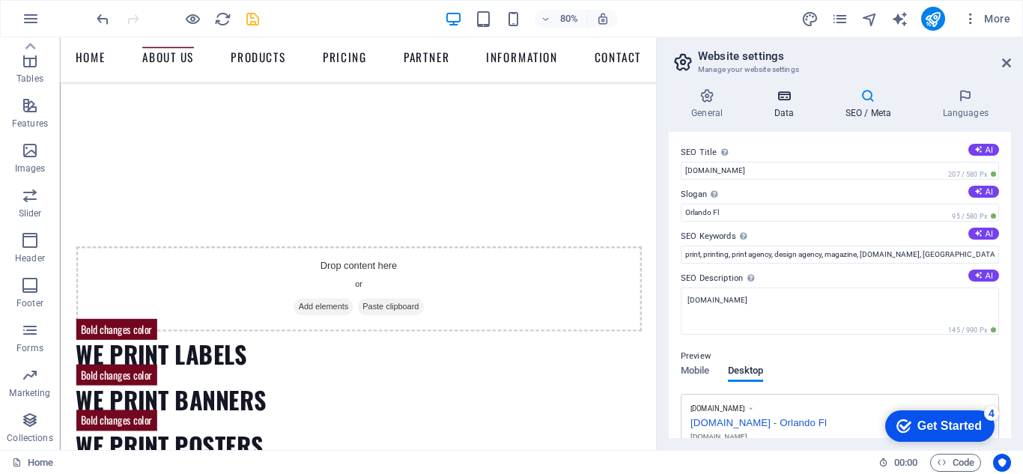
click at [784, 97] on icon at bounding box center [783, 95] width 65 height 15
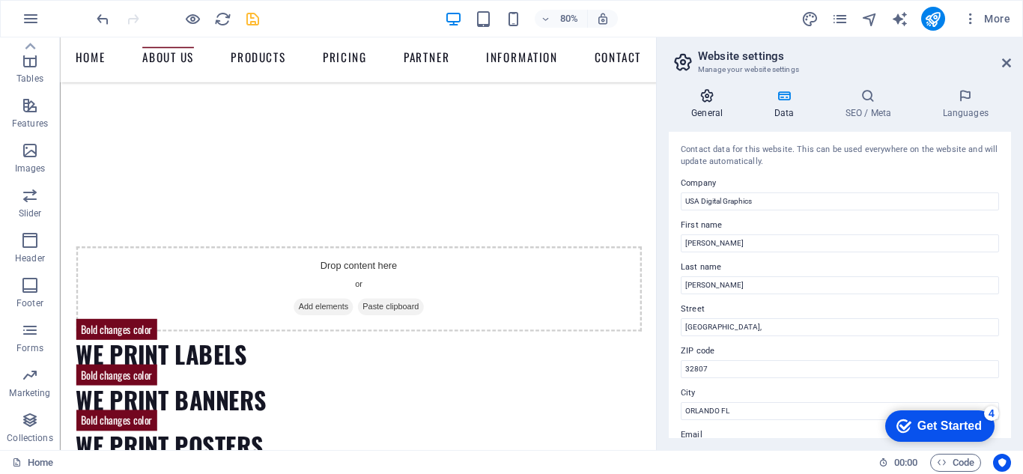
click at [703, 97] on icon at bounding box center [707, 95] width 76 height 15
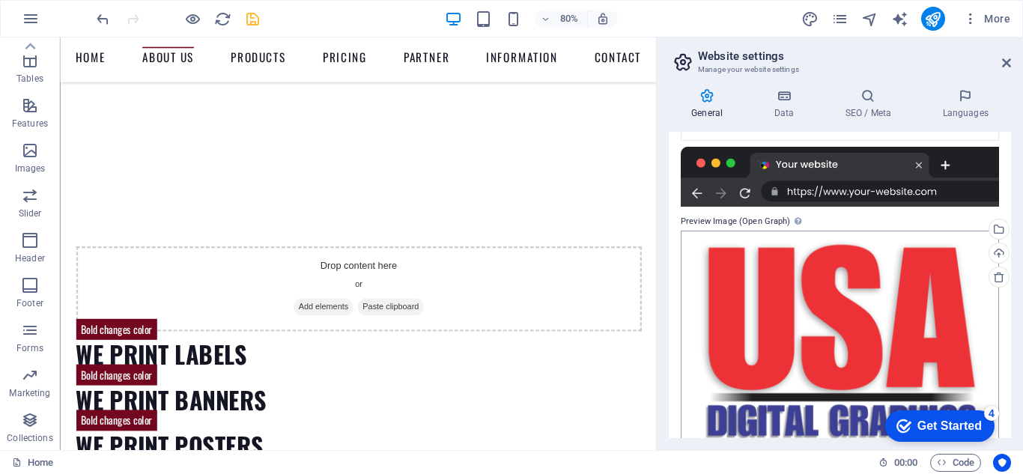
scroll to position [296, 0]
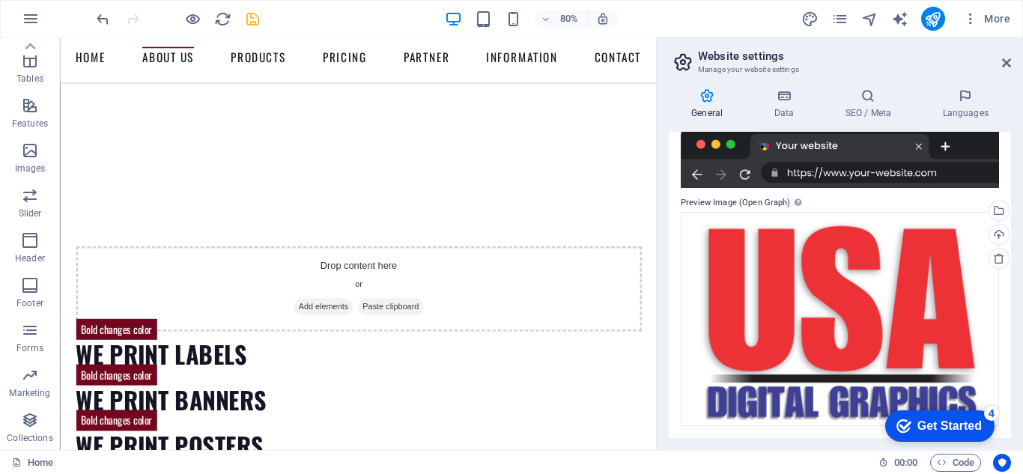
click at [382, 18] on div "80% More" at bounding box center [555, 19] width 923 height 24
click at [252, 19] on icon "save" at bounding box center [252, 18] width 17 height 17
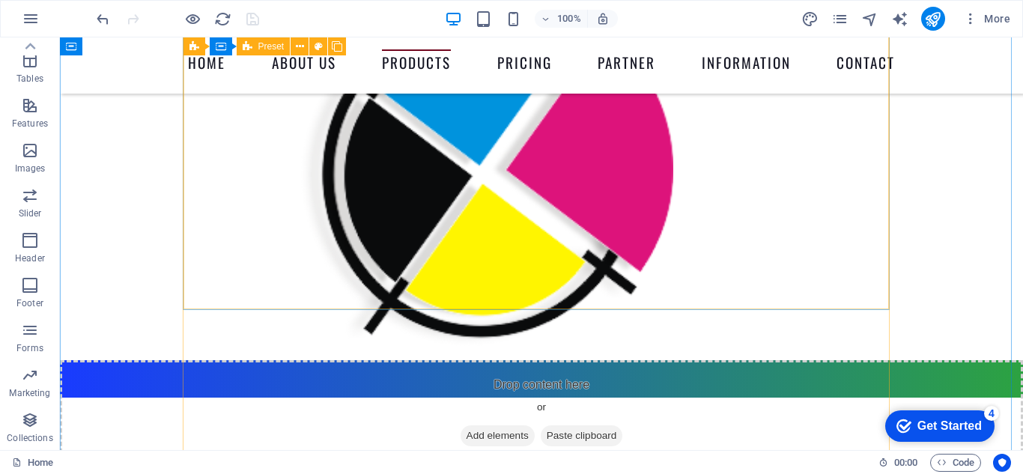
scroll to position [2049, 0]
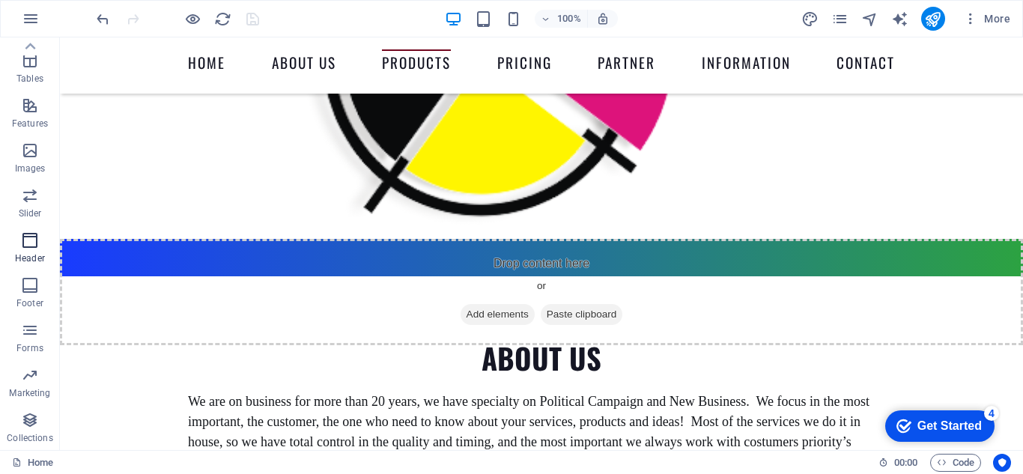
click at [27, 237] on icon "button" at bounding box center [30, 240] width 18 height 18
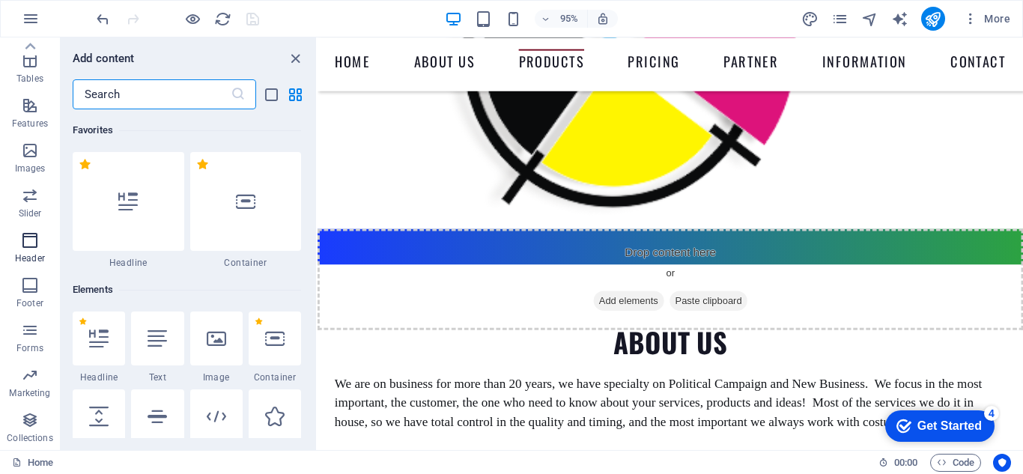
scroll to position [9020, 0]
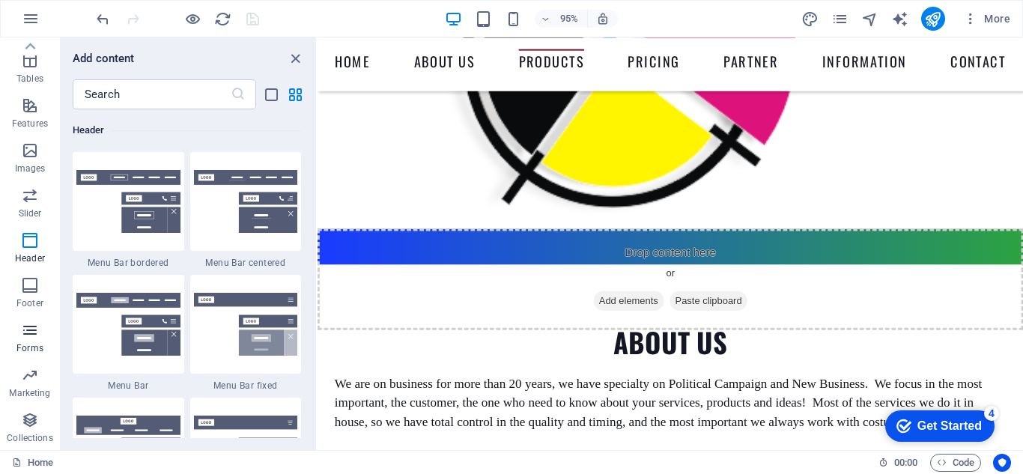
click at [22, 331] on icon "button" at bounding box center [30, 330] width 18 height 18
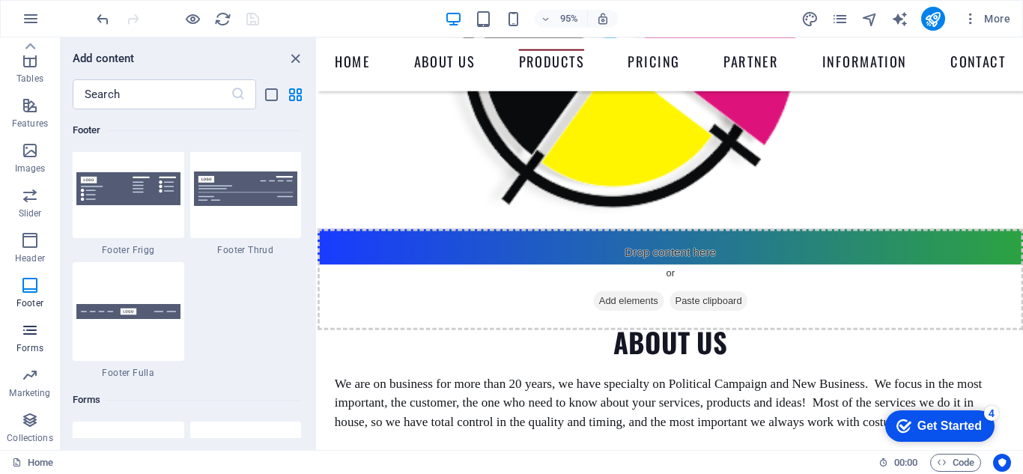
scroll to position [10936, 0]
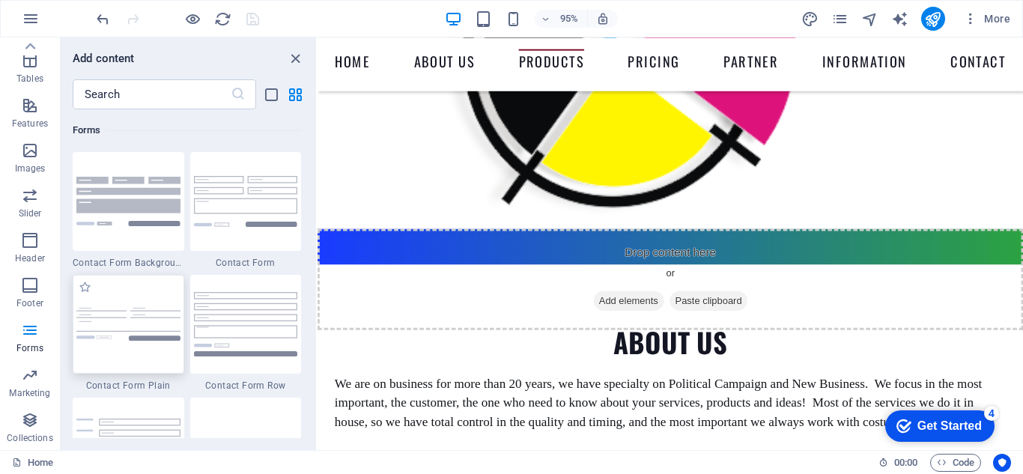
click at [124, 303] on div at bounding box center [129, 324] width 112 height 99
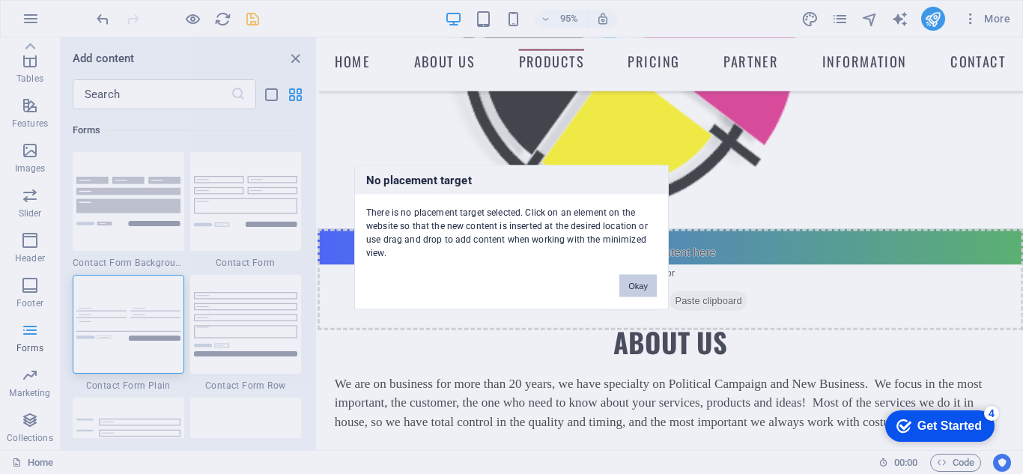
click at [650, 285] on button "Okay" at bounding box center [637, 285] width 37 height 22
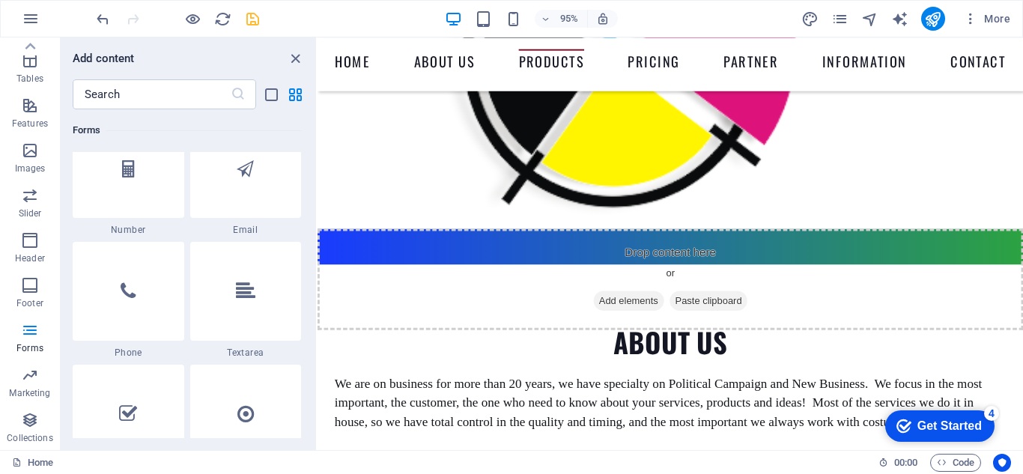
scroll to position [11386, 0]
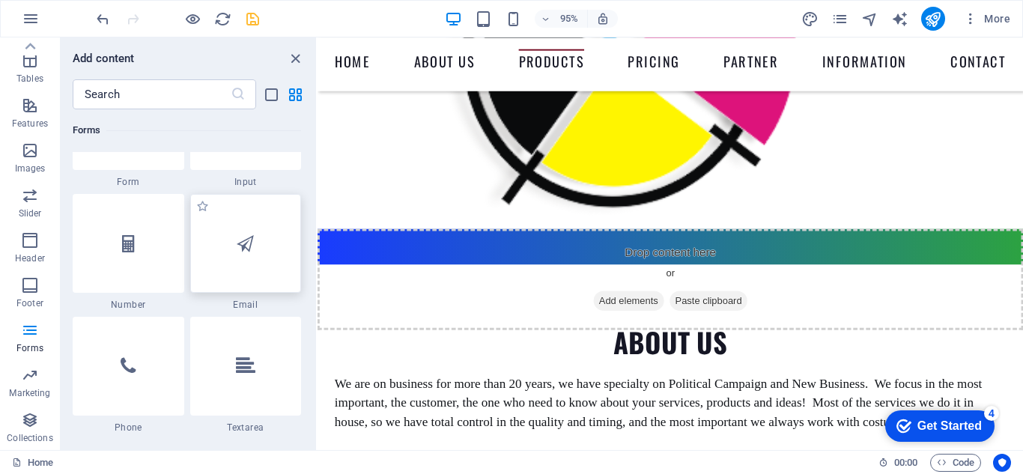
click at [245, 243] on icon at bounding box center [245, 243] width 17 height 19
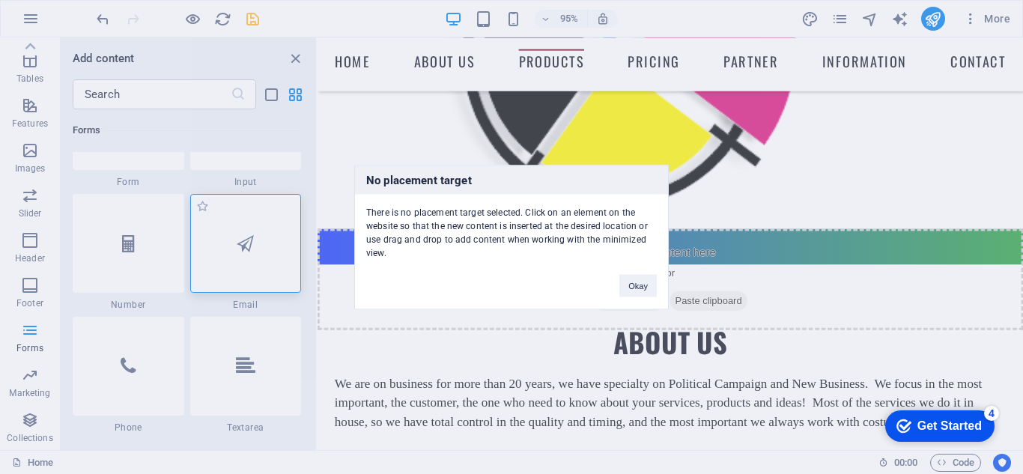
click at [245, 243] on div "No placement target There is no placement target selected. Click on an element …" at bounding box center [511, 237] width 1023 height 474
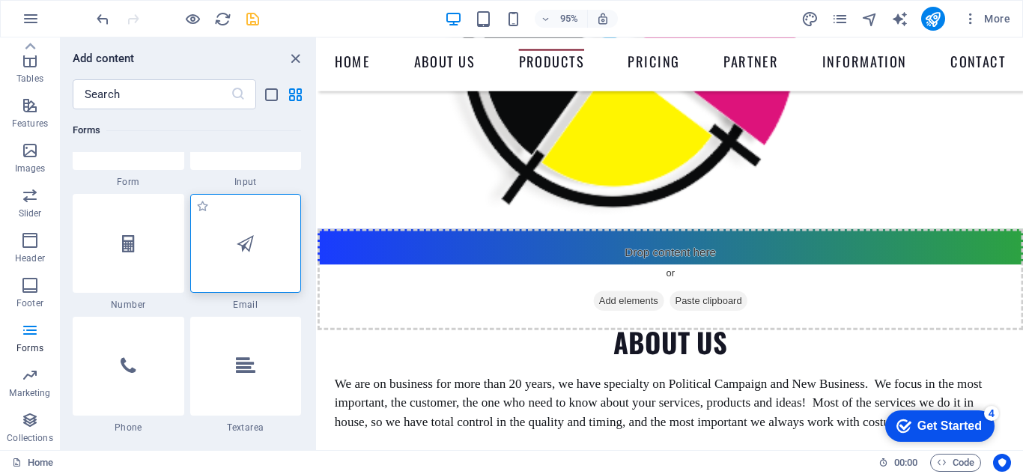
click at [245, 243] on icon at bounding box center [245, 243] width 17 height 19
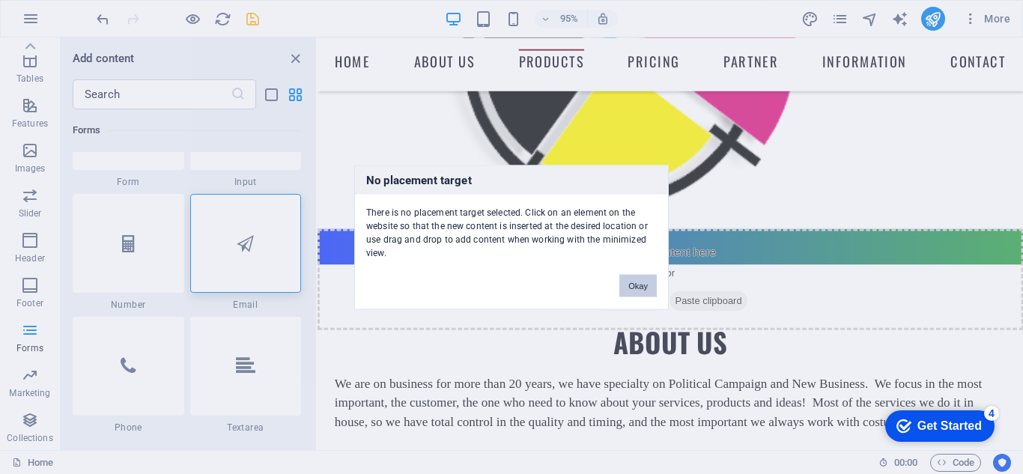
drag, startPoint x: 634, startPoint y: 284, endPoint x: 332, endPoint y: 258, distance: 303.8
click at [634, 284] on button "Okay" at bounding box center [637, 285] width 37 height 22
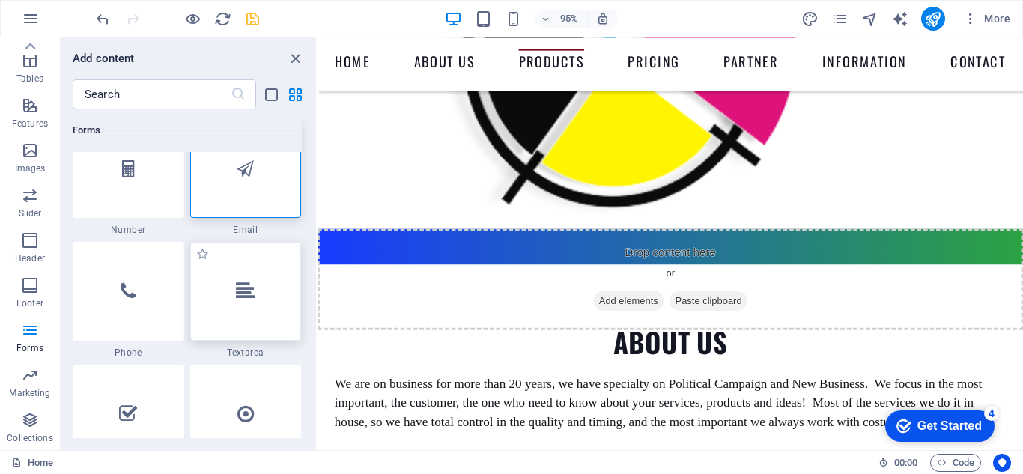
scroll to position [11535, 0]
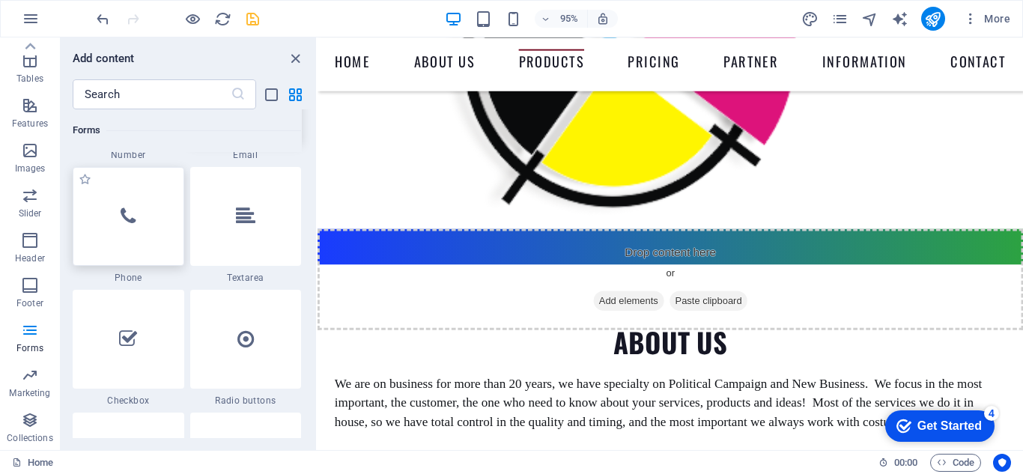
click at [137, 226] on div at bounding box center [129, 216] width 112 height 99
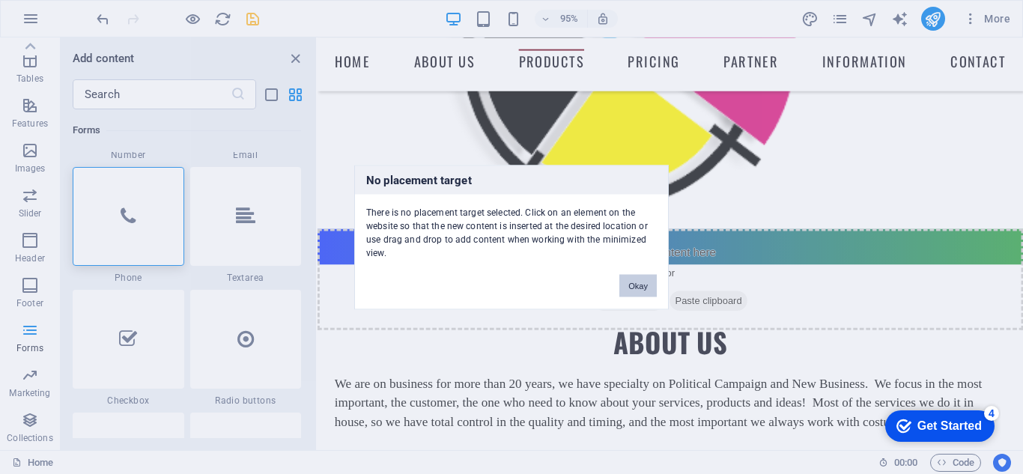
click at [635, 284] on button "Okay" at bounding box center [637, 285] width 37 height 22
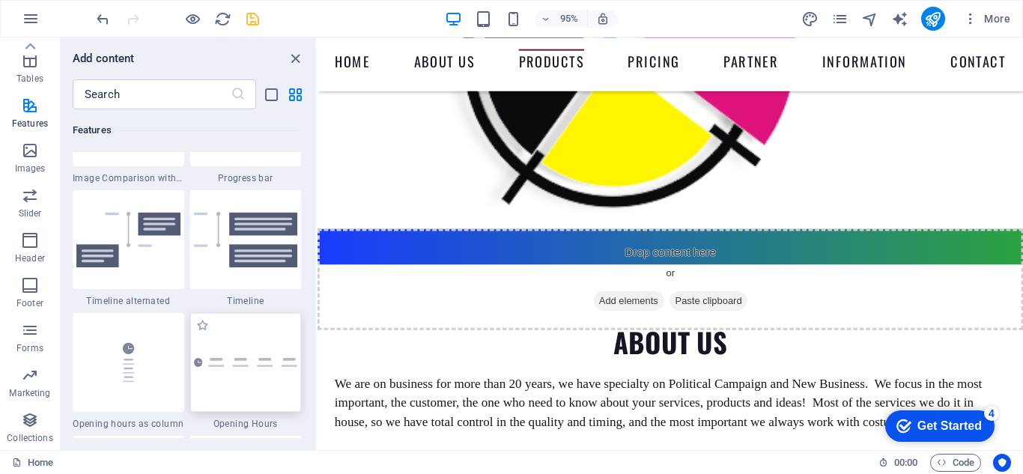
scroll to position [5949, 0]
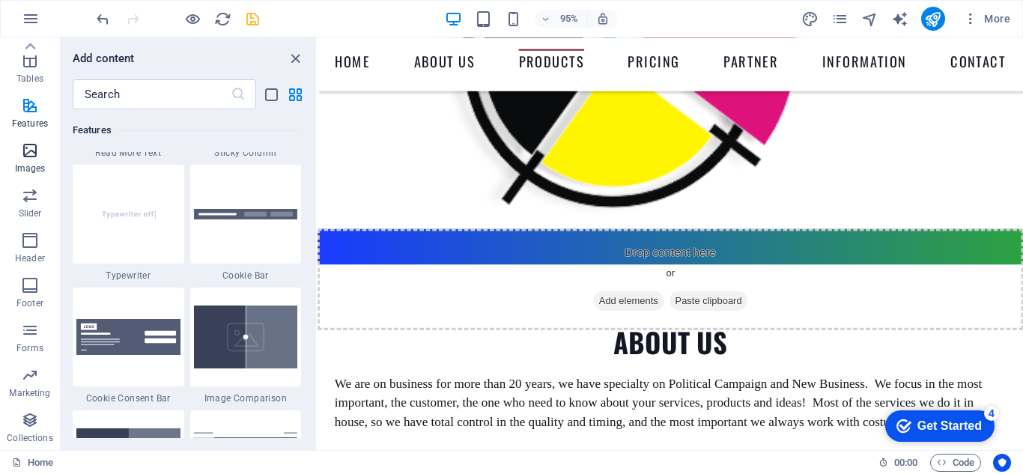
click at [29, 148] on icon "button" at bounding box center [30, 151] width 18 height 18
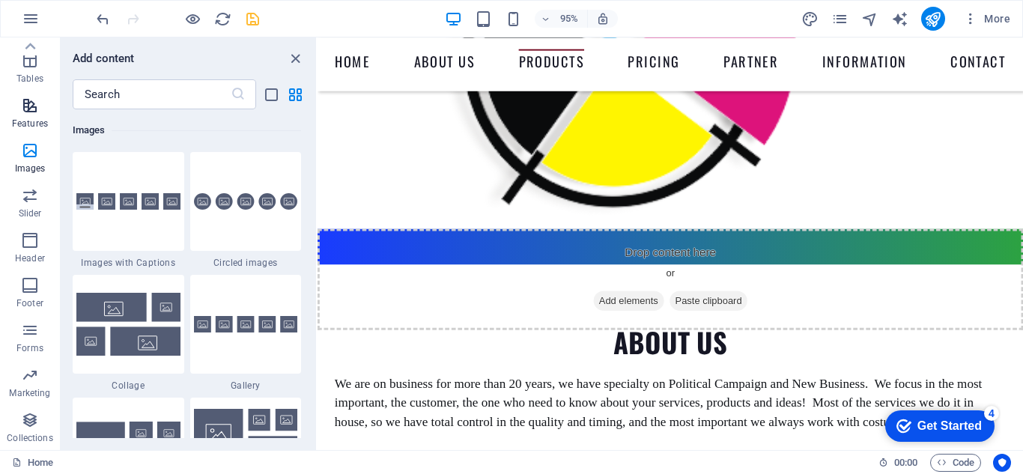
click at [24, 100] on icon "button" at bounding box center [30, 106] width 18 height 18
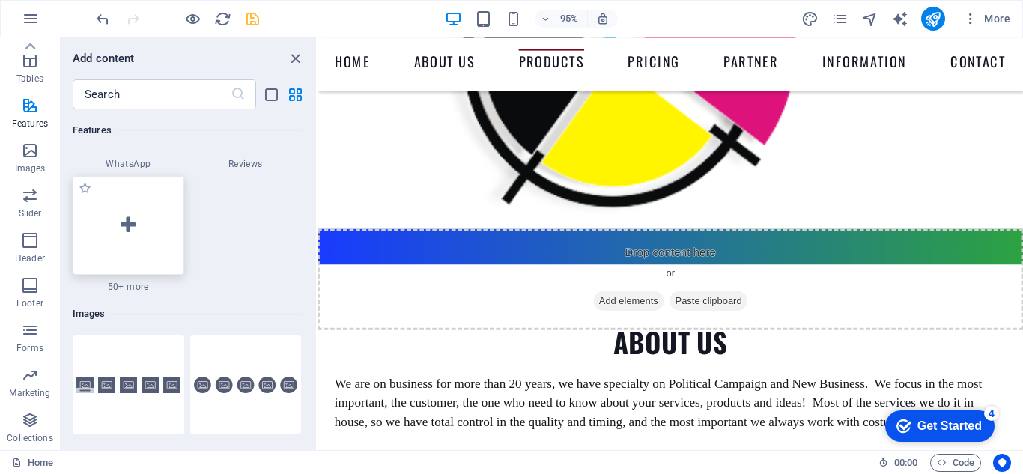
scroll to position [7712, 0]
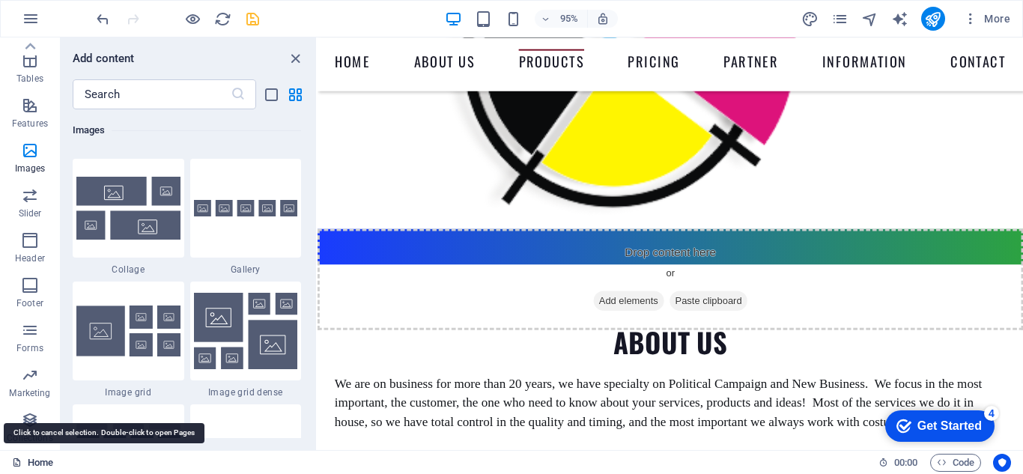
click at [26, 464] on link "Home" at bounding box center [32, 463] width 41 height 18
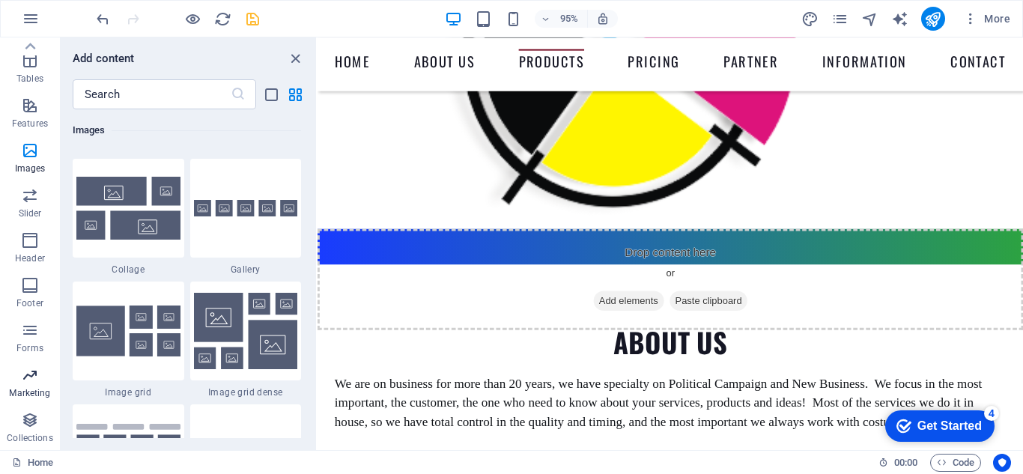
click at [27, 377] on icon "button" at bounding box center [30, 375] width 18 height 18
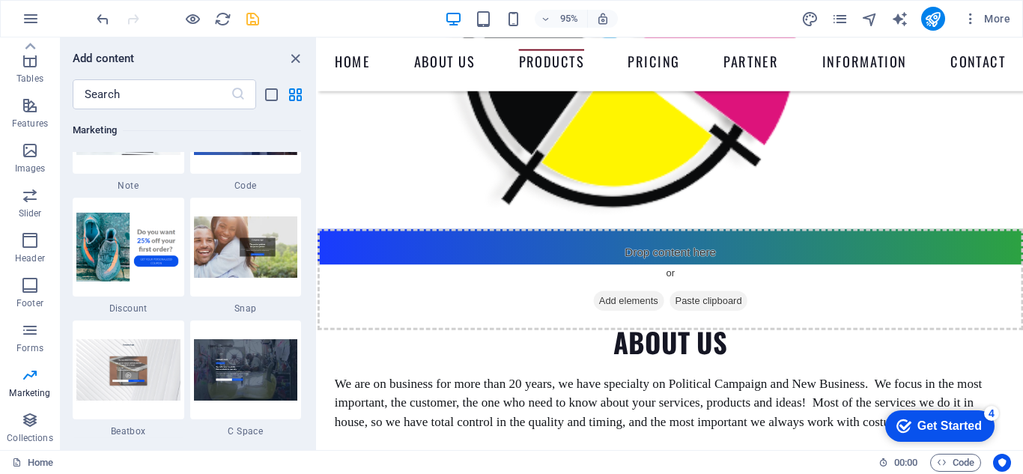
scroll to position [13175, 0]
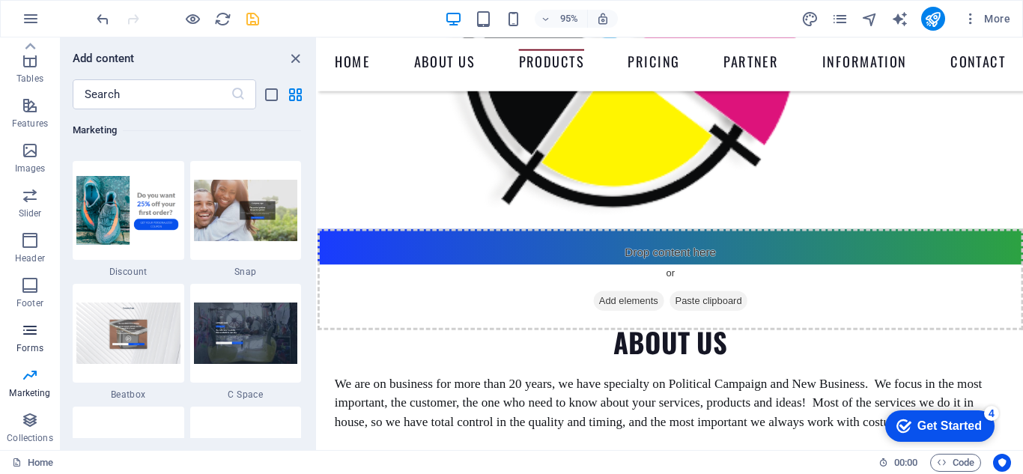
click at [25, 329] on icon "button" at bounding box center [30, 330] width 18 height 18
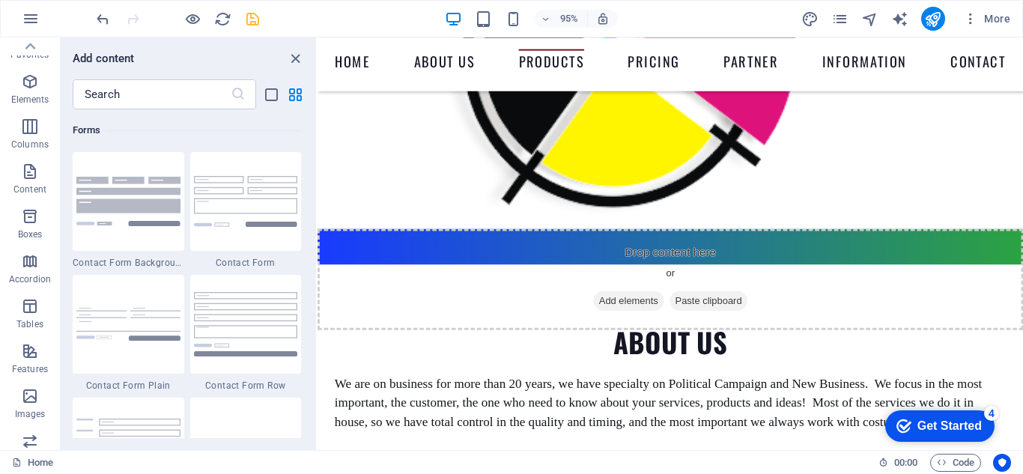
scroll to position [0, 0]
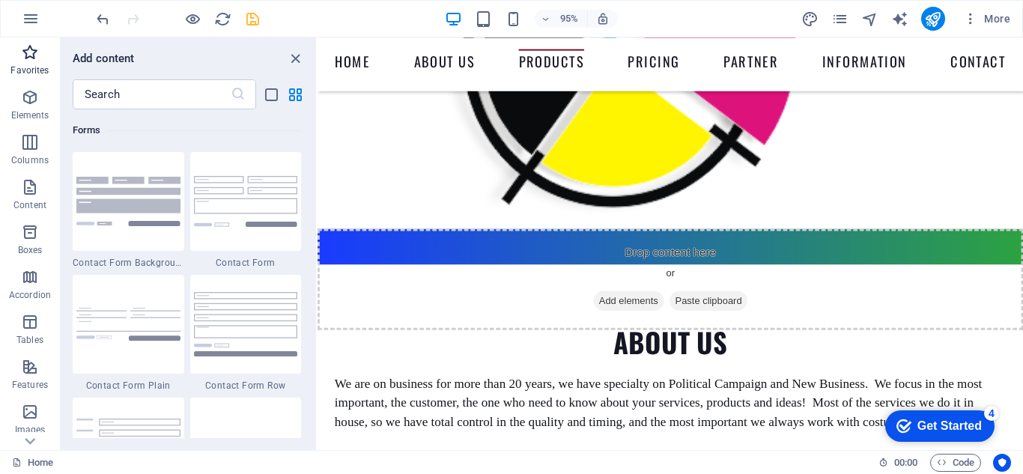
click at [31, 48] on icon "button" at bounding box center [30, 52] width 18 height 18
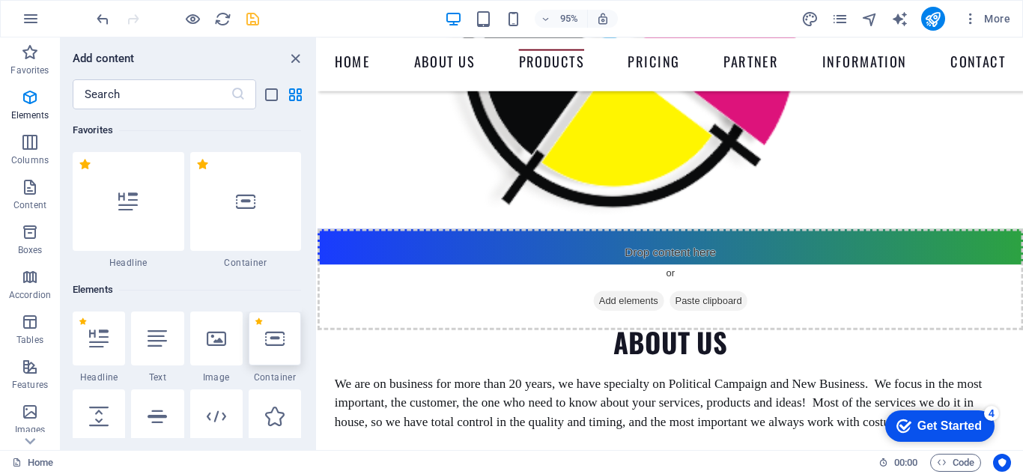
click at [276, 346] on icon at bounding box center [274, 338] width 19 height 19
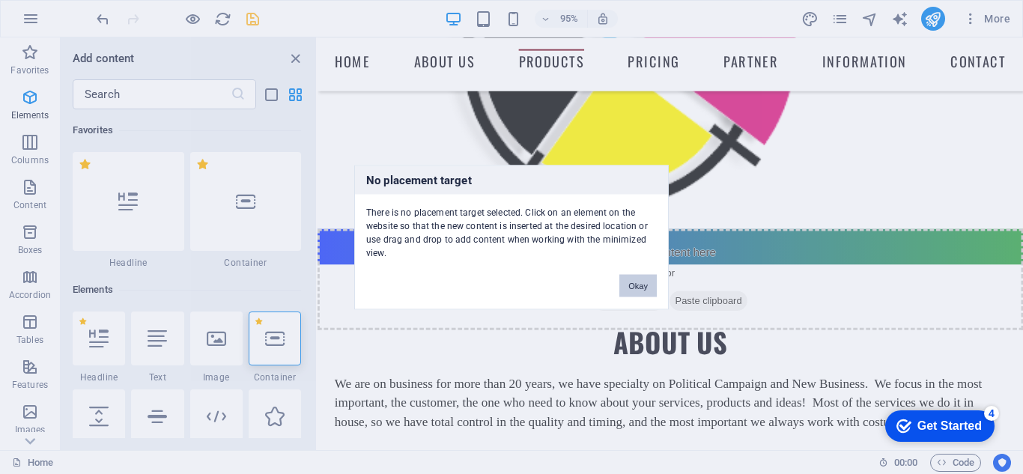
click at [645, 285] on button "Okay" at bounding box center [637, 285] width 37 height 22
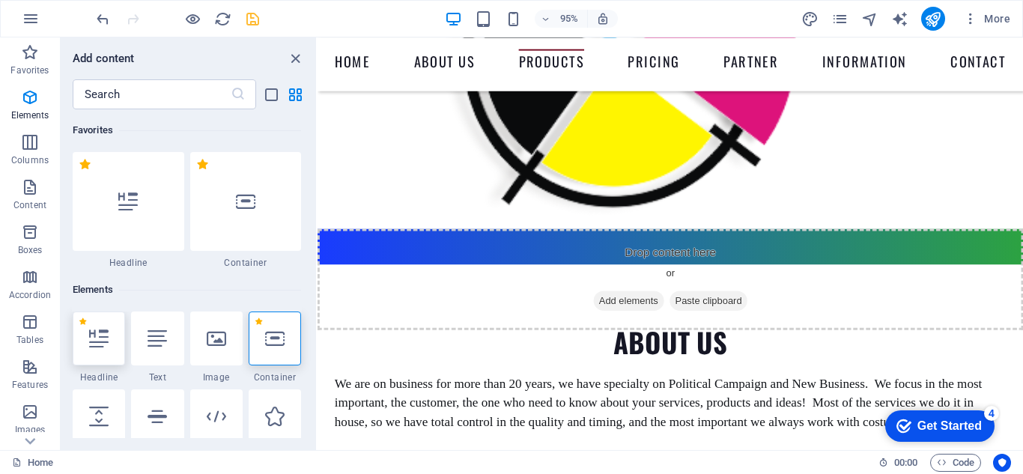
click at [96, 342] on icon at bounding box center [98, 338] width 19 height 19
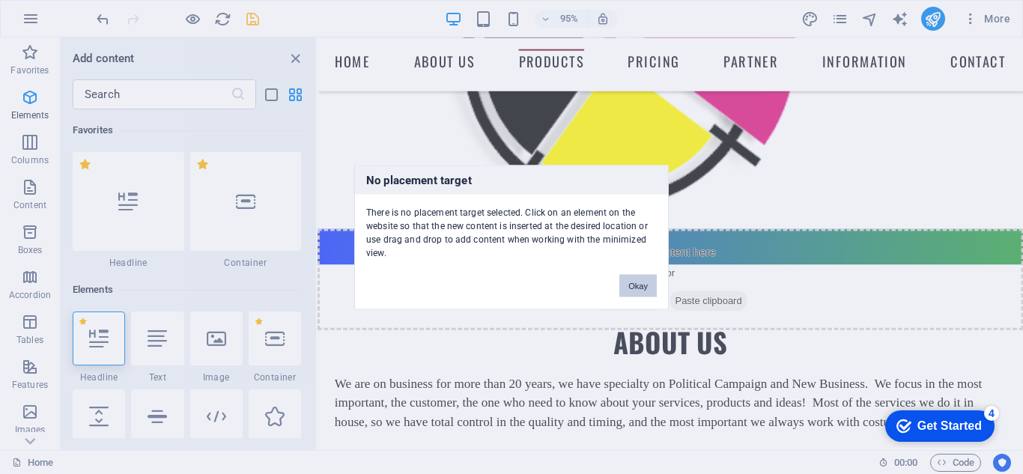
click at [635, 279] on button "Okay" at bounding box center [637, 285] width 37 height 22
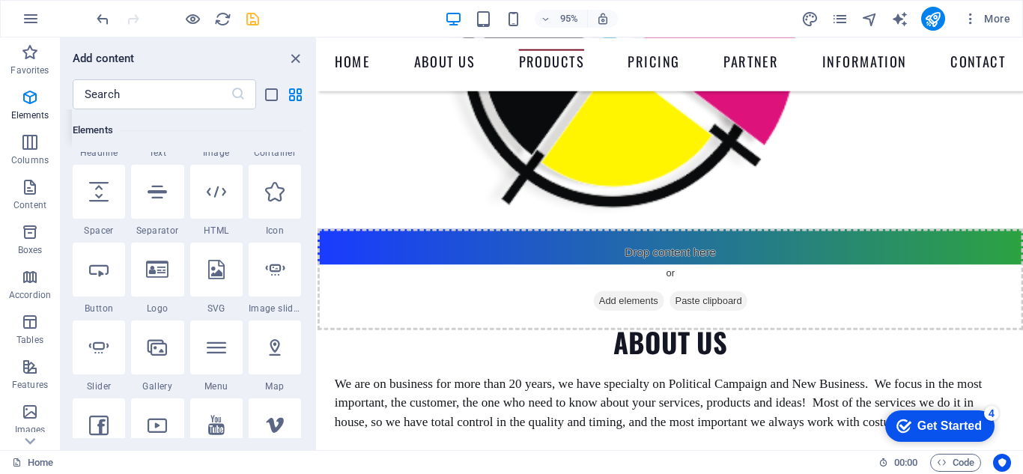
scroll to position [300, 0]
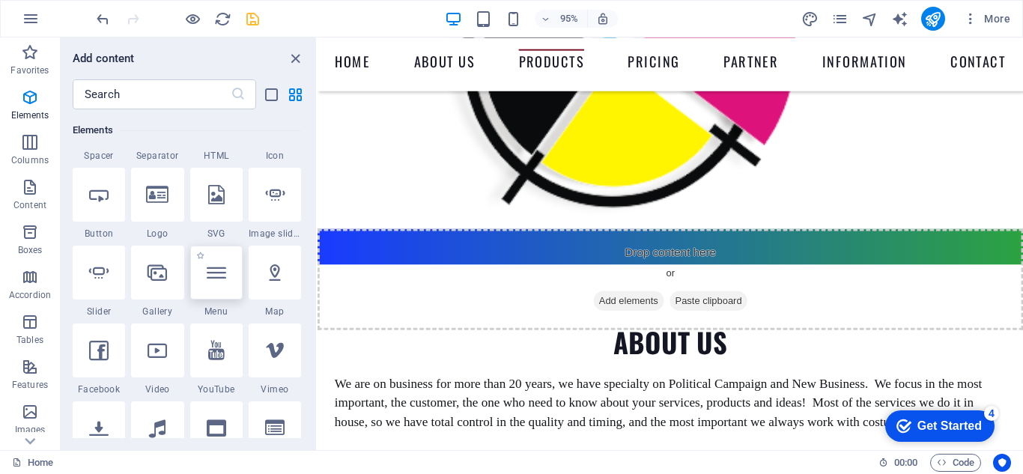
click at [210, 274] on icon at bounding box center [216, 272] width 19 height 19
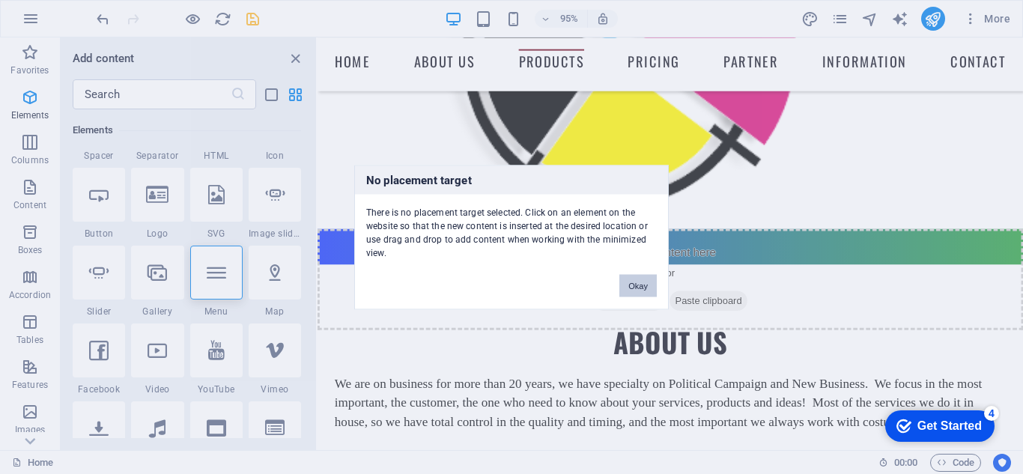
click at [636, 286] on button "Okay" at bounding box center [637, 285] width 37 height 22
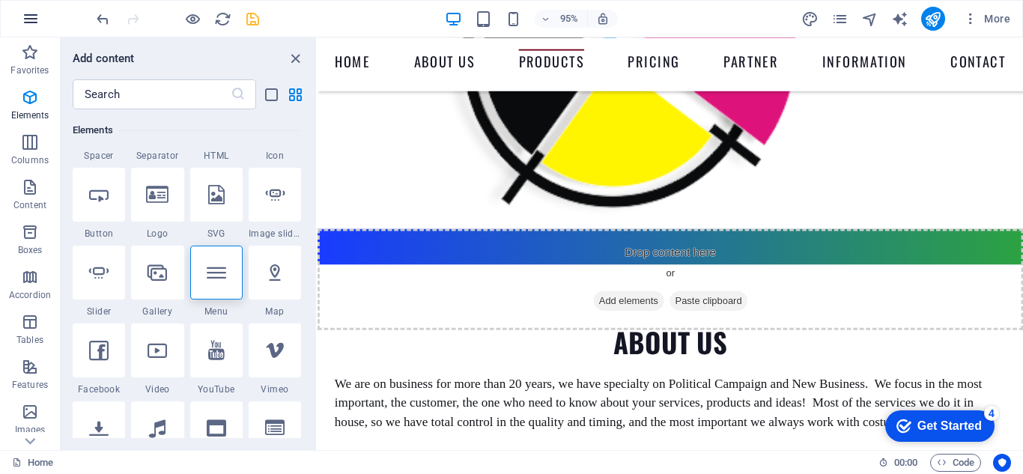
click at [34, 16] on icon "button" at bounding box center [31, 19] width 18 height 18
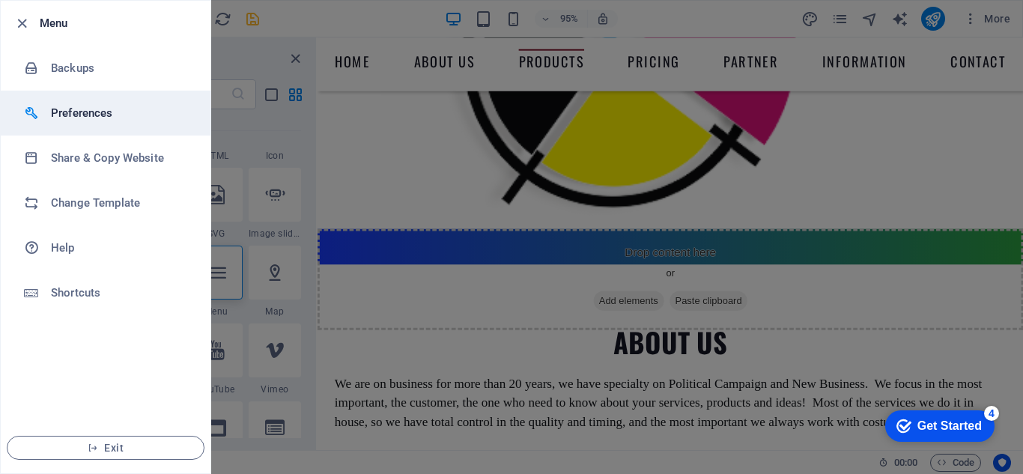
click at [64, 112] on h6 "Preferences" at bounding box center [120, 113] width 139 height 18
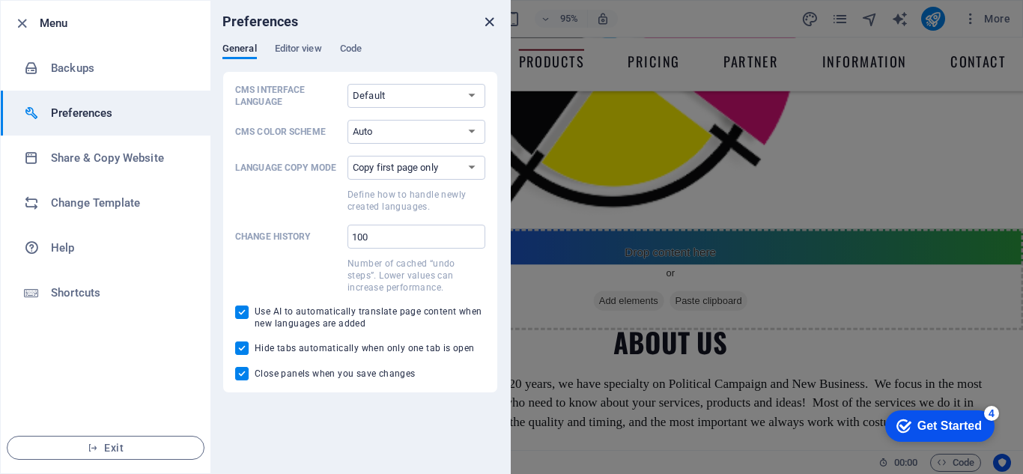
click at [491, 22] on icon "close" at bounding box center [489, 21] width 17 height 17
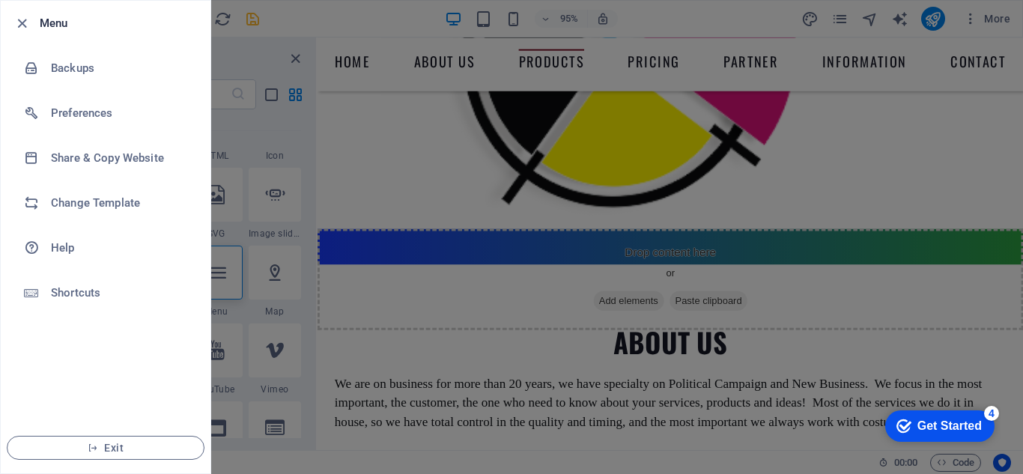
drag, startPoint x: 935, startPoint y: 315, endPoint x: 931, endPoint y: 290, distance: 25.7
click at [935, 315] on div at bounding box center [511, 237] width 1023 height 474
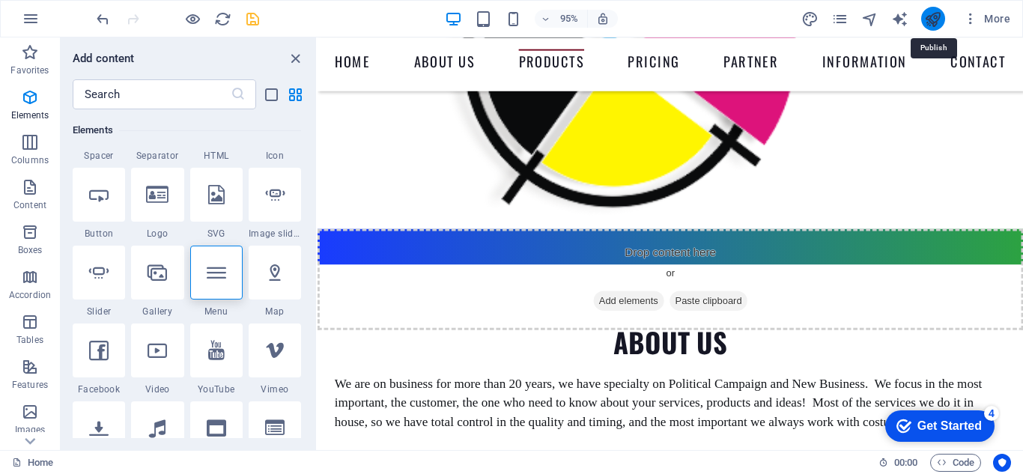
click at [931, 16] on icon "publish" at bounding box center [932, 18] width 17 height 17
